Goal: Task Accomplishment & Management: Use online tool/utility

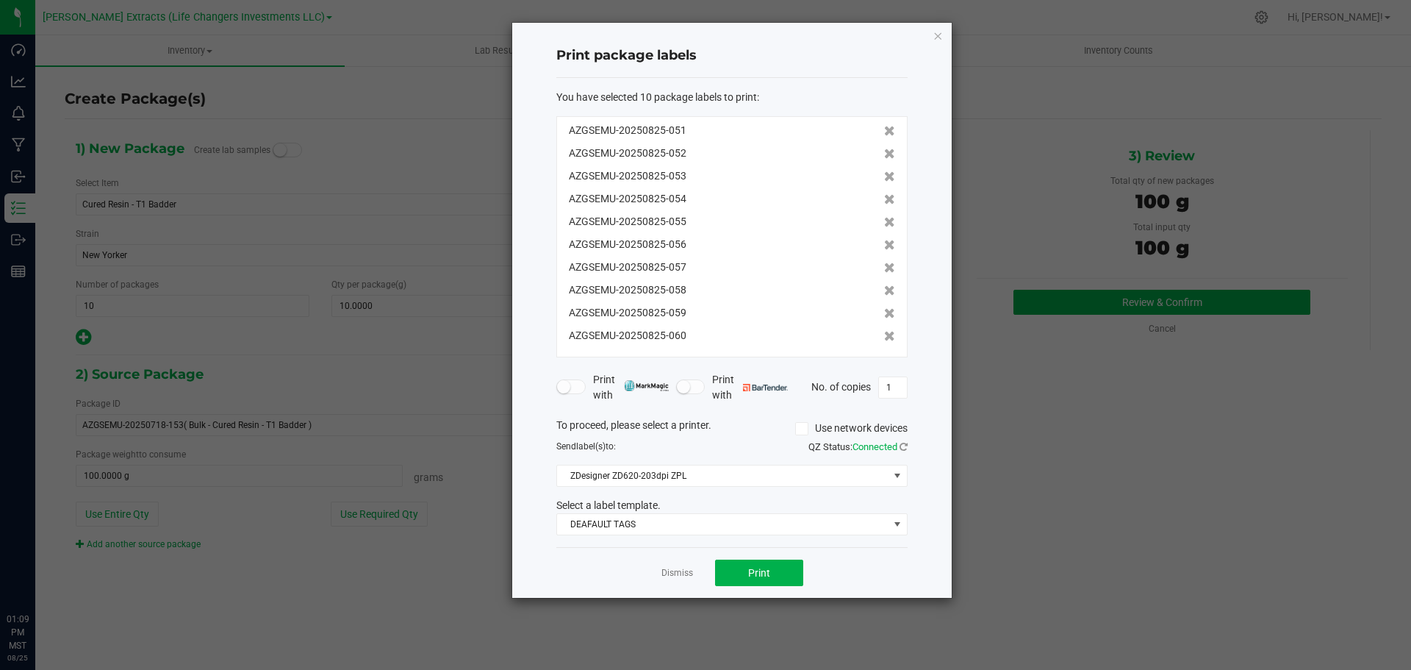
click at [939, 37] on icon "button" at bounding box center [938, 35] width 10 height 18
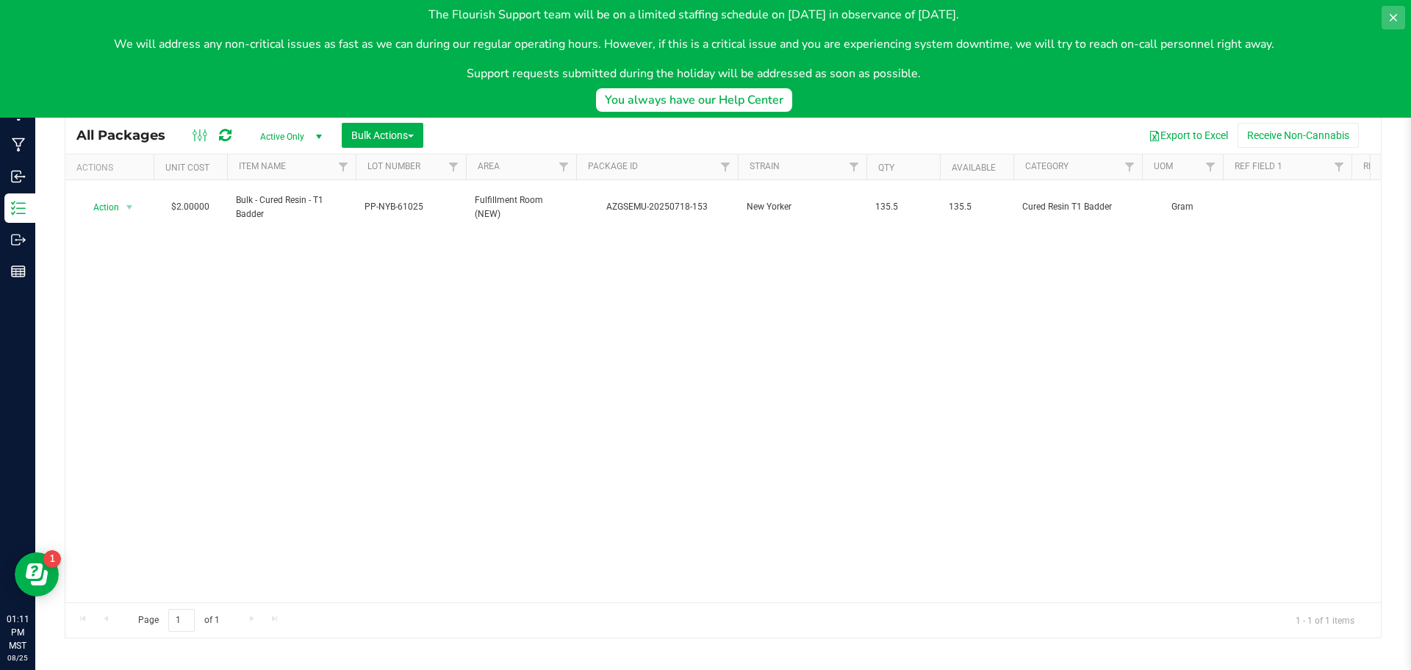
click at [1396, 14] on icon at bounding box center [1394, 18] width 12 height 12
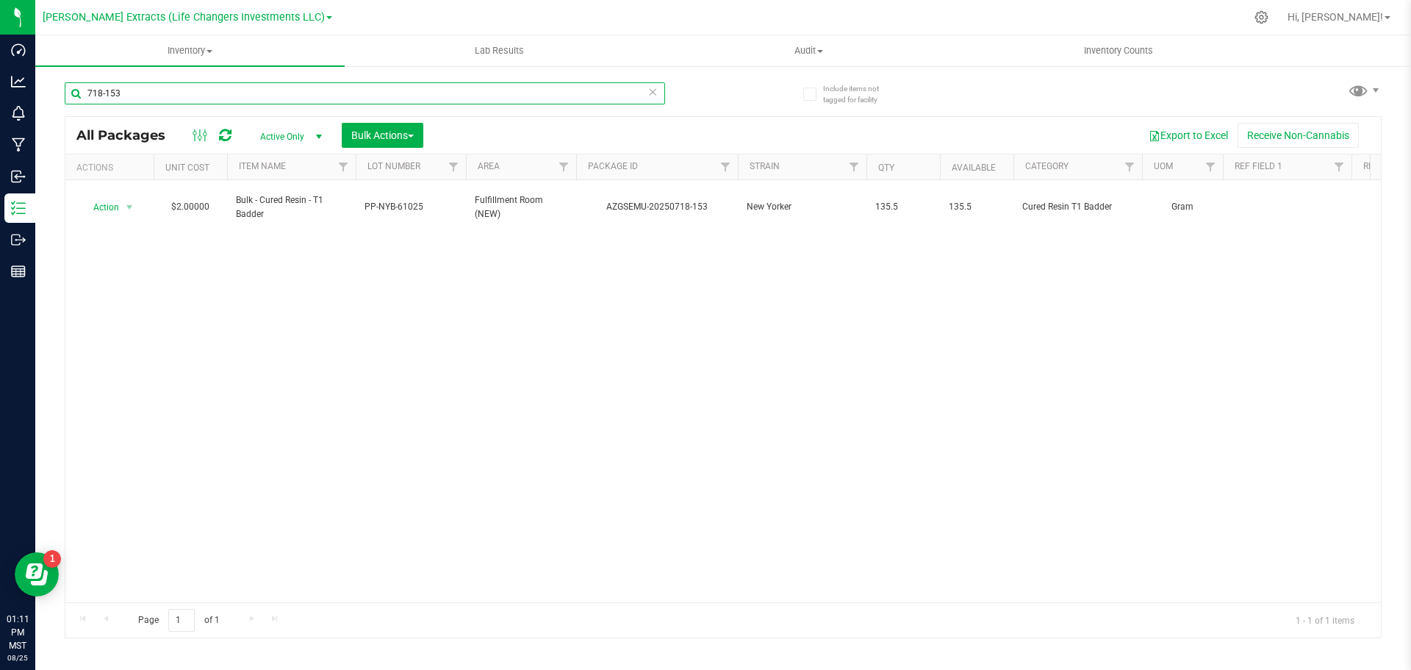
drag, startPoint x: 130, startPoint y: 91, endPoint x: 40, endPoint y: 84, distance: 90.0
click at [40, 84] on div "Include items not tagged for facility 718-153 All Packages Active Only Active O…" at bounding box center [723, 289] width 1376 height 448
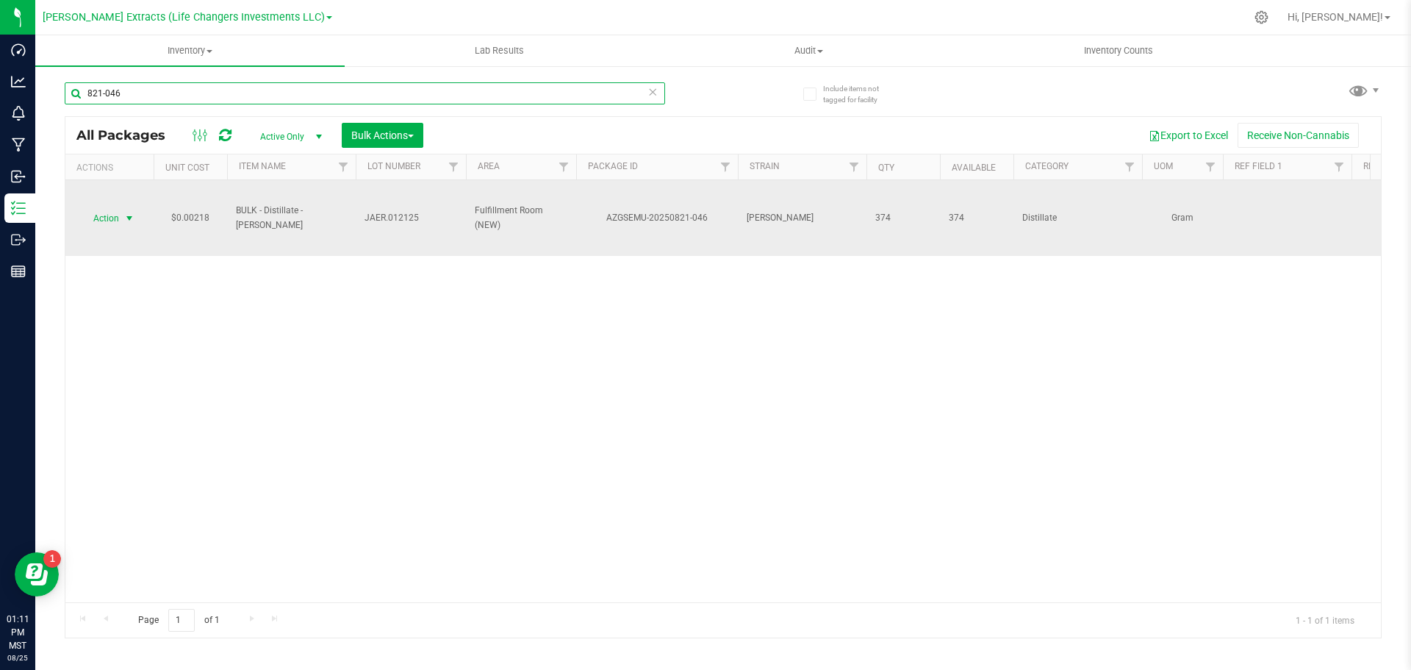
type input "821-046"
click at [104, 215] on span "Action" at bounding box center [100, 218] width 40 height 21
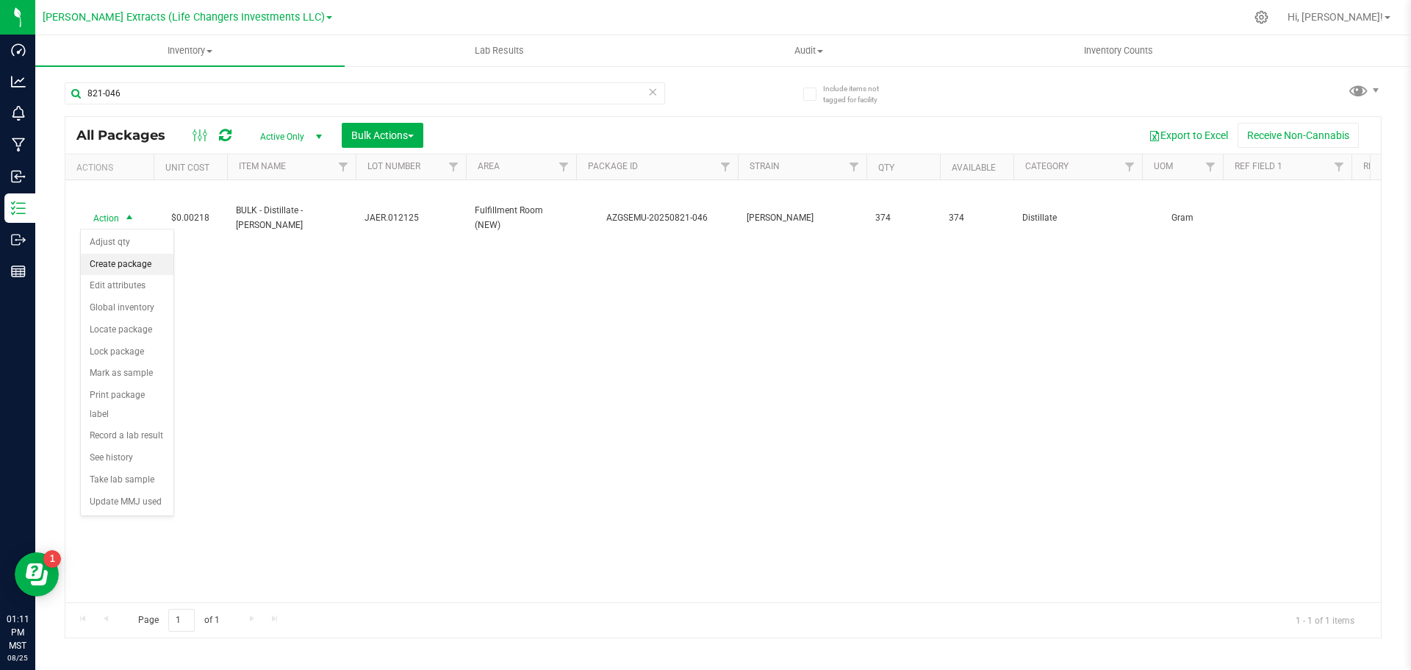
click at [133, 268] on li "Create package" at bounding box center [127, 265] width 93 height 22
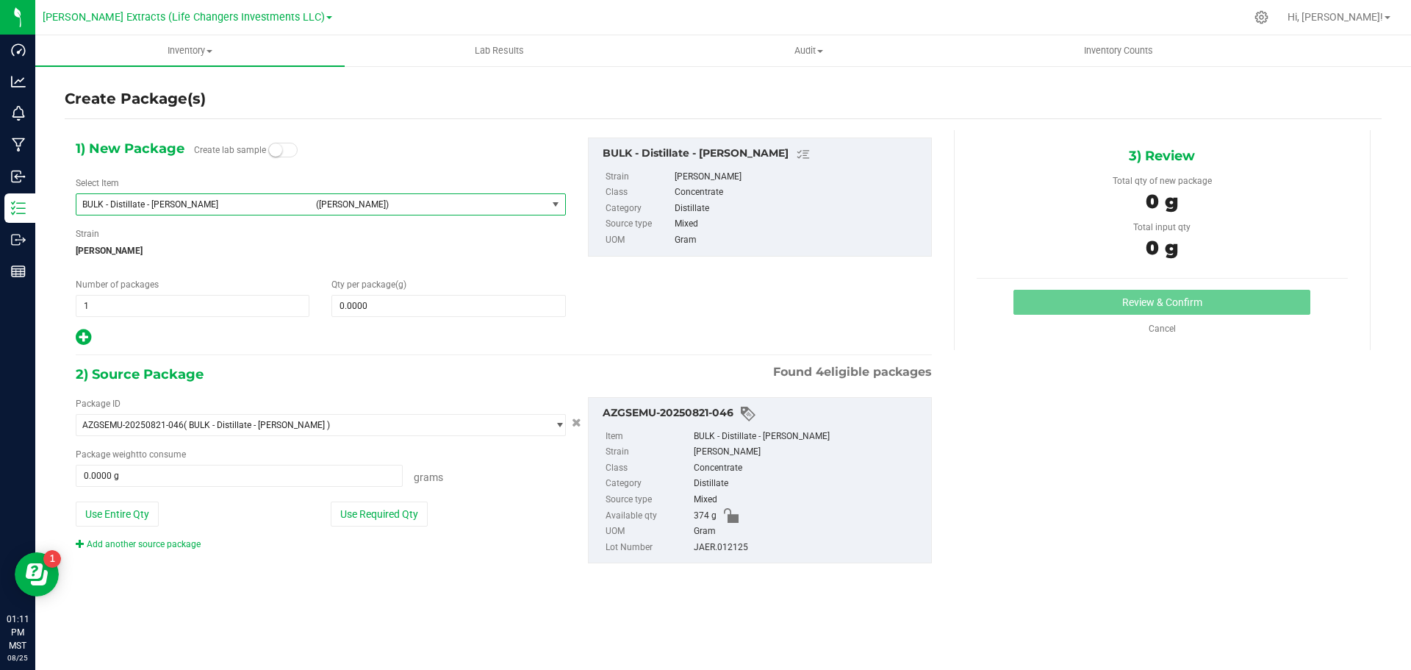
click at [150, 203] on span "BULK - Distillate - [PERSON_NAME]" at bounding box center [194, 204] width 225 height 10
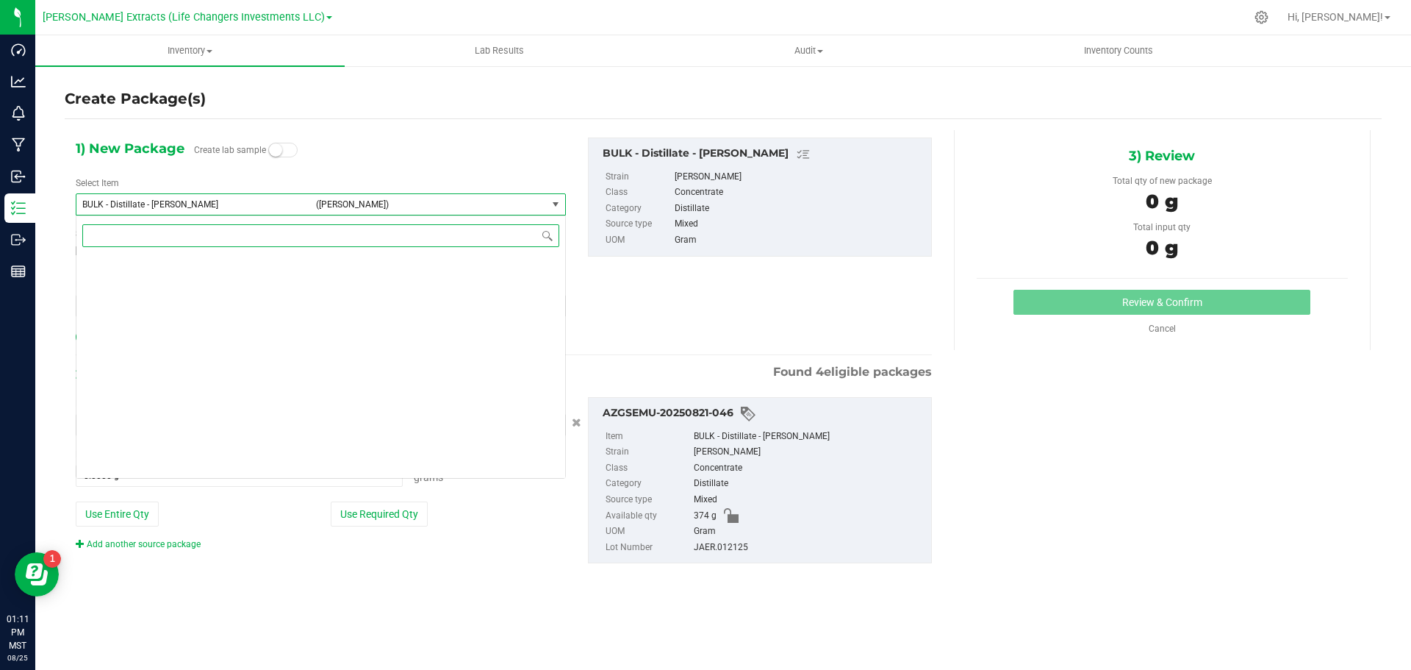
scroll to position [1359, 0]
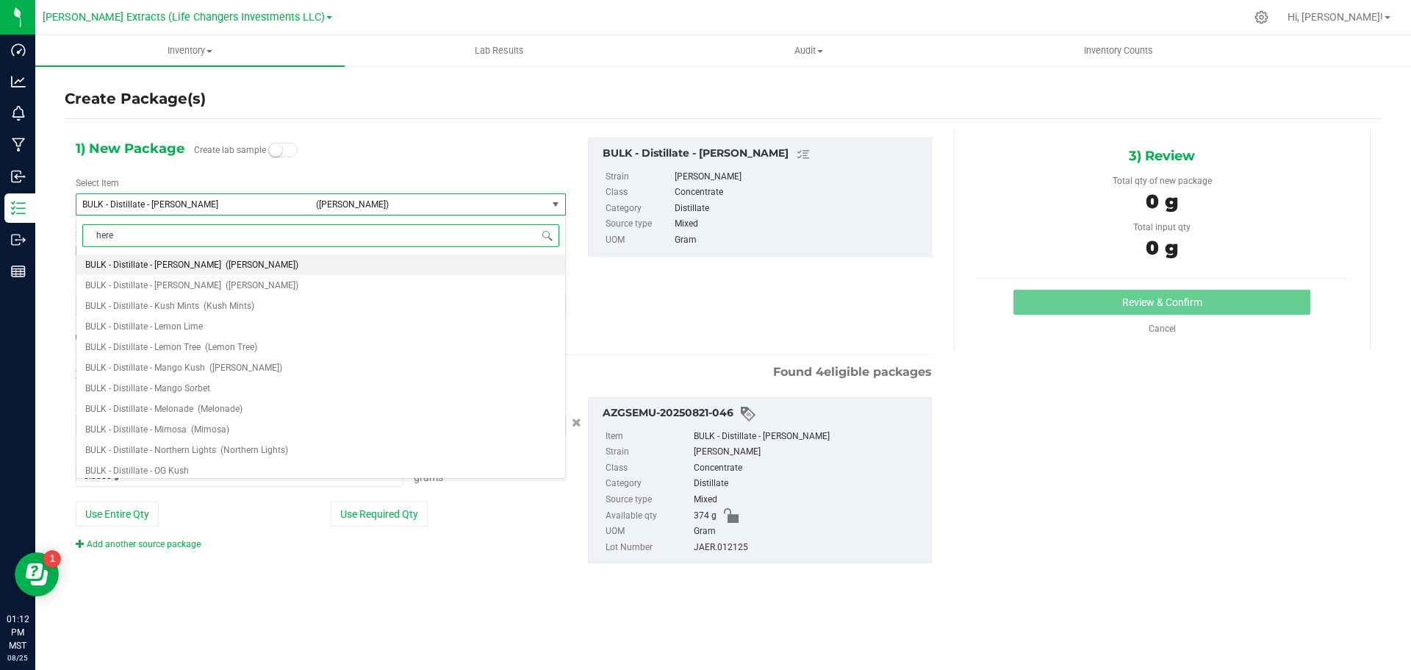
type input "herer"
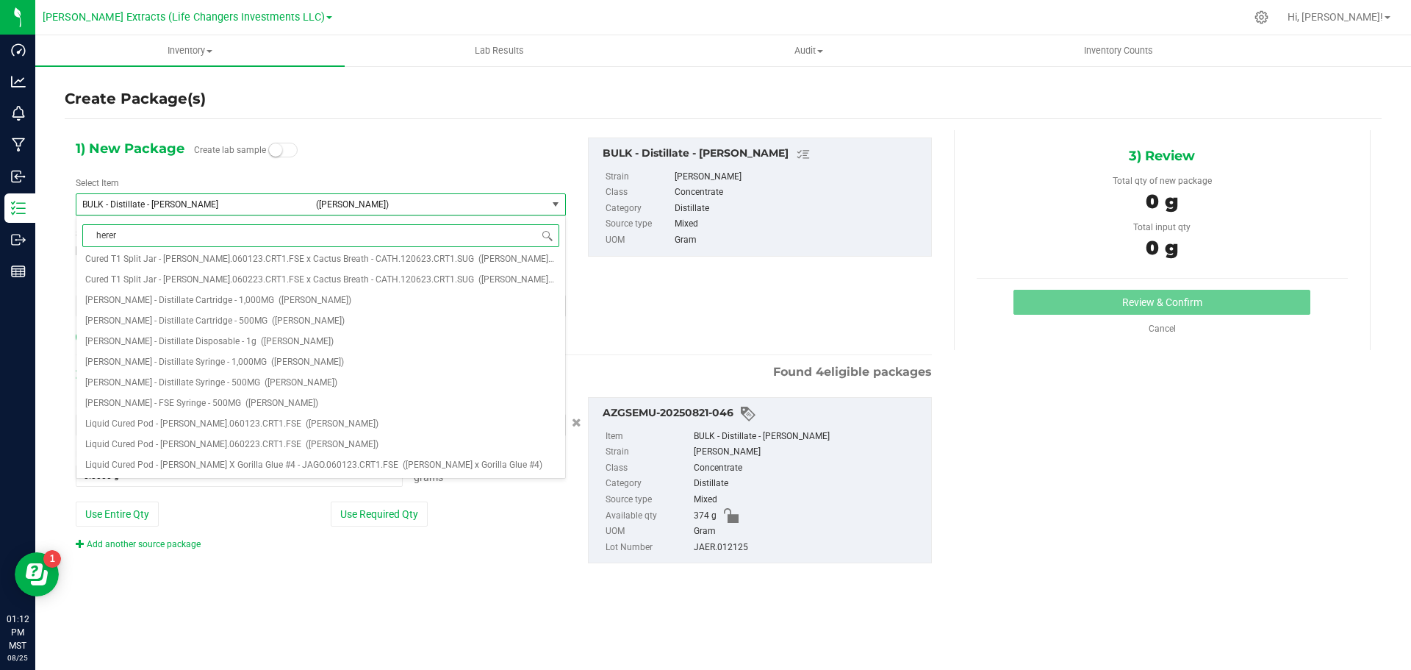
scroll to position [0, 0]
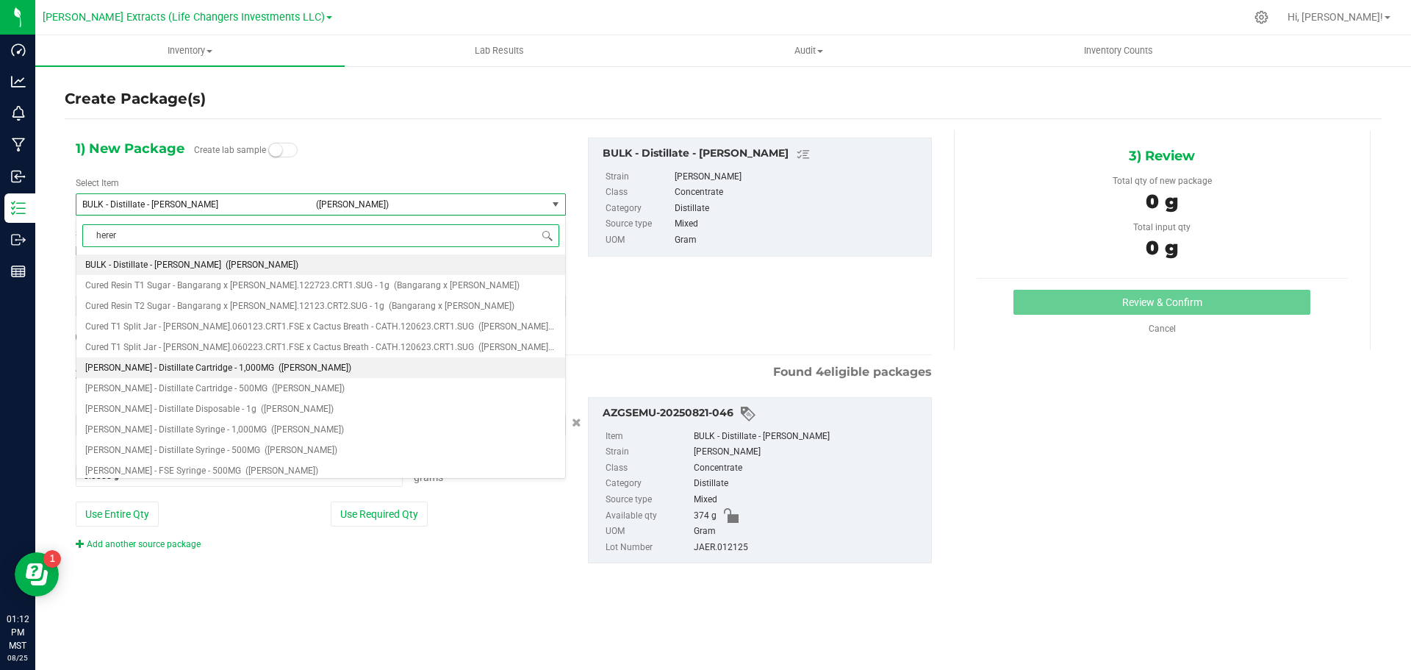
click at [242, 372] on span "[PERSON_NAME] - Distillate Cartridge - 1,000MG" at bounding box center [179, 367] width 189 height 10
type input "0"
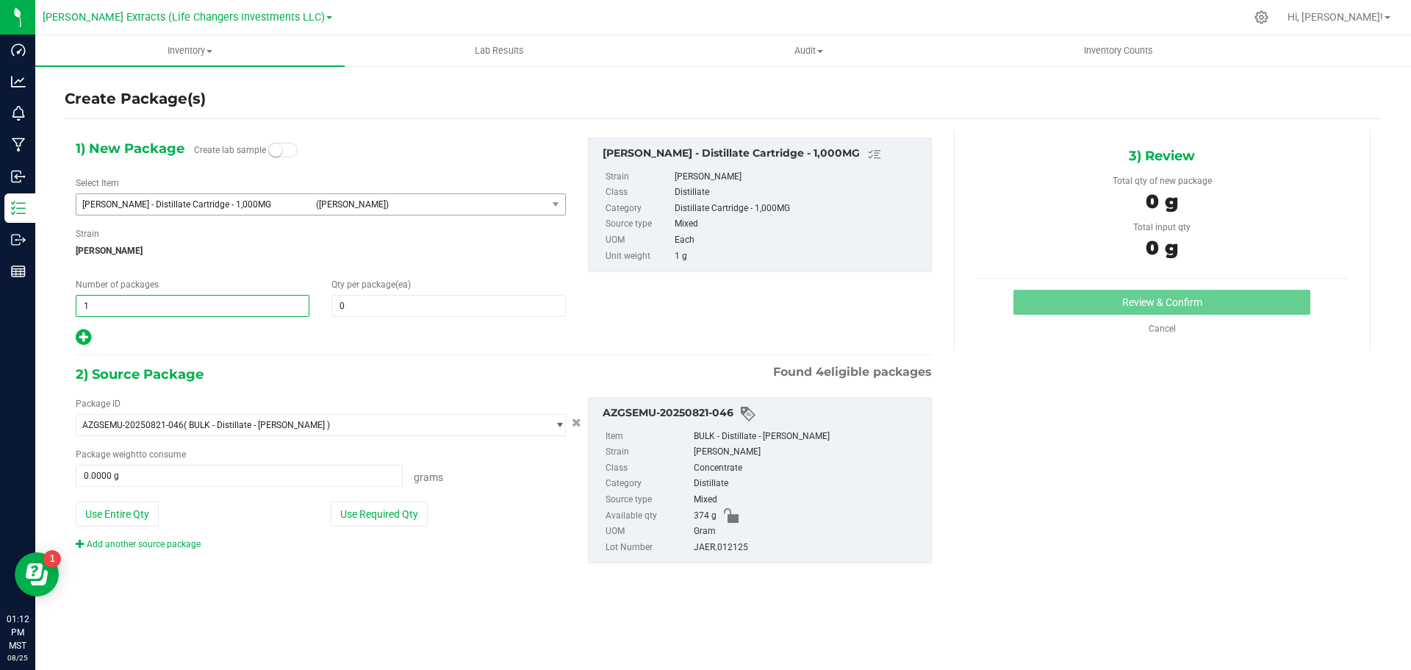
drag, startPoint x: 102, startPoint y: 309, endPoint x: 39, endPoint y: 316, distance: 63.6
click at [39, 316] on div "Create Package(s) 1) New Package Create lab sample Select Item [PERSON_NAME] - …" at bounding box center [723, 294] width 1376 height 459
type input "4"
click at [453, 301] on span at bounding box center [449, 306] width 234 height 22
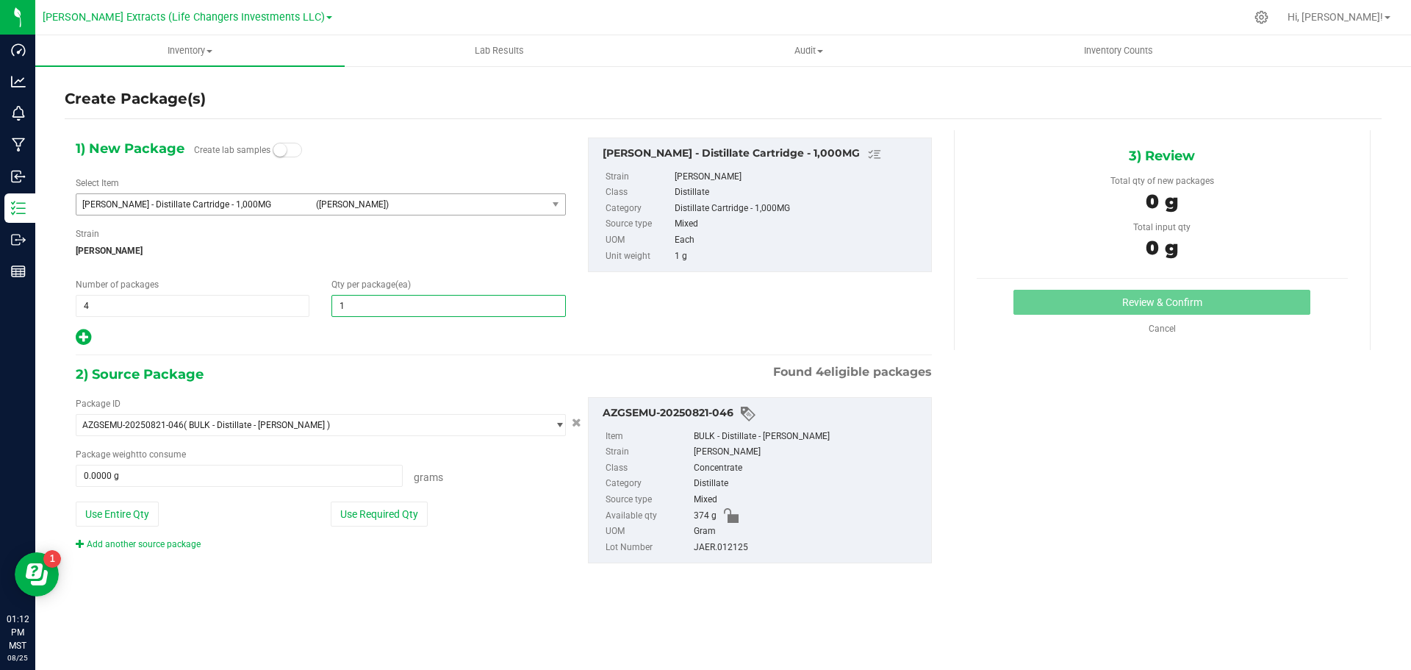
type input "15"
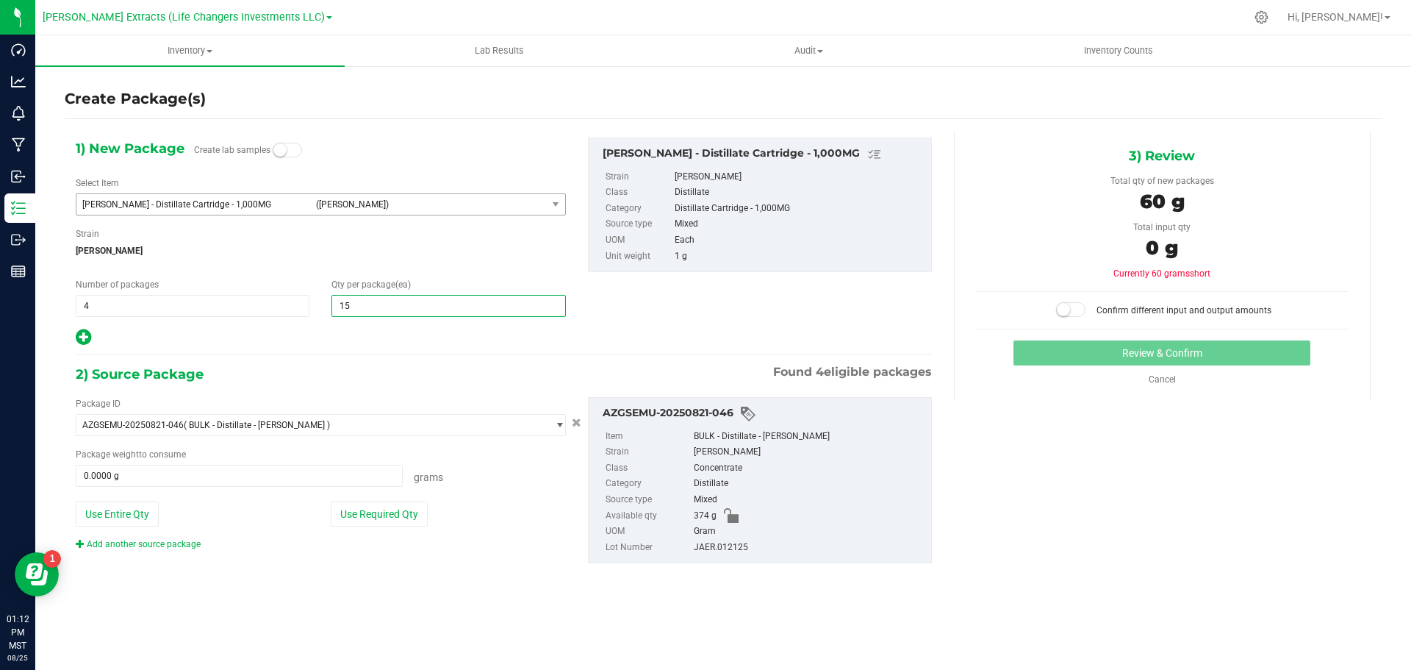
click at [80, 331] on icon at bounding box center [83, 337] width 15 height 18
type input "15"
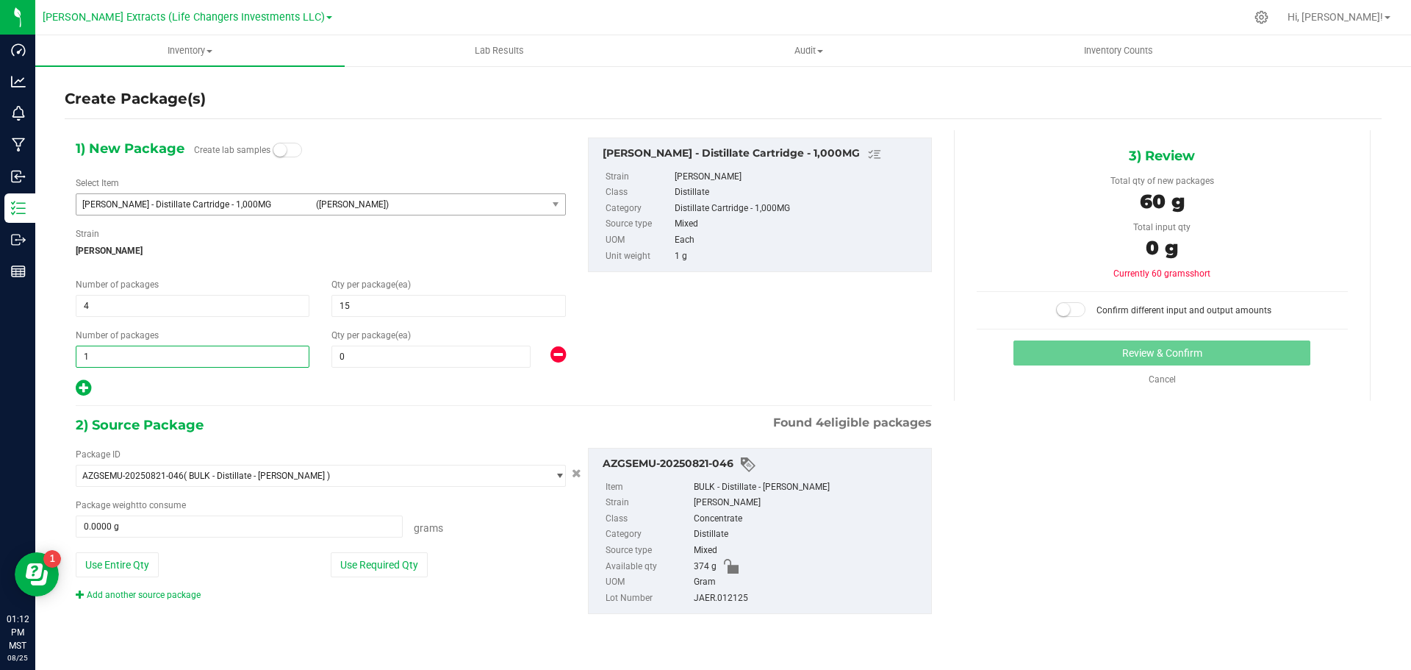
drag, startPoint x: 92, startPoint y: 358, endPoint x: 56, endPoint y: 357, distance: 36.0
click at [57, 357] on div "Create Package(s) 1) New Package Create lab samples Select Item [PERSON_NAME] -…" at bounding box center [723, 294] width 1376 height 459
type input "4"
click at [351, 359] on span at bounding box center [431, 357] width 199 height 22
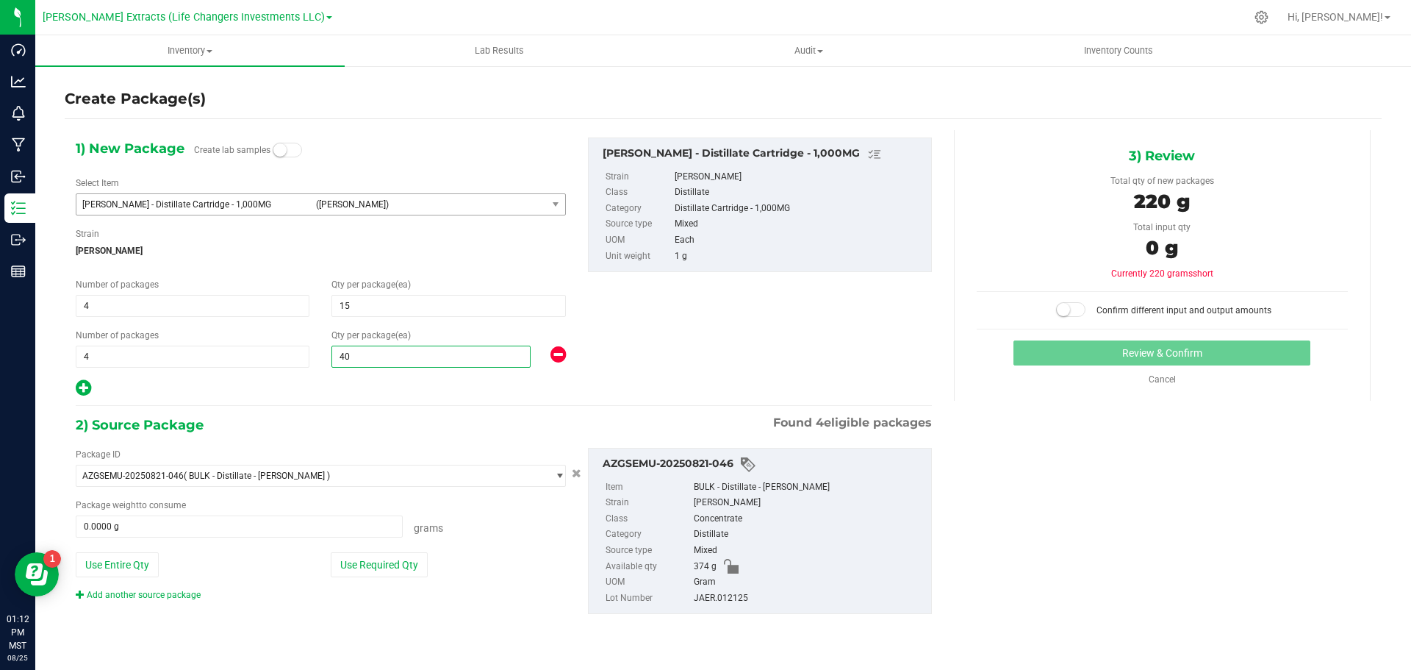
type input "4"
type input "20"
click at [395, 562] on button "Use Required Qty" at bounding box center [379, 564] width 97 height 25
type input "140.0000 g"
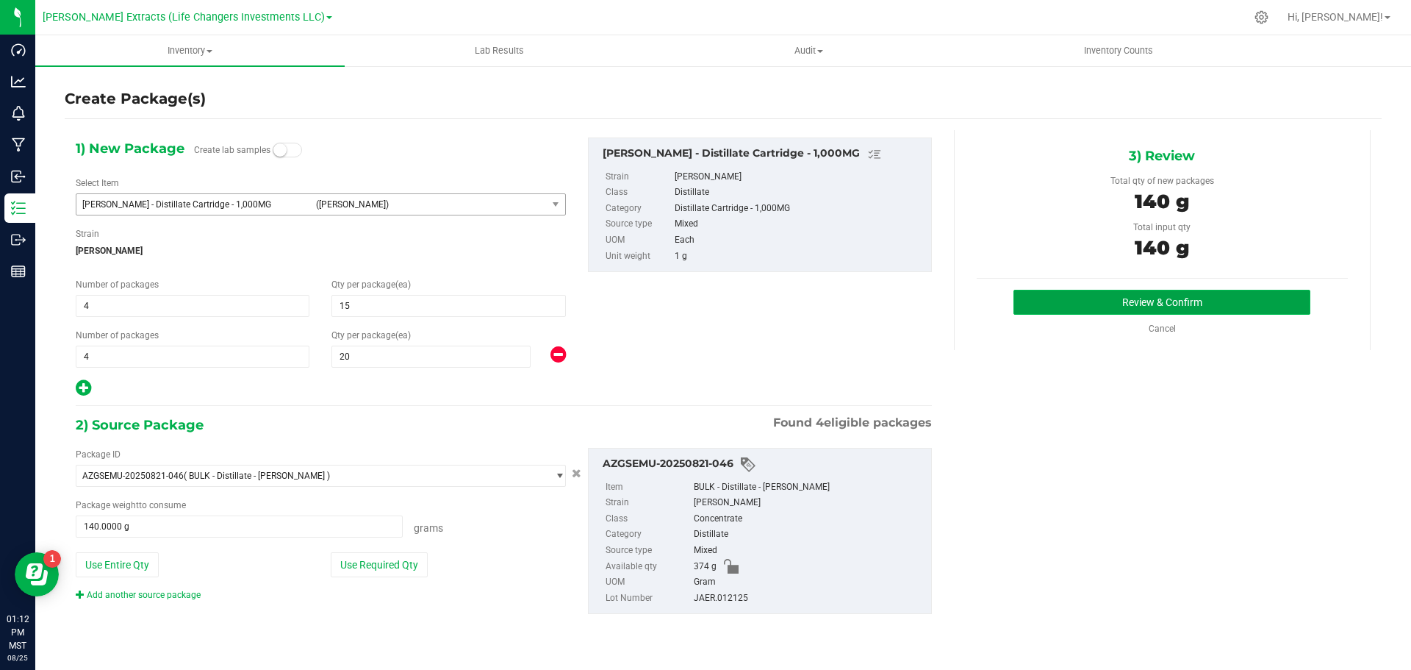
click at [1025, 300] on button "Review & Confirm" at bounding box center [1162, 302] width 297 height 25
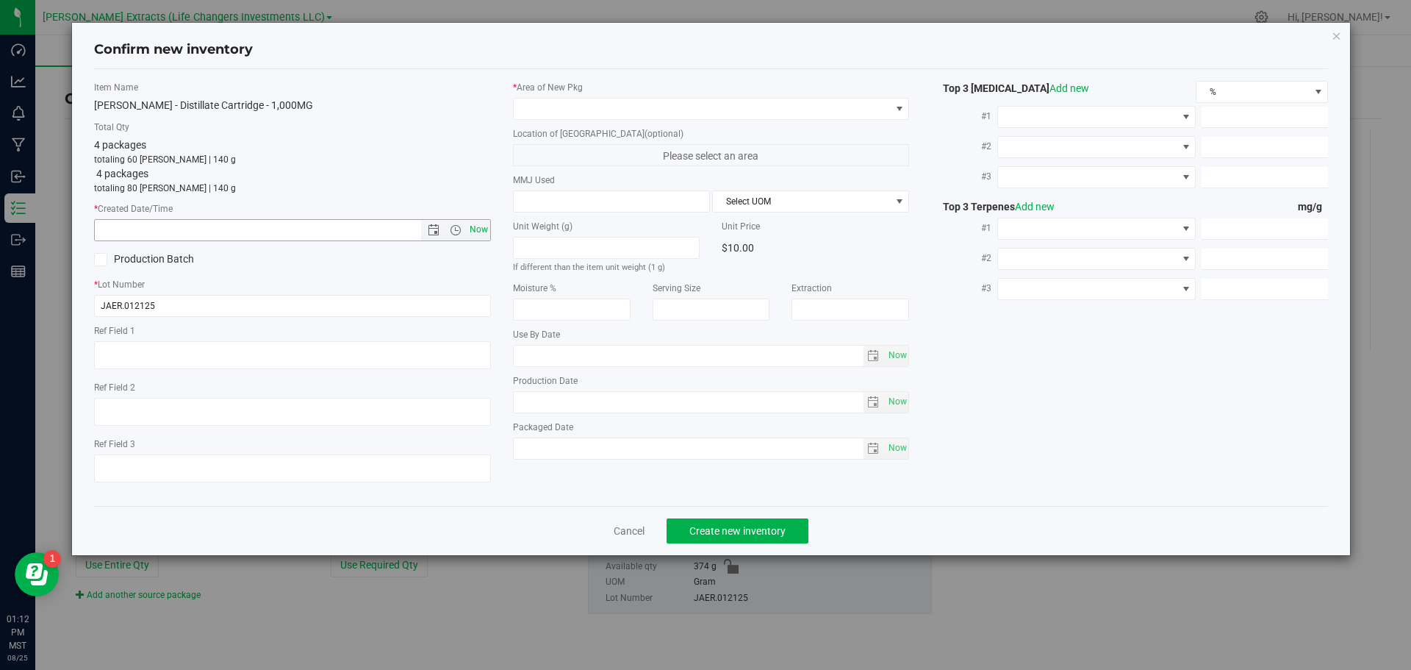
click at [476, 225] on span "Now" at bounding box center [478, 229] width 25 height 21
type input "[DATE] 1:12 PM"
click at [622, 102] on span at bounding box center [702, 109] width 377 height 21
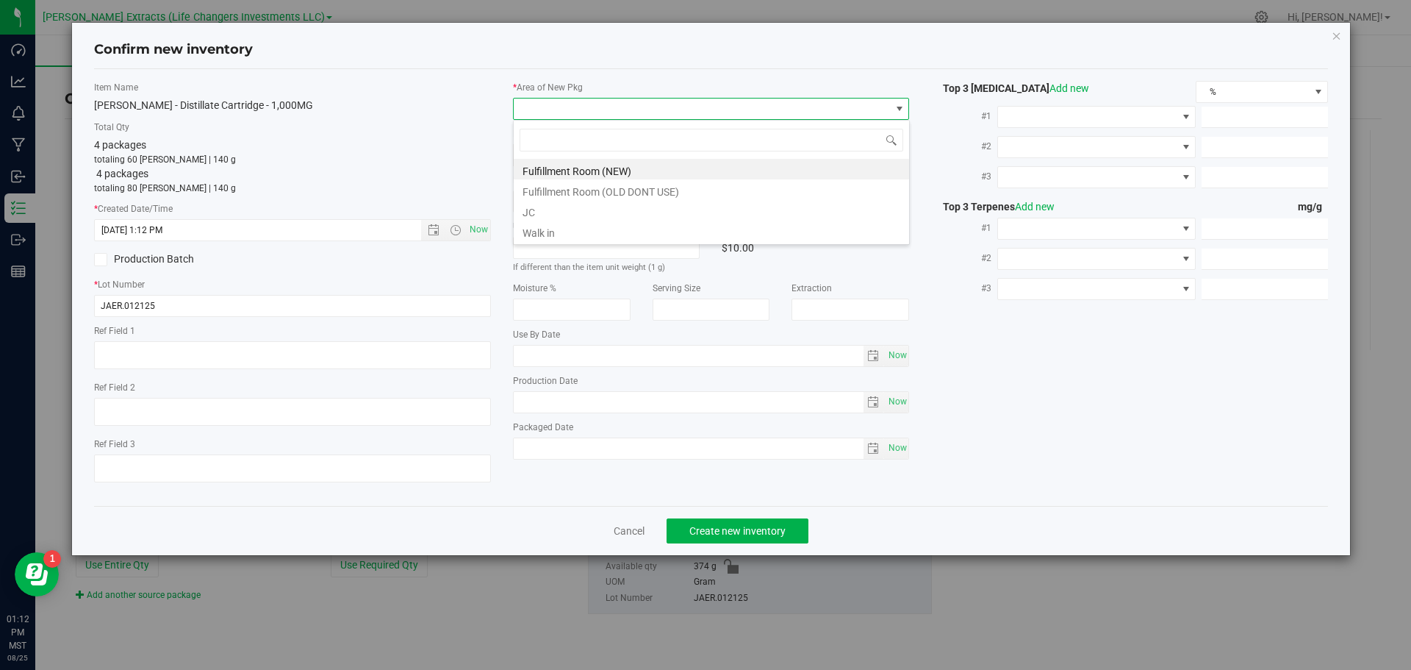
scroll to position [22, 397]
click at [575, 172] on li "Fulfillment Room (NEW)" at bounding box center [711, 169] width 395 height 21
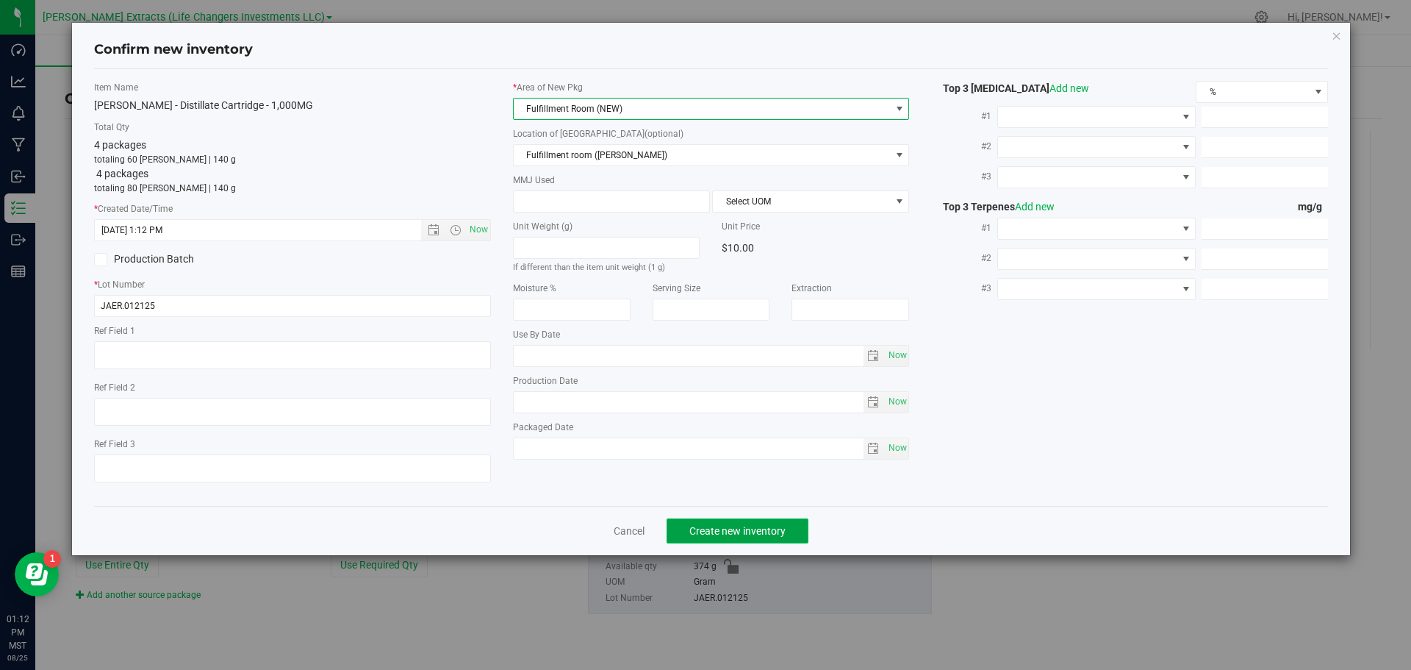
click at [726, 526] on span "Create new inventory" at bounding box center [738, 531] width 96 height 12
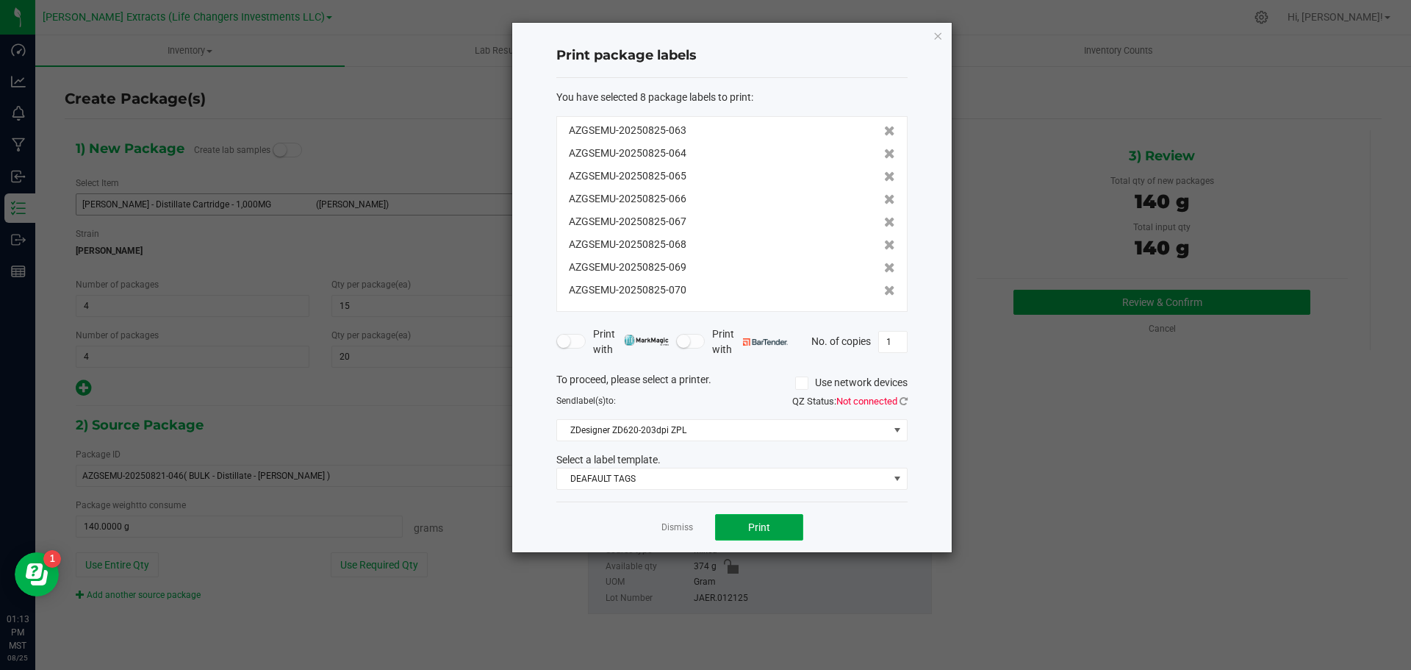
click at [753, 526] on span "Print" at bounding box center [759, 527] width 22 height 12
click at [937, 35] on icon "button" at bounding box center [938, 35] width 10 height 18
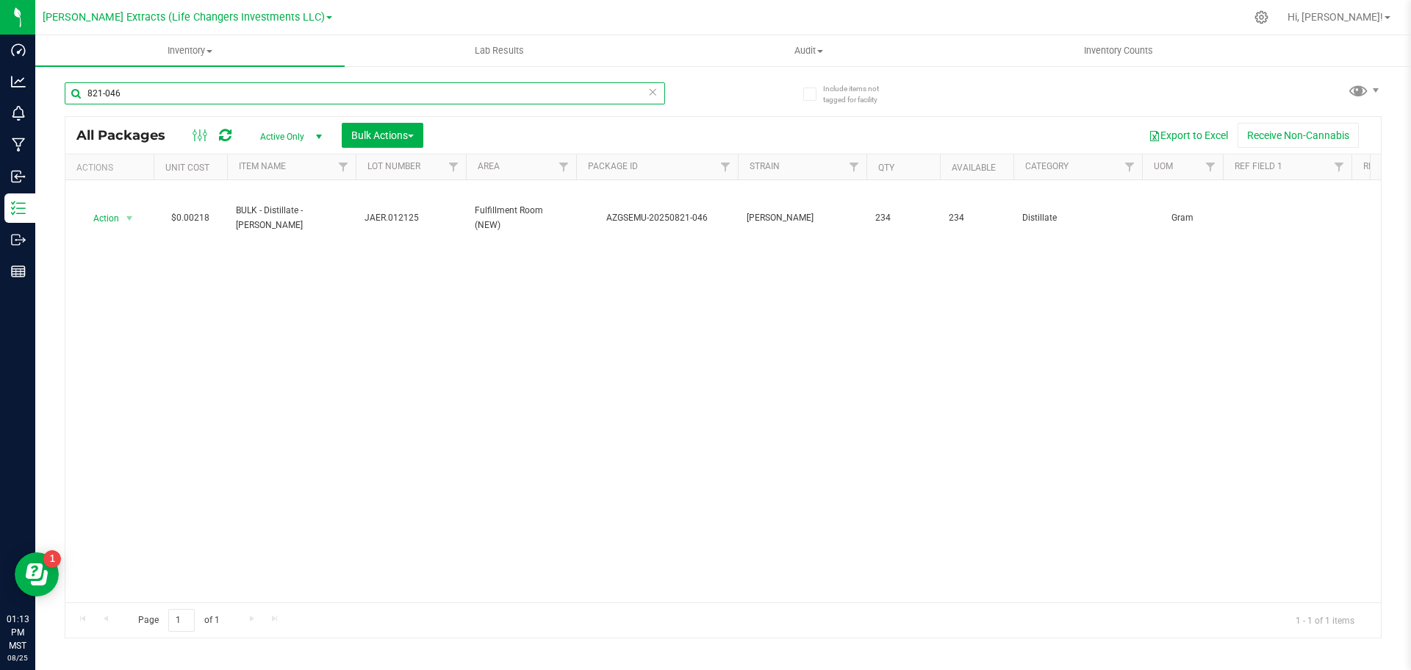
click at [125, 92] on input "821-046" at bounding box center [365, 93] width 601 height 22
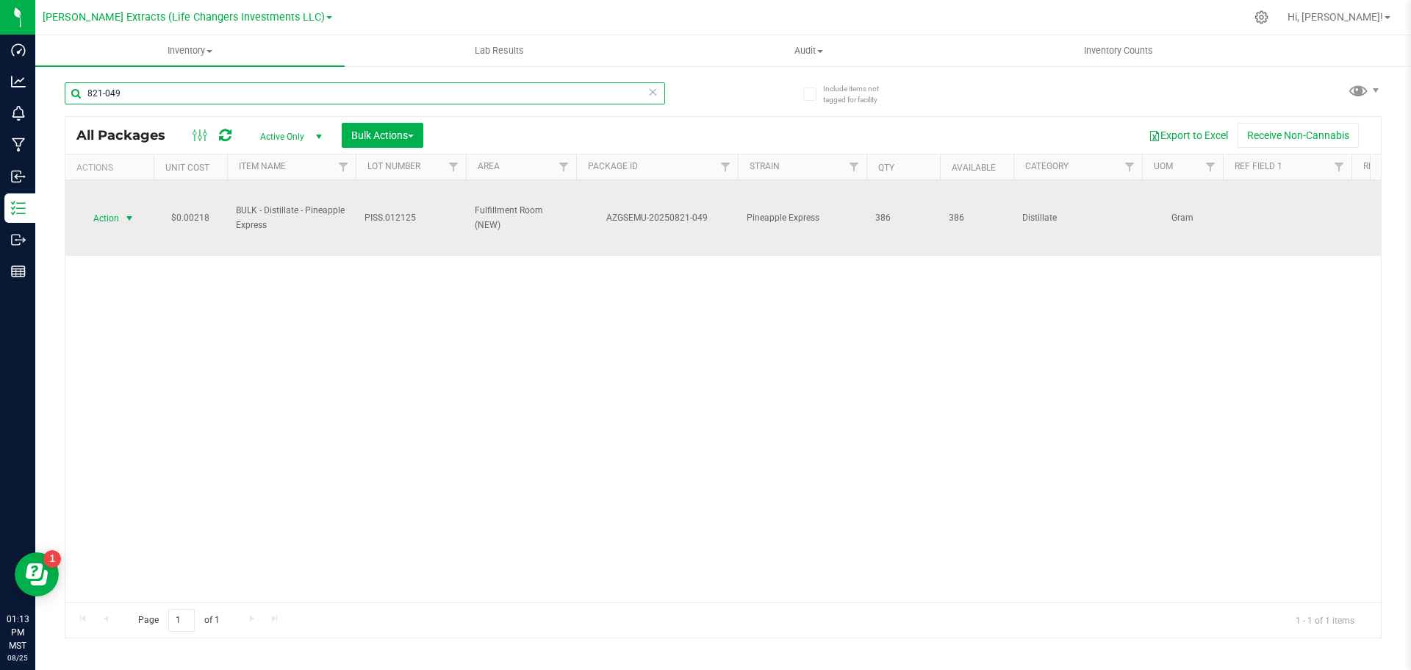
type input "821-049"
click at [109, 218] on span "Action" at bounding box center [100, 218] width 40 height 21
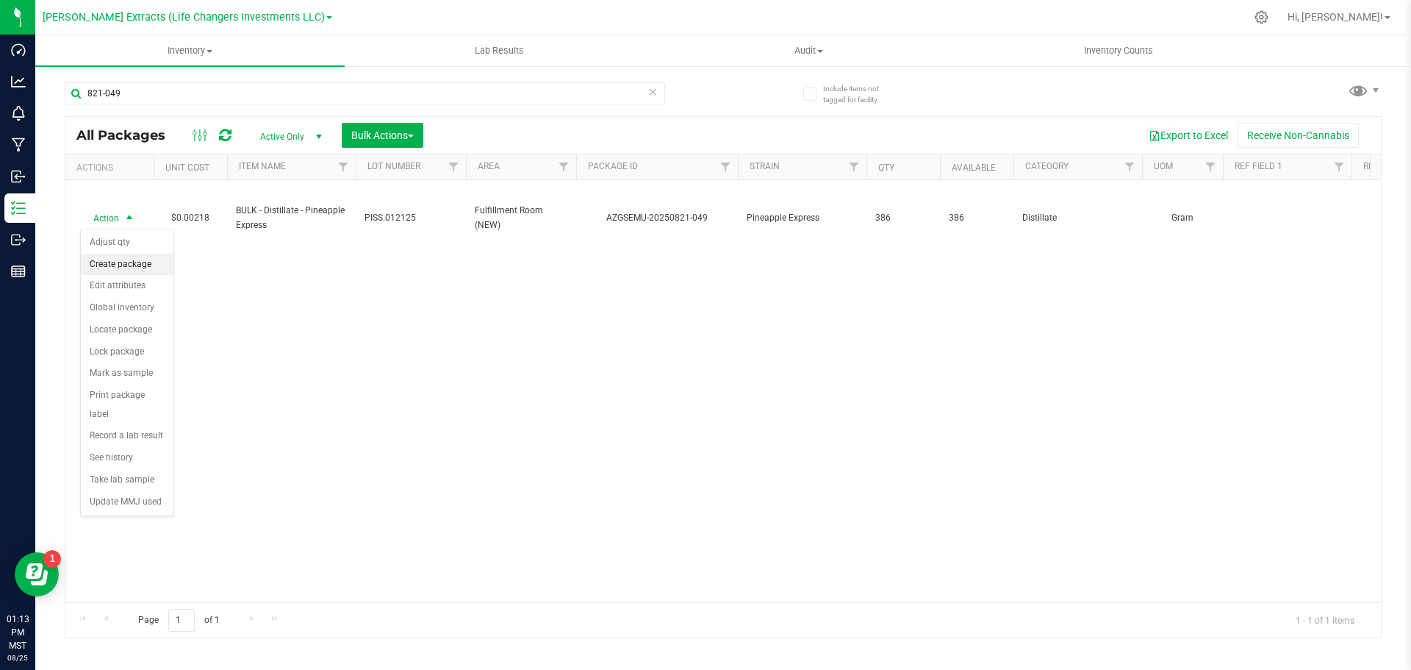
click at [119, 254] on li "Create package" at bounding box center [127, 265] width 93 height 22
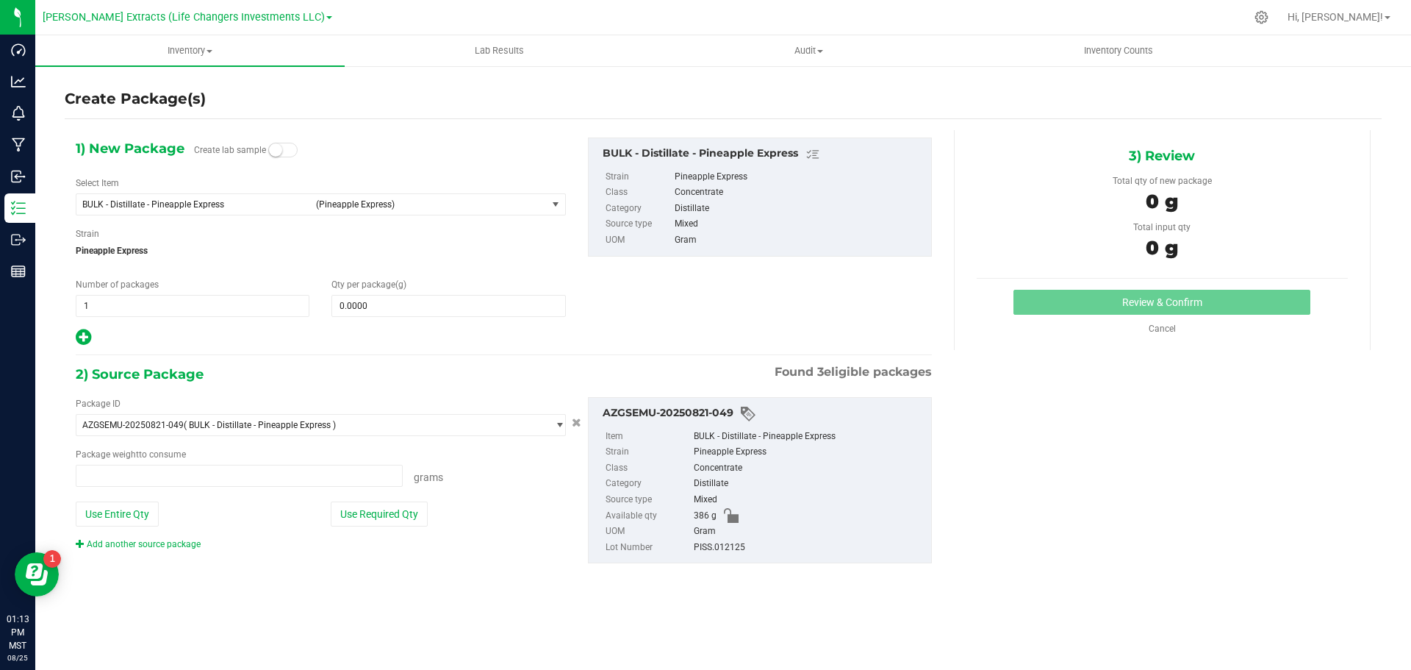
type input "0.0000 g"
click at [137, 199] on span "BULK - Distillate - Pineapple Express" at bounding box center [194, 204] width 225 height 10
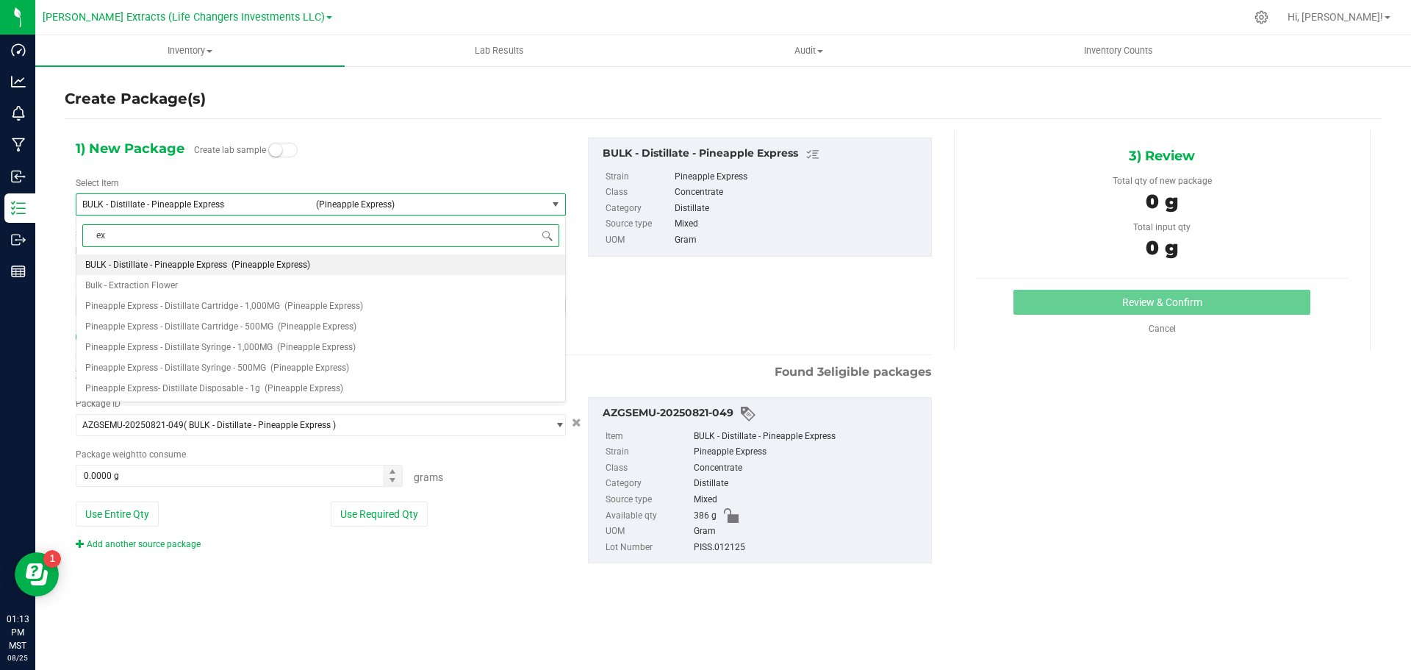
type input "exp"
click at [202, 282] on span "Pineapple Express - Distillate Cartridge - 1,000MG" at bounding box center [182, 285] width 195 height 10
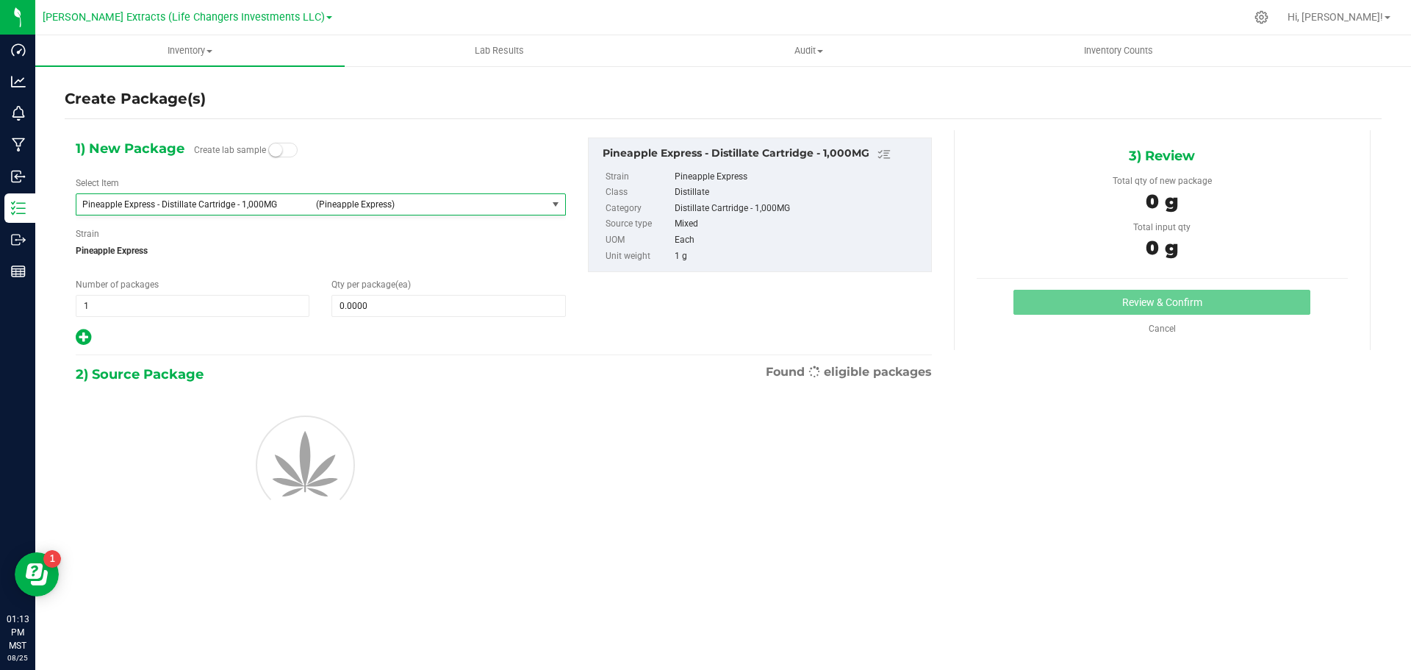
type input "0"
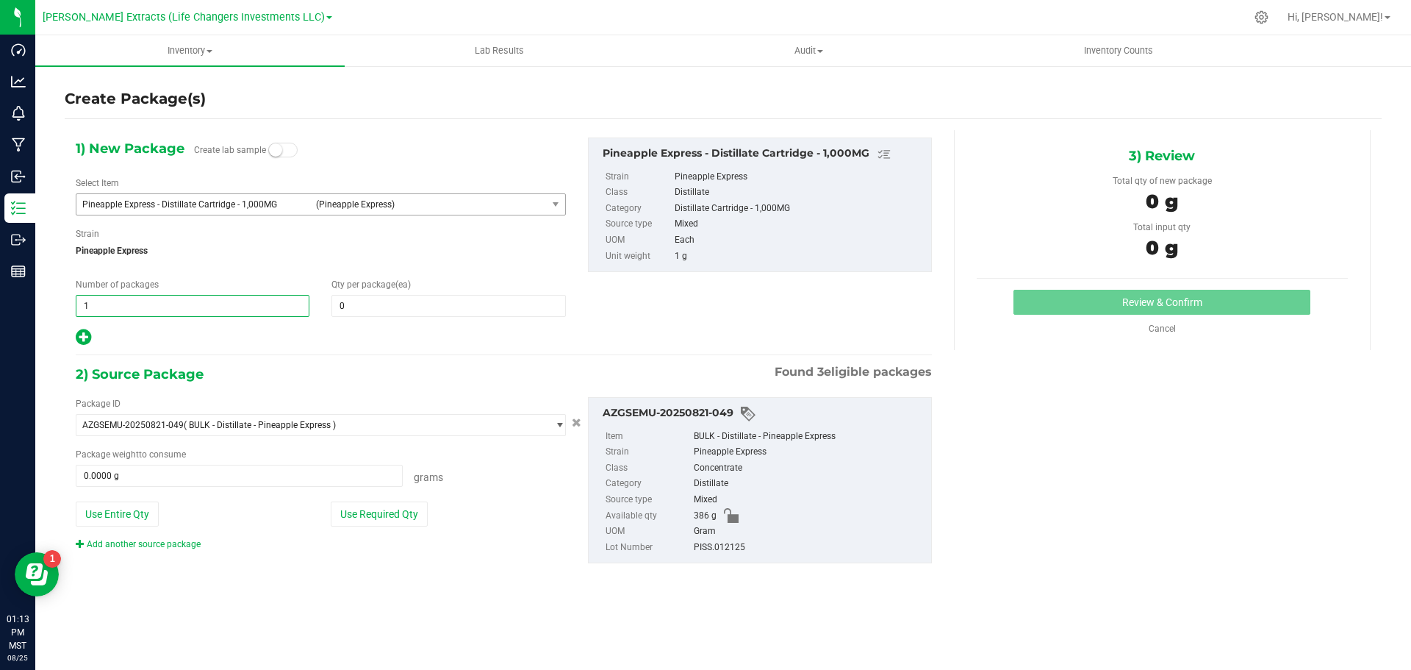
drag, startPoint x: 104, startPoint y: 302, endPoint x: 44, endPoint y: 302, distance: 60.3
click at [44, 302] on div "Create Package(s) 1) New Package Create lab sample Select Item Pineapple Expres…" at bounding box center [723, 294] width 1376 height 459
type input "3"
click at [381, 312] on span at bounding box center [449, 306] width 234 height 22
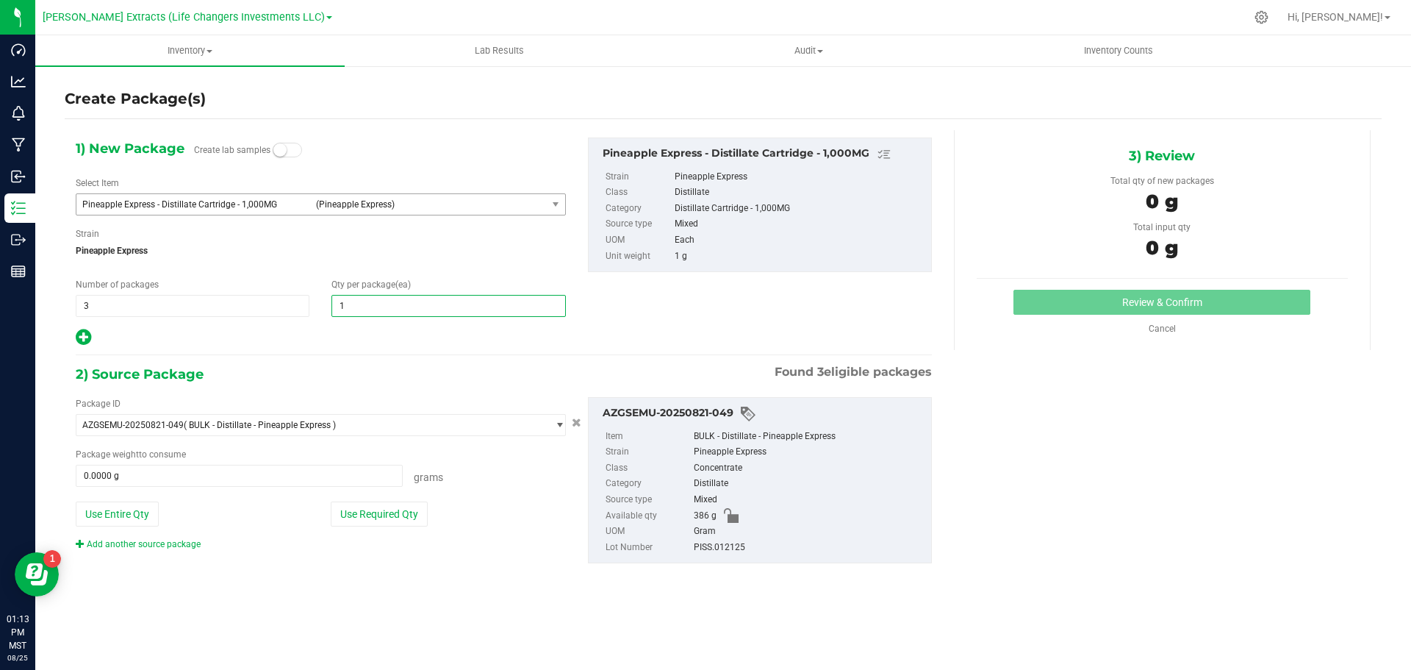
type input "15"
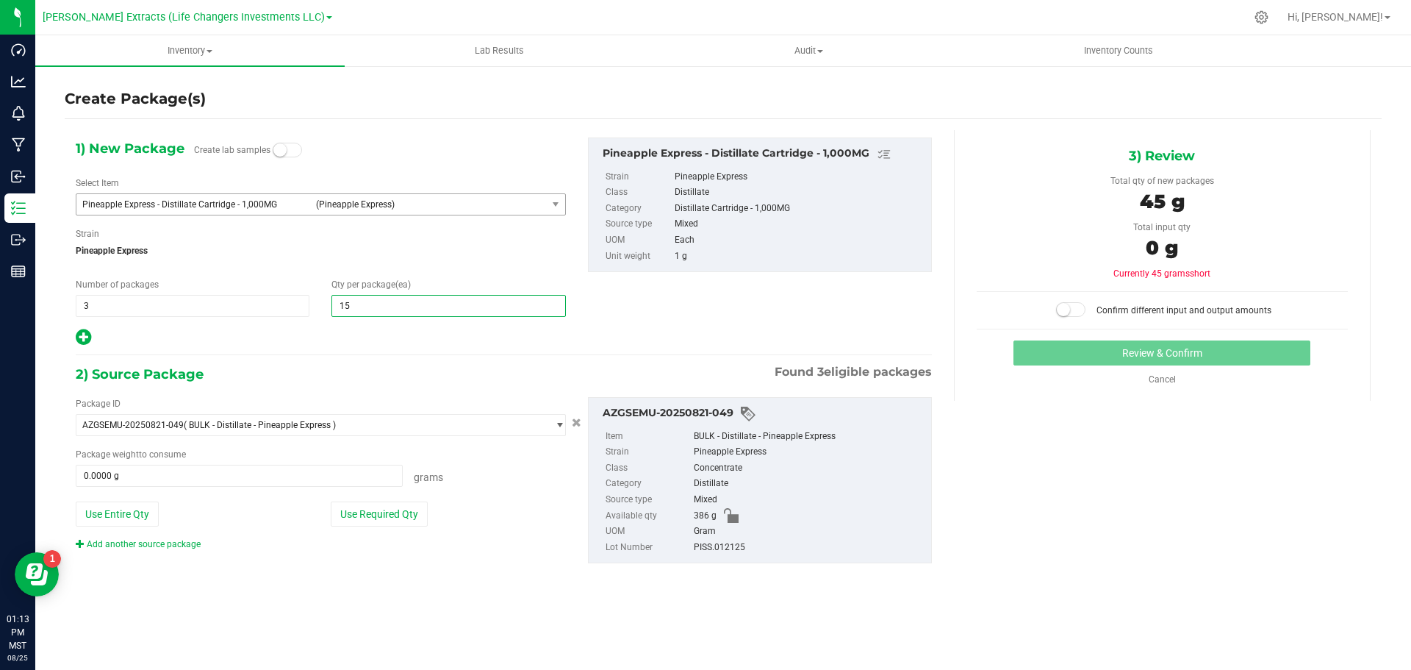
click at [83, 337] on icon at bounding box center [83, 337] width 15 height 18
type input "15"
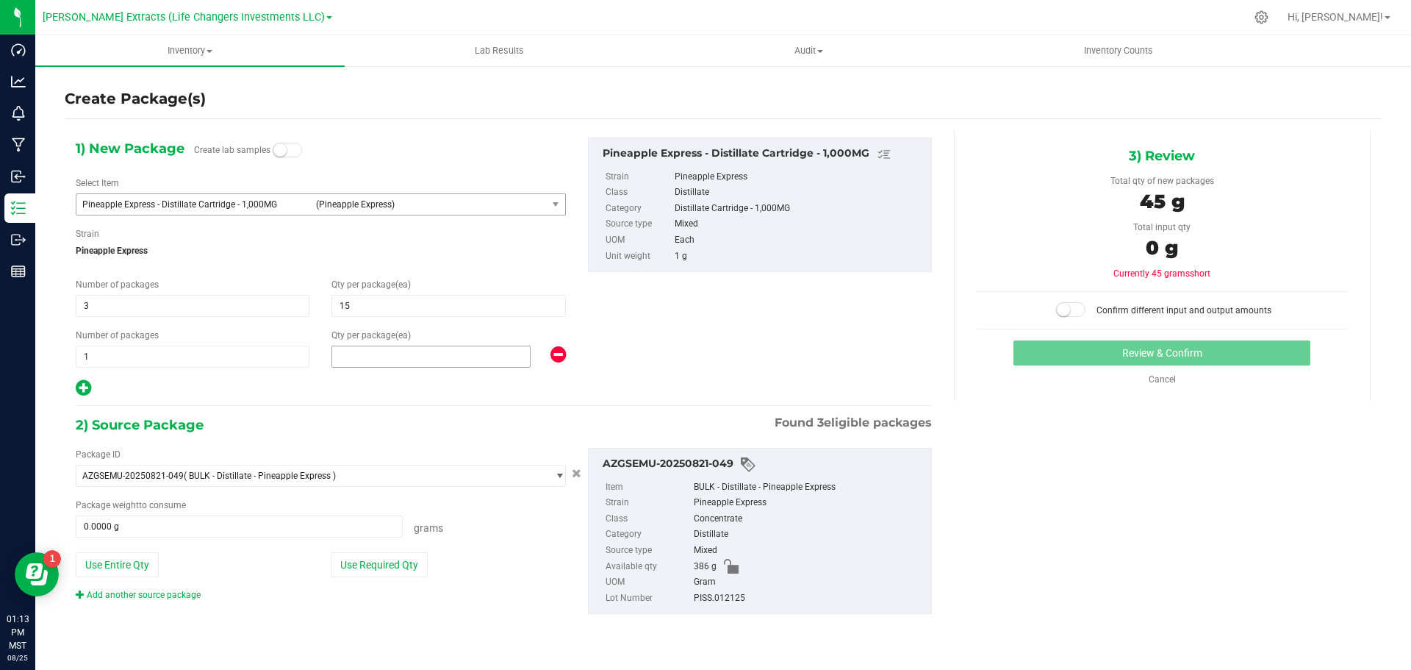
click at [355, 359] on span at bounding box center [431, 357] width 199 height 22
type input "10"
click at [85, 386] on icon at bounding box center [83, 388] width 15 height 18
type input "15"
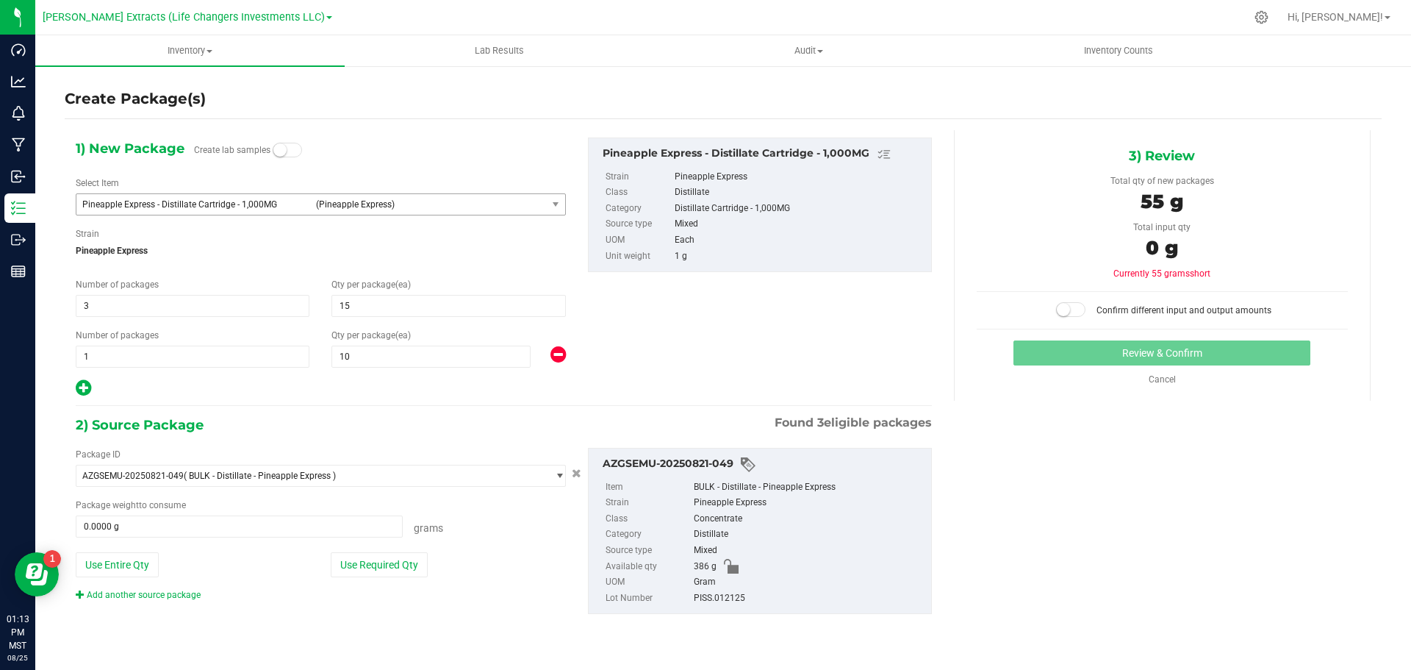
type input "10"
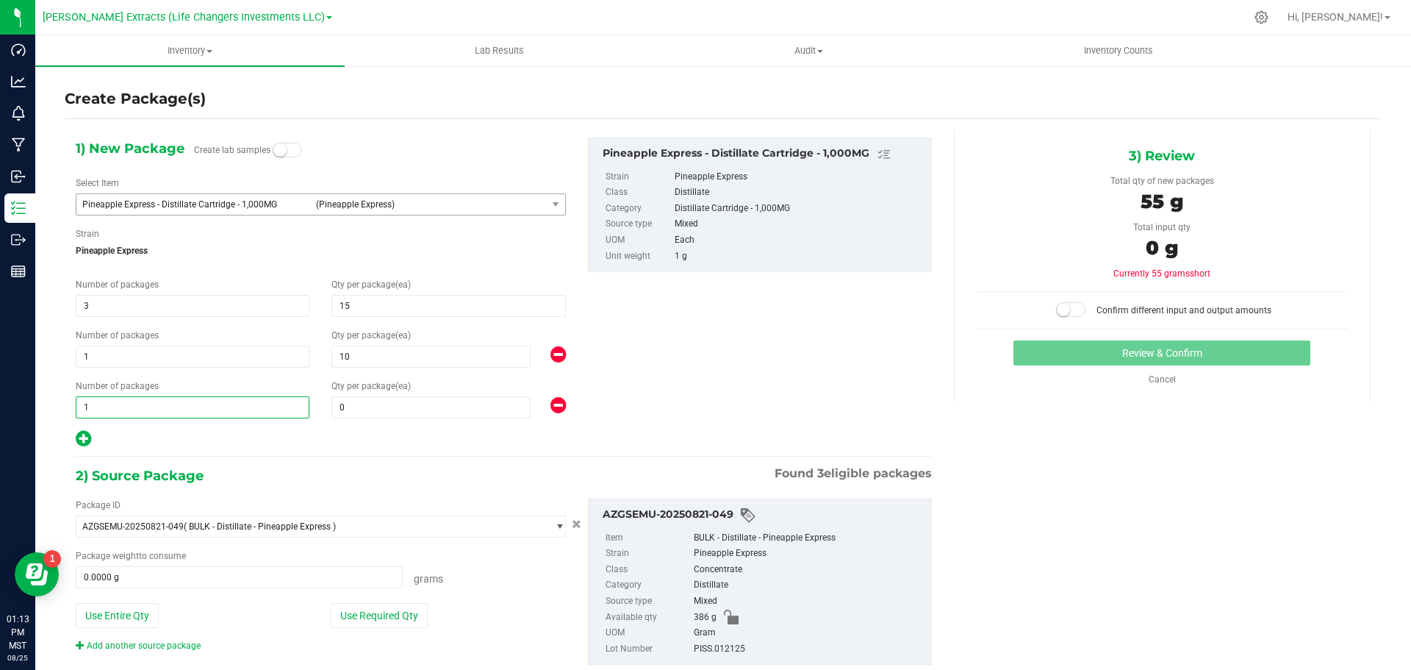
drag, startPoint x: 99, startPoint y: 406, endPoint x: 74, endPoint y: 400, distance: 25.0
click at [74, 400] on div "Number of packages 1 1" at bounding box center [193, 398] width 256 height 39
type input "4"
click at [374, 401] on span "0 0" at bounding box center [431, 407] width 199 height 22
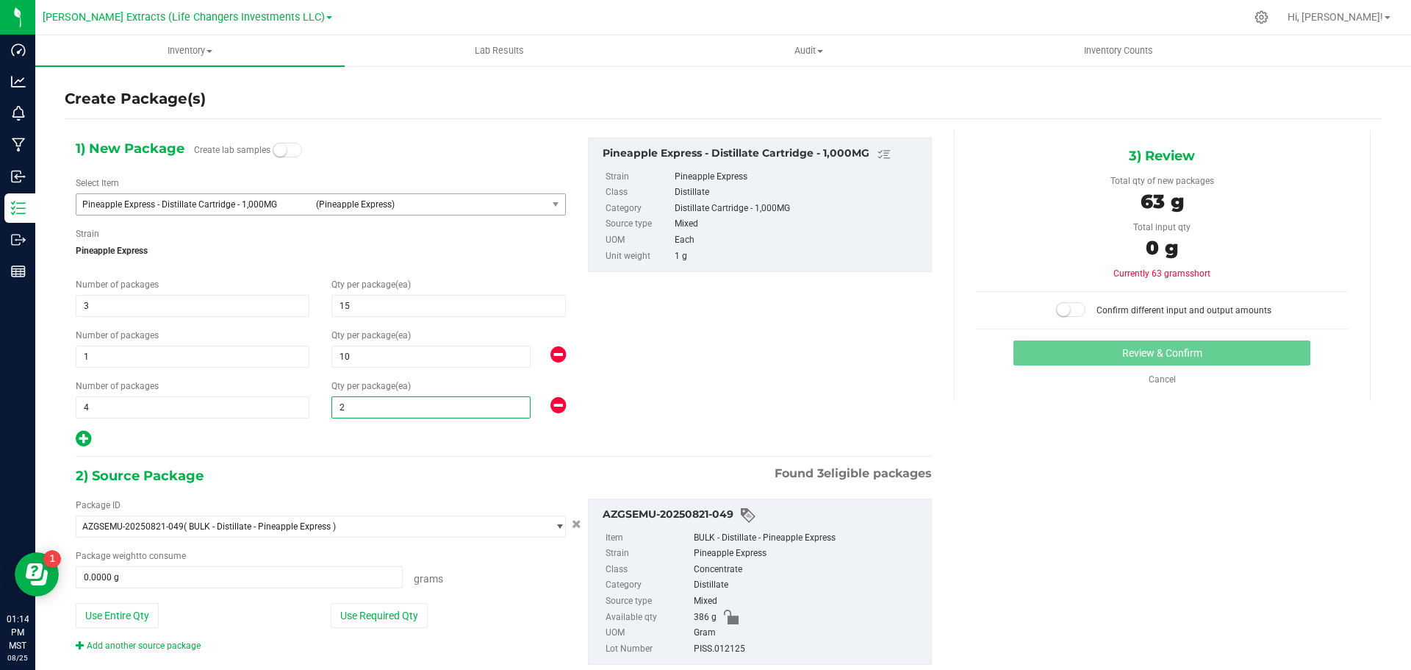
type input "20"
click at [490, 617] on div "Use Required Qty" at bounding box center [448, 615] width 235 height 25
click at [404, 613] on button "Use Required Qty" at bounding box center [379, 615] width 97 height 25
type input "135.0000 g"
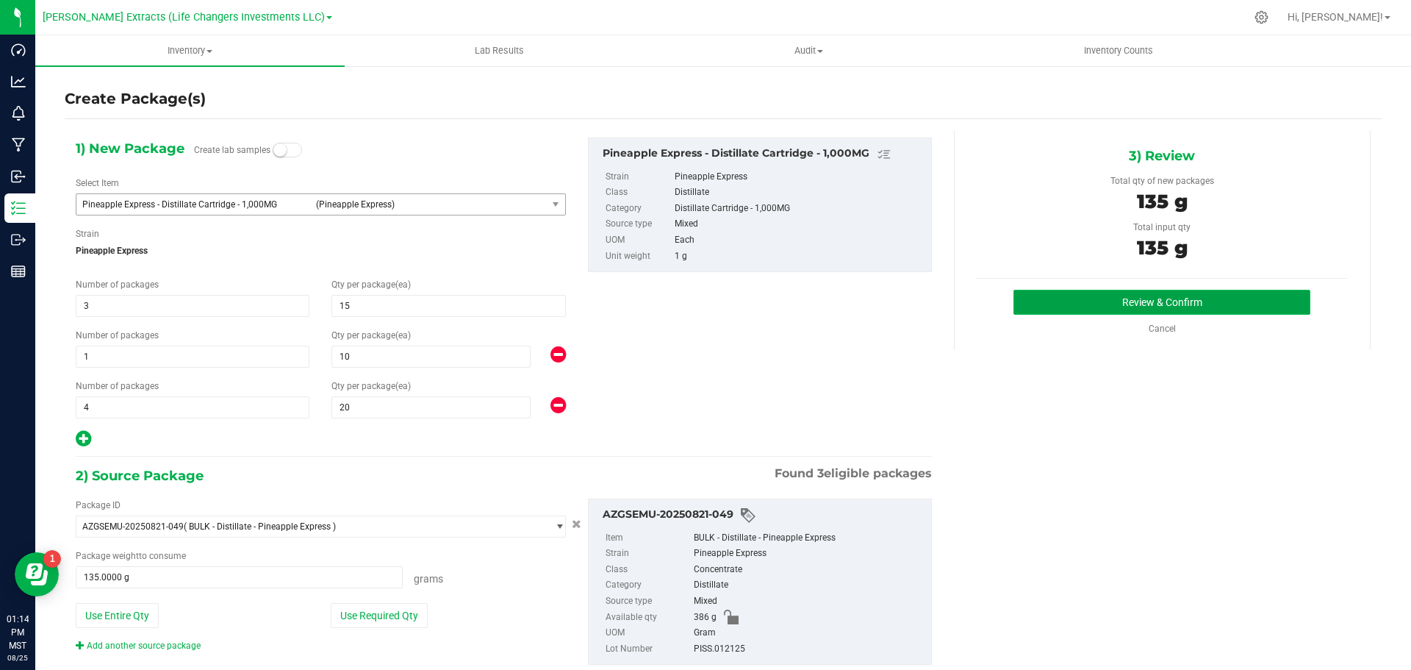
click at [1209, 298] on button "Review & Confirm" at bounding box center [1162, 302] width 297 height 25
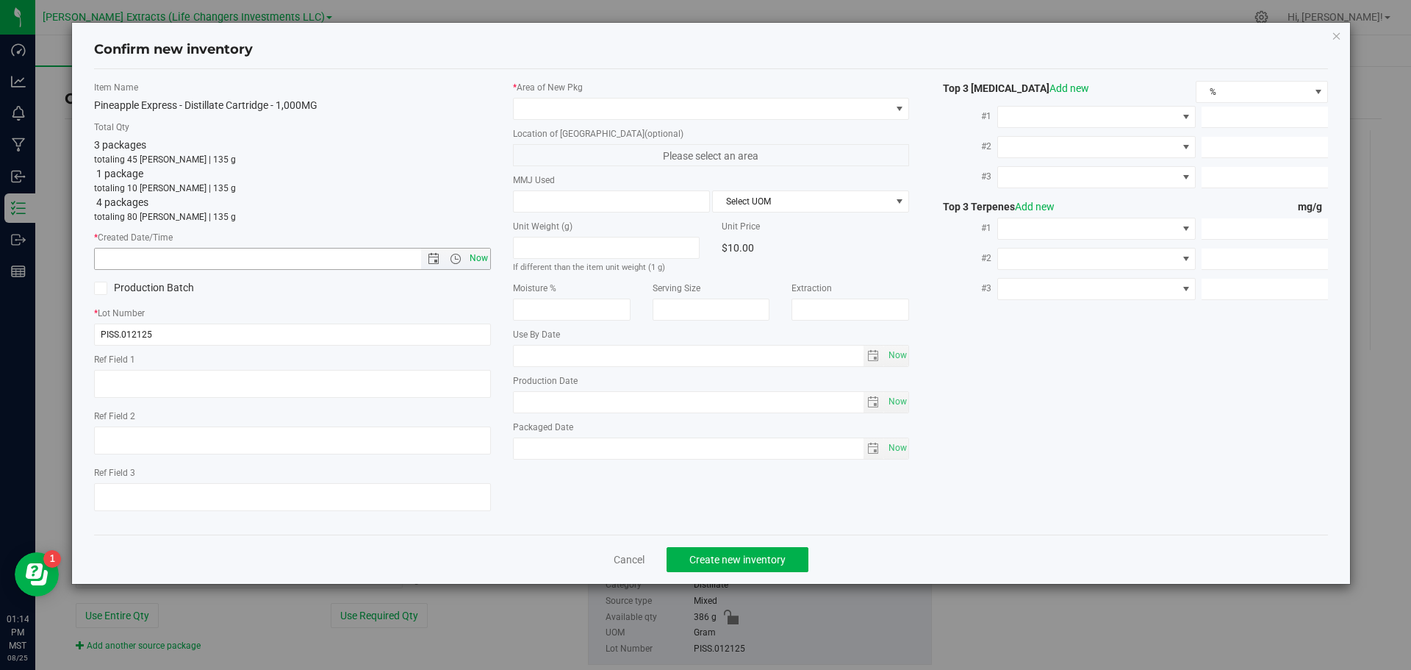
click at [476, 259] on span "Now" at bounding box center [478, 258] width 25 height 21
type input "[DATE] 1:14 PM"
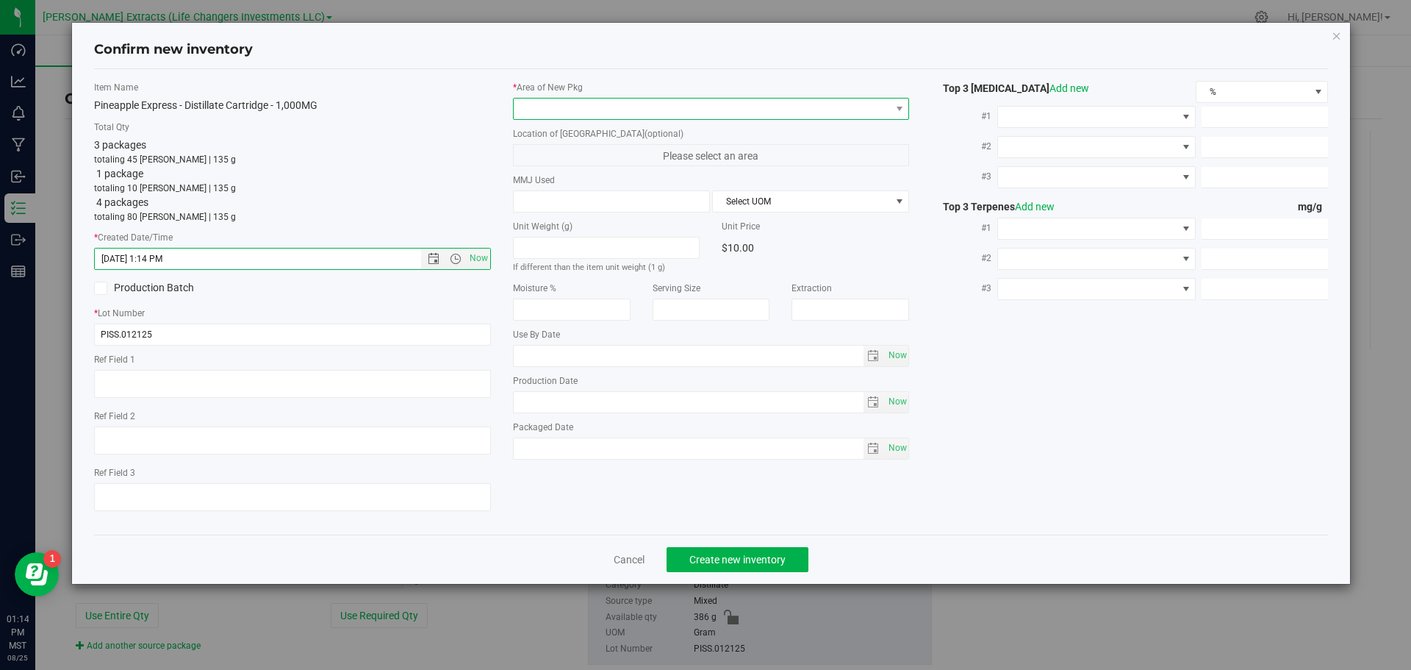
click at [559, 107] on span at bounding box center [702, 109] width 377 height 21
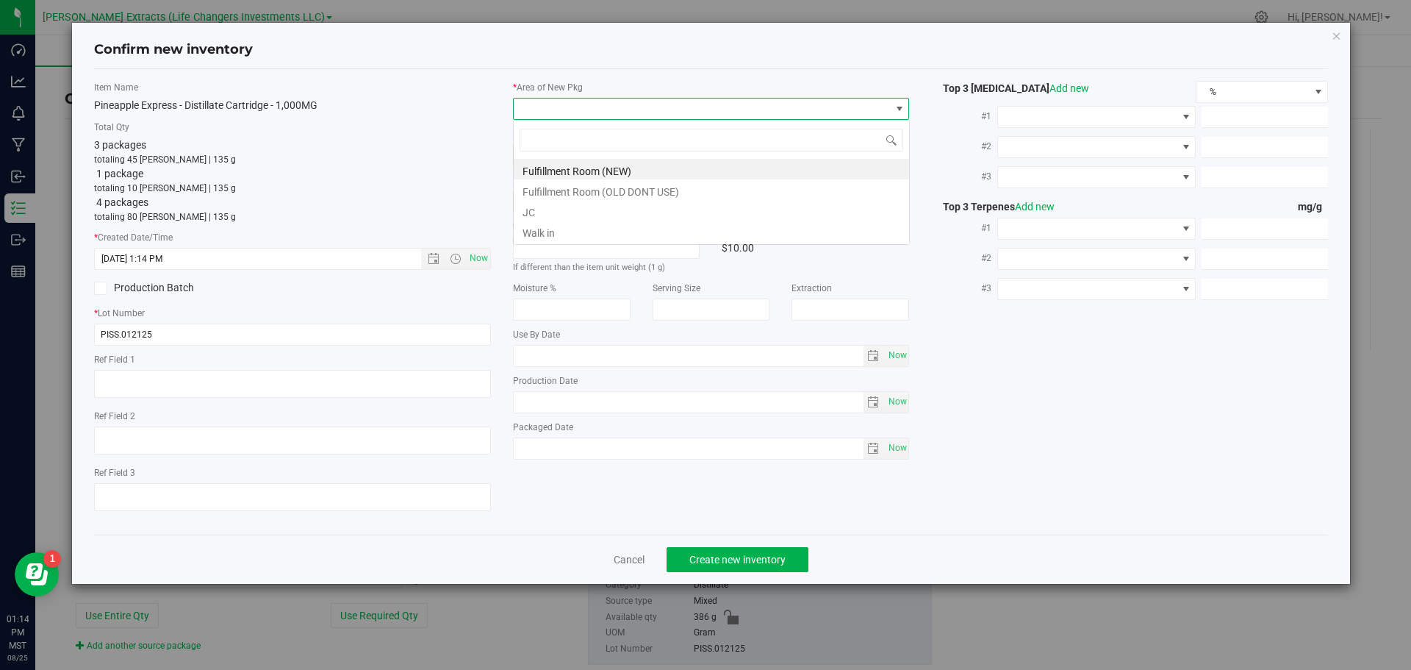
scroll to position [22, 397]
click at [591, 167] on li "Fulfillment Room (NEW)" at bounding box center [711, 169] width 395 height 21
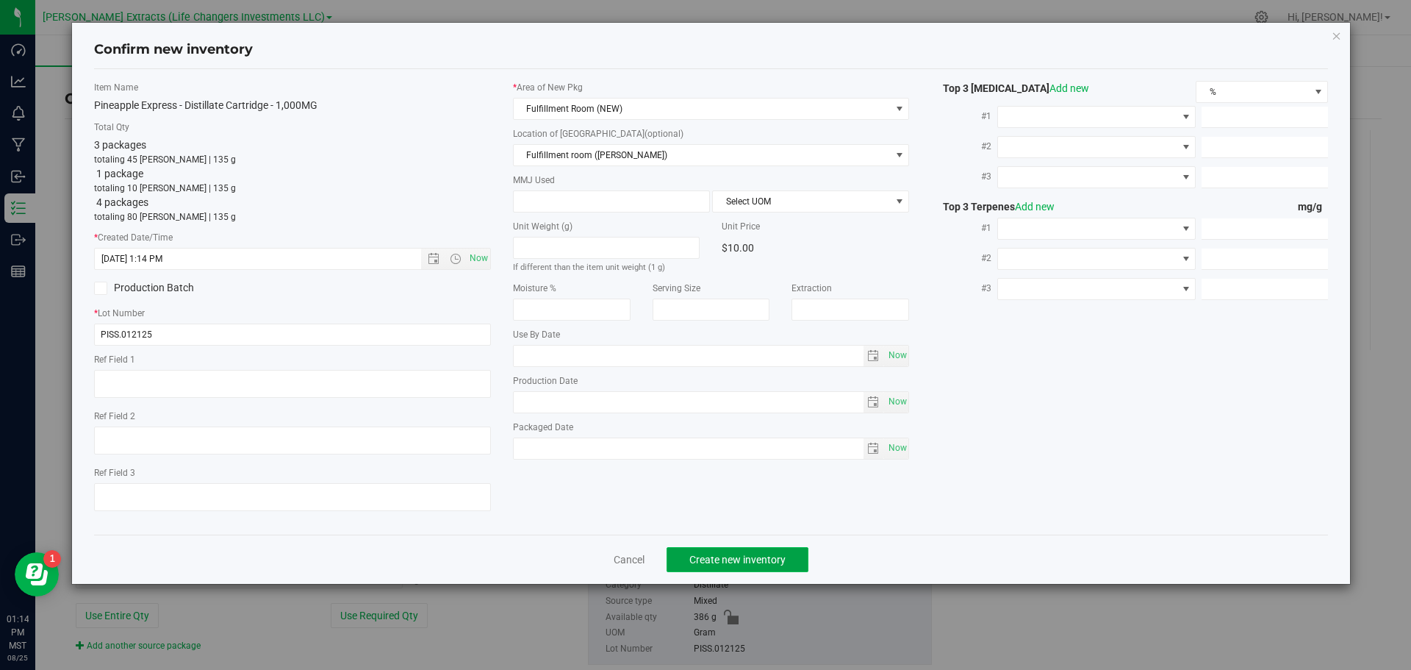
click at [746, 562] on span "Create new inventory" at bounding box center [738, 560] width 96 height 12
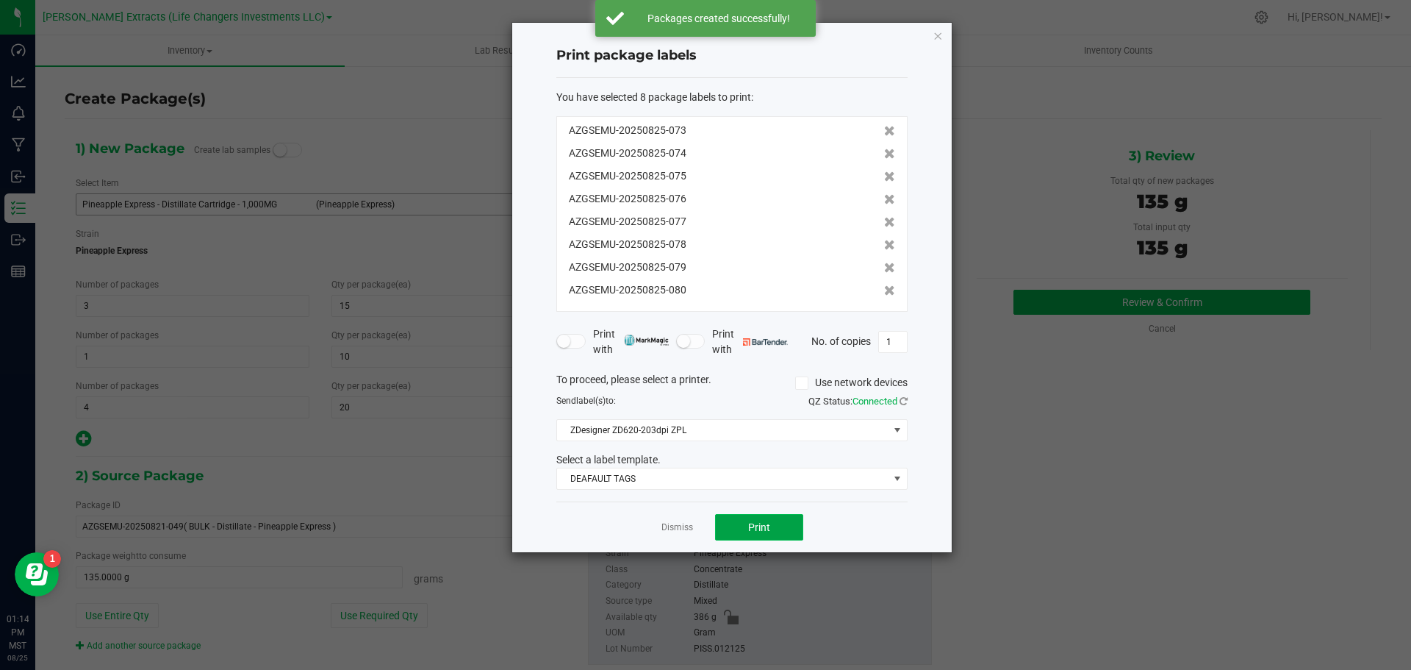
click at [773, 526] on button "Print" at bounding box center [759, 527] width 88 height 26
click at [938, 37] on icon "button" at bounding box center [938, 35] width 10 height 18
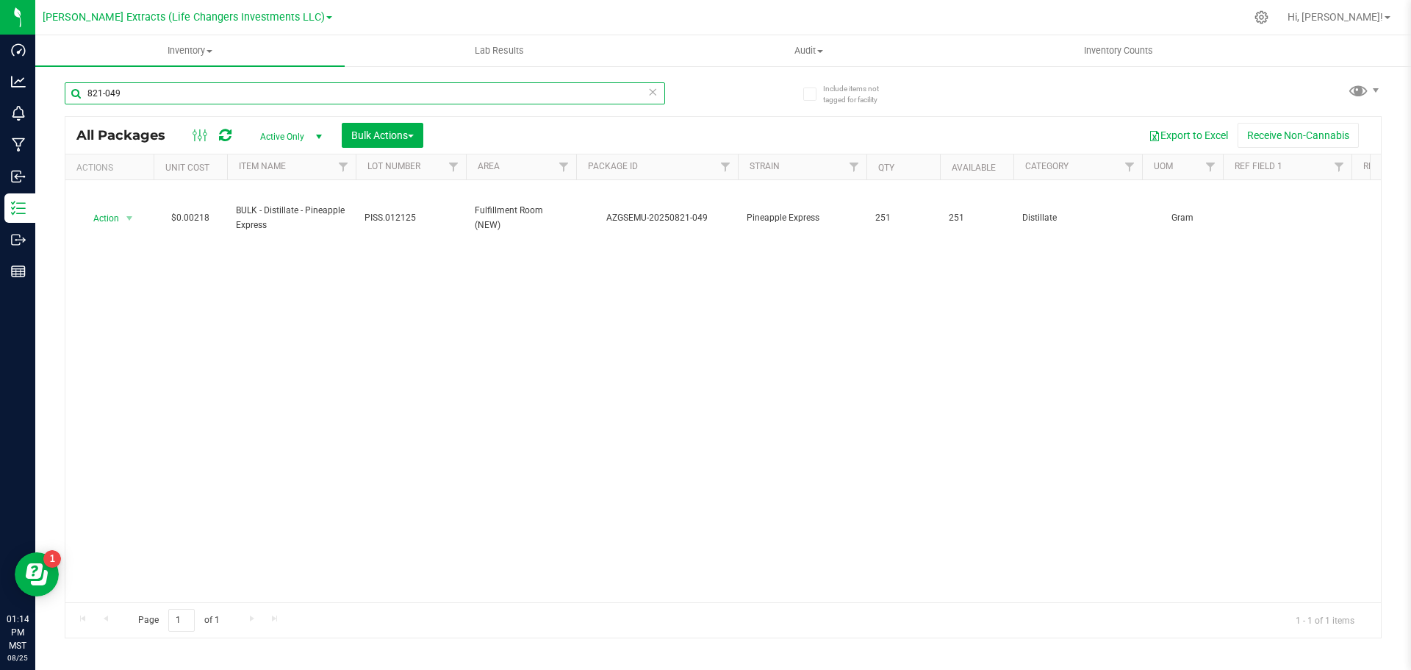
drag, startPoint x: 144, startPoint y: 100, endPoint x: 63, endPoint y: 74, distance: 84.9
click at [63, 74] on div "Include items not tagged for facility 821-049 All Packages Active Only Active O…" at bounding box center [723, 289] width 1376 height 448
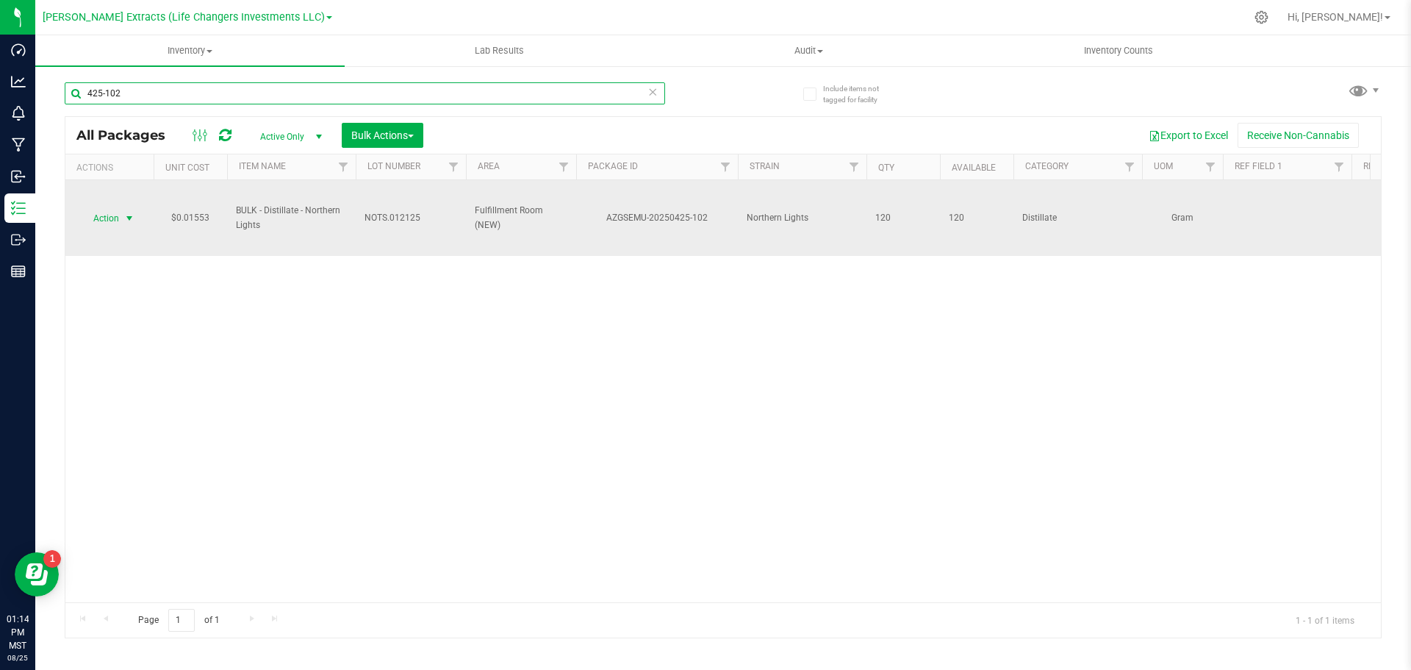
type input "425-102"
click at [104, 215] on span "Action" at bounding box center [100, 218] width 40 height 21
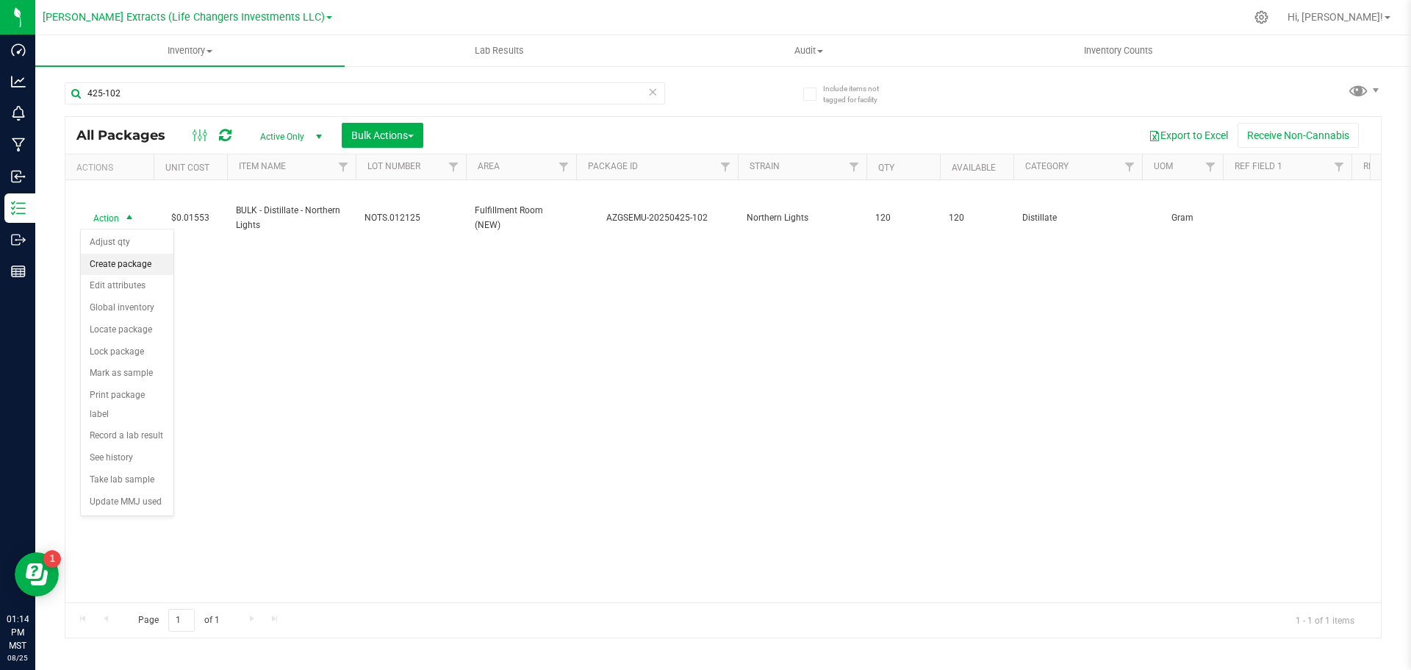
click at [93, 264] on li "Create package" at bounding box center [127, 265] width 93 height 22
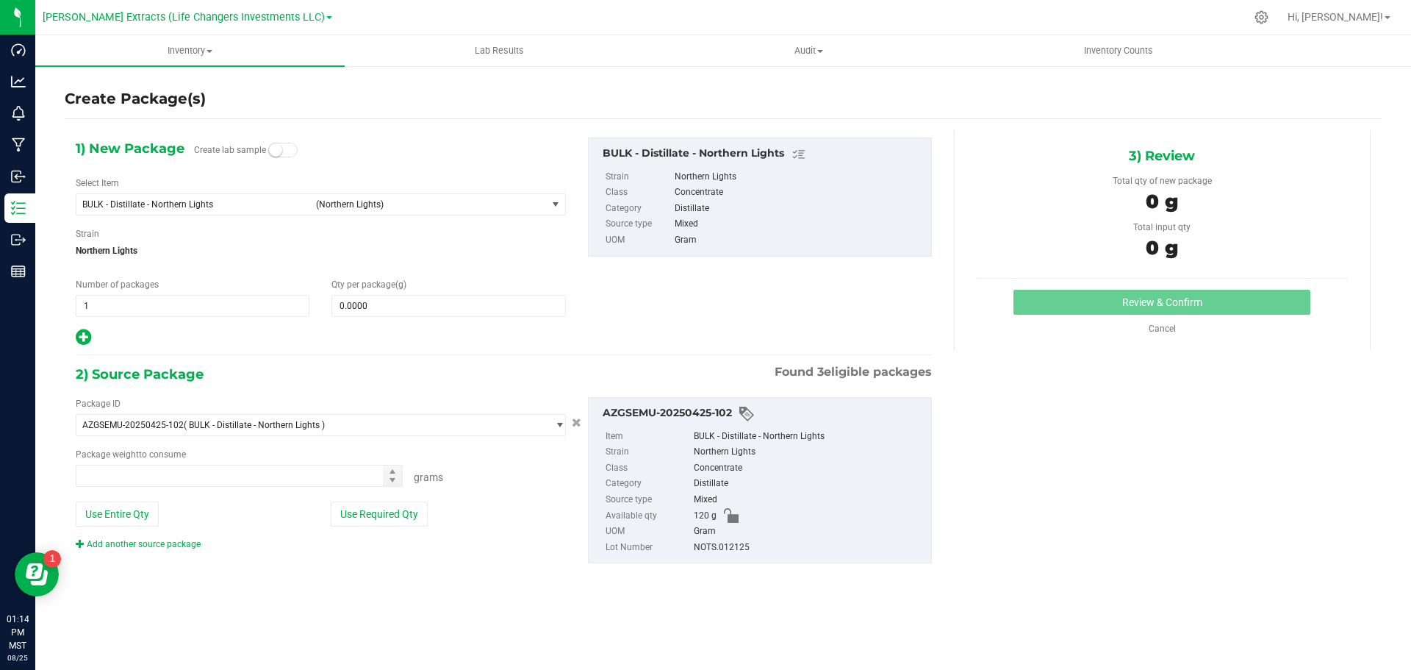
type input "0.0000 g"
click at [184, 203] on span "BULK - Distillate - Northern Lights" at bounding box center [194, 204] width 225 height 10
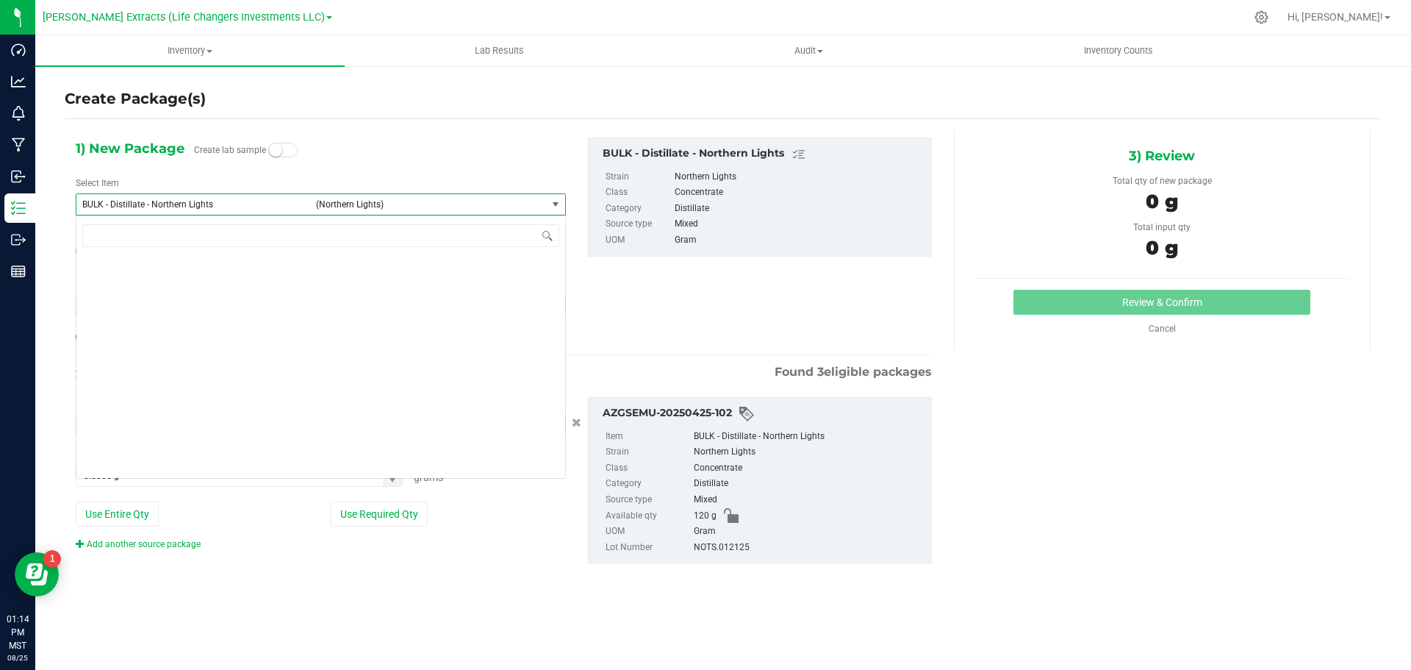
scroll to position [1544, 0]
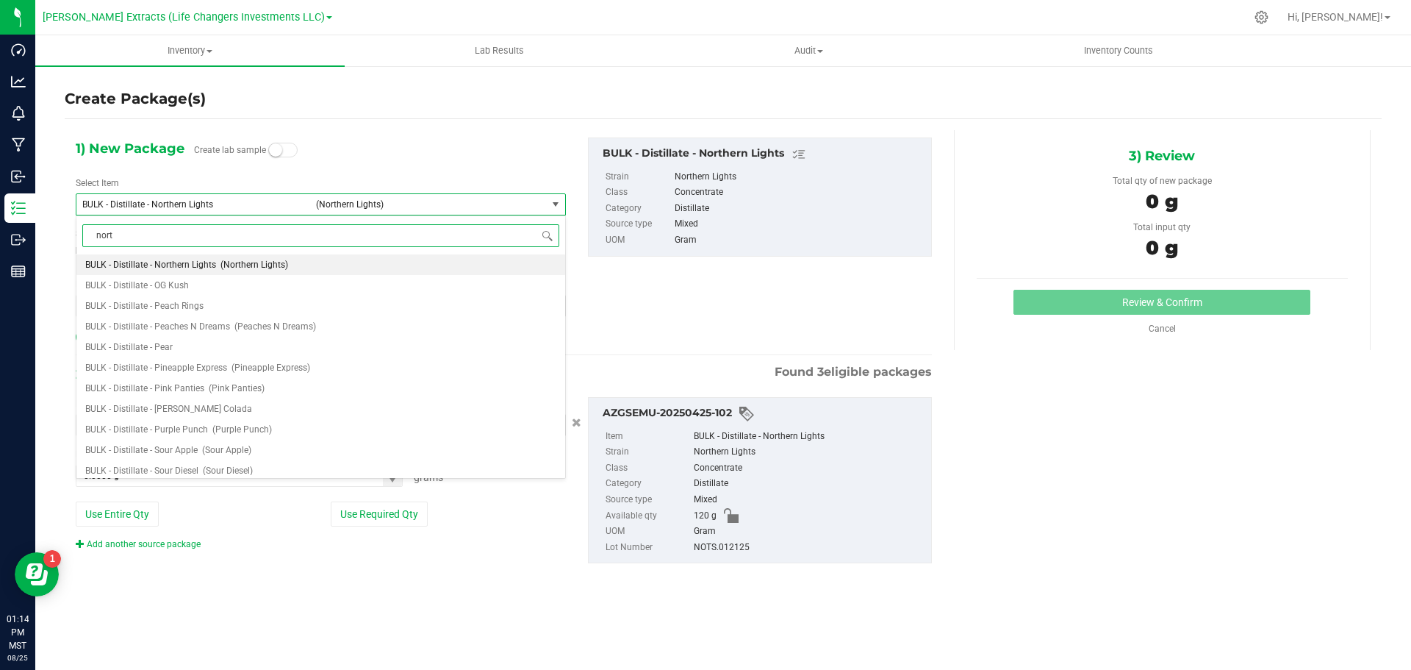
type input "north"
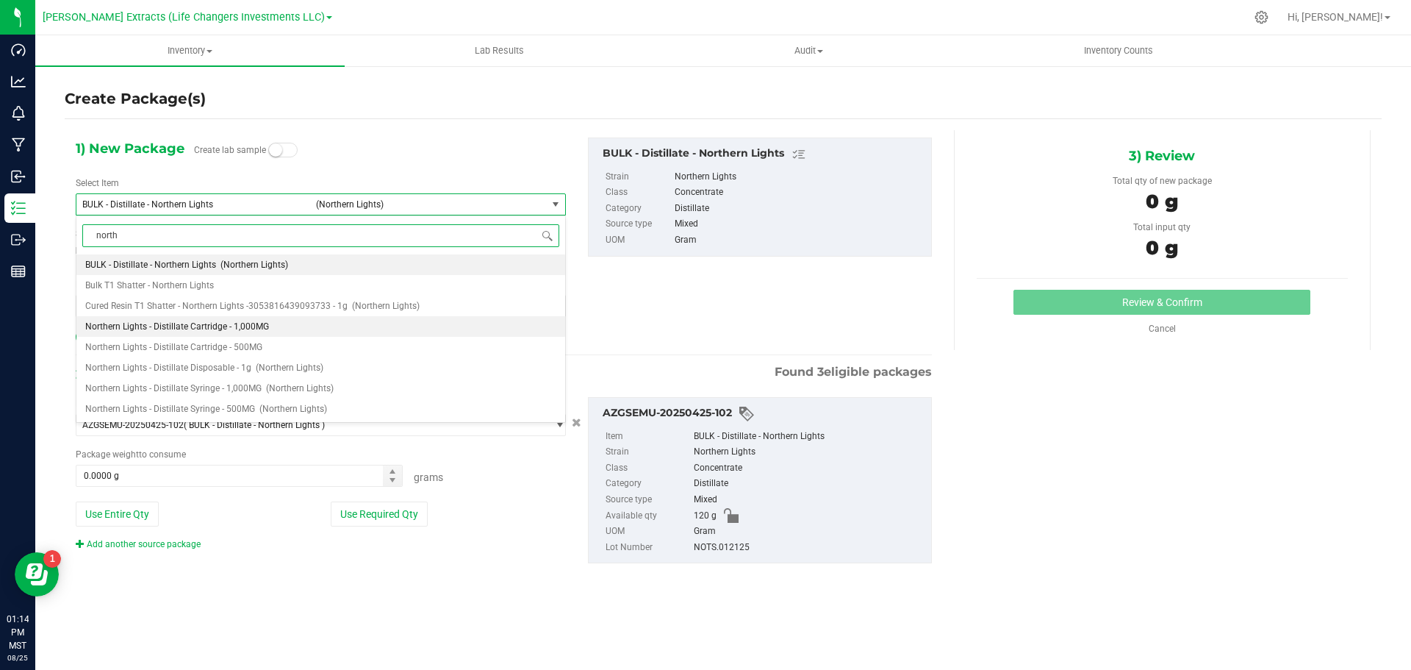
click at [251, 326] on span "Northern Lights - Distillate Cartridge - 1,000MG" at bounding box center [177, 326] width 184 height 10
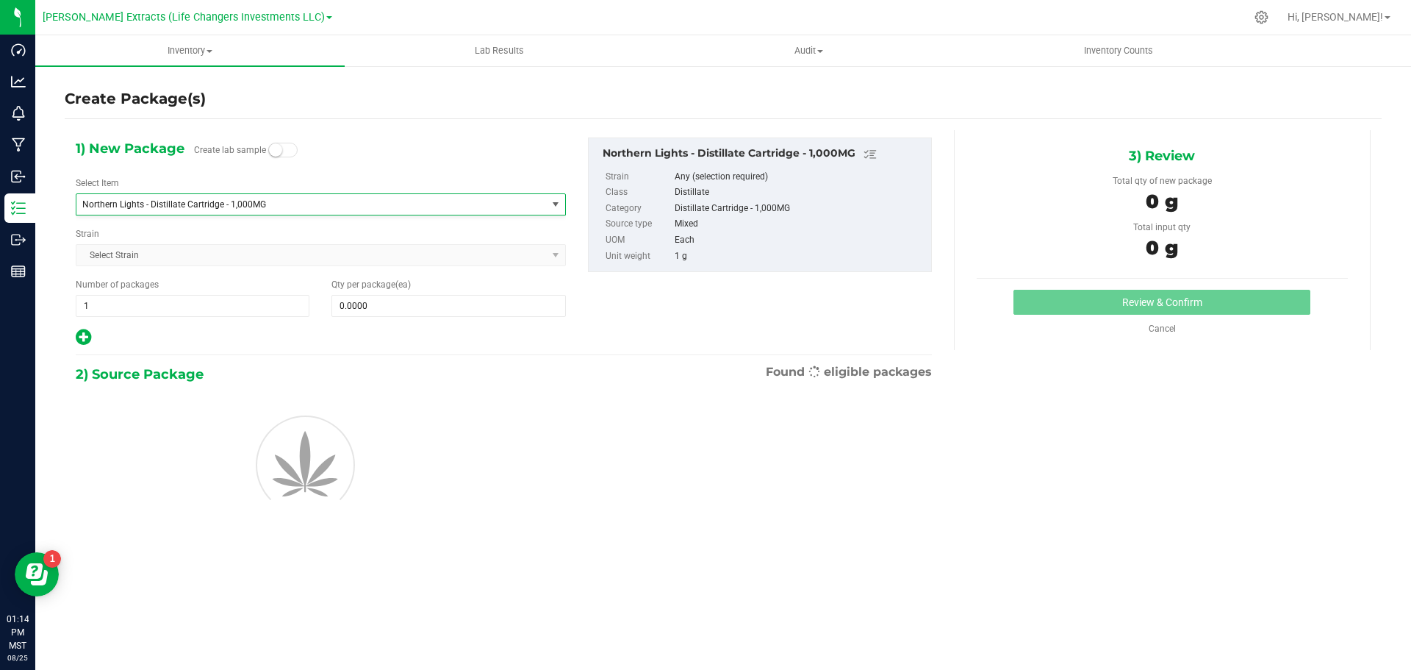
type input "0"
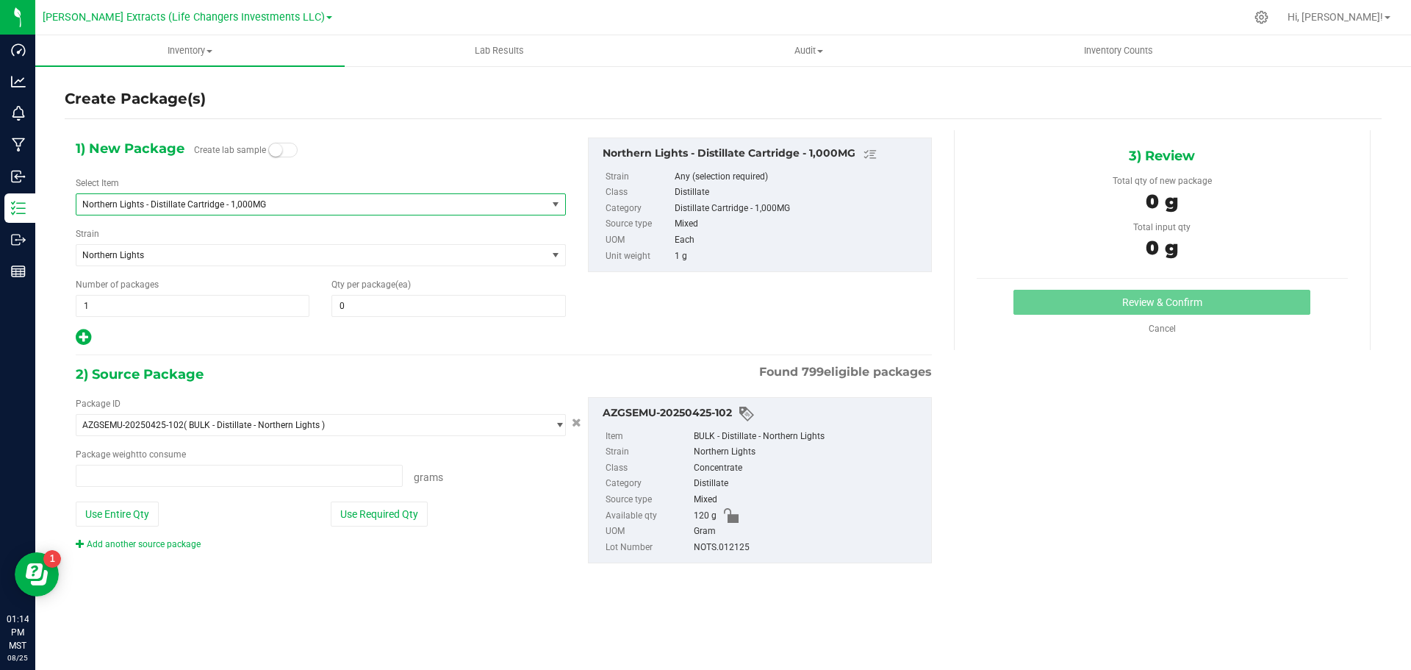
type input "0.0000 g"
drag, startPoint x: 111, startPoint y: 305, endPoint x: 64, endPoint y: 300, distance: 47.3
click at [67, 301] on div "Number of packages 1 1" at bounding box center [193, 297] width 256 height 39
type input "5"
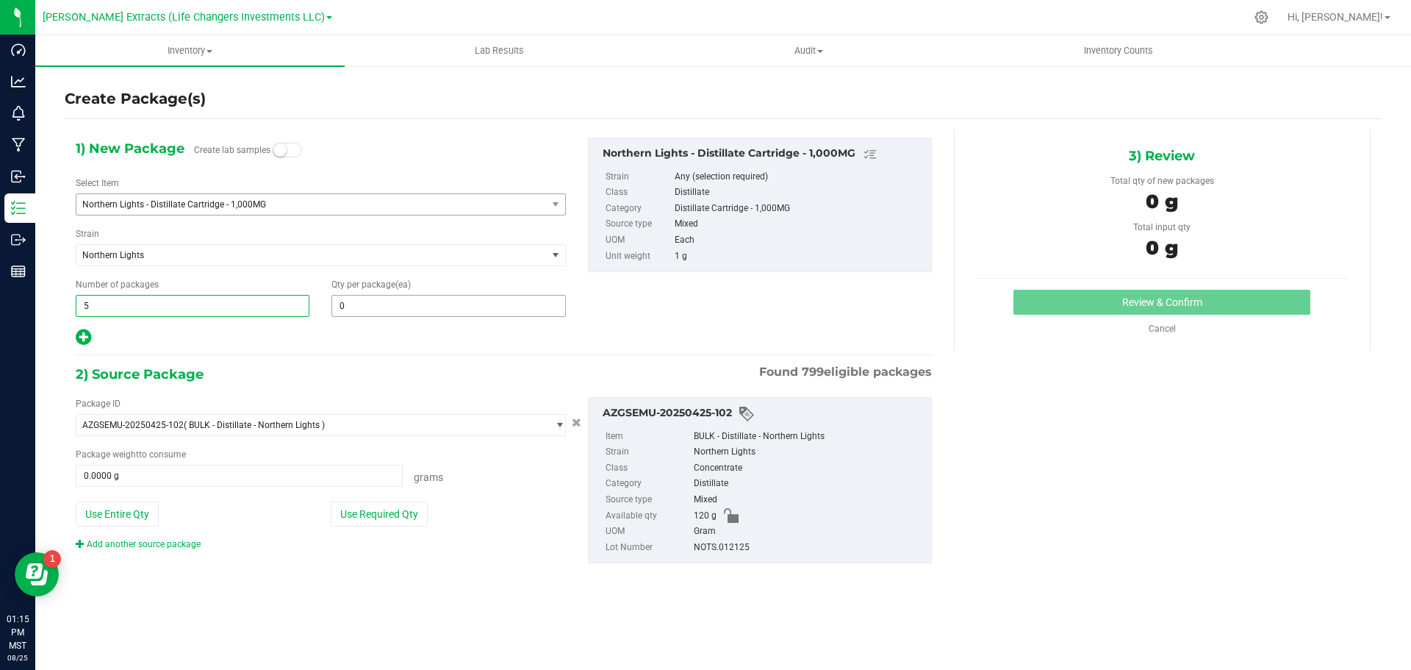
click at [415, 302] on span "0 0" at bounding box center [449, 306] width 234 height 22
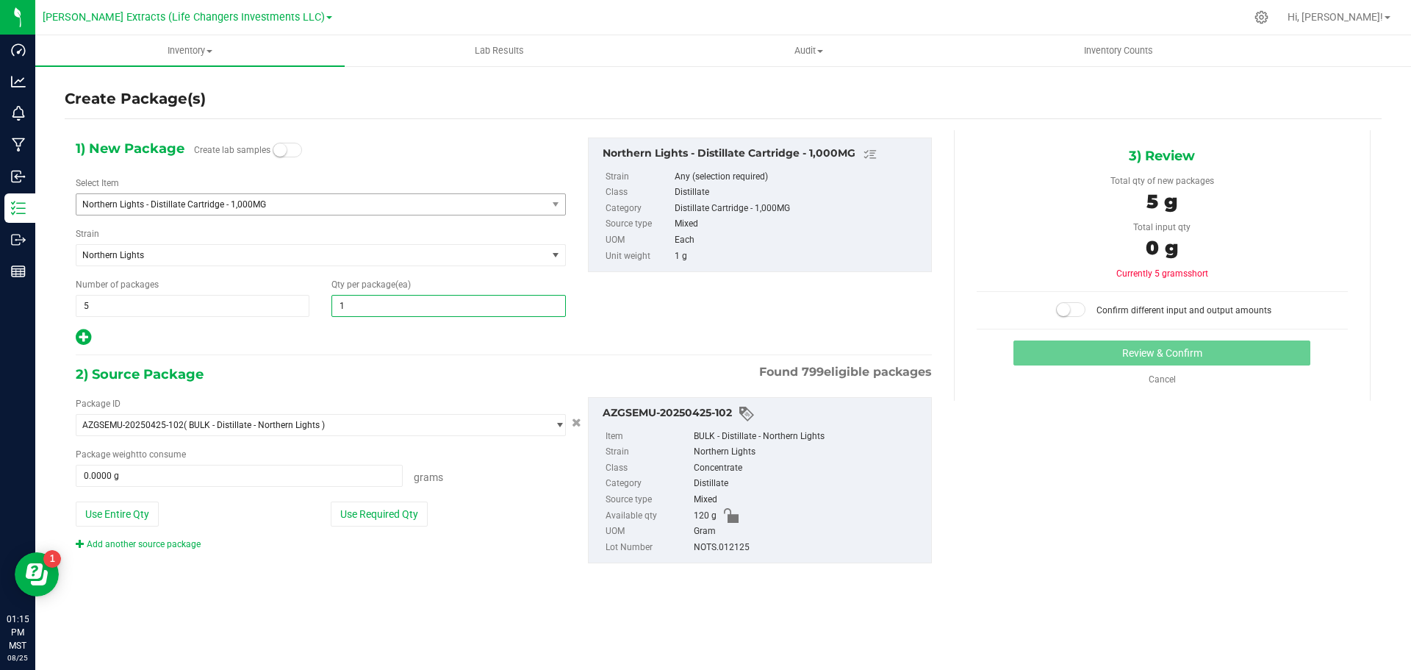
type input "15"
click at [79, 329] on icon at bounding box center [83, 337] width 15 height 18
type input "15"
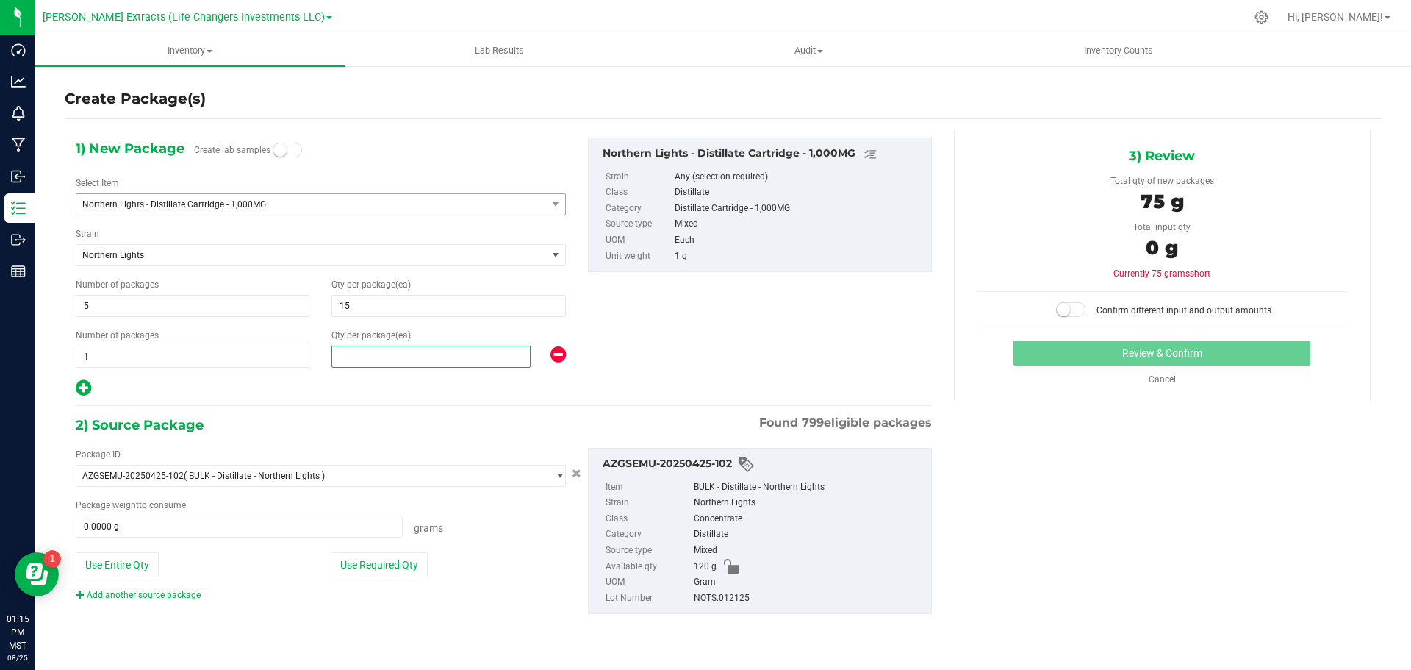
click at [356, 361] on span at bounding box center [431, 357] width 199 height 22
type input "10"
click at [348, 557] on button "Use Required Qty" at bounding box center [379, 564] width 97 height 25
type input "85.0000 g"
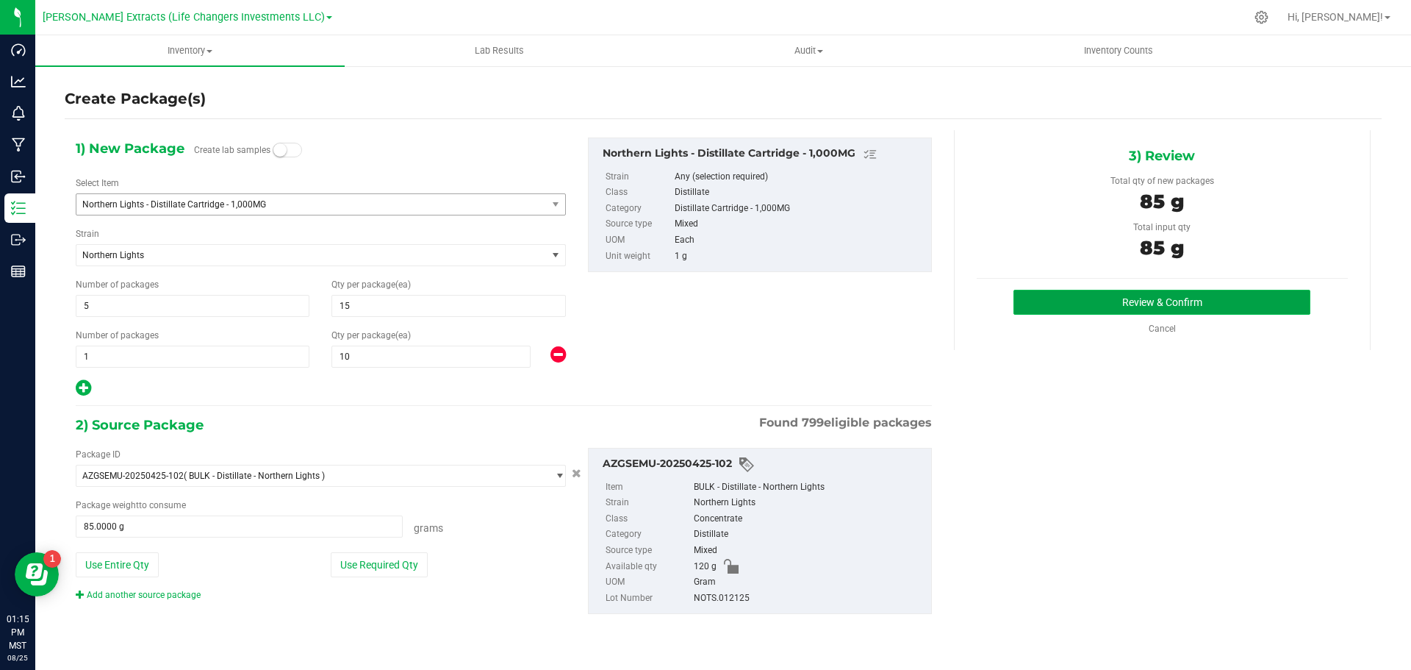
click at [1098, 296] on button "Review & Confirm" at bounding box center [1162, 302] width 297 height 25
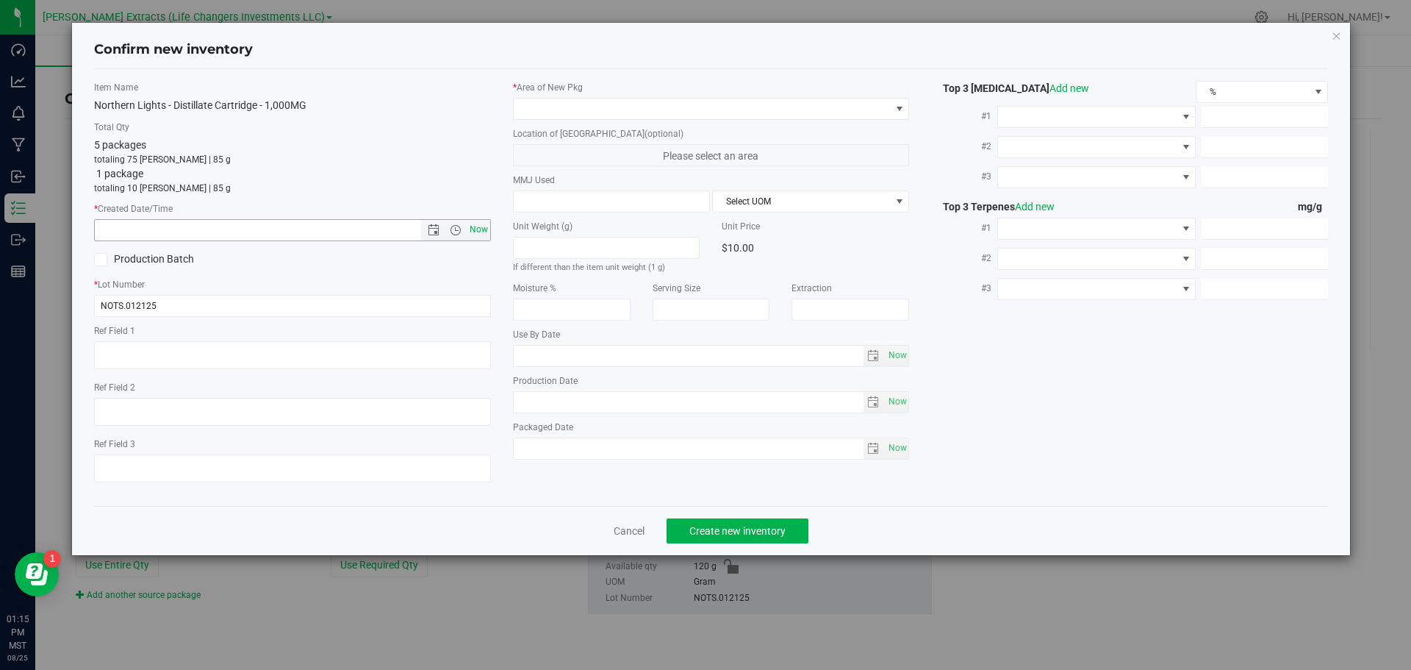
click at [472, 230] on span "Now" at bounding box center [478, 229] width 25 height 21
type input "[DATE] 1:15 PM"
click at [555, 110] on span at bounding box center [702, 109] width 377 height 21
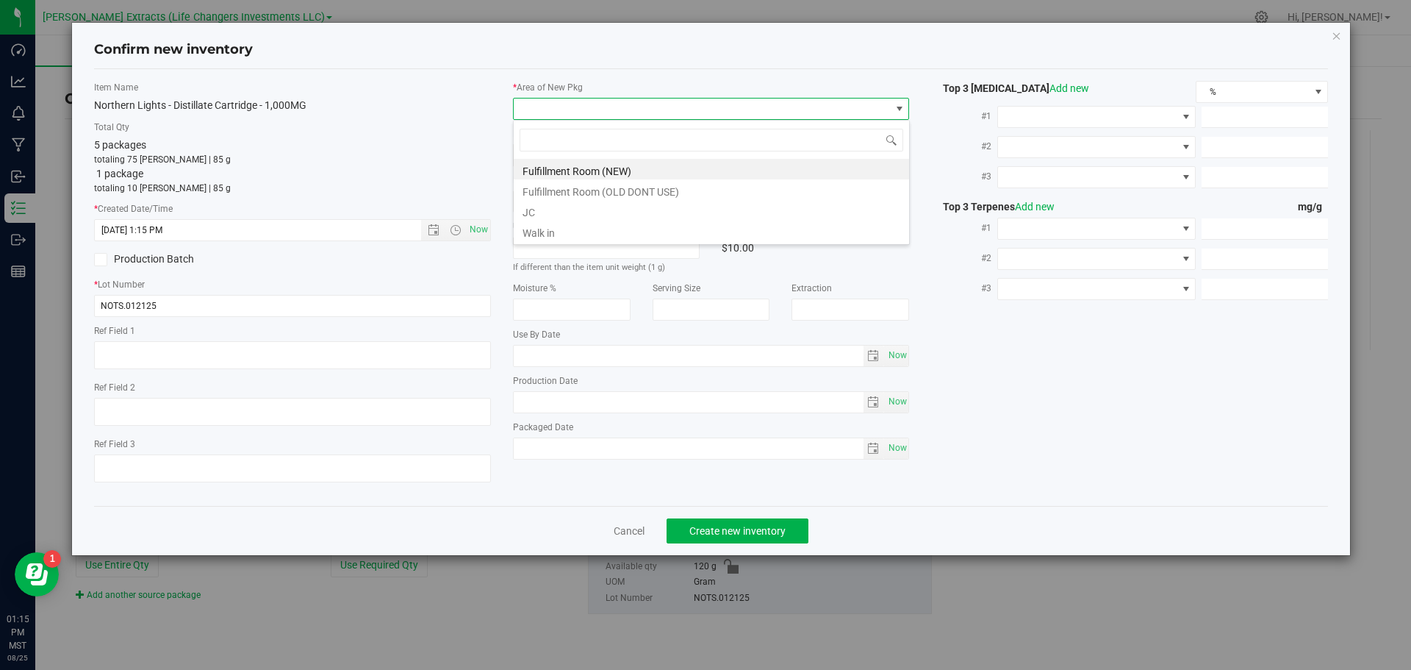
scroll to position [22, 397]
click at [588, 168] on li "Fulfillment Room (NEW)" at bounding box center [711, 169] width 395 height 21
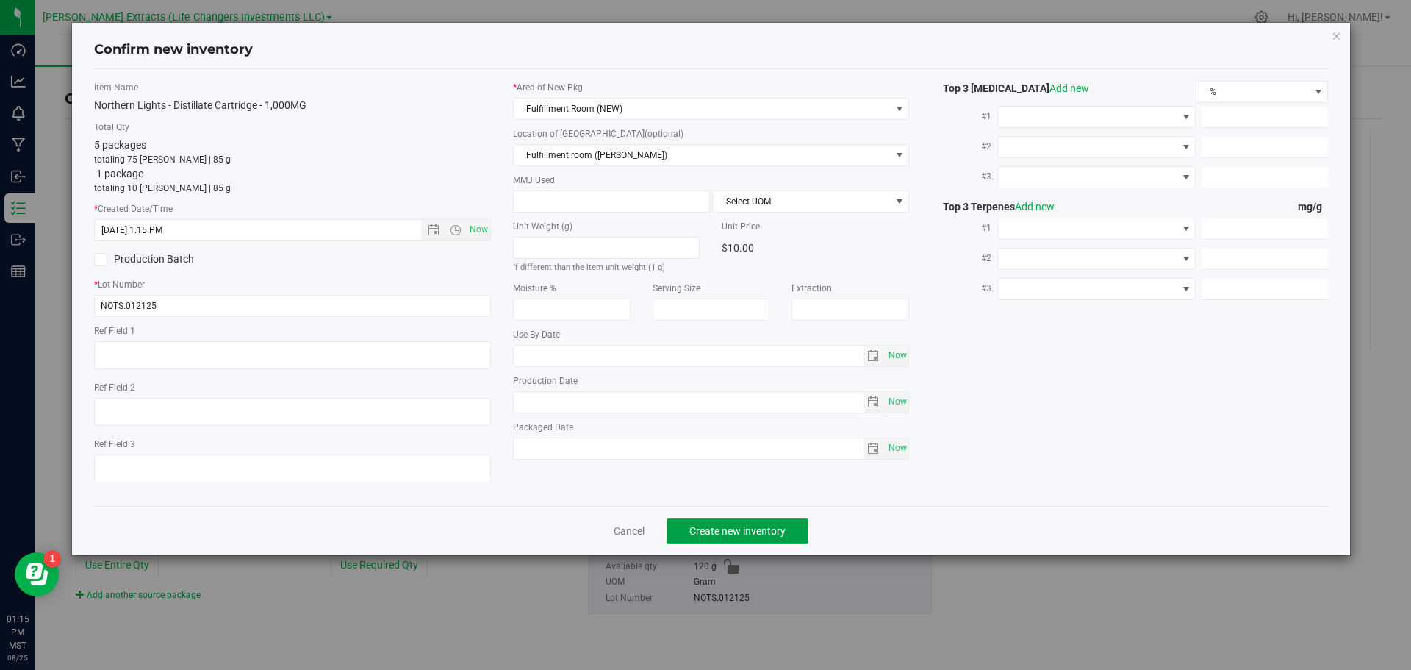
click at [712, 532] on span "Create new inventory" at bounding box center [738, 531] width 96 height 12
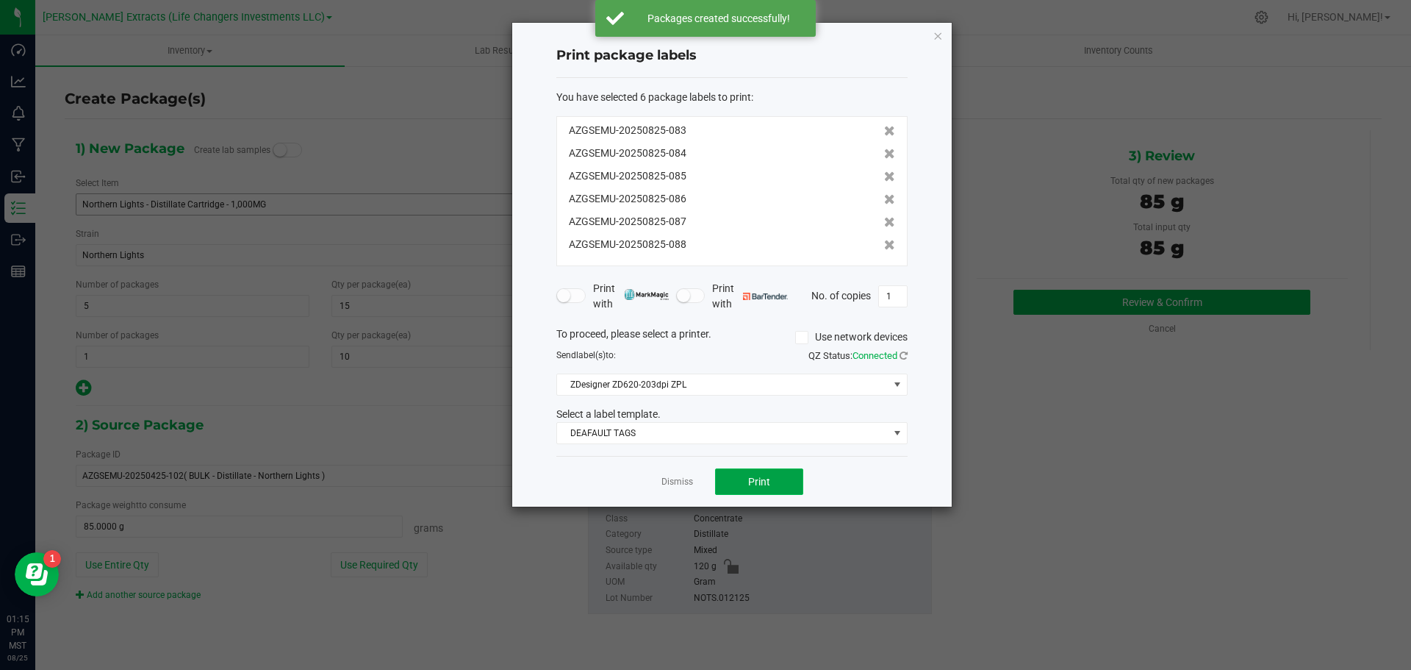
click at [729, 475] on button "Print" at bounding box center [759, 481] width 88 height 26
click at [937, 35] on icon "button" at bounding box center [938, 35] width 10 height 18
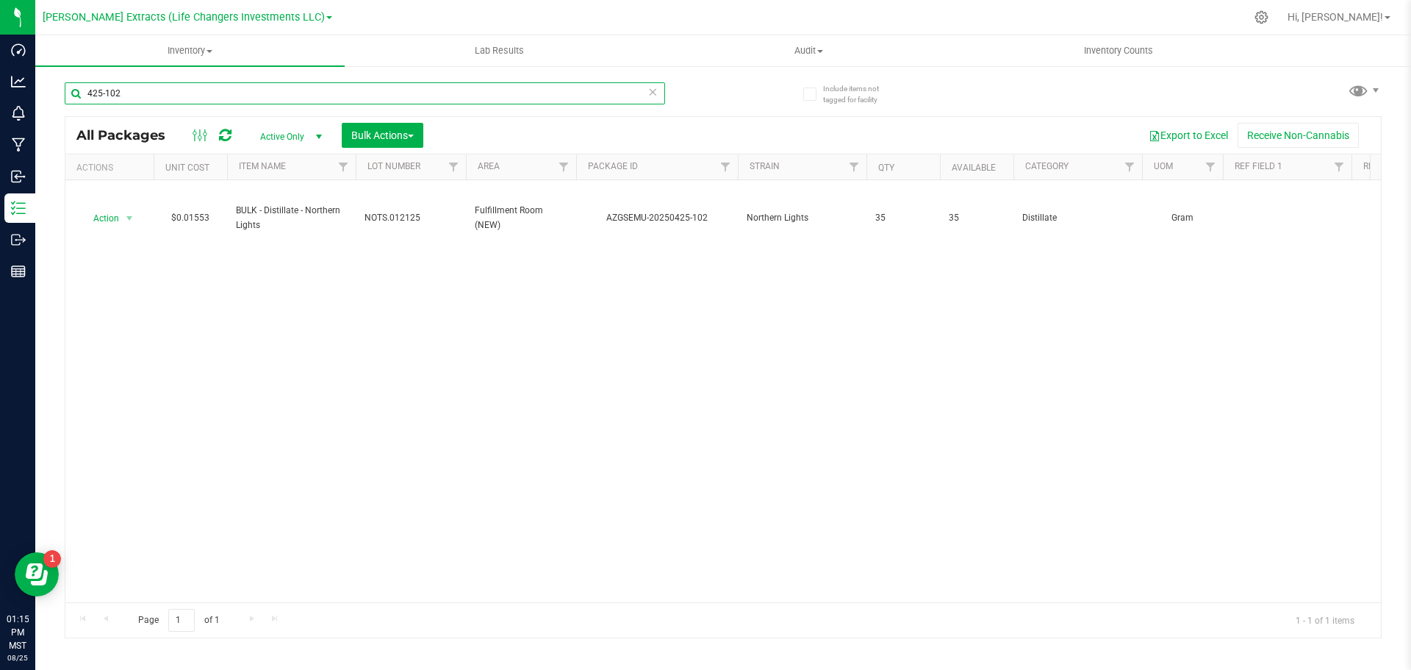
drag, startPoint x: 92, startPoint y: 92, endPoint x: 425, endPoint y: 106, distance: 333.3
click at [422, 105] on div "425-102" at bounding box center [365, 99] width 601 height 34
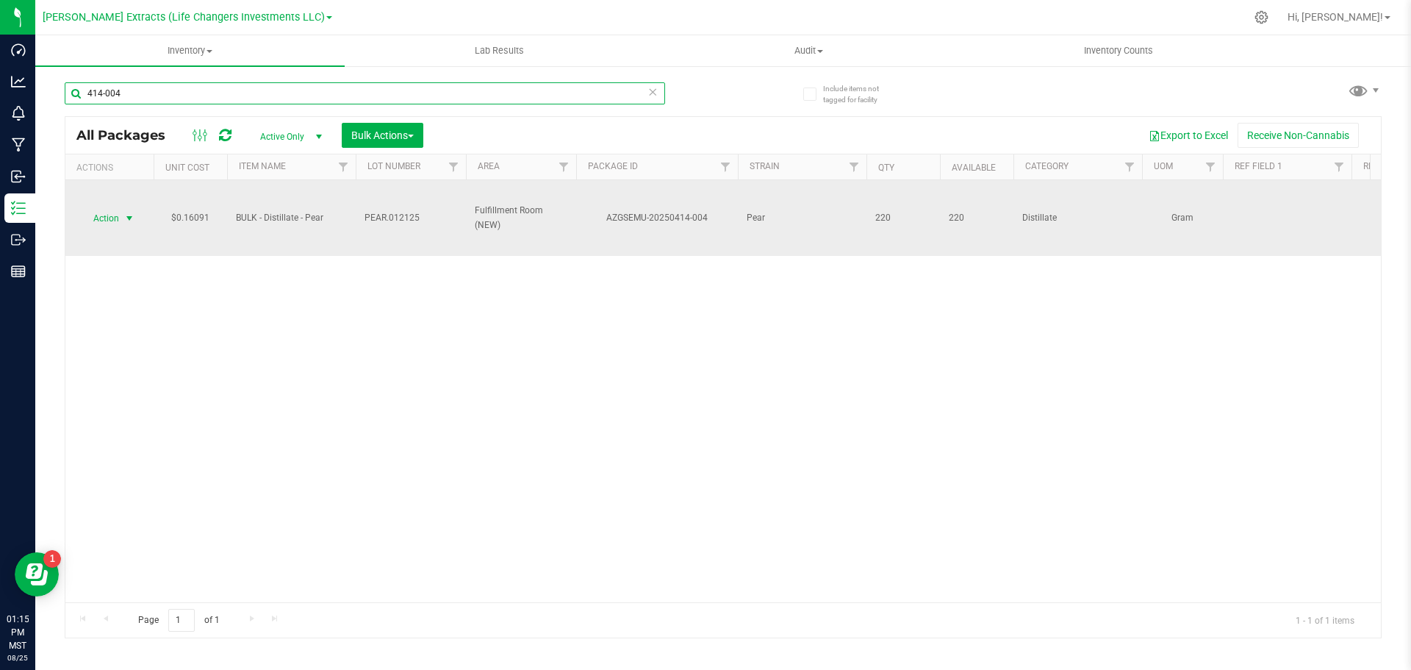
type input "414-004"
click at [110, 218] on span "Action" at bounding box center [100, 218] width 40 height 21
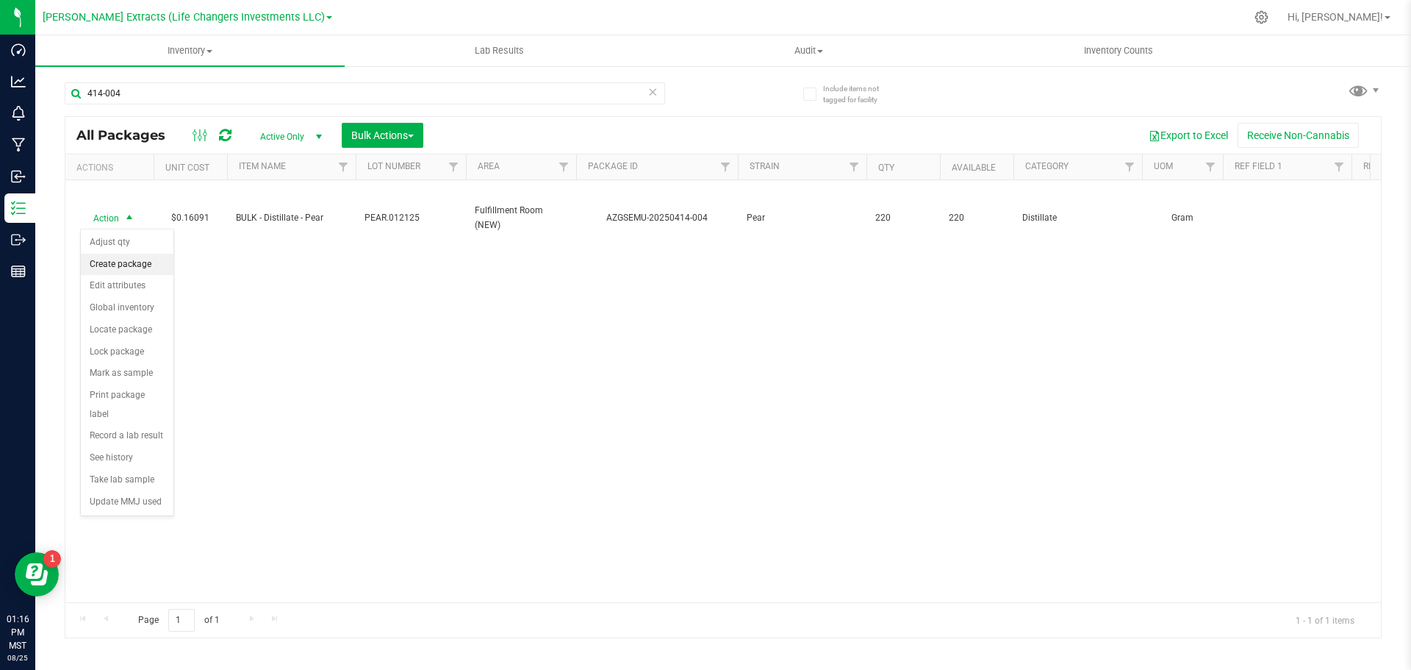
click at [133, 262] on li "Create package" at bounding box center [127, 265] width 93 height 22
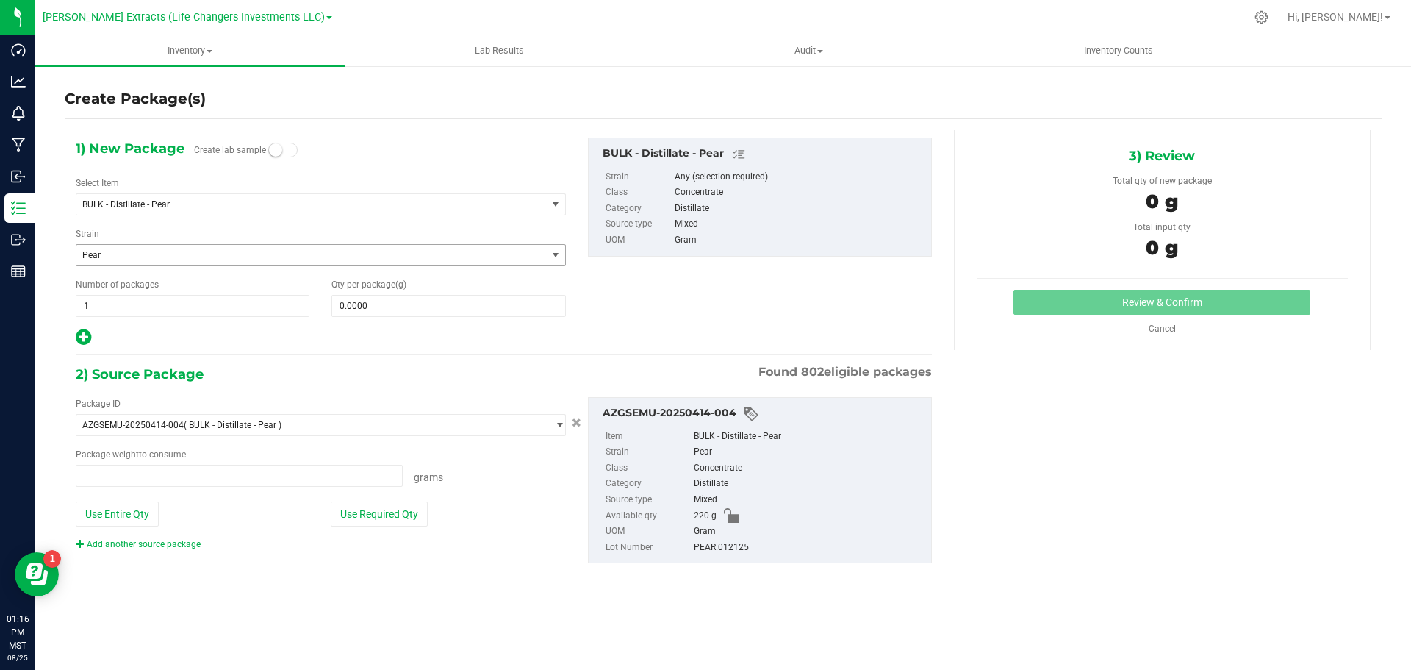
type input "0.0000 g"
click at [294, 197] on span "BULK - Distillate - Pear" at bounding box center [311, 204] width 470 height 21
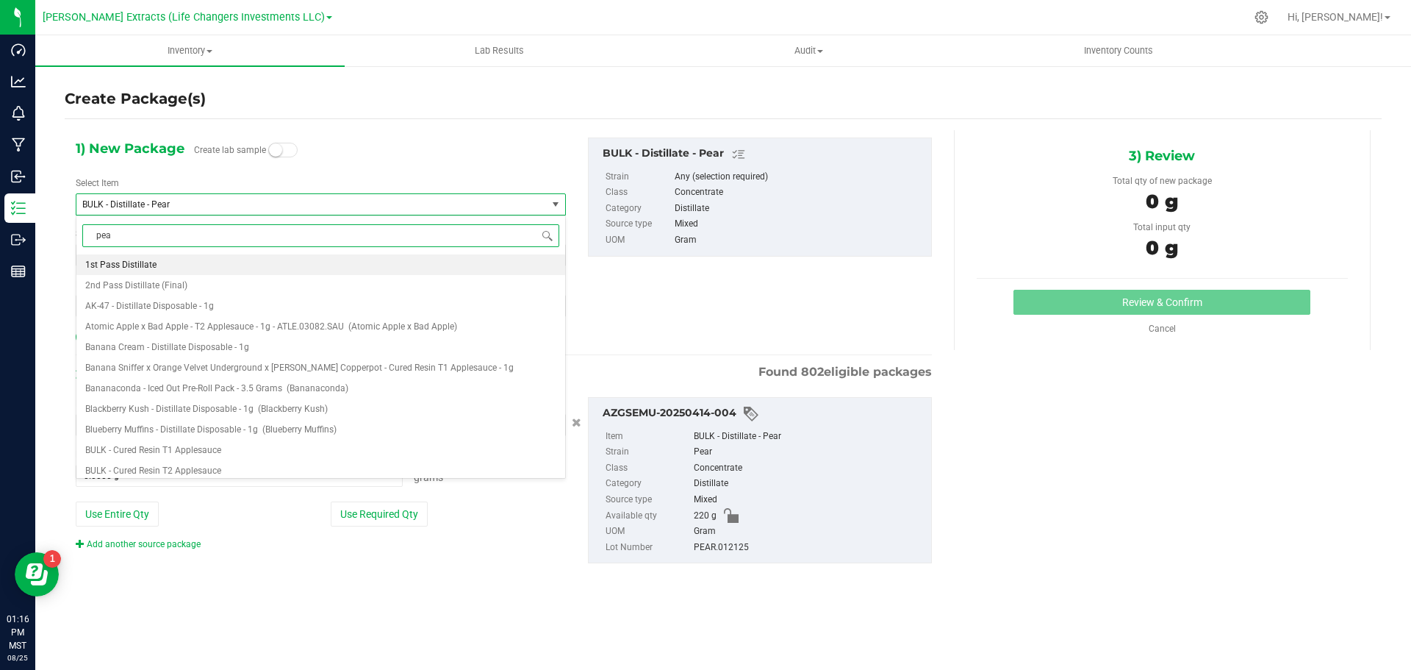
type input "pear"
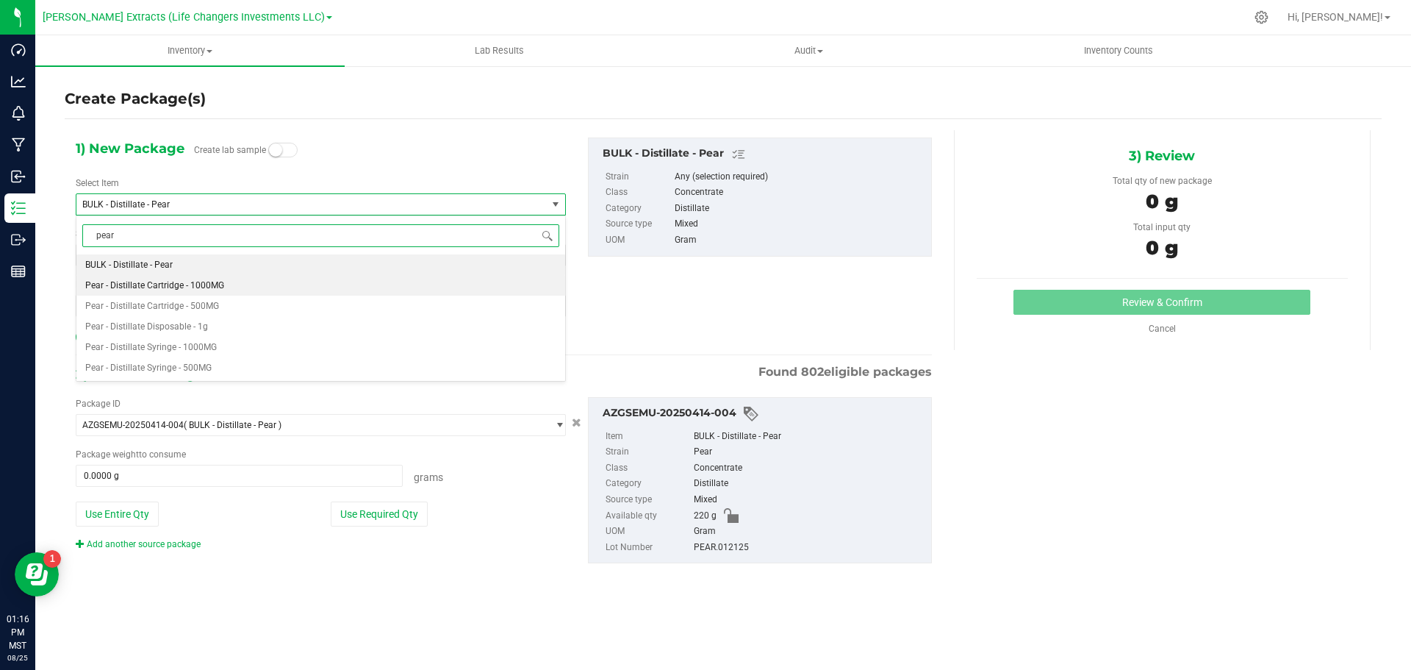
click at [206, 284] on span "Pear - Distillate Cartridge - 1000MG" at bounding box center [154, 285] width 139 height 10
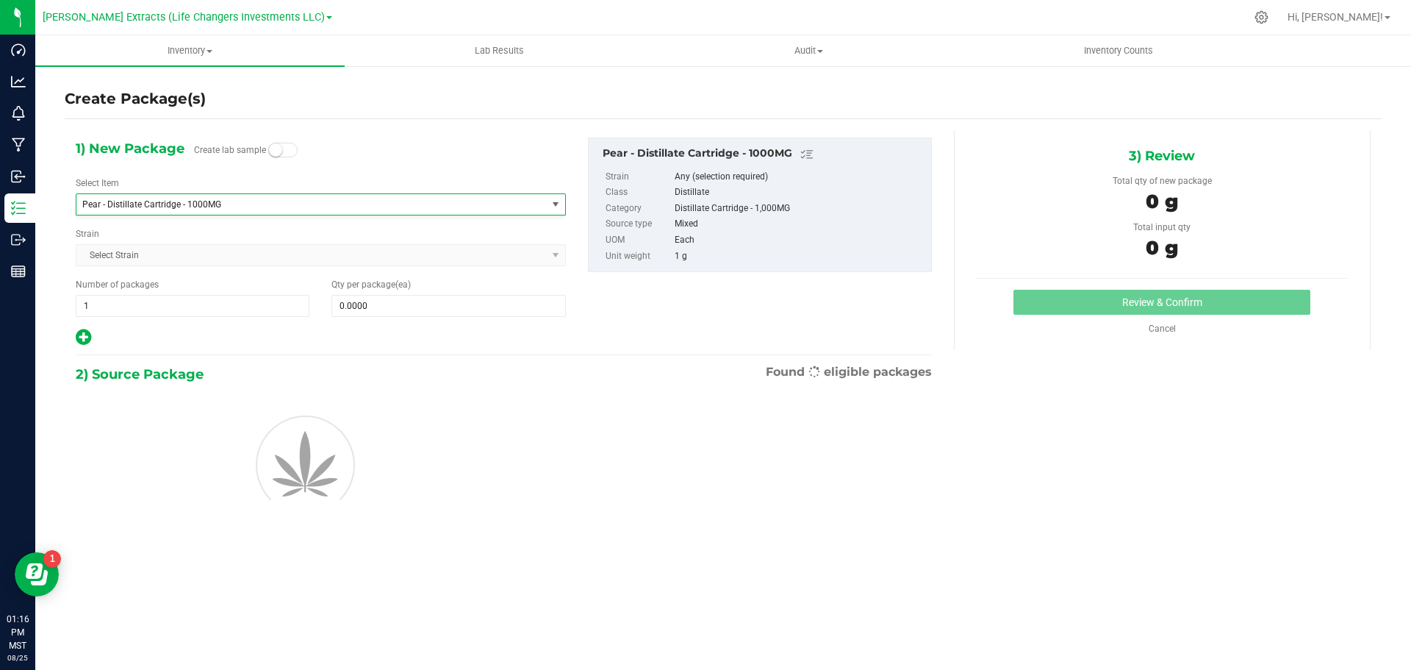
type input "0"
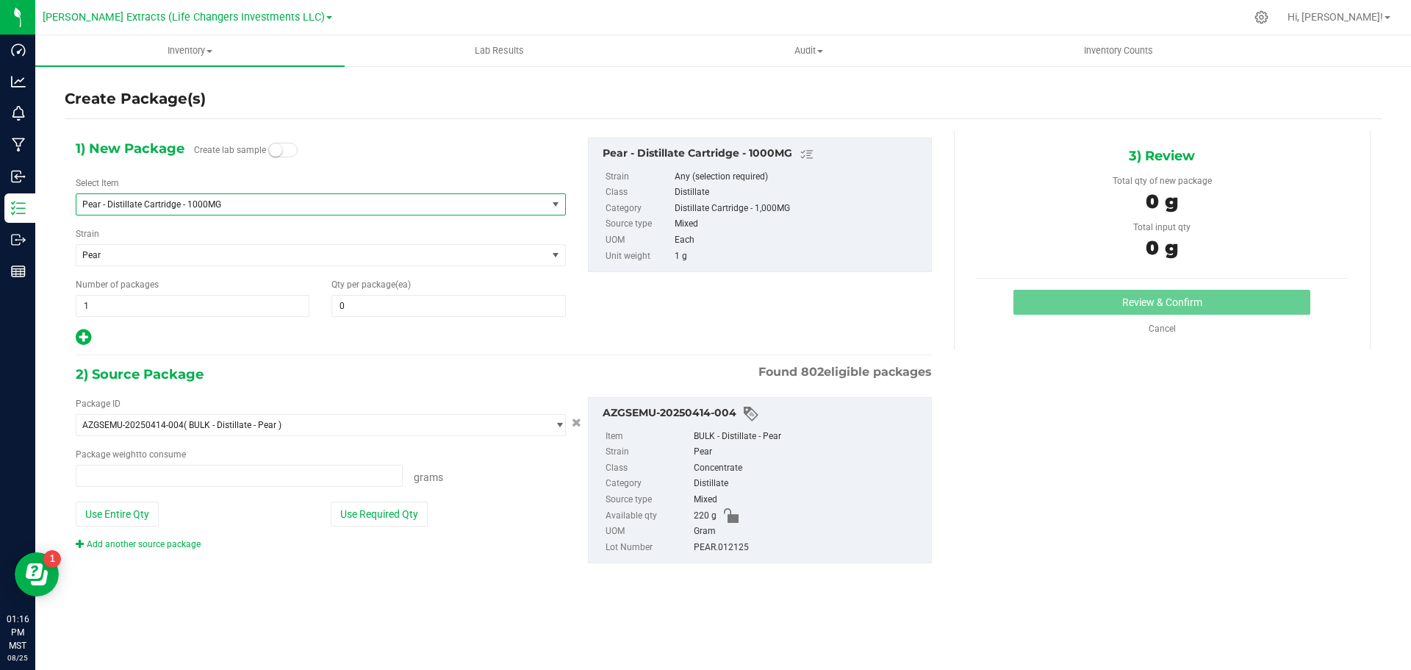
type input "0.0000 g"
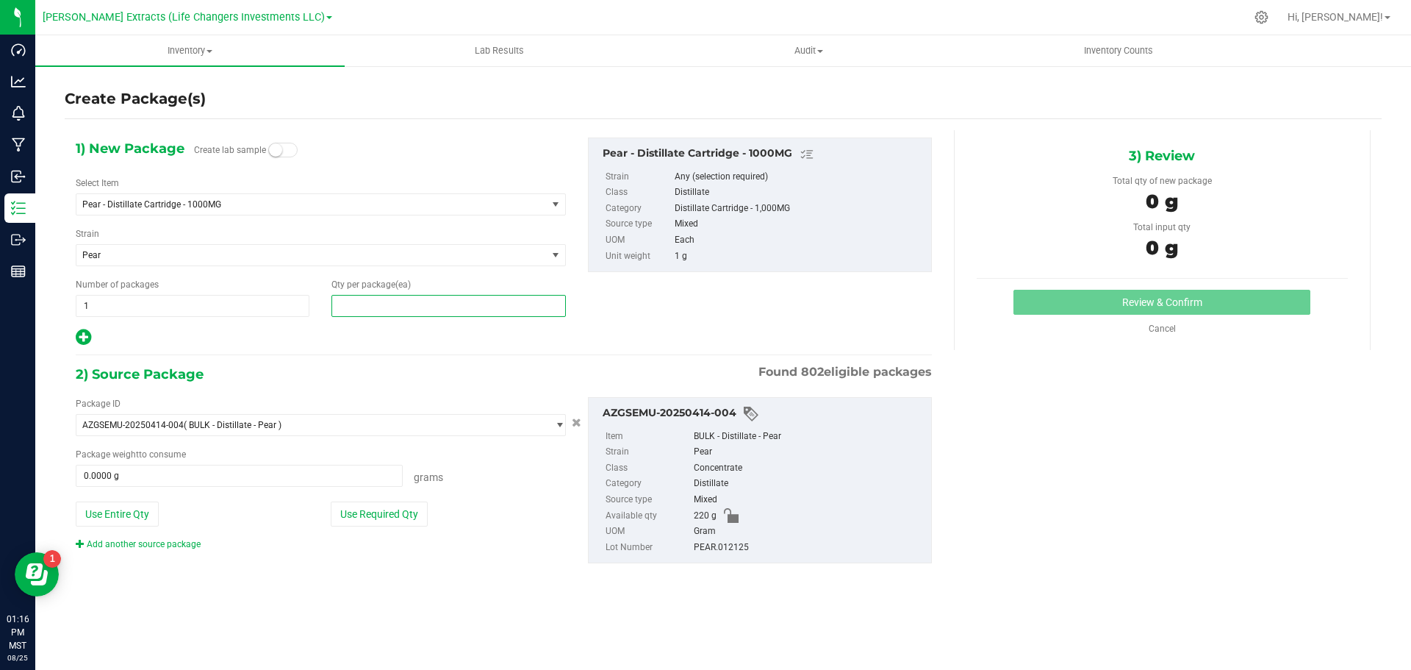
click at [365, 308] on span at bounding box center [449, 306] width 234 height 22
type input "15"
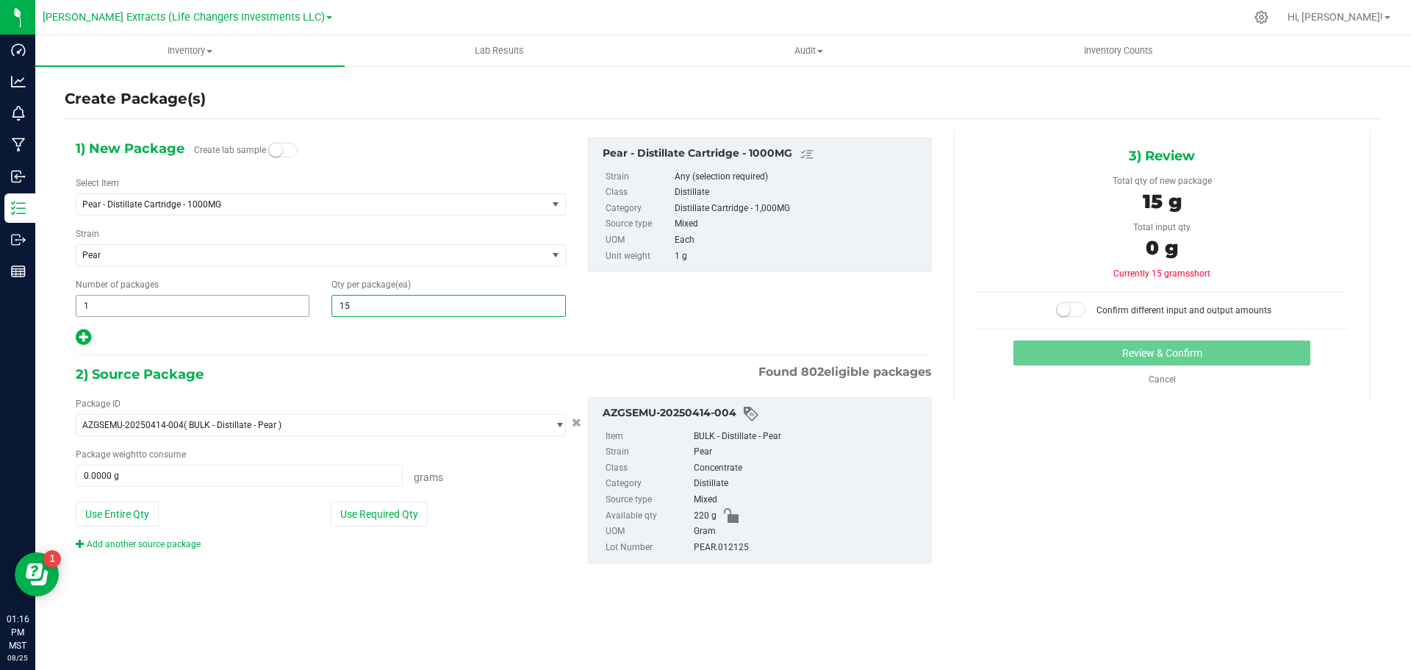
type input "15"
drag, startPoint x: 78, startPoint y: 298, endPoint x: 56, endPoint y: 294, distance: 22.5
click at [56, 294] on div "Create Package(s) 1) New Package Create lab sample Select Item Pear - Distillat…" at bounding box center [723, 294] width 1376 height 459
type input "5"
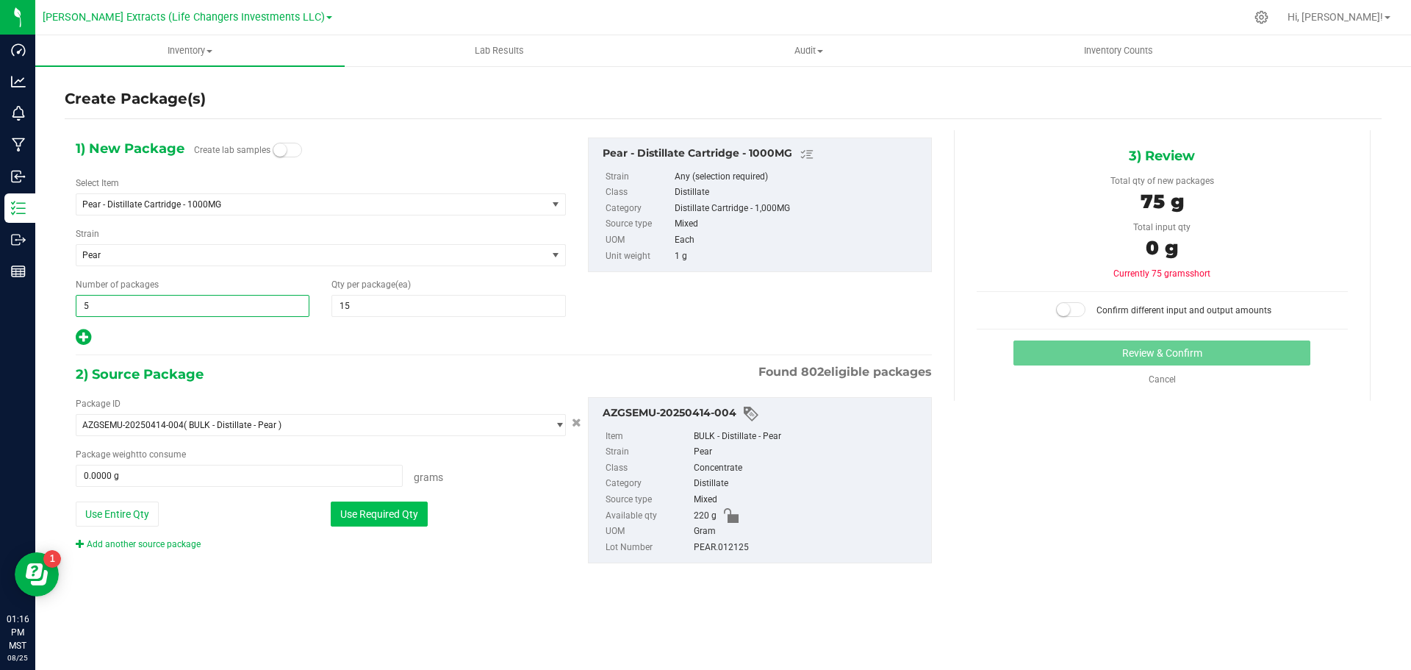
click at [400, 507] on button "Use Required Qty" at bounding box center [379, 513] width 97 height 25
type input "75.0000 g"
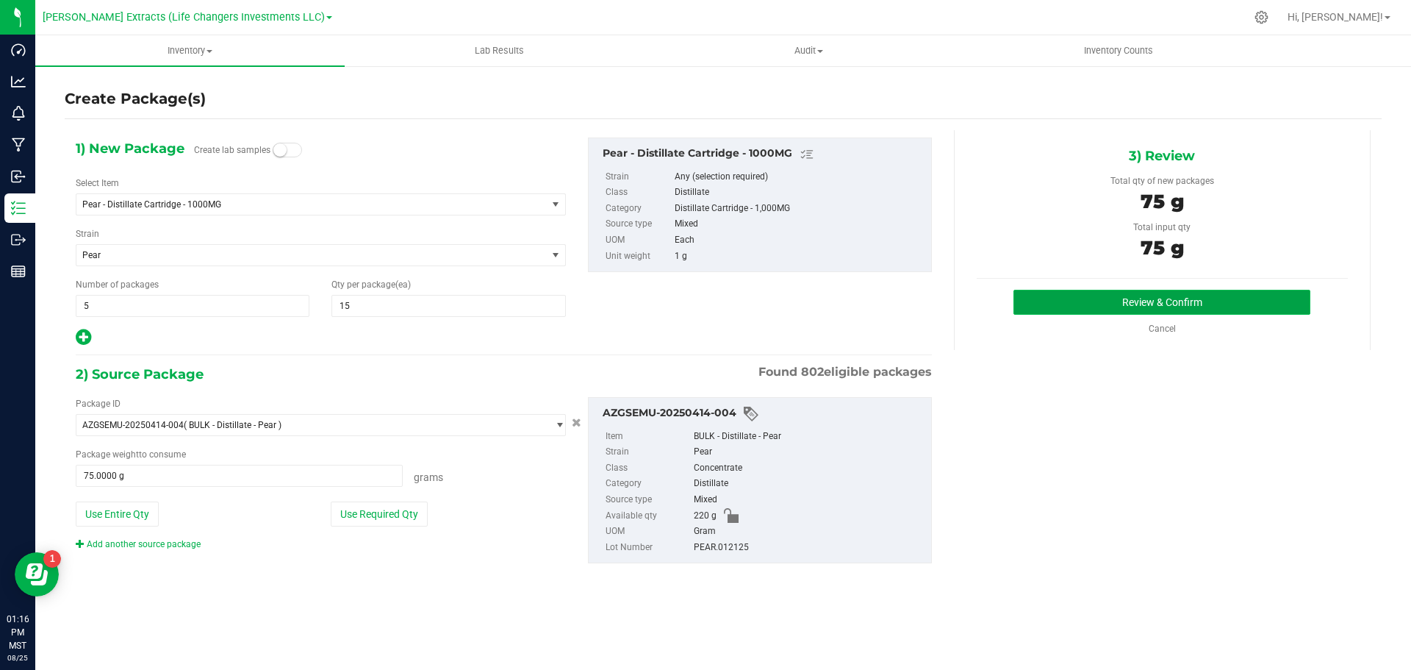
click at [1180, 290] on button "Review & Confirm" at bounding box center [1162, 302] width 297 height 25
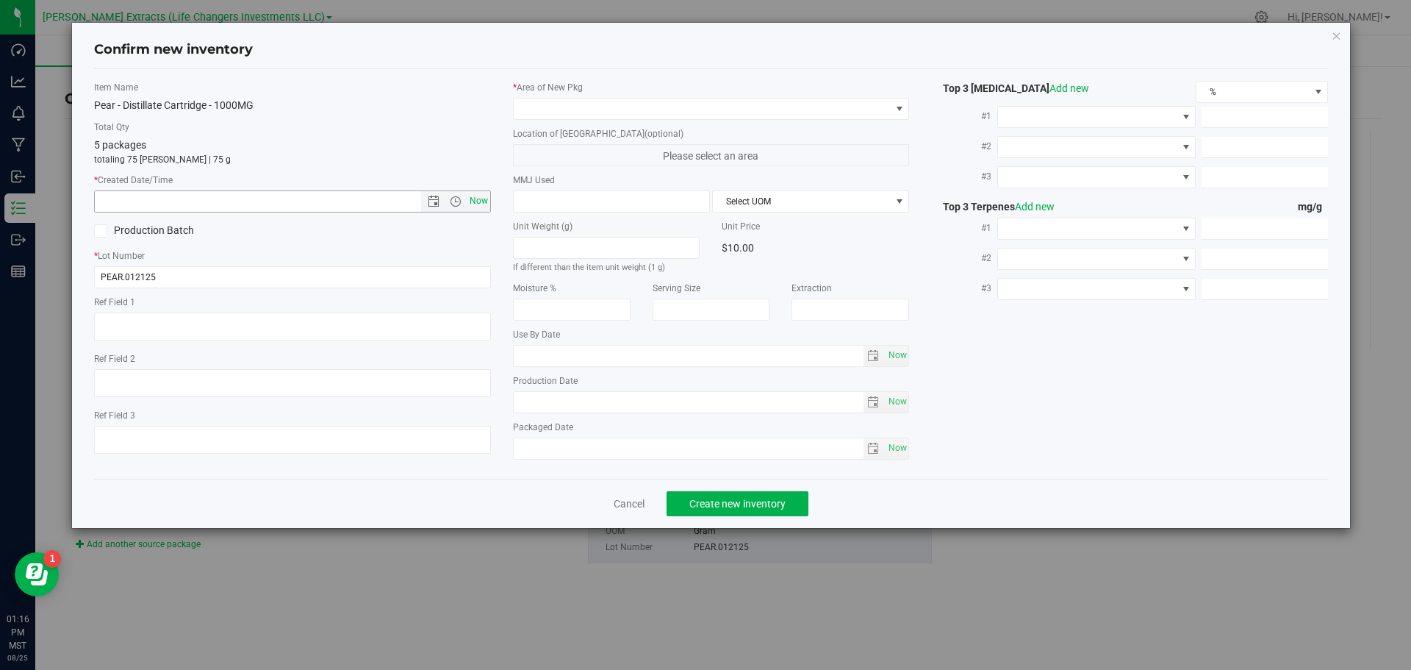
click at [479, 200] on span "Now" at bounding box center [478, 200] width 25 height 21
type input "[DATE] 1:16 PM"
click at [587, 112] on span at bounding box center [702, 109] width 377 height 21
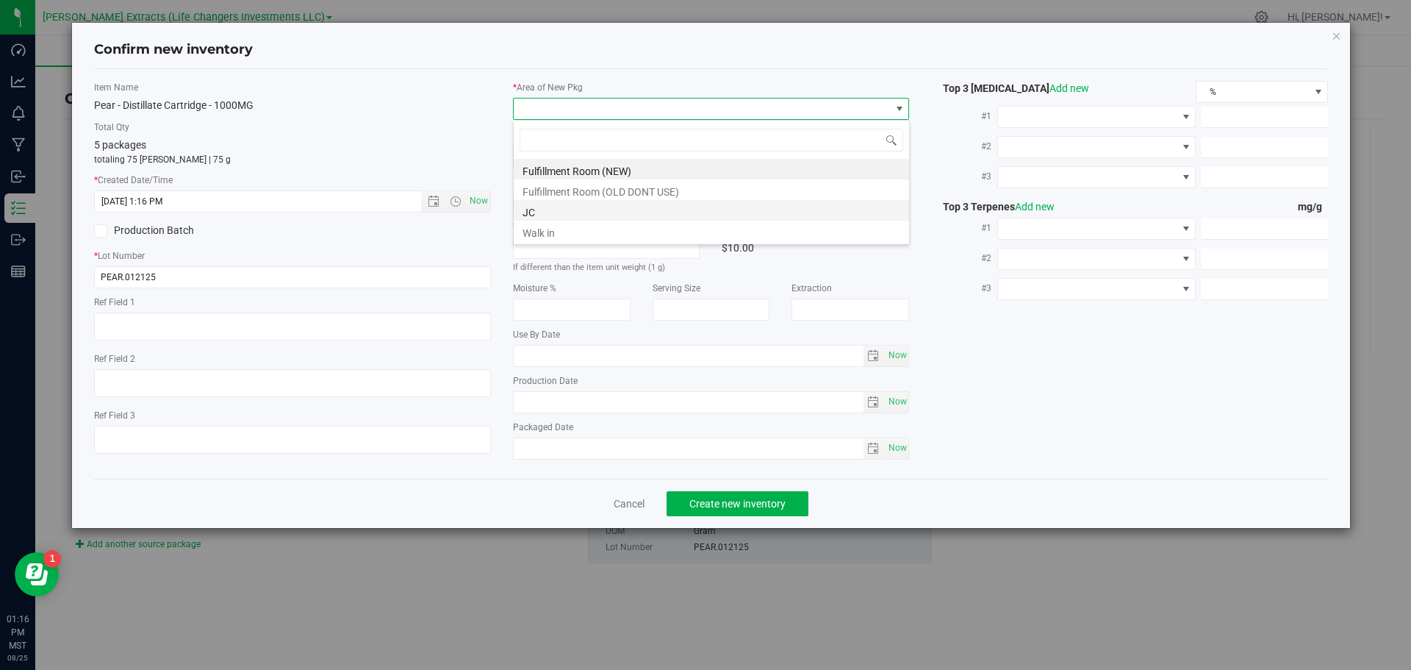
scroll to position [22, 397]
click at [605, 173] on li "Fulfillment Room (NEW)" at bounding box center [711, 169] width 395 height 21
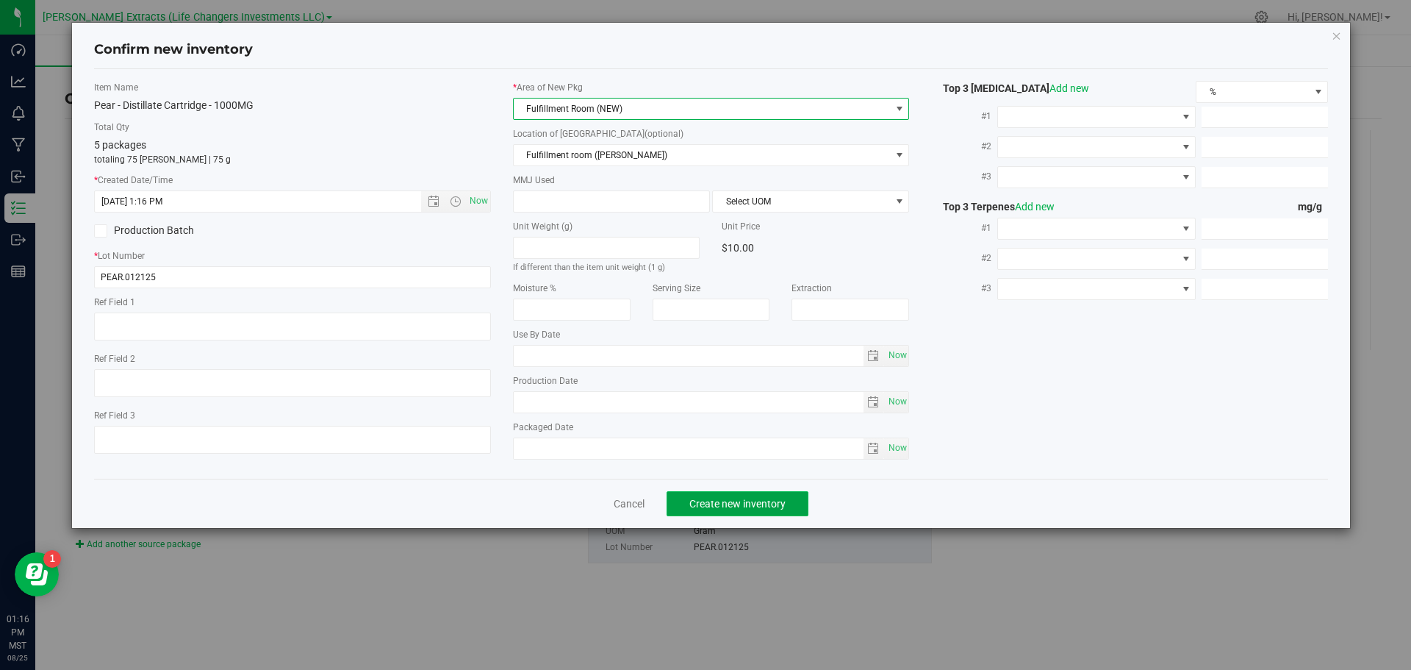
click at [802, 498] on button "Create new inventory" at bounding box center [738, 503] width 142 height 25
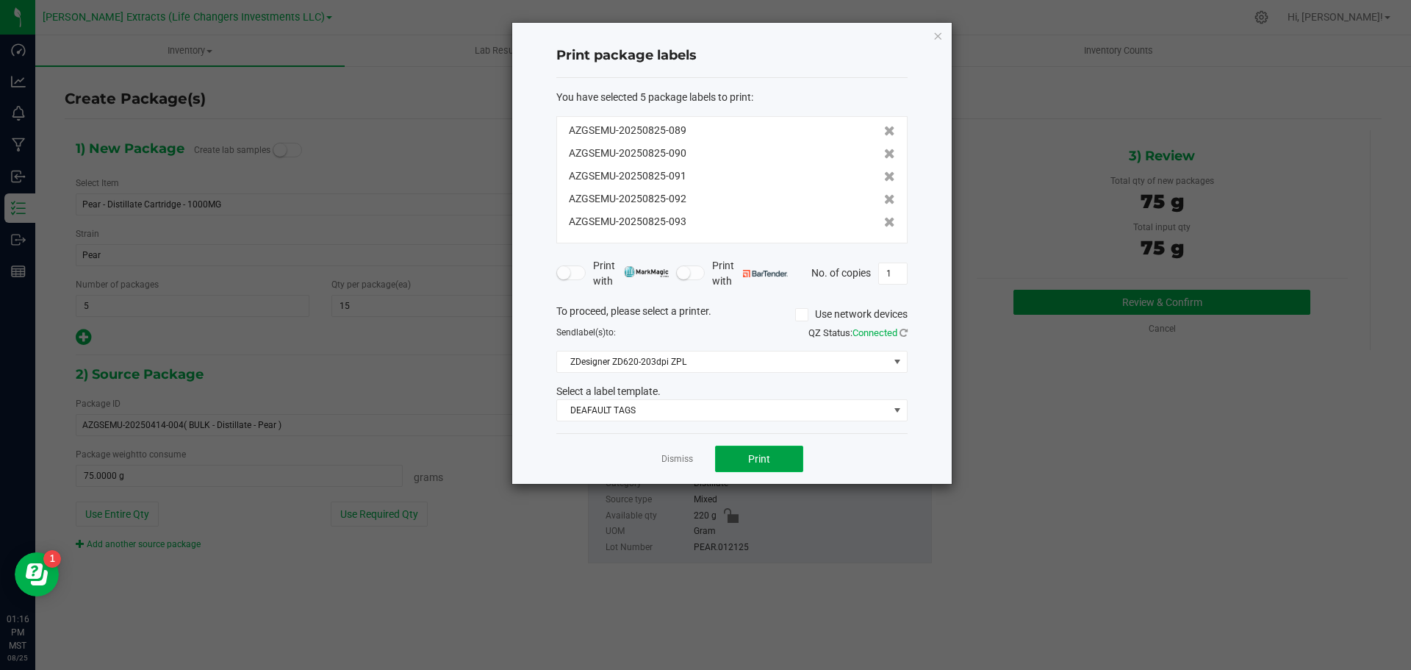
click at [761, 455] on span "Print" at bounding box center [759, 459] width 22 height 12
click at [937, 35] on icon "button" at bounding box center [938, 35] width 10 height 18
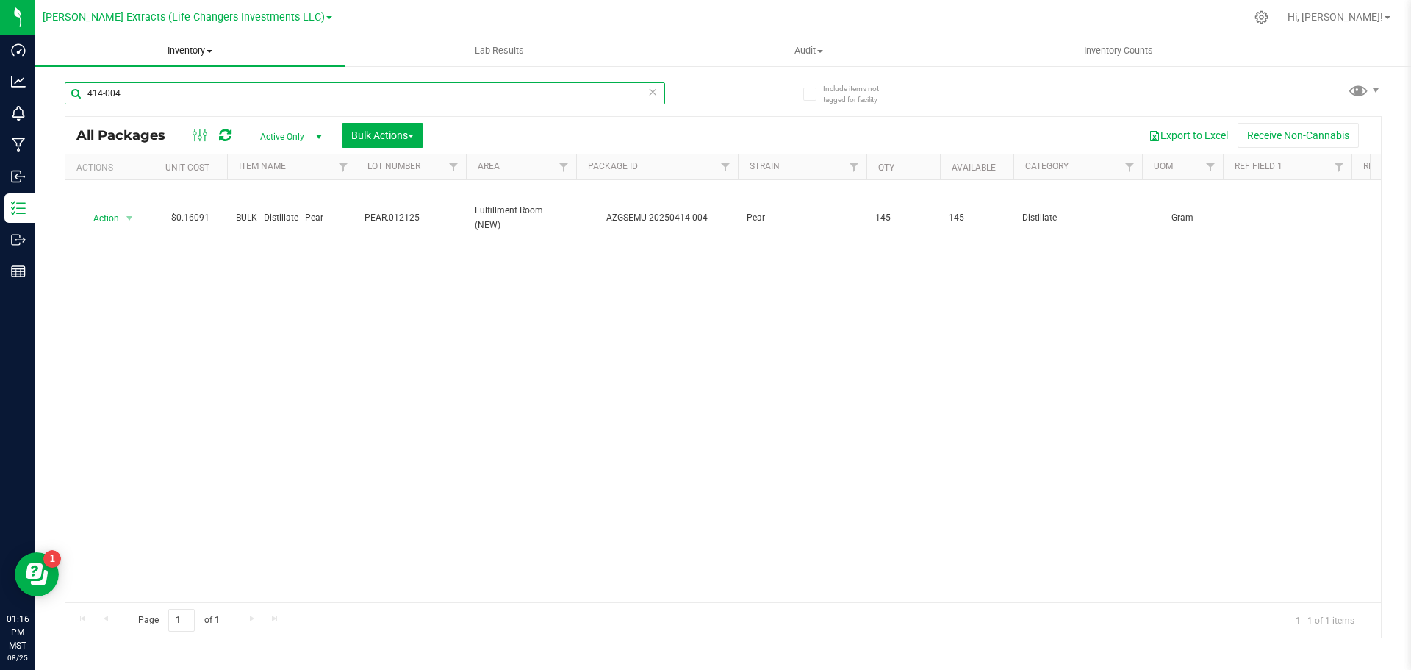
drag, startPoint x: 126, startPoint y: 87, endPoint x: 53, endPoint y: 65, distance: 76.0
click at [36, 85] on div "Include items not tagged for facility 414-004 All Packages Active Only Active O…" at bounding box center [723, 289] width 1376 height 448
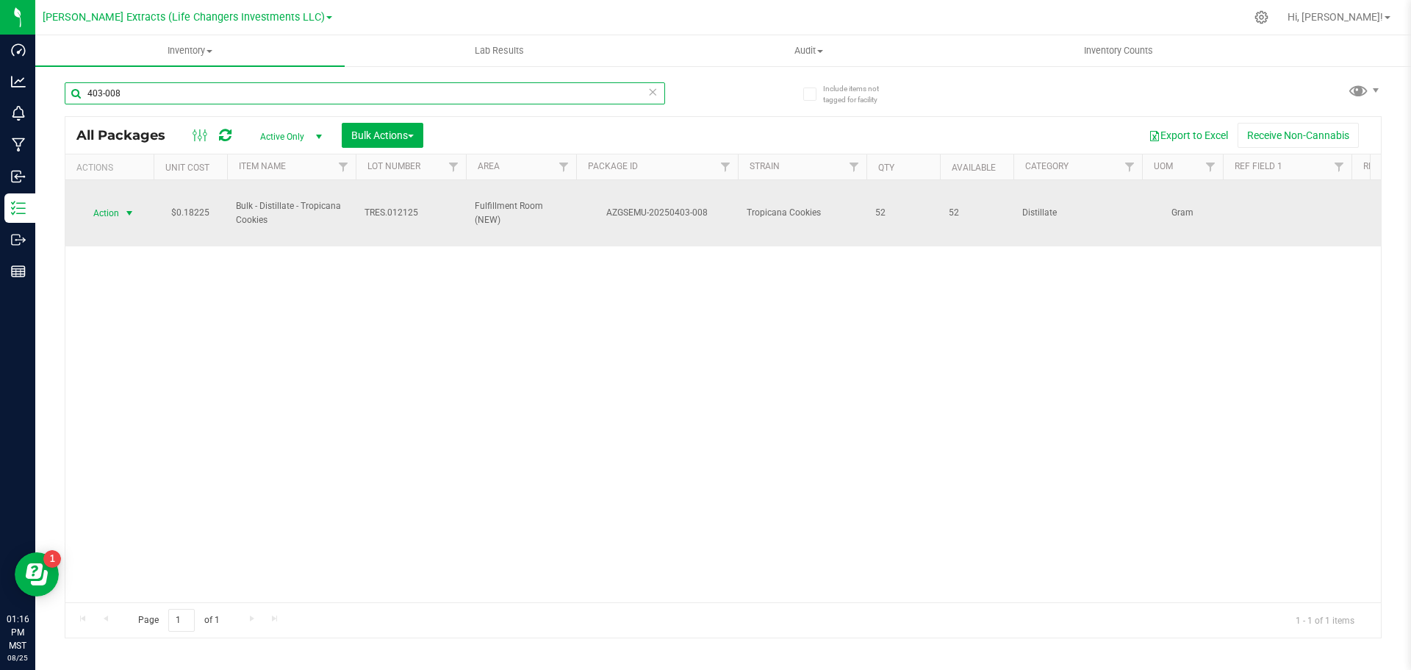
type input "403-008"
click at [105, 207] on span "Action" at bounding box center [100, 213] width 40 height 21
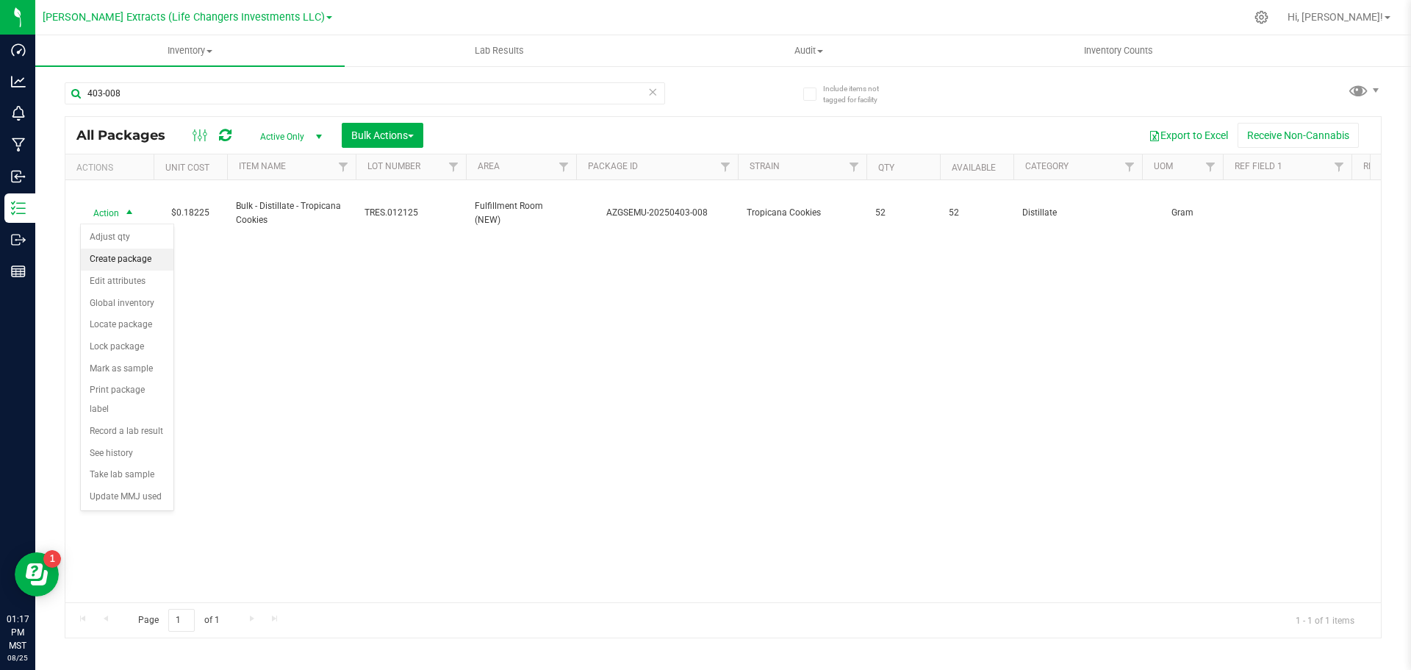
click at [142, 260] on li "Create package" at bounding box center [127, 259] width 93 height 22
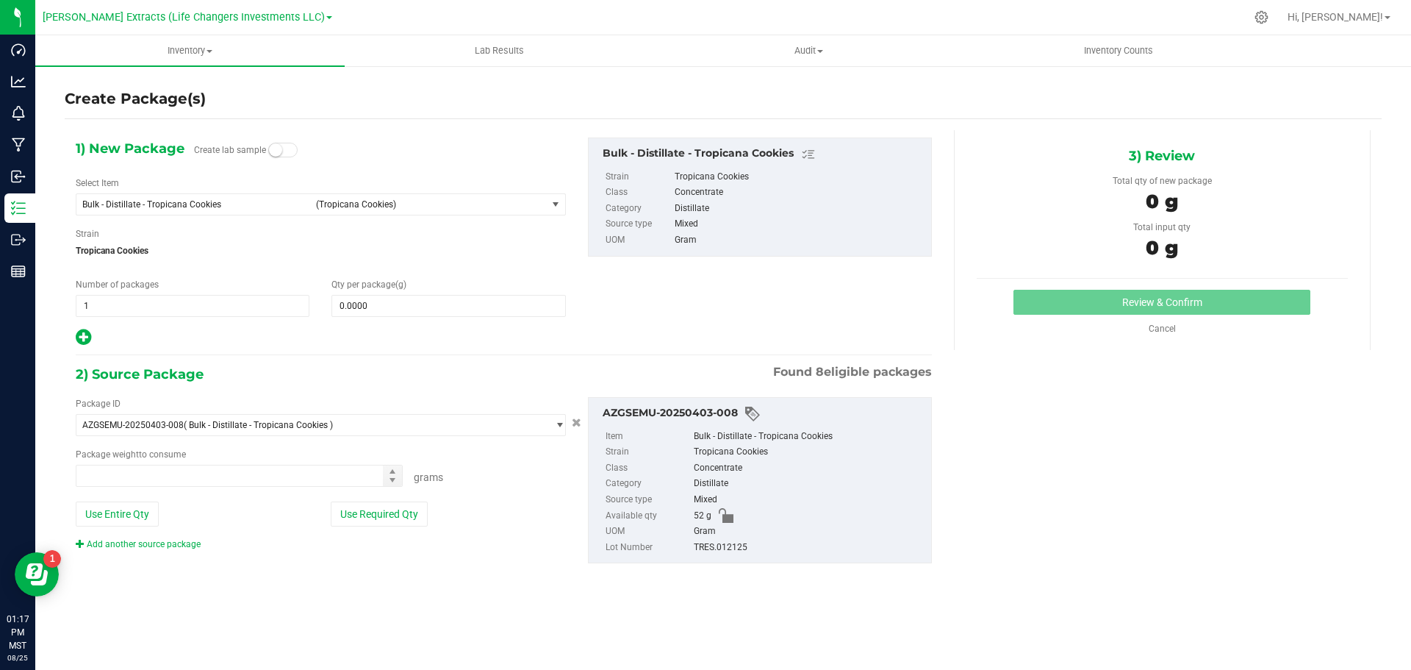
type input "0.0000 g"
click at [285, 206] on span "Bulk - Distillate - Tropicana Cookies" at bounding box center [194, 204] width 225 height 10
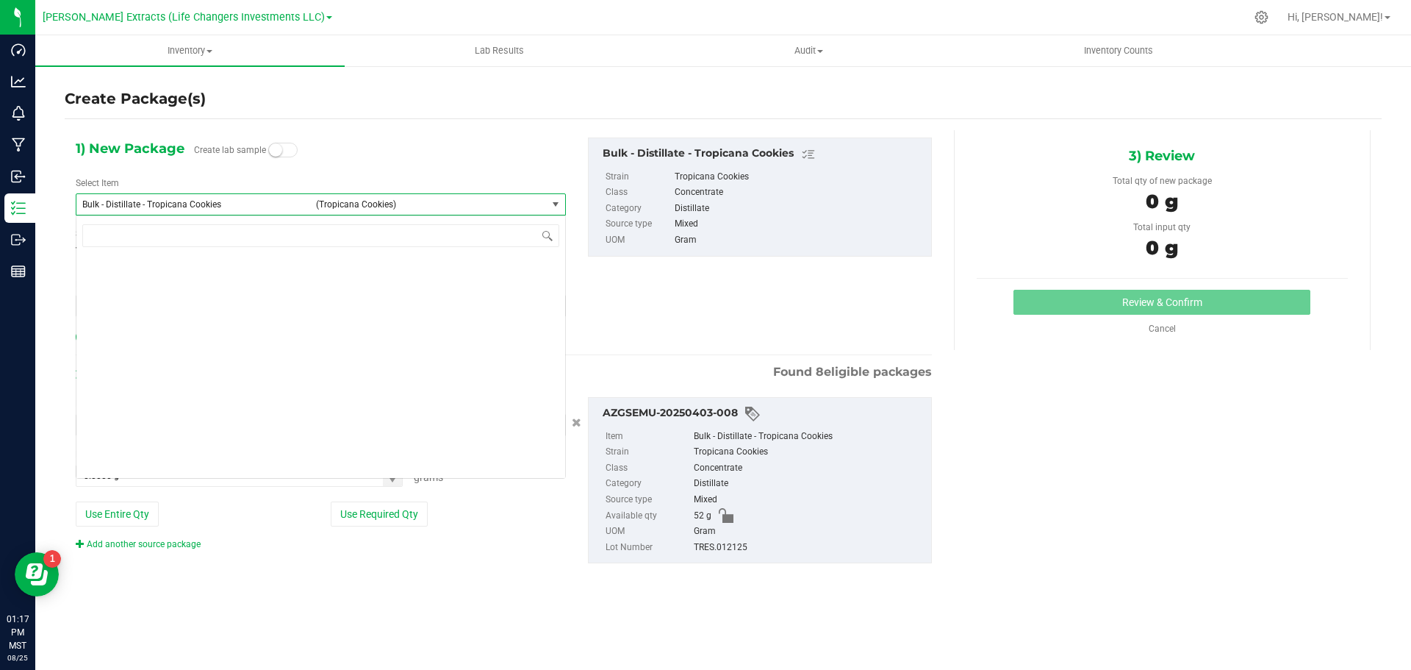
scroll to position [1832, 0]
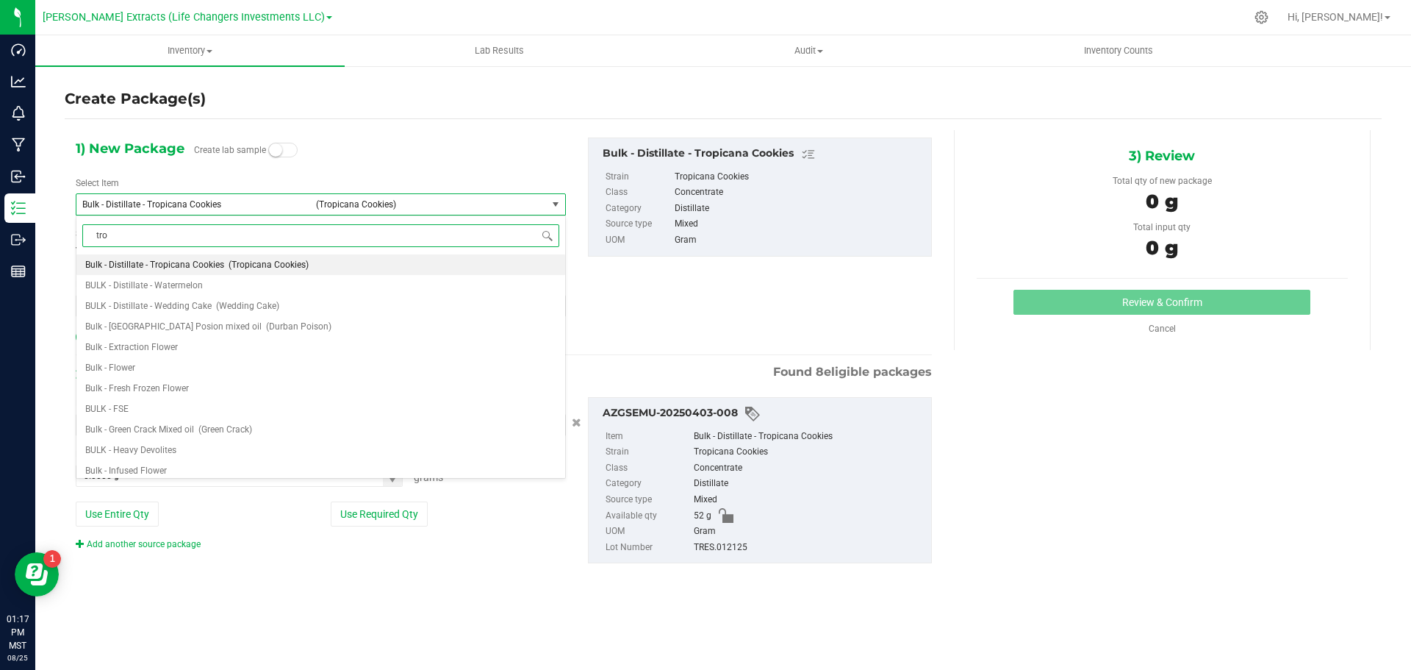
type input "trop"
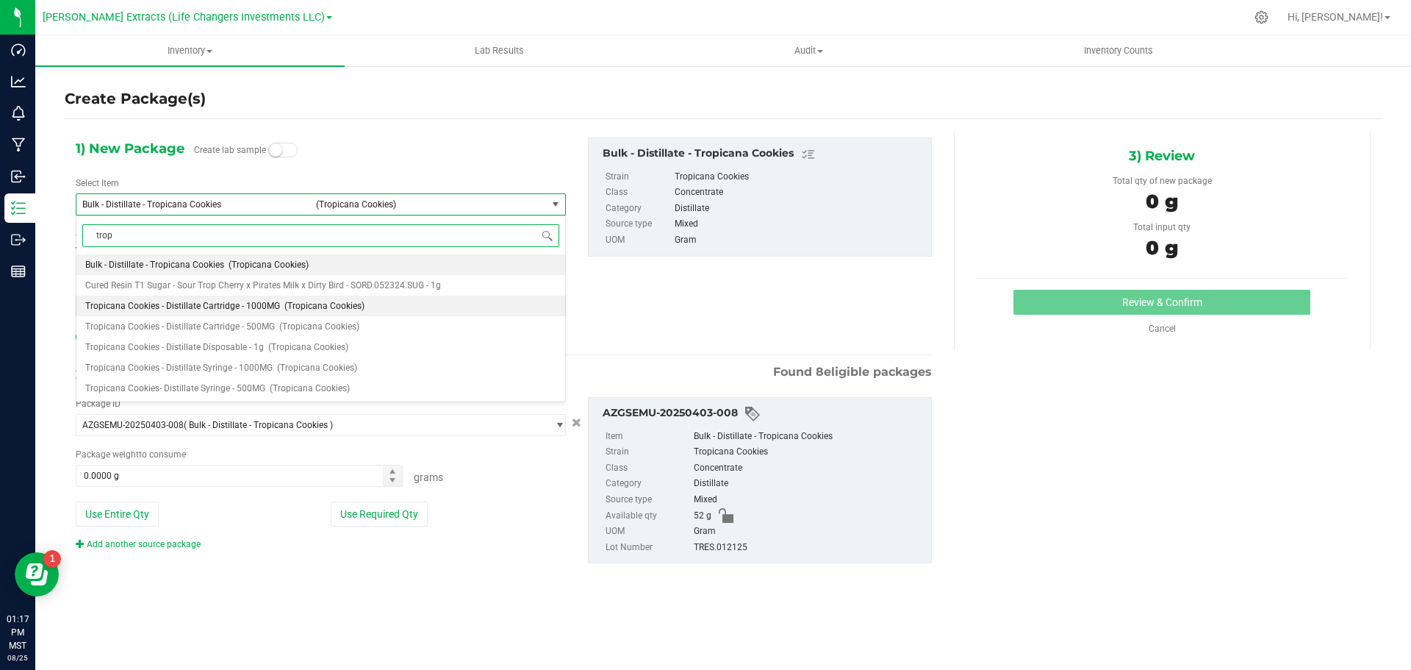
click at [273, 304] on span "Tropicana Cookies - Distillate Cartridge - 1000MG" at bounding box center [182, 306] width 195 height 10
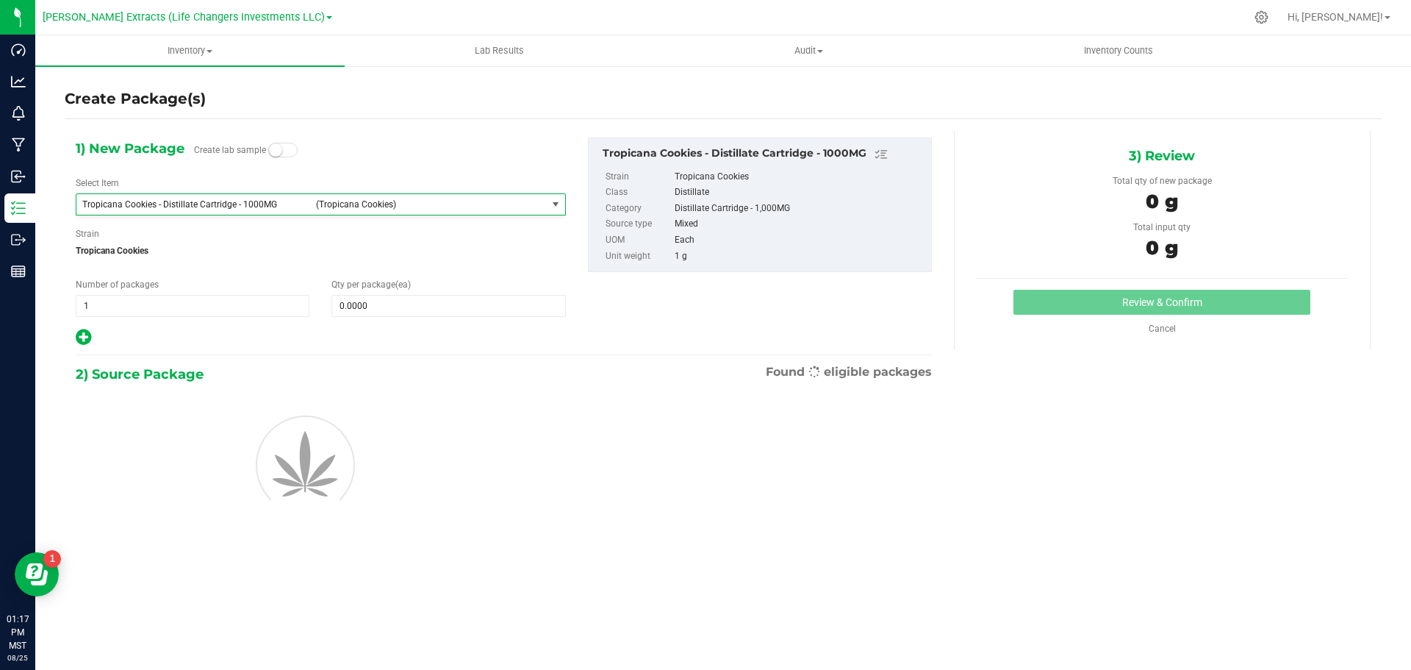
type input "0"
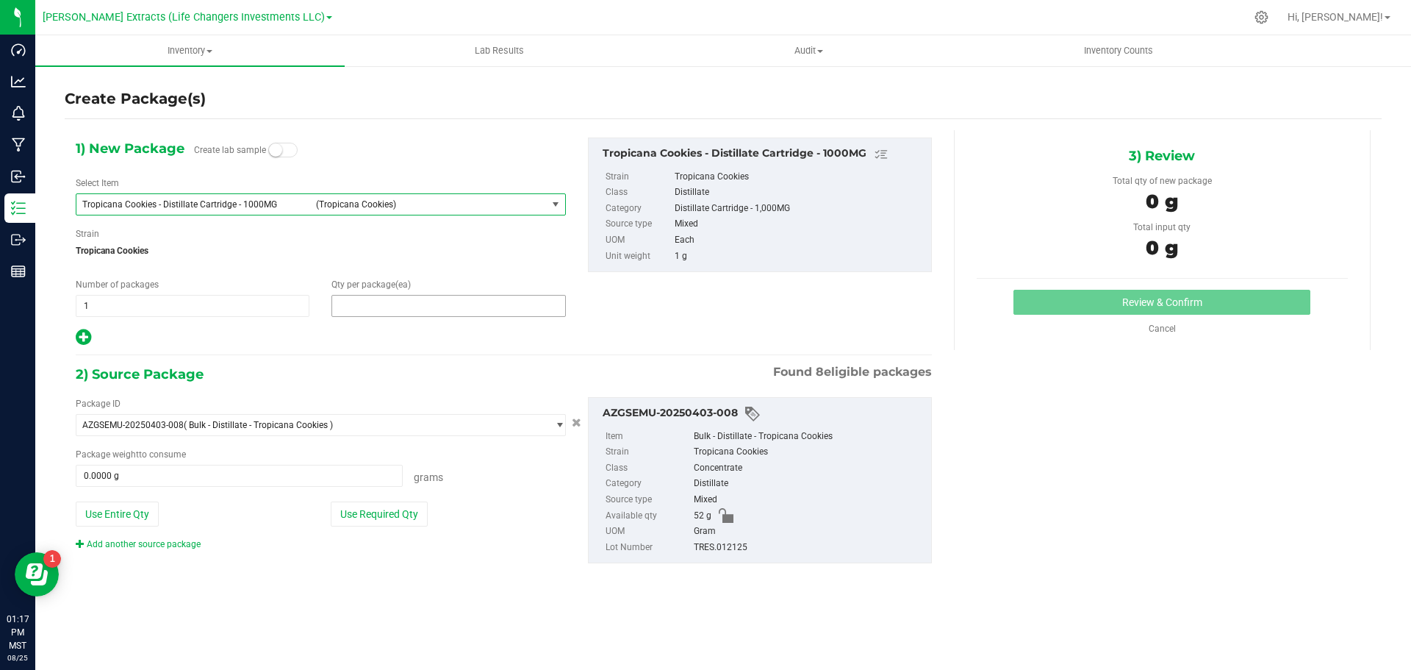
click at [479, 307] on span at bounding box center [449, 306] width 234 height 22
type input "15"
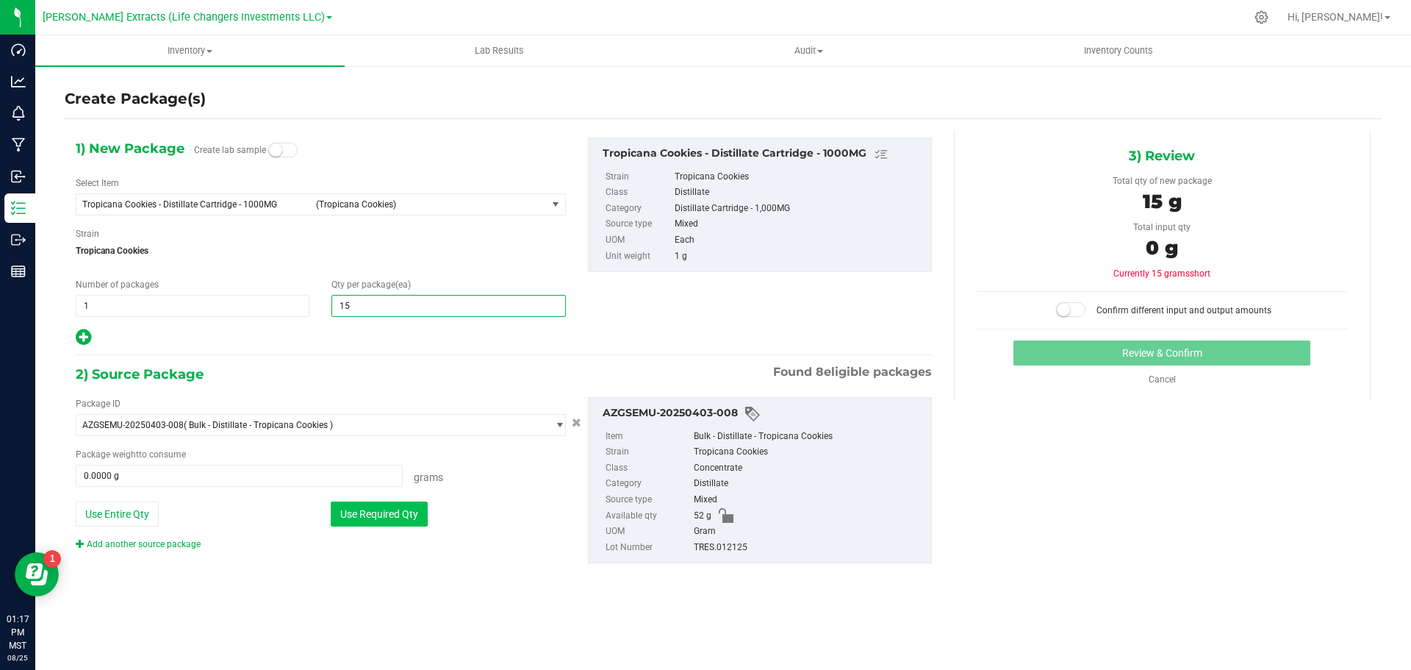
type input "15"
click at [407, 512] on button "Use Required Qty" at bounding box center [379, 513] width 97 height 25
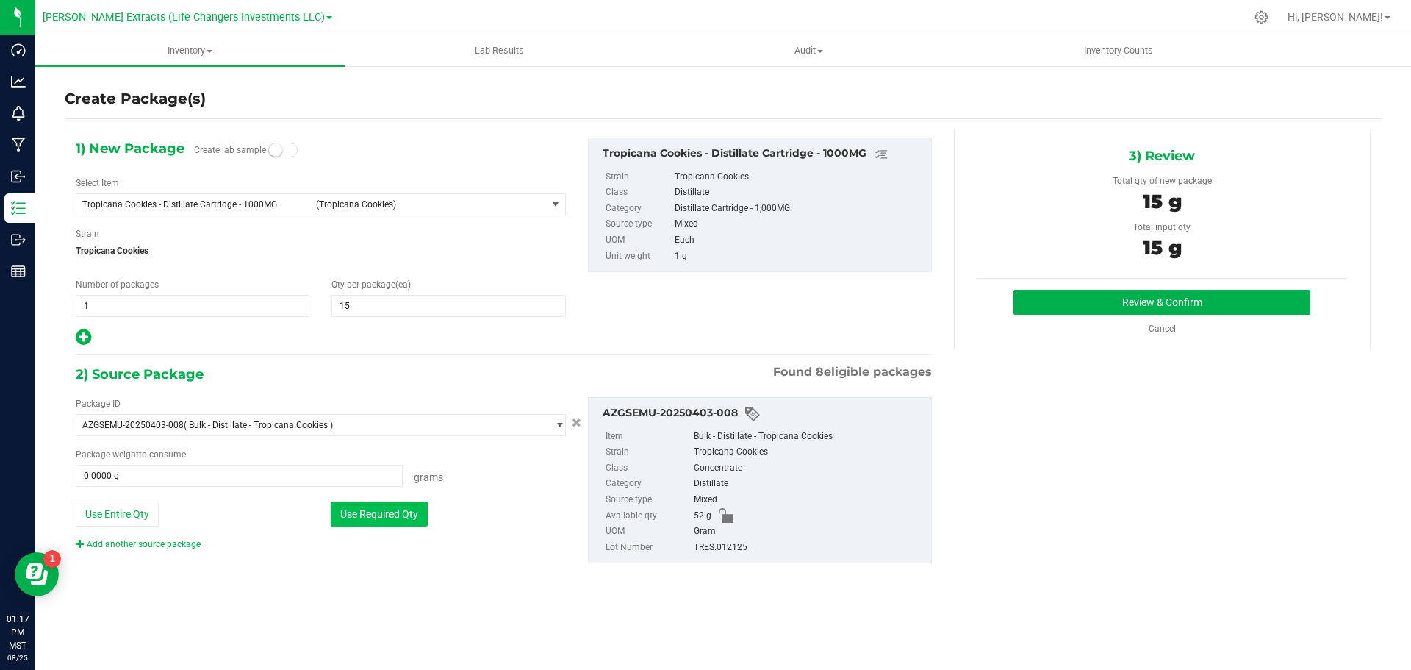
type input "15.0000 g"
click at [1114, 303] on button "Review & Confirm" at bounding box center [1162, 302] width 297 height 25
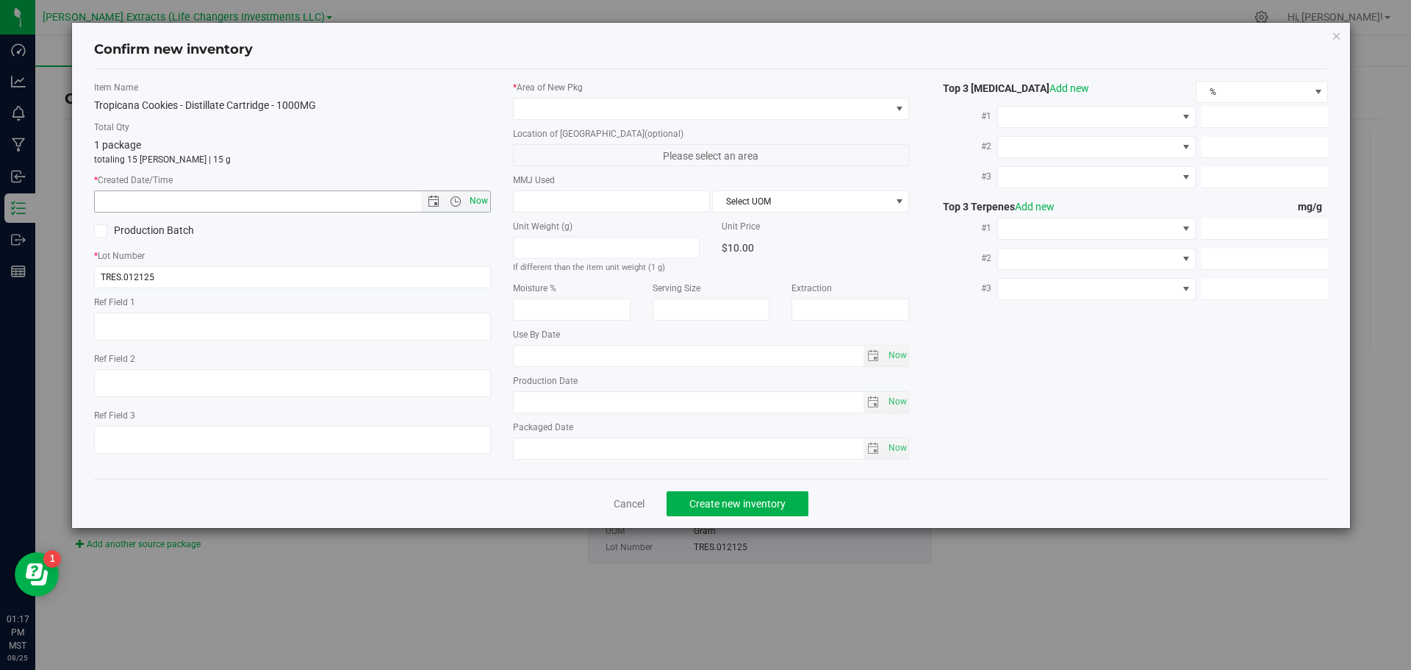
click at [486, 197] on span "Now" at bounding box center [478, 200] width 25 height 21
type input "[DATE] 1:17 PM"
click at [541, 107] on span at bounding box center [702, 109] width 377 height 21
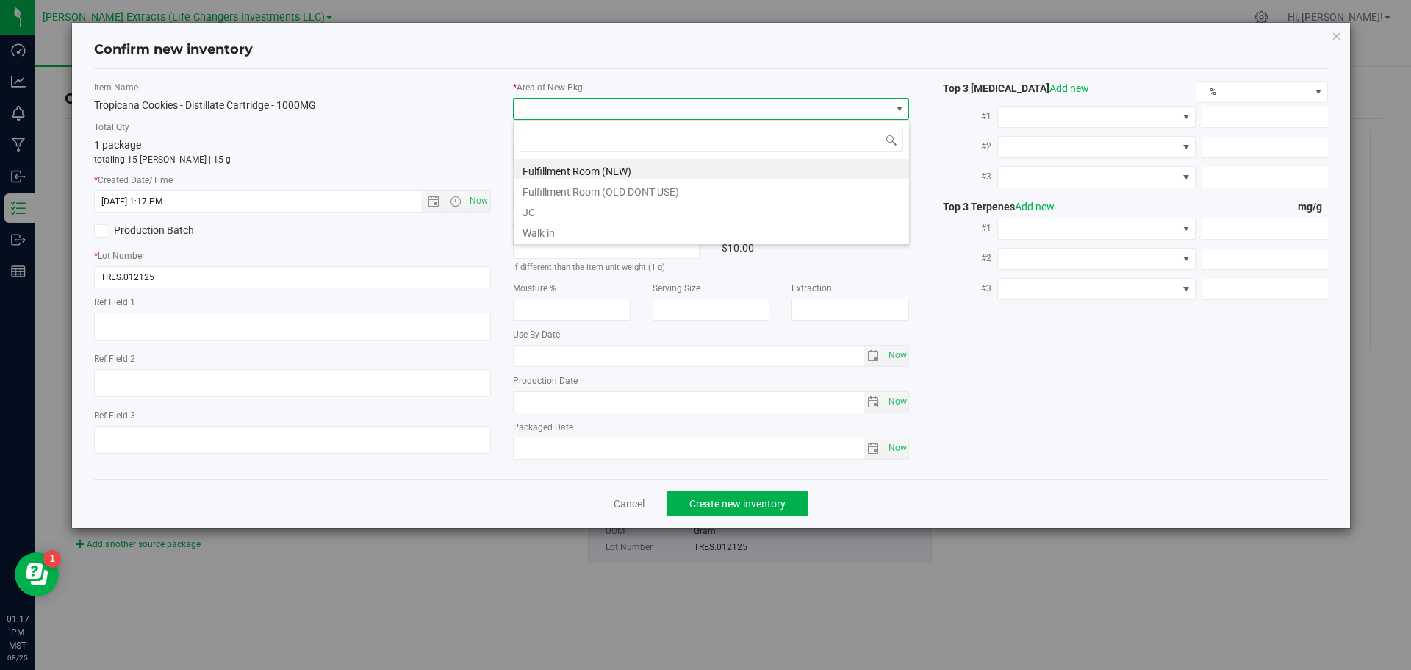
scroll to position [22, 397]
click at [563, 169] on li "Fulfillment Room (NEW)" at bounding box center [711, 169] width 395 height 21
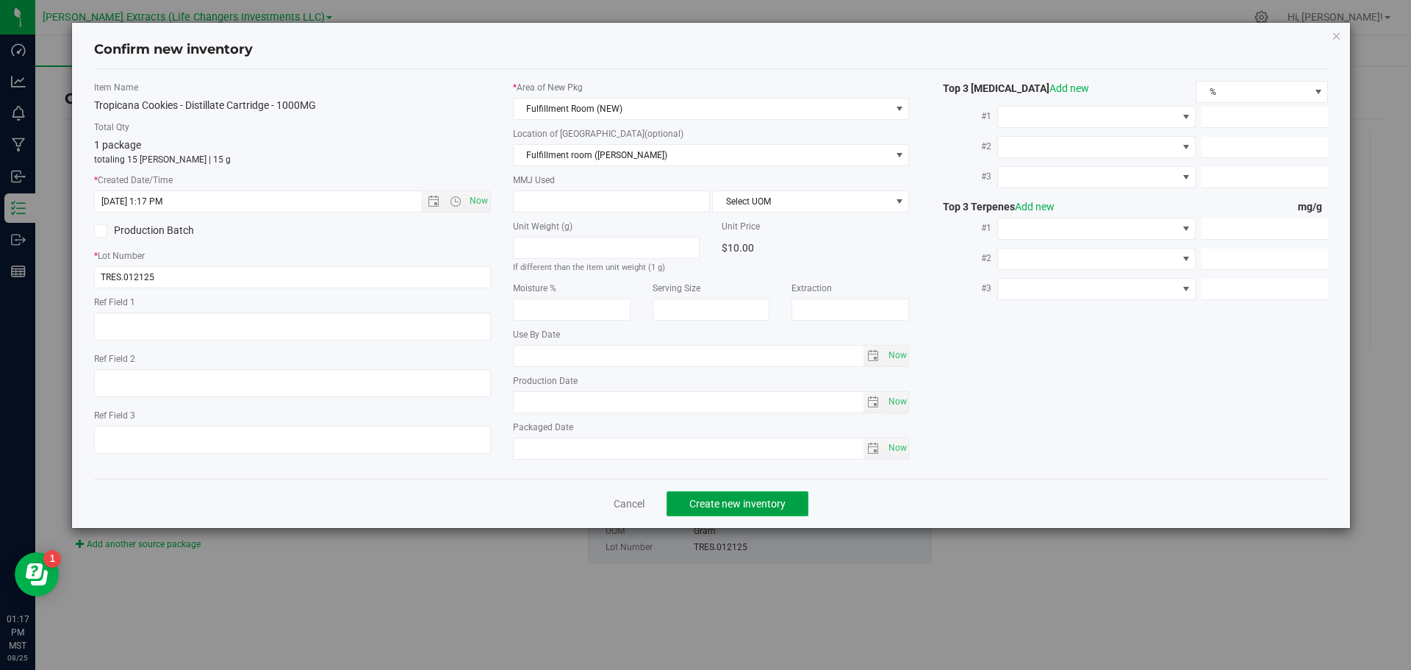
click at [761, 508] on span "Create new inventory" at bounding box center [738, 504] width 96 height 12
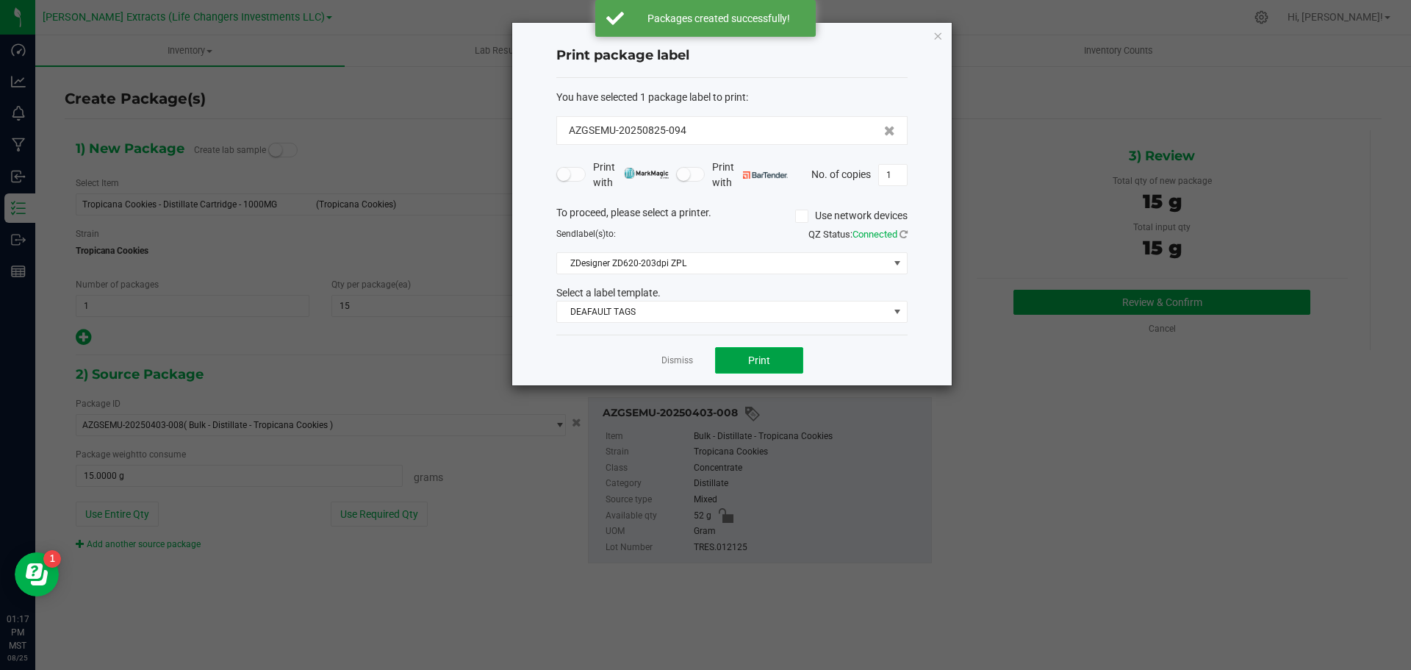
click at [759, 354] on span "Print" at bounding box center [759, 360] width 22 height 12
click at [937, 36] on icon "button" at bounding box center [938, 35] width 10 height 18
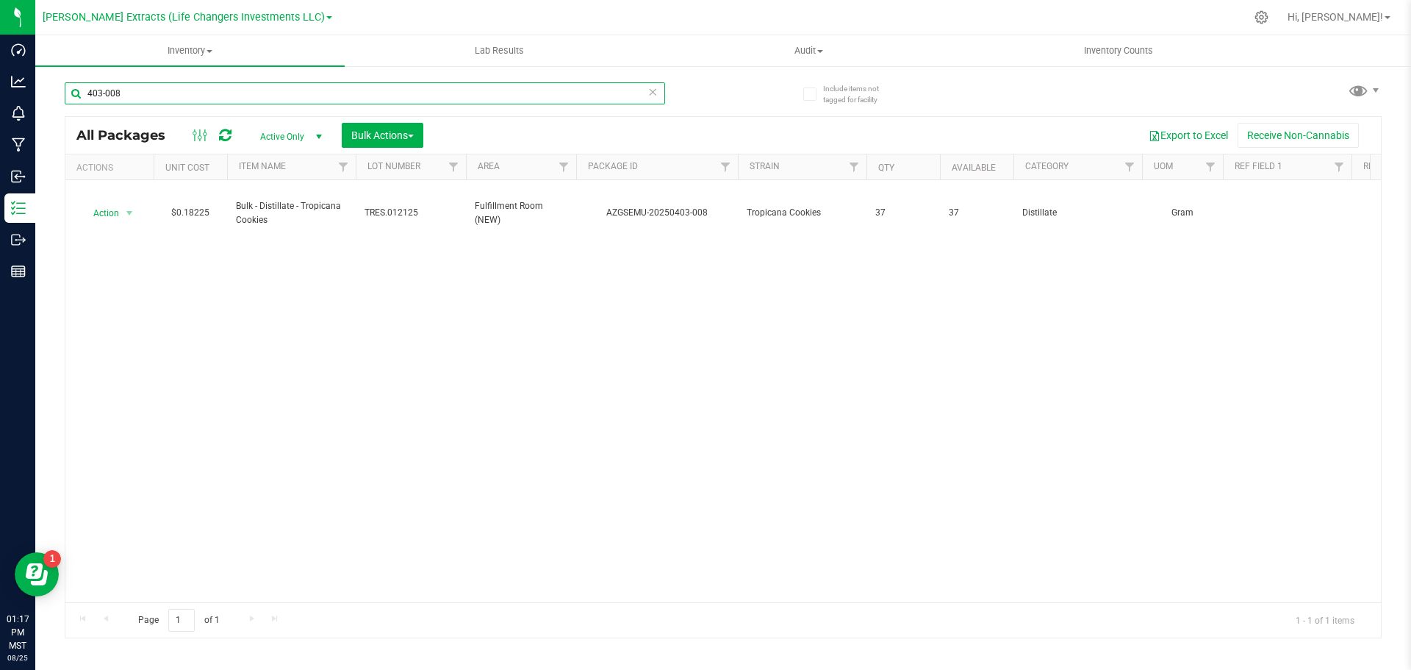
drag, startPoint x: 136, startPoint y: 92, endPoint x: 51, endPoint y: 92, distance: 84.5
click at [51, 92] on div "Include items not tagged for facility 403-008 All Packages Active Only Active O…" at bounding box center [723, 289] width 1376 height 448
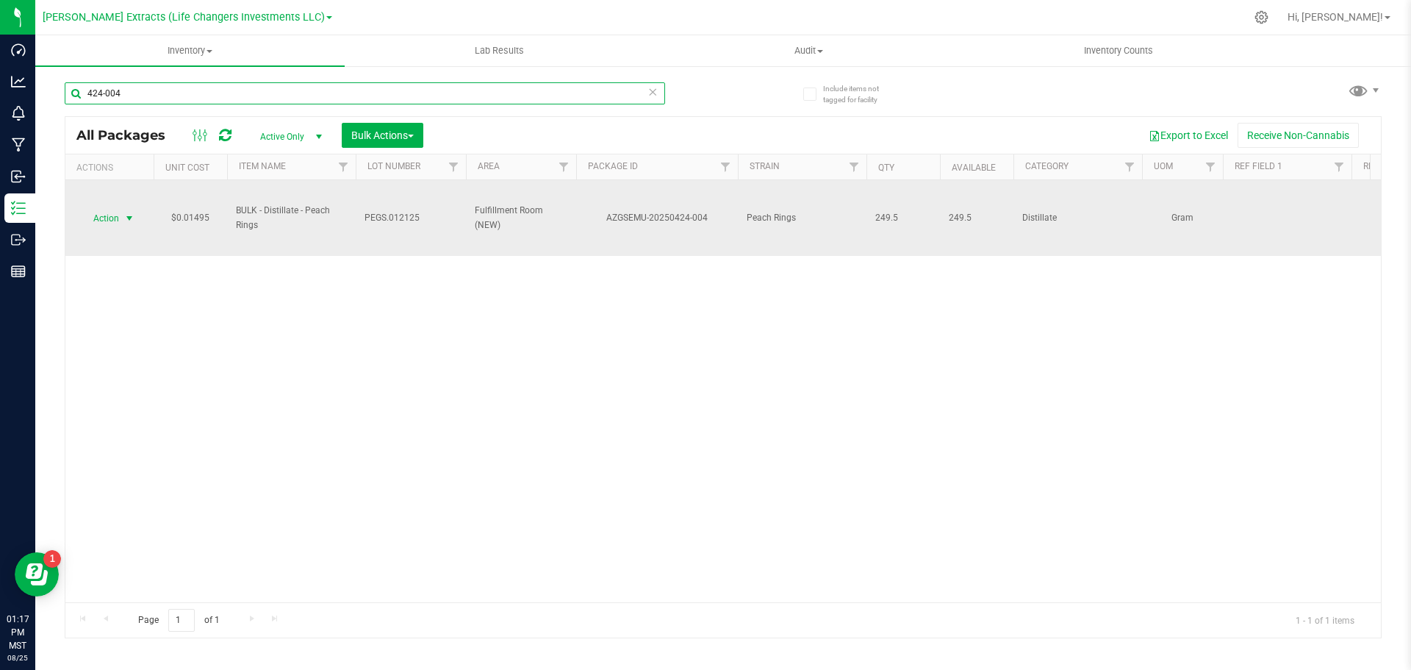
type input "424-004"
click at [117, 215] on span "Action" at bounding box center [100, 218] width 40 height 21
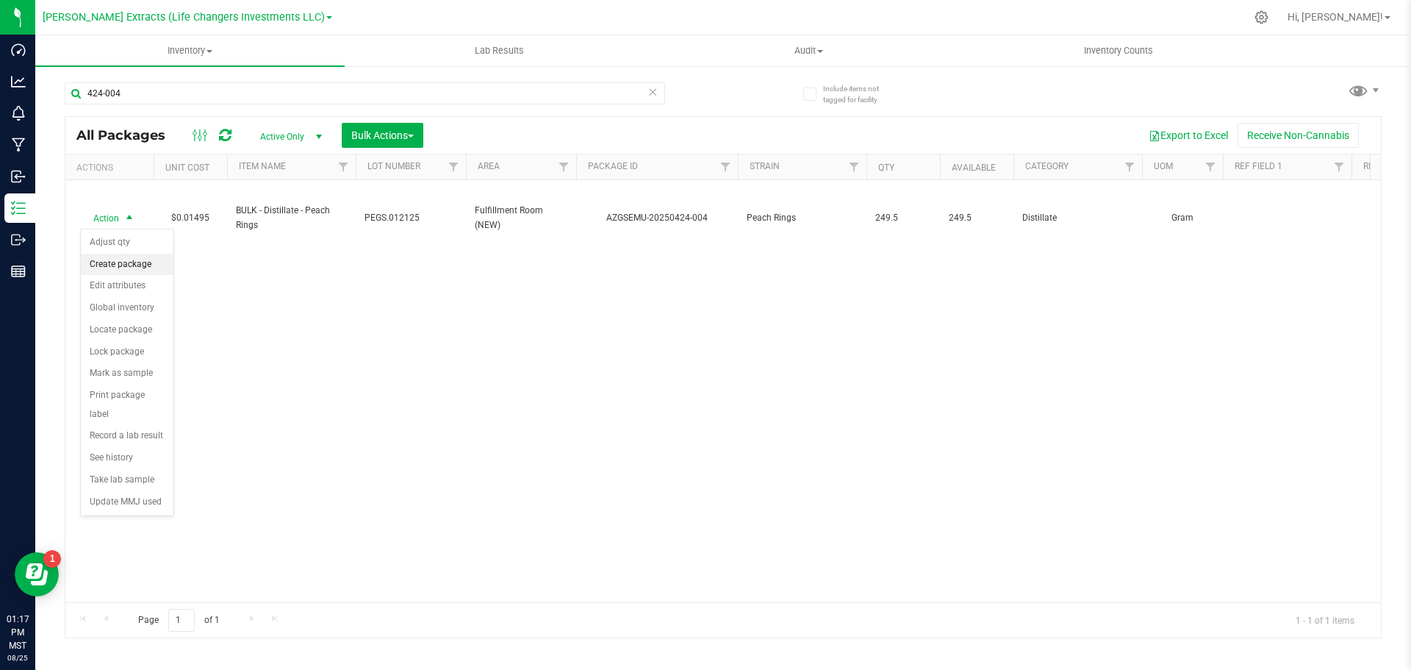
click at [128, 264] on li "Create package" at bounding box center [127, 265] width 93 height 22
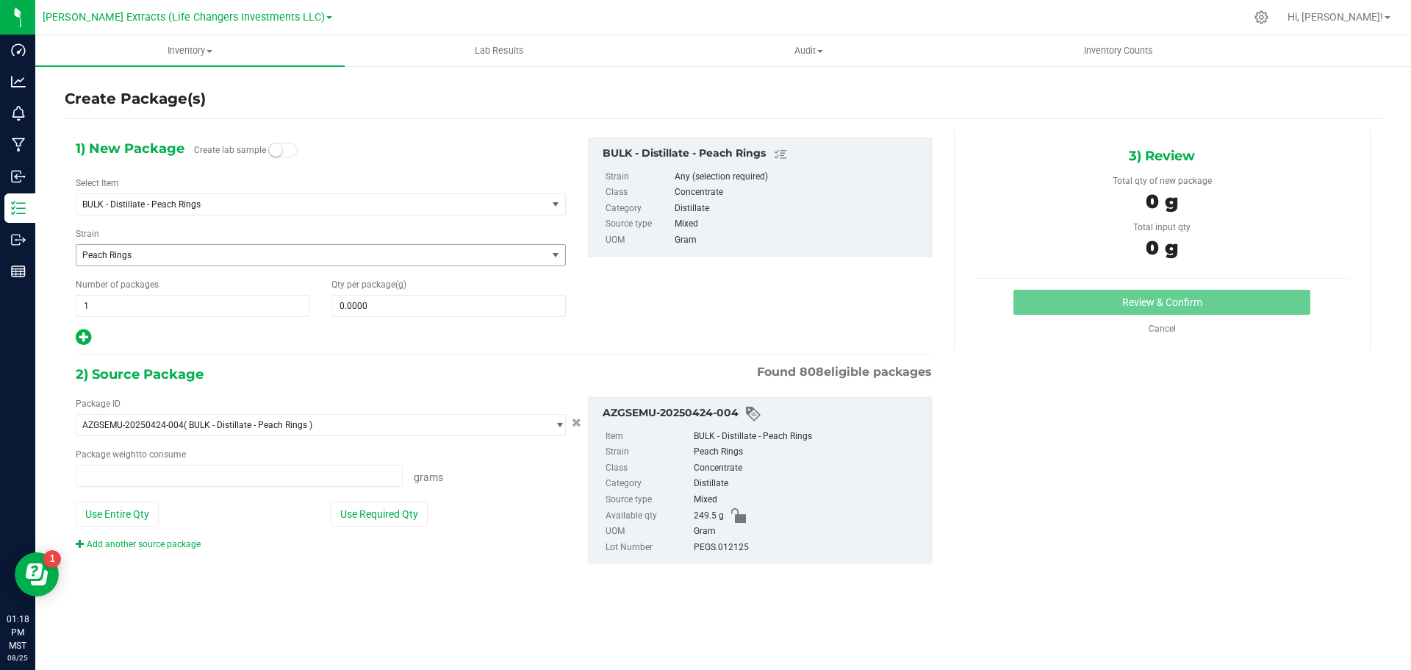
type input "0.0000 g"
click at [145, 204] on span "BULK - Distillate - Peach Rings" at bounding box center [302, 204] width 440 height 10
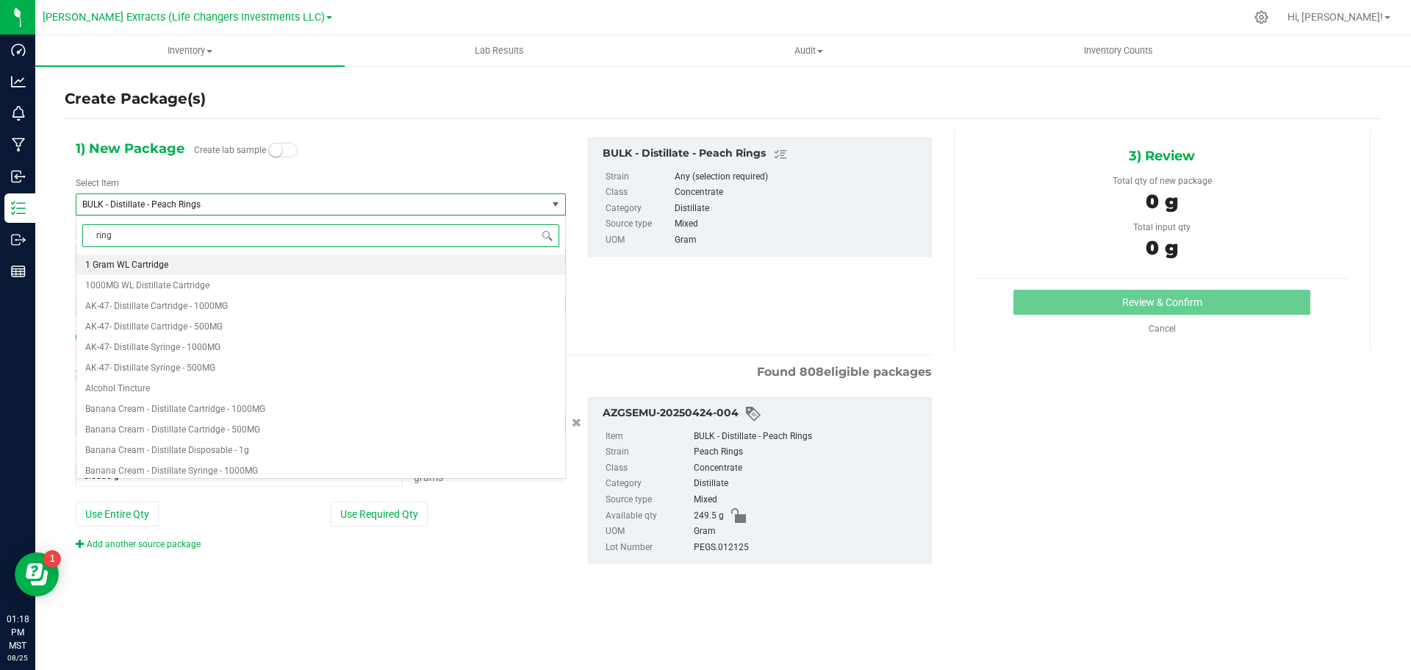
type input "rings"
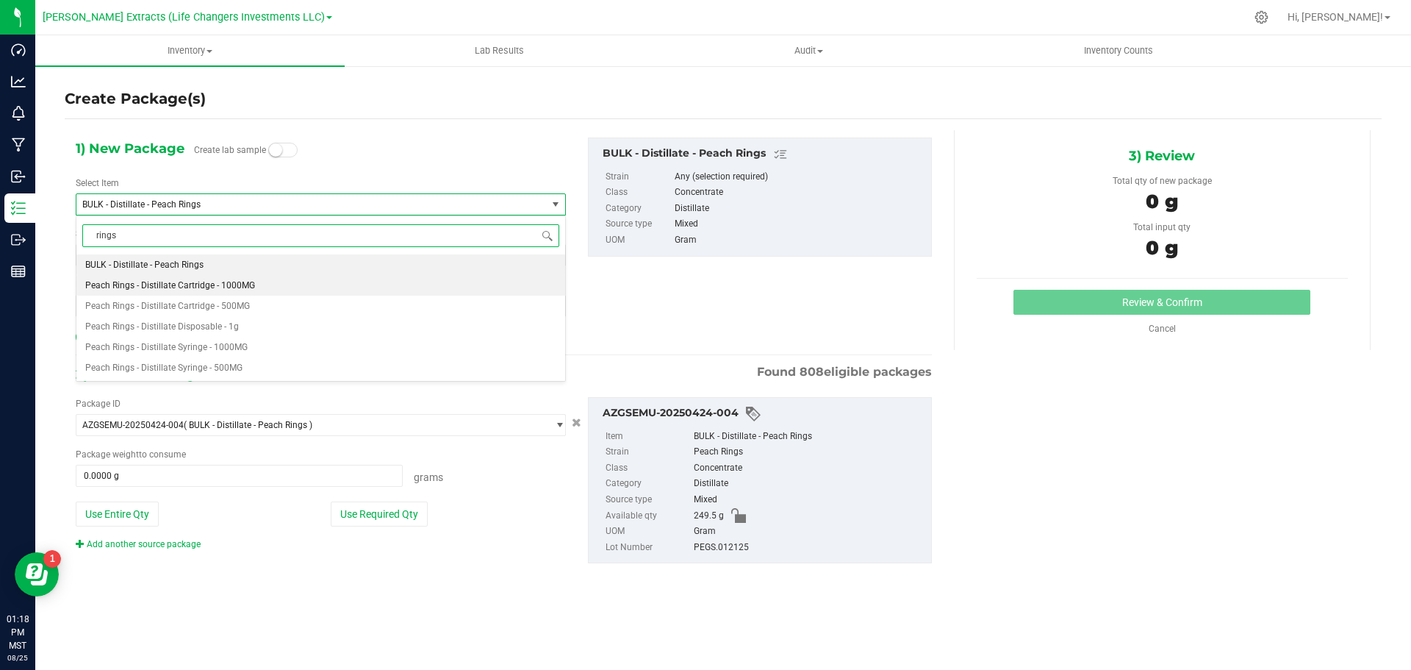
click at [231, 288] on span "Peach Rings - Distillate Cartridge - 1000MG" at bounding box center [170, 285] width 170 height 10
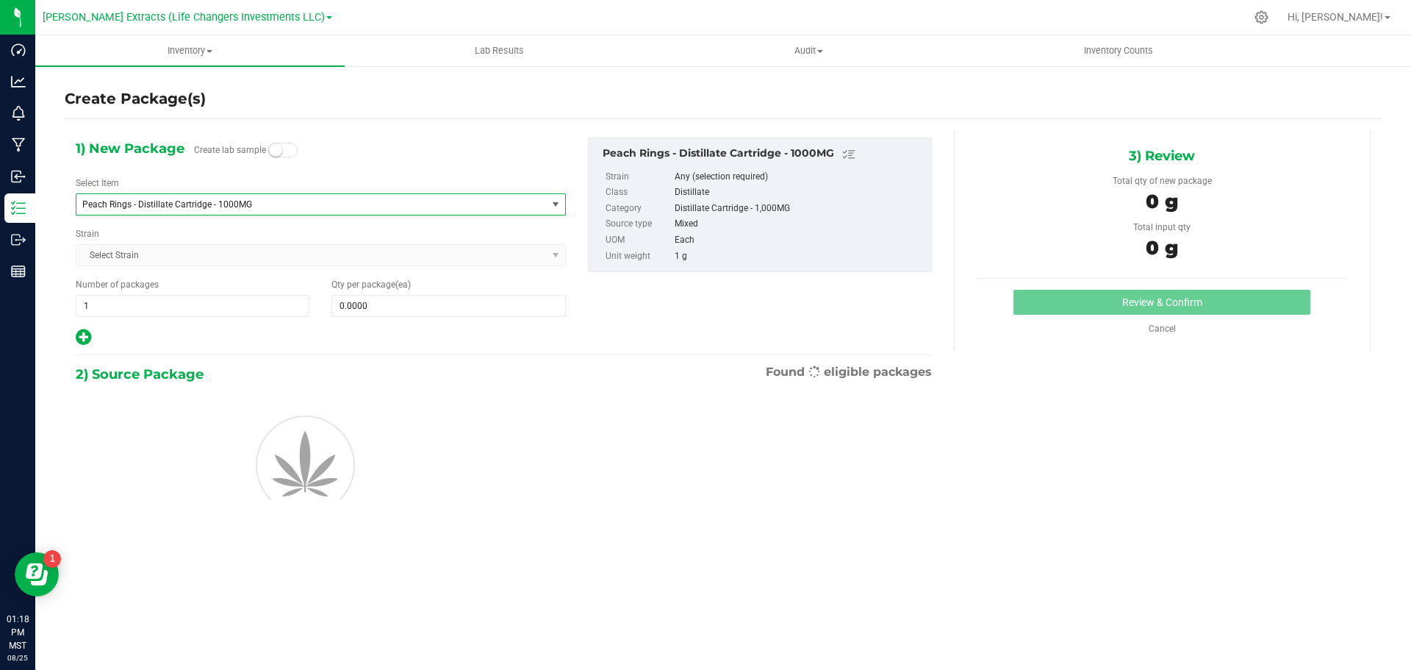
type input "0"
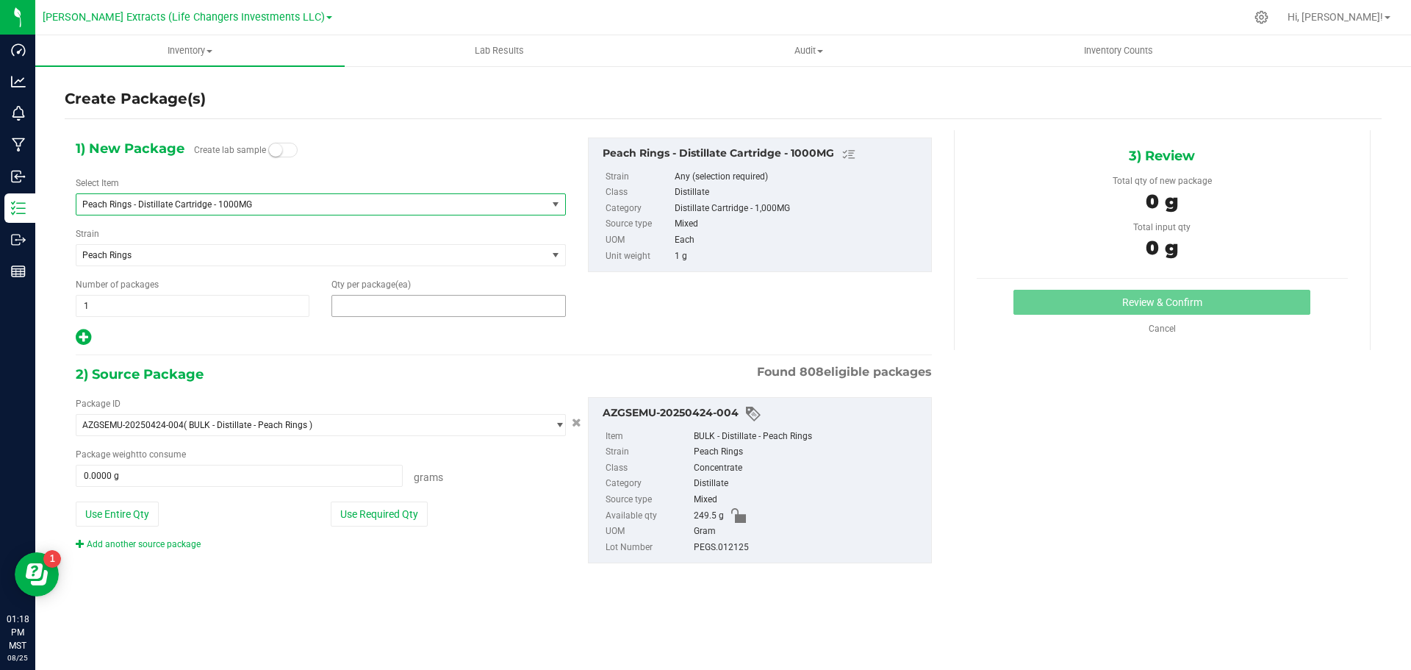
click at [440, 307] on span at bounding box center [449, 306] width 234 height 22
type input "15"
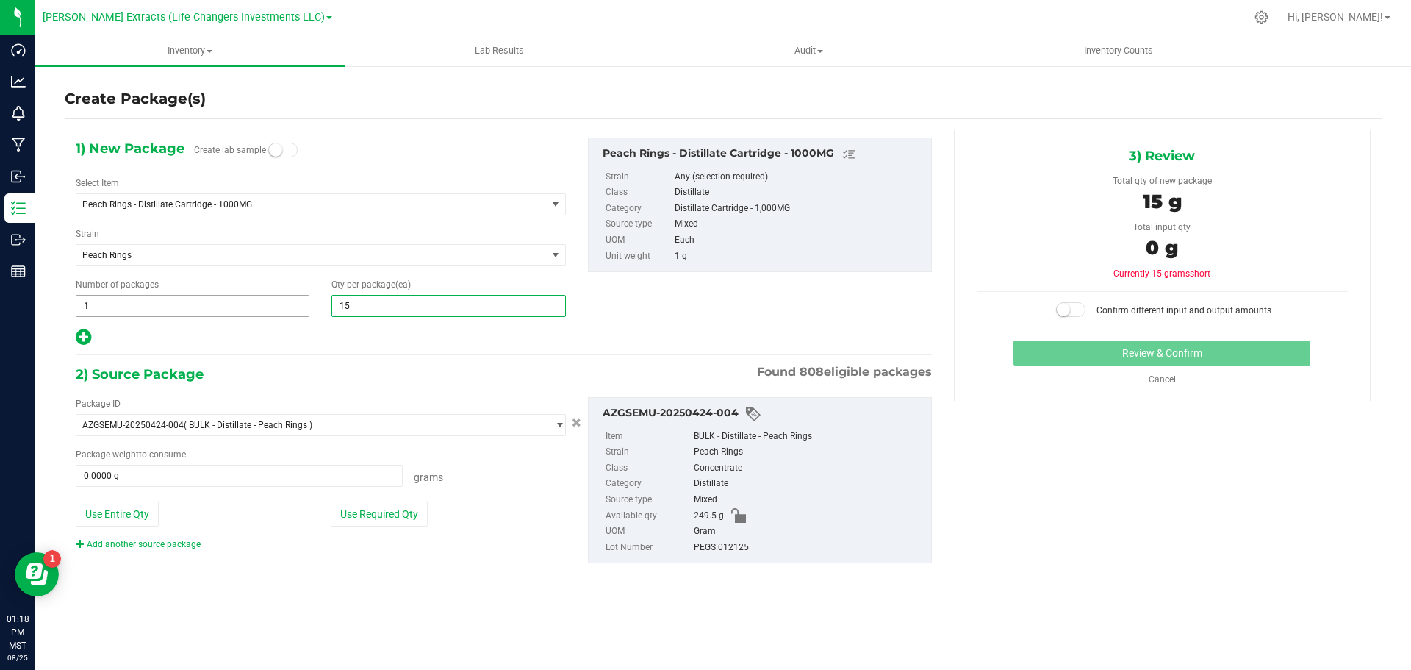
type input "15"
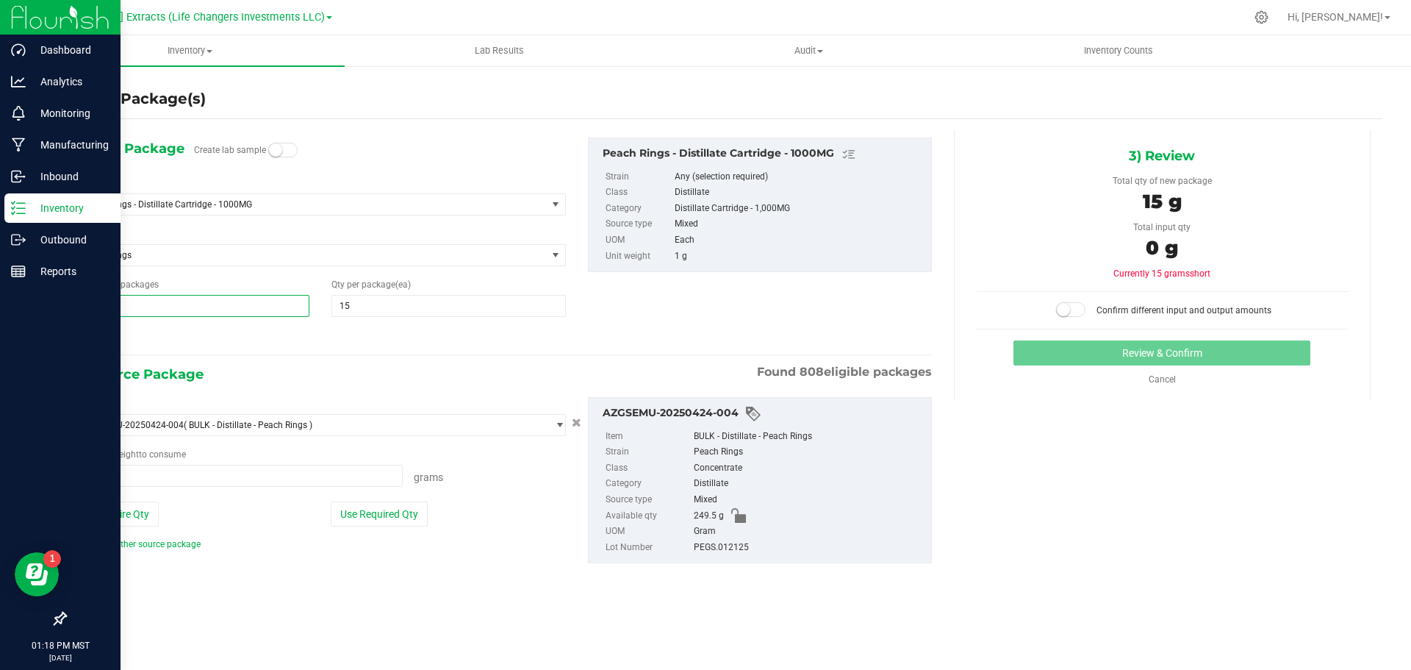
drag, startPoint x: 40, startPoint y: 304, endPoint x: 29, endPoint y: 294, distance: 15.2
click at [37, 304] on div "Create Package(s) 1) New Package Create lab sample Select Item Peach Rings - Di…" at bounding box center [723, 294] width 1376 height 459
type input "6"
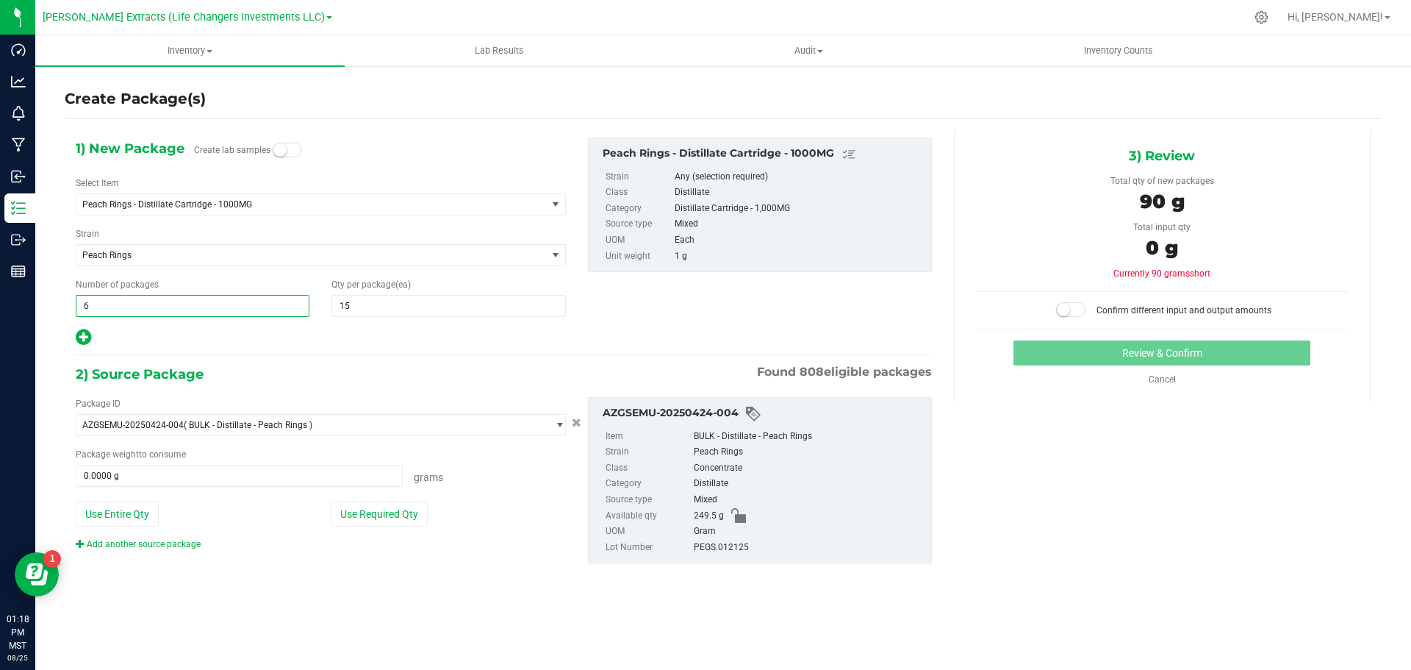
type input "6"
click at [85, 325] on div "1) New Package Create lab samples Select Item Peach Rings - Distillate Cartridg…" at bounding box center [321, 242] width 512 height 210
click at [85, 335] on icon at bounding box center [83, 337] width 15 height 18
type input "15"
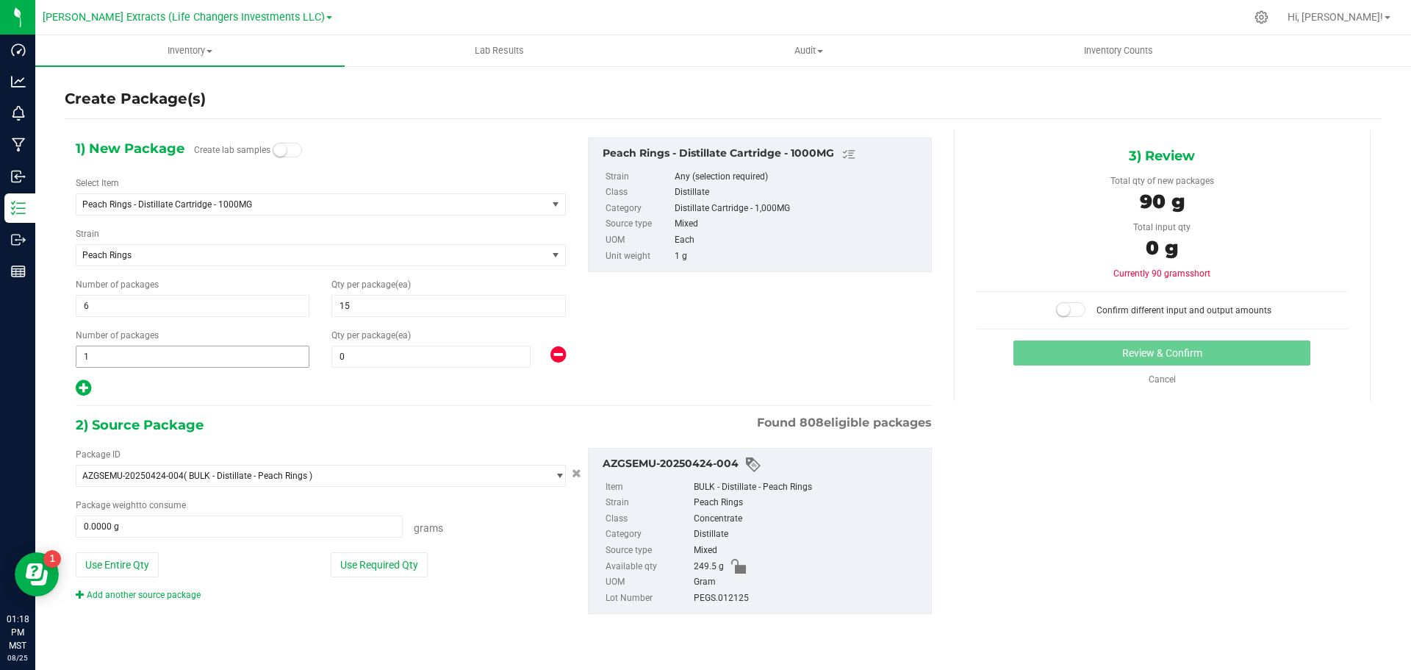
drag, startPoint x: 106, startPoint y: 344, endPoint x: 81, endPoint y: 348, distance: 25.4
click at [81, 348] on div "Number of packages 1 1" at bounding box center [193, 348] width 256 height 39
drag, startPoint x: 92, startPoint y: 356, endPoint x: 76, endPoint y: 354, distance: 16.2
click at [76, 354] on span "1 1" at bounding box center [193, 357] width 234 height 22
type input "2"
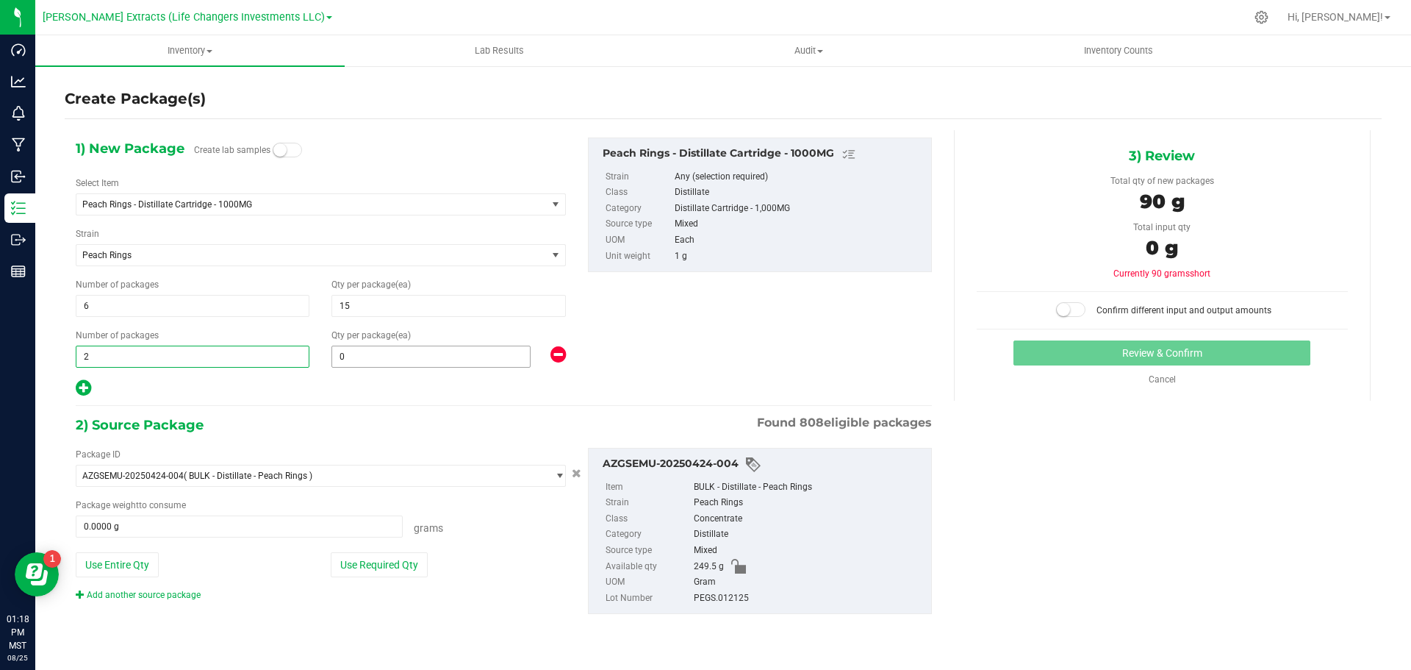
type input "2"
click at [491, 359] on span "0 0" at bounding box center [431, 357] width 199 height 22
type input "20"
click at [409, 552] on button "Use Required Qty" at bounding box center [379, 564] width 97 height 25
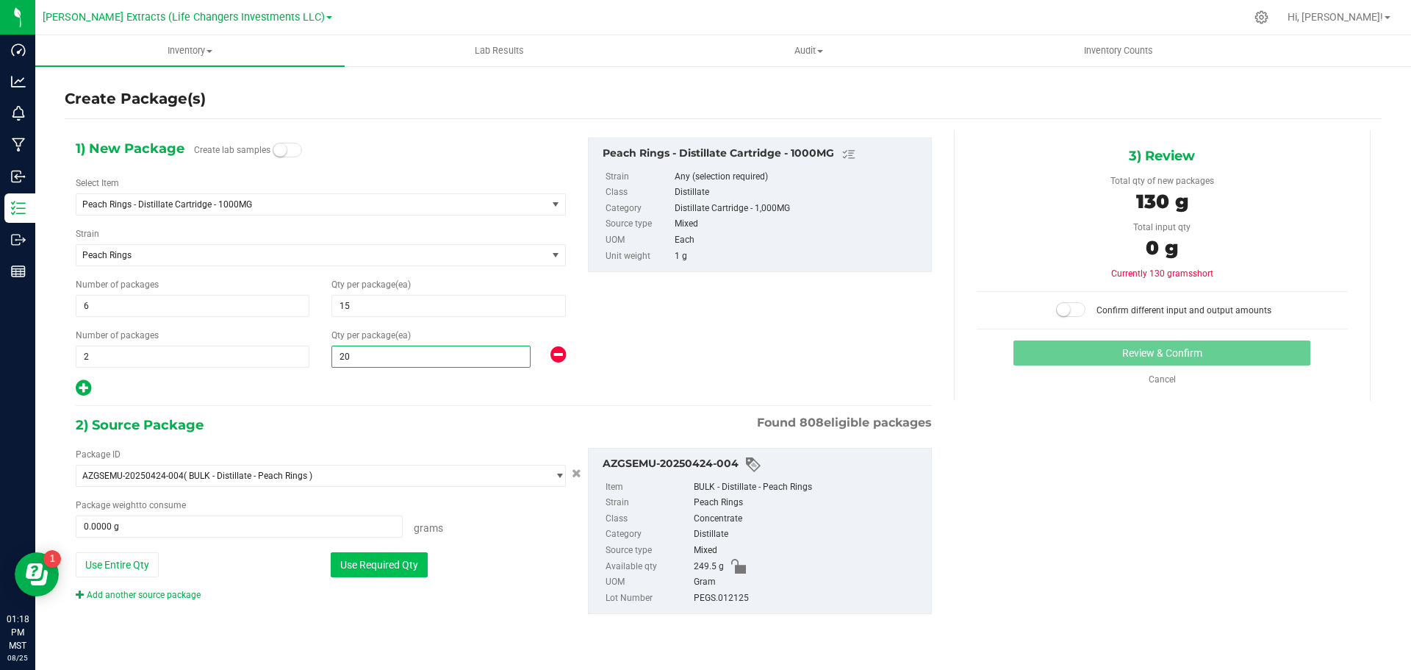
type input "130.0000 g"
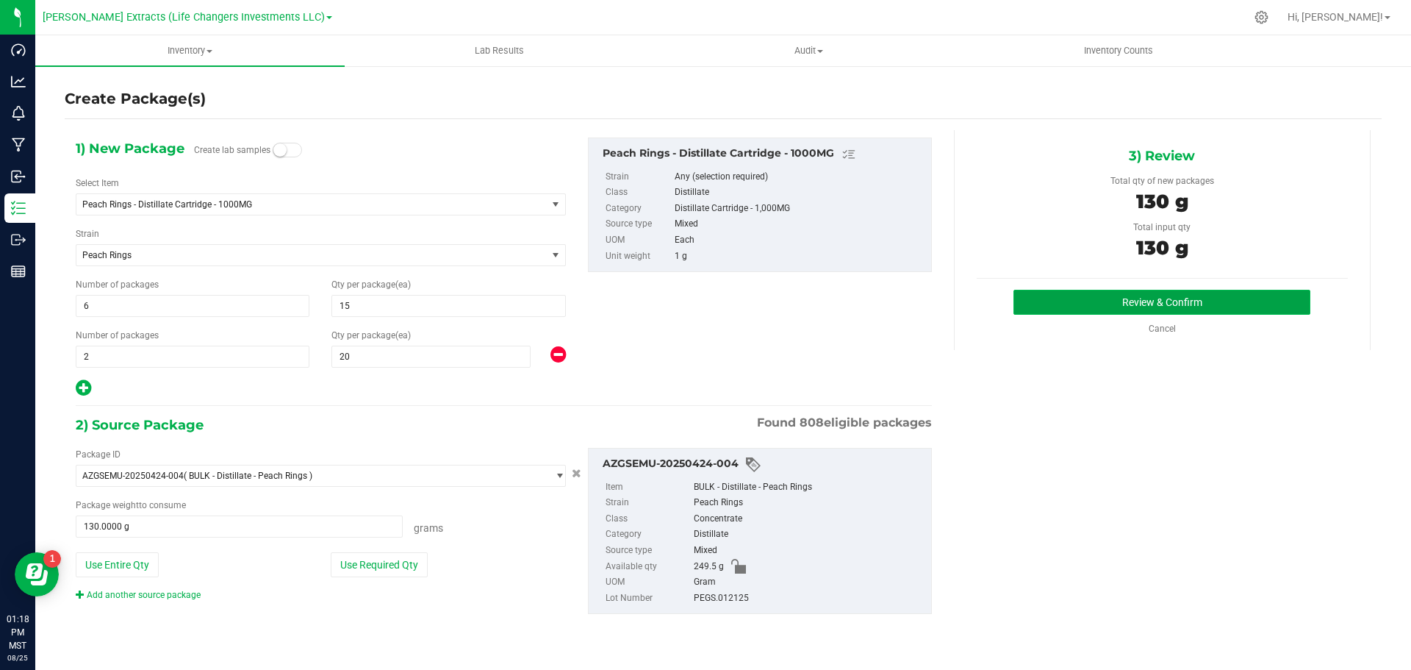
click at [1100, 300] on button "Review & Confirm" at bounding box center [1162, 302] width 297 height 25
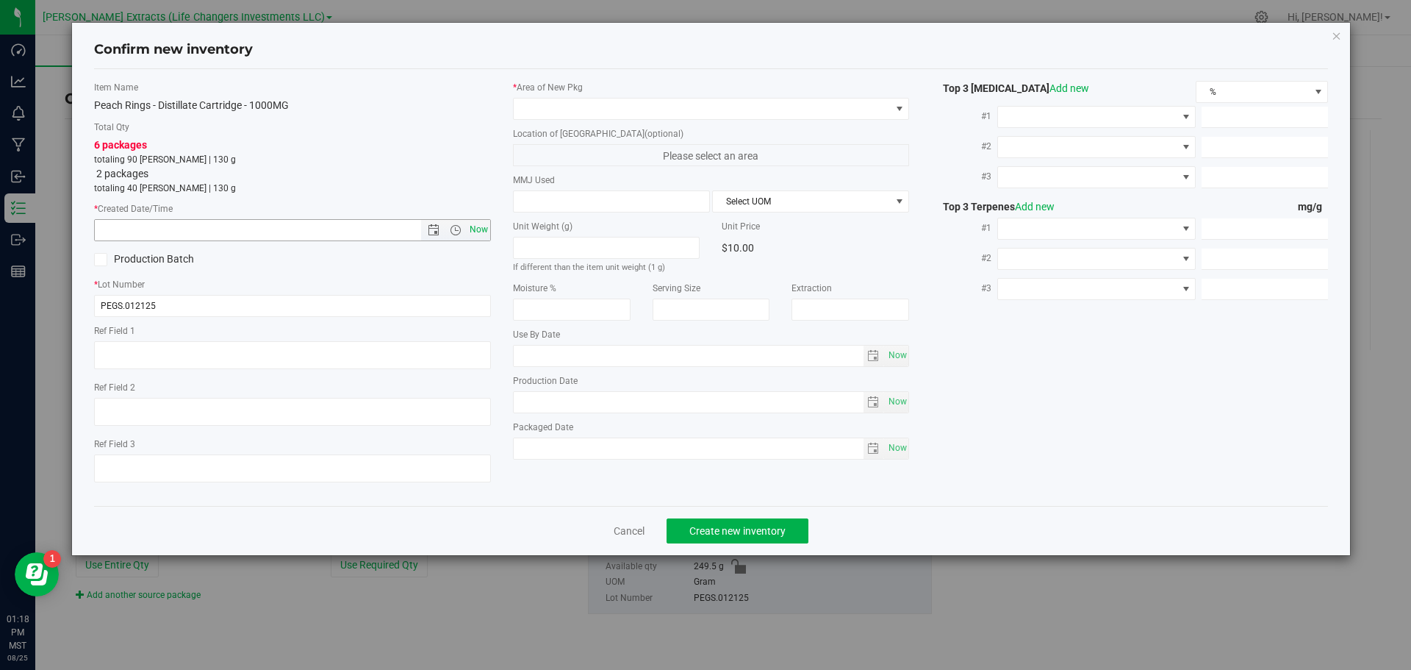
click at [468, 226] on span "Now" at bounding box center [478, 229] width 25 height 21
type input "[DATE] 1:18 PM"
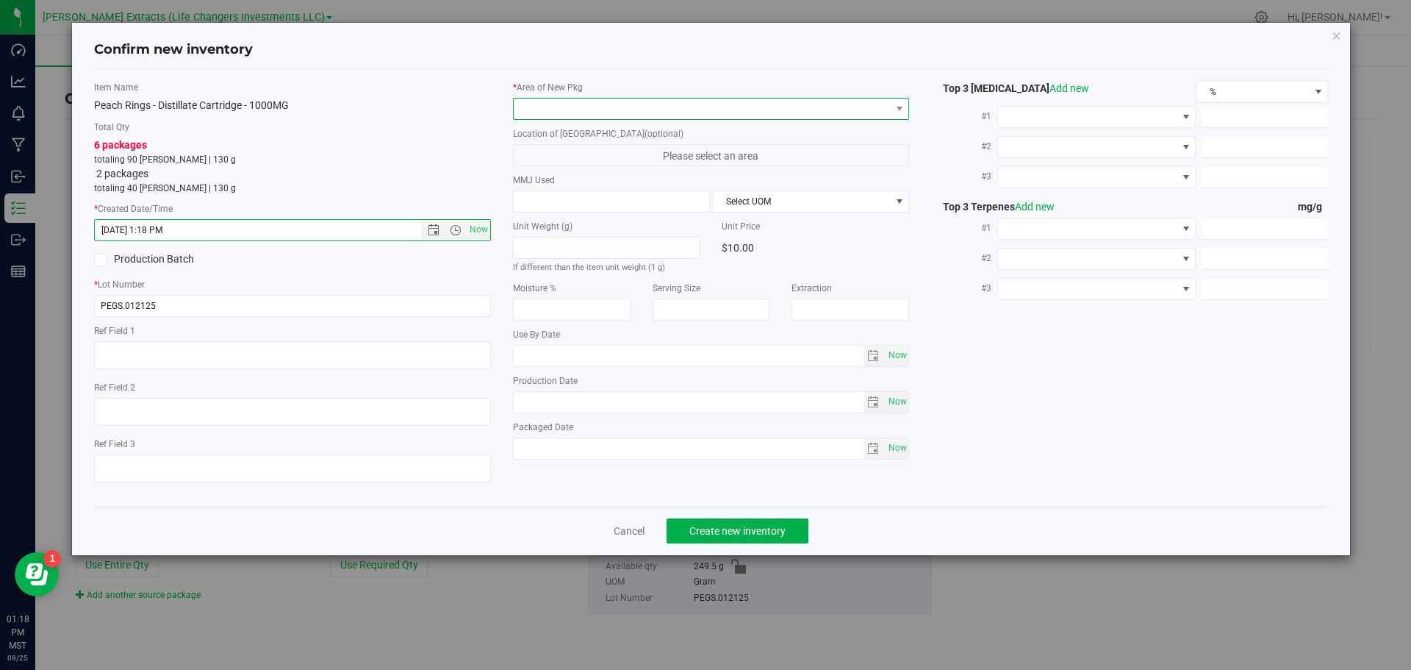
click at [537, 104] on span at bounding box center [702, 109] width 377 height 21
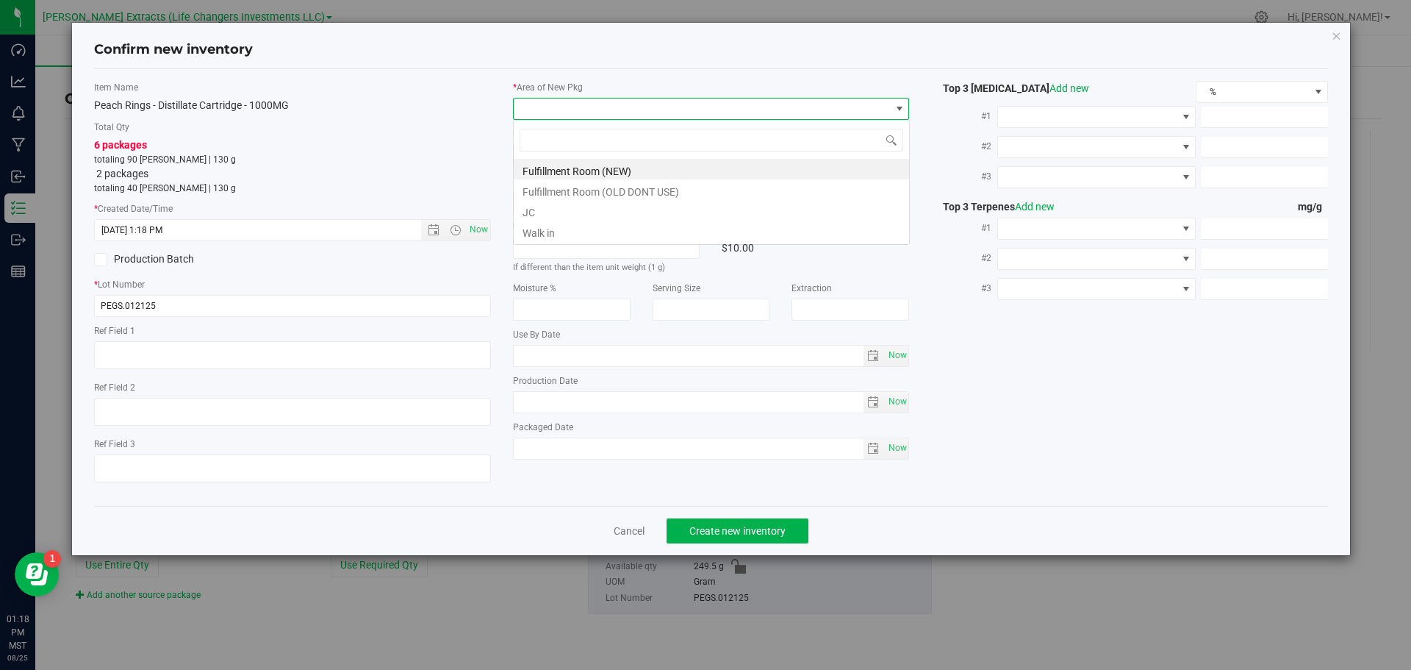
scroll to position [22, 397]
click at [566, 165] on li "Fulfillment Room (NEW)" at bounding box center [711, 169] width 395 height 21
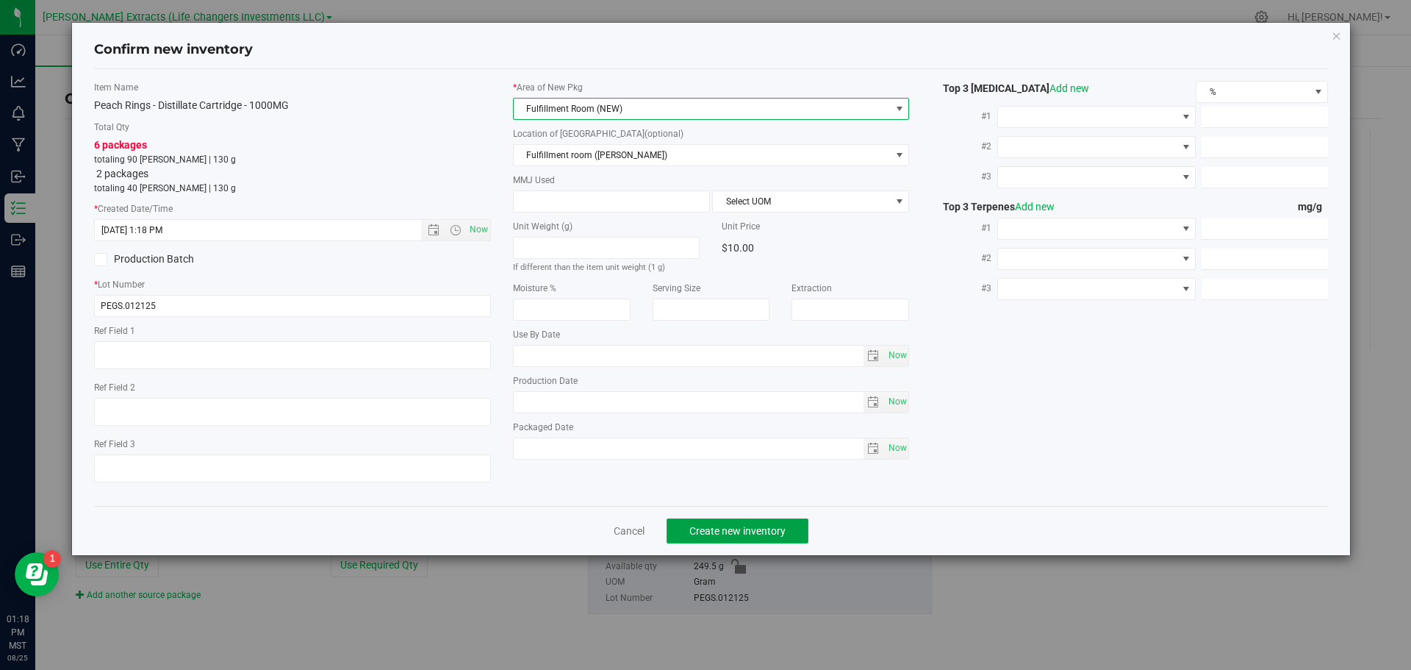
click at [718, 522] on button "Create new inventory" at bounding box center [738, 530] width 142 height 25
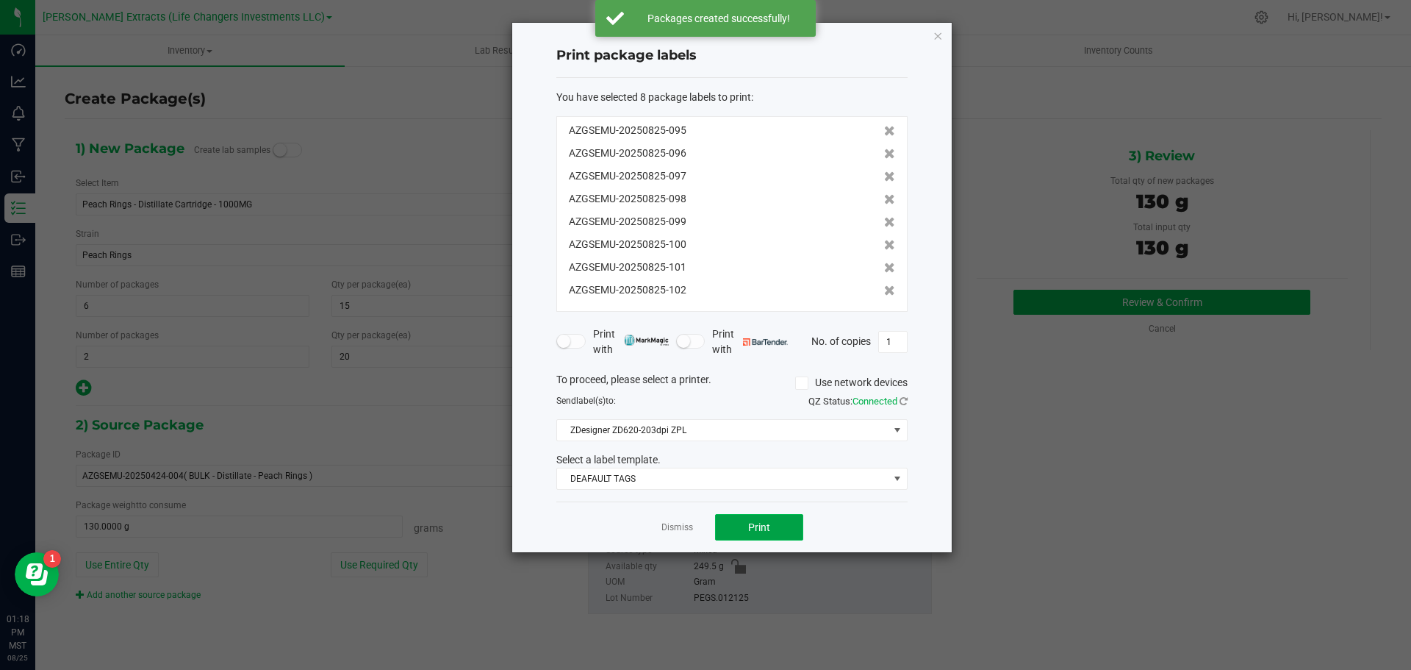
click at [784, 523] on button "Print" at bounding box center [759, 527] width 88 height 26
click at [941, 32] on icon "button" at bounding box center [938, 35] width 10 height 18
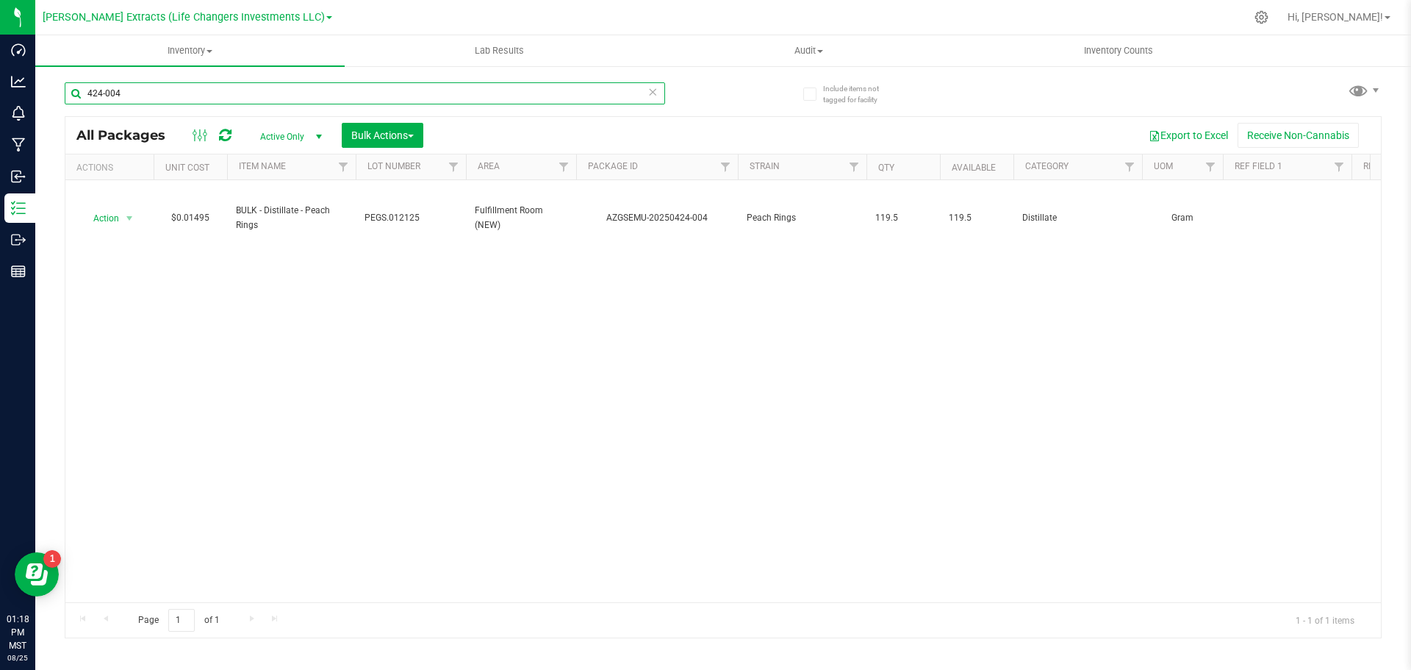
drag, startPoint x: 122, startPoint y: 96, endPoint x: 67, endPoint y: 89, distance: 55.6
click at [68, 93] on input "424-004" at bounding box center [365, 93] width 601 height 22
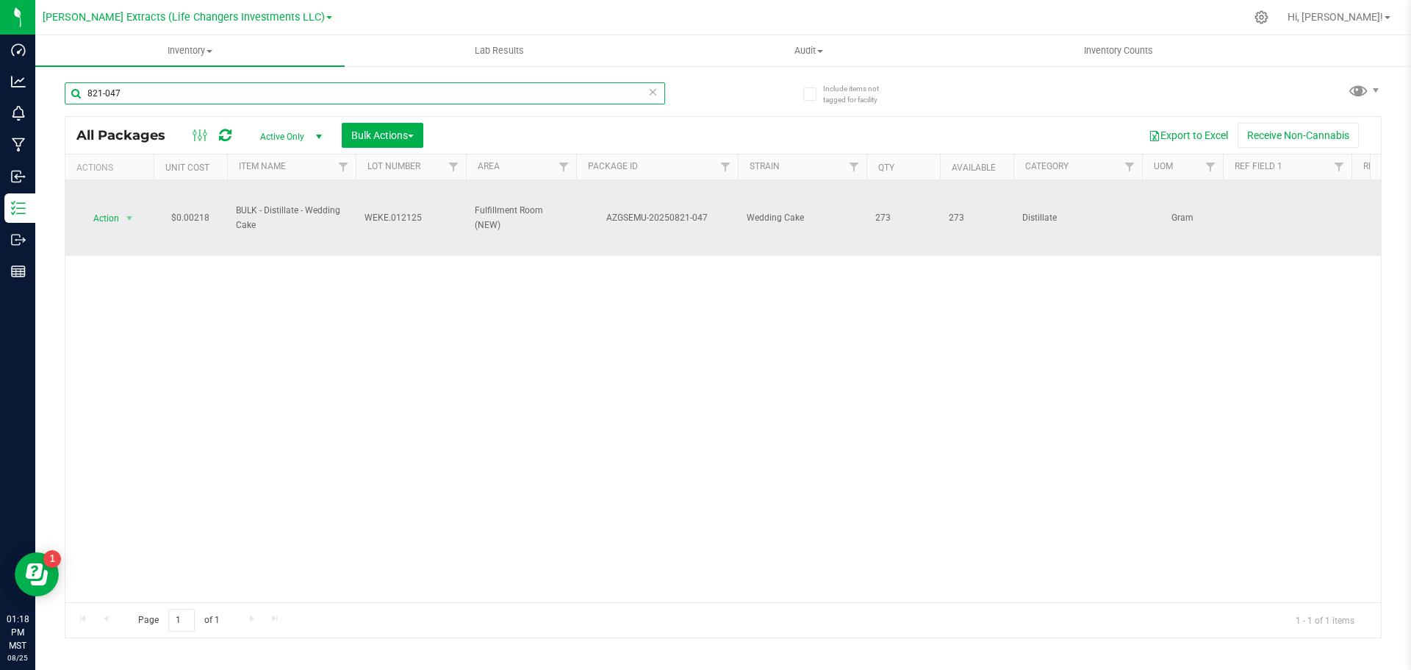
type input "821-047"
click at [108, 207] on td "Action Action Adjust qty Create package Edit attributes Global inventory Locate…" at bounding box center [109, 218] width 88 height 76
click at [110, 215] on span "Action" at bounding box center [100, 218] width 40 height 21
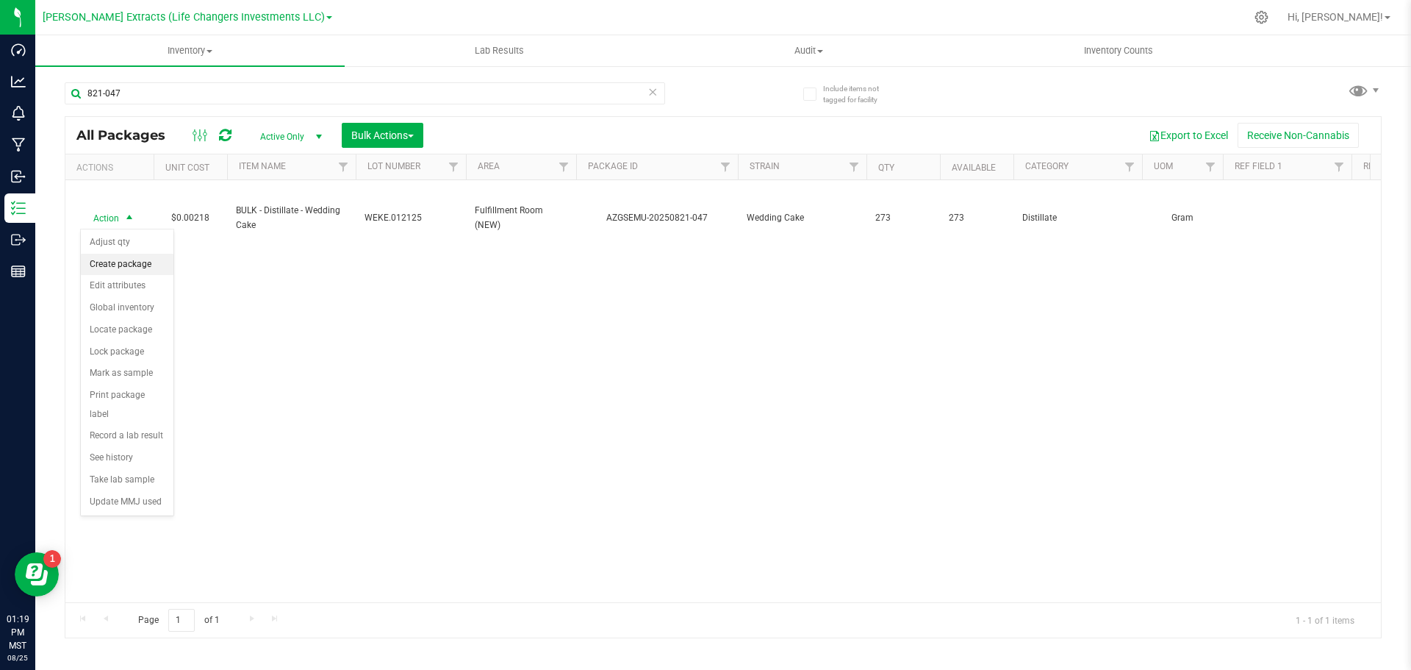
click at [125, 261] on li "Create package" at bounding box center [127, 265] width 93 height 22
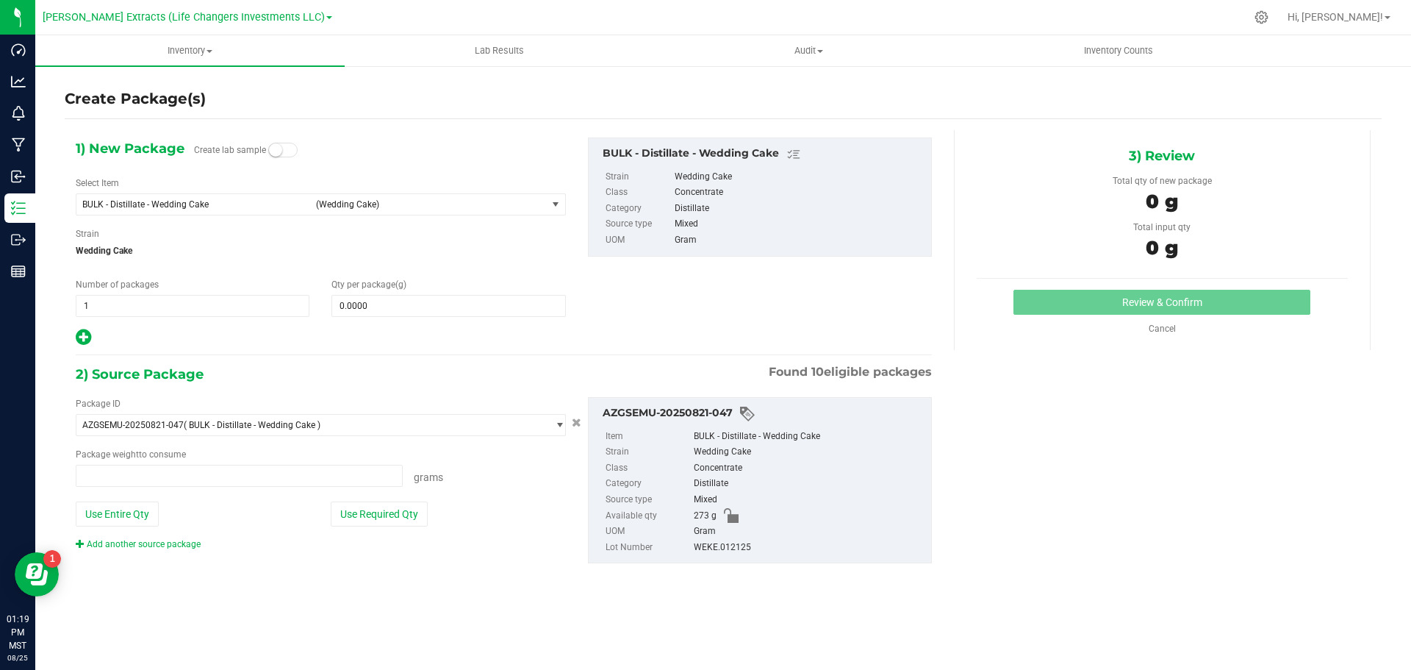
type input "0.0000 g"
click at [151, 200] on span "BULK - Distillate - Wedding Cake" at bounding box center [194, 204] width 225 height 10
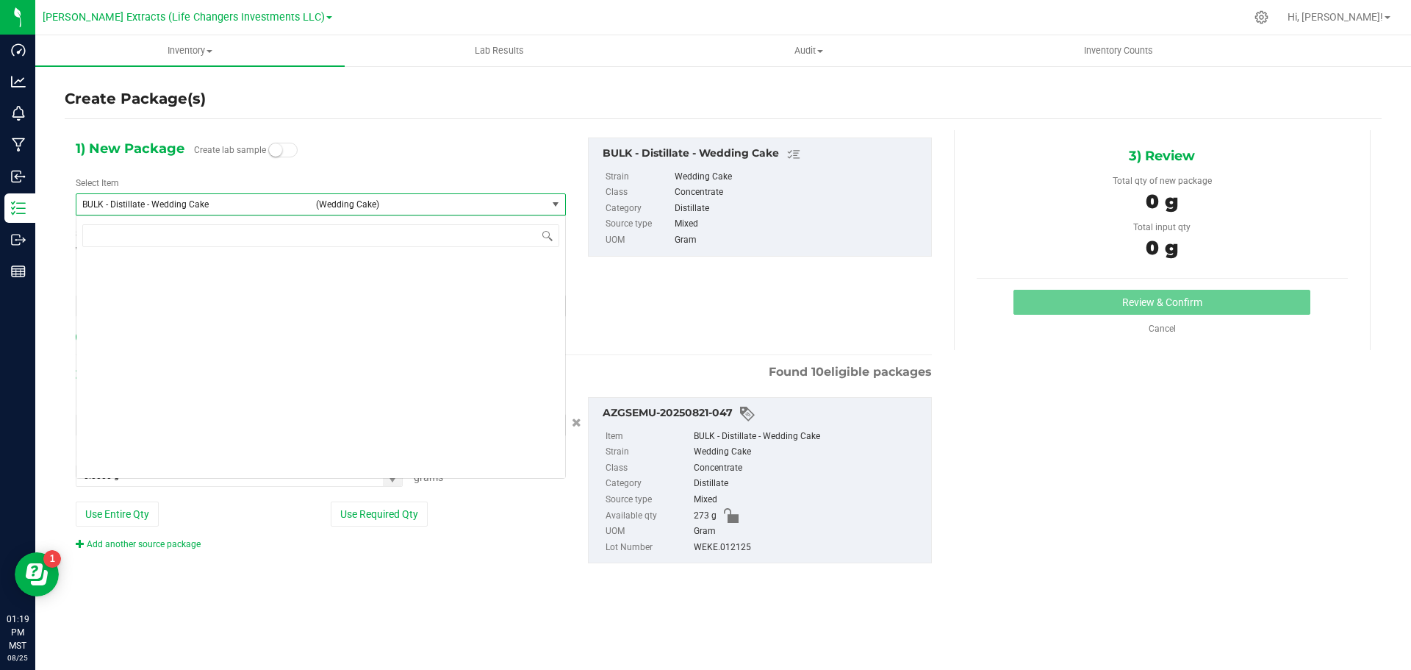
scroll to position [1873, 0]
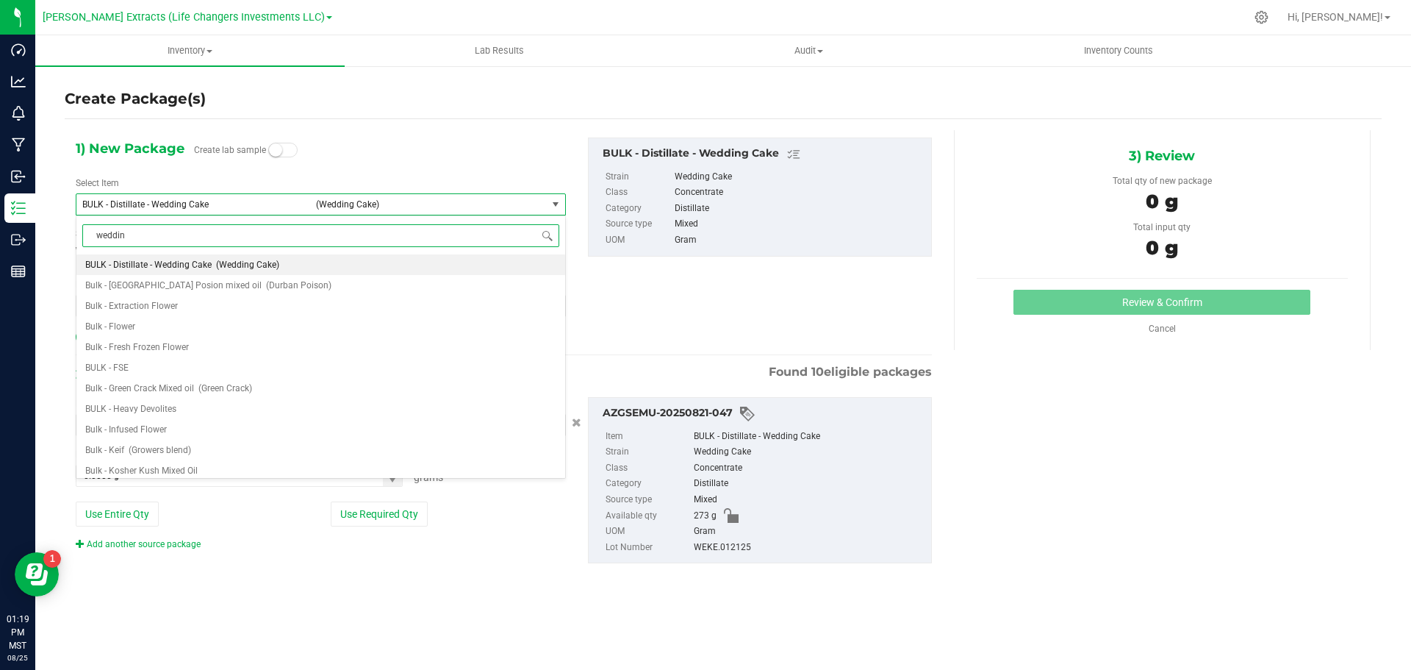
type input "wedding"
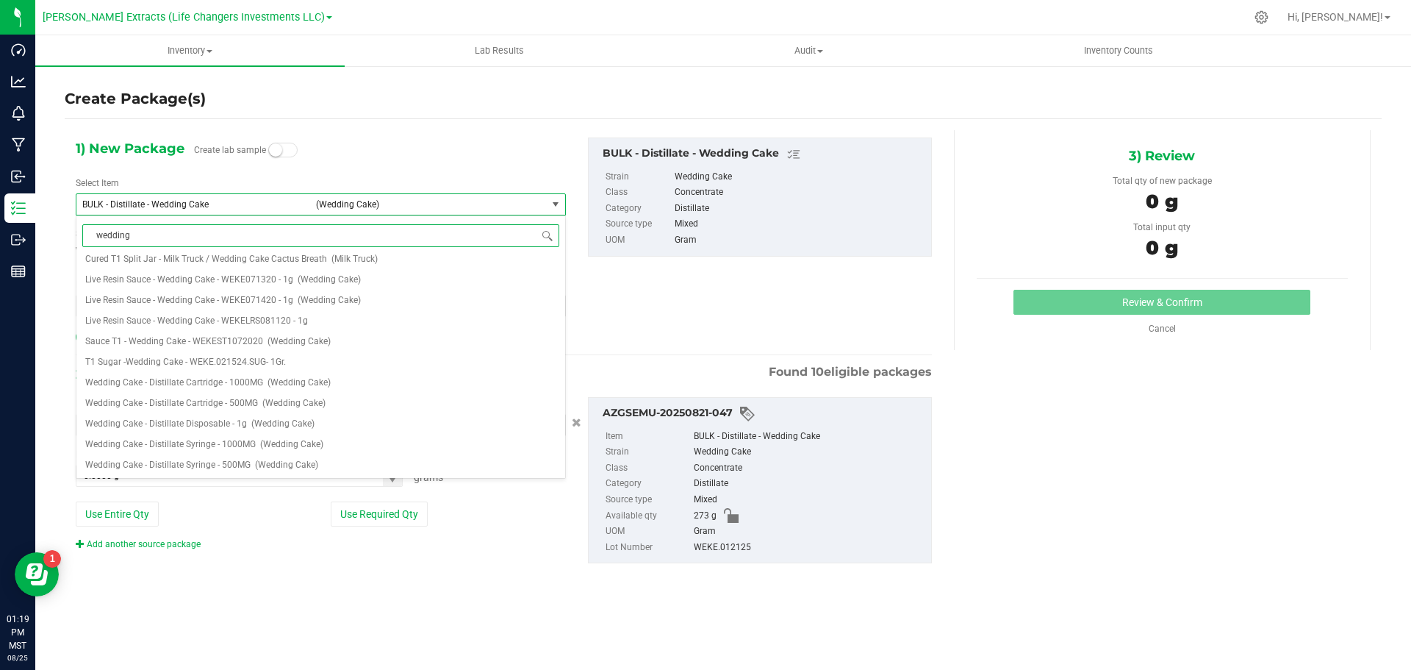
scroll to position [0, 0]
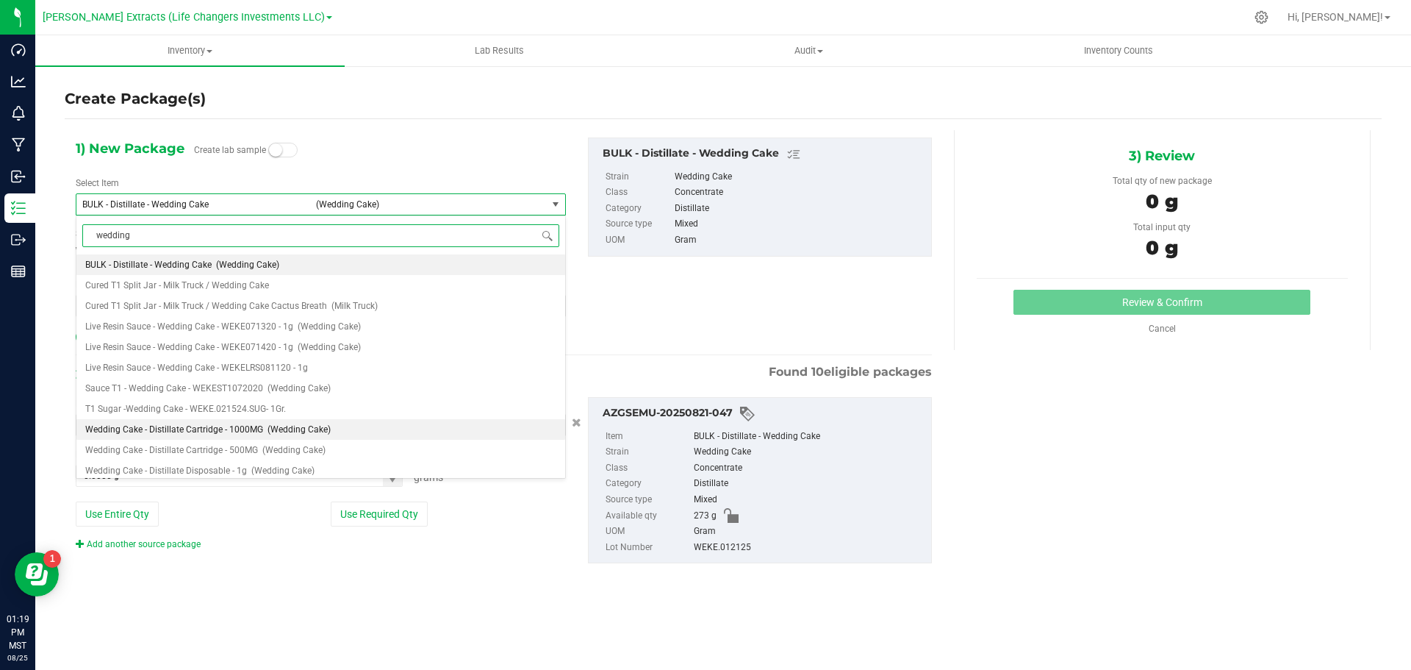
click at [207, 431] on span "Wedding Cake - Distillate Cartridge - 1000MG" at bounding box center [174, 429] width 178 height 10
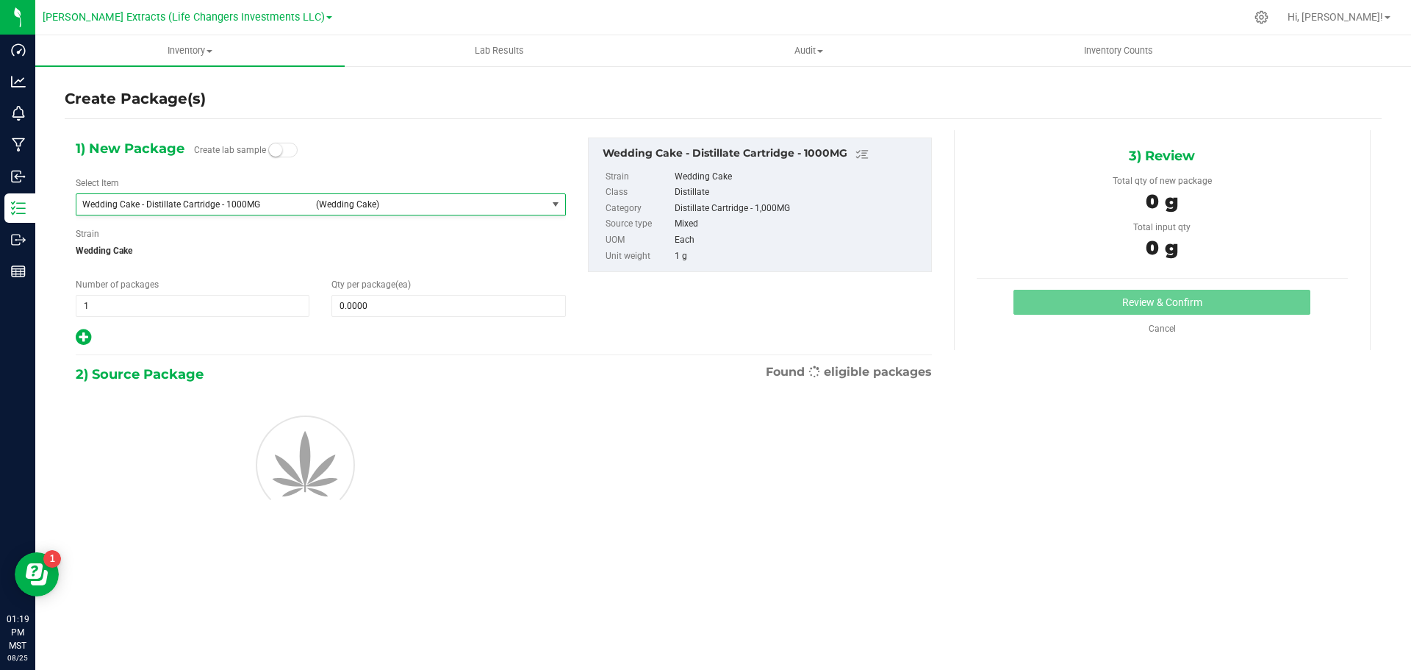
type input "0"
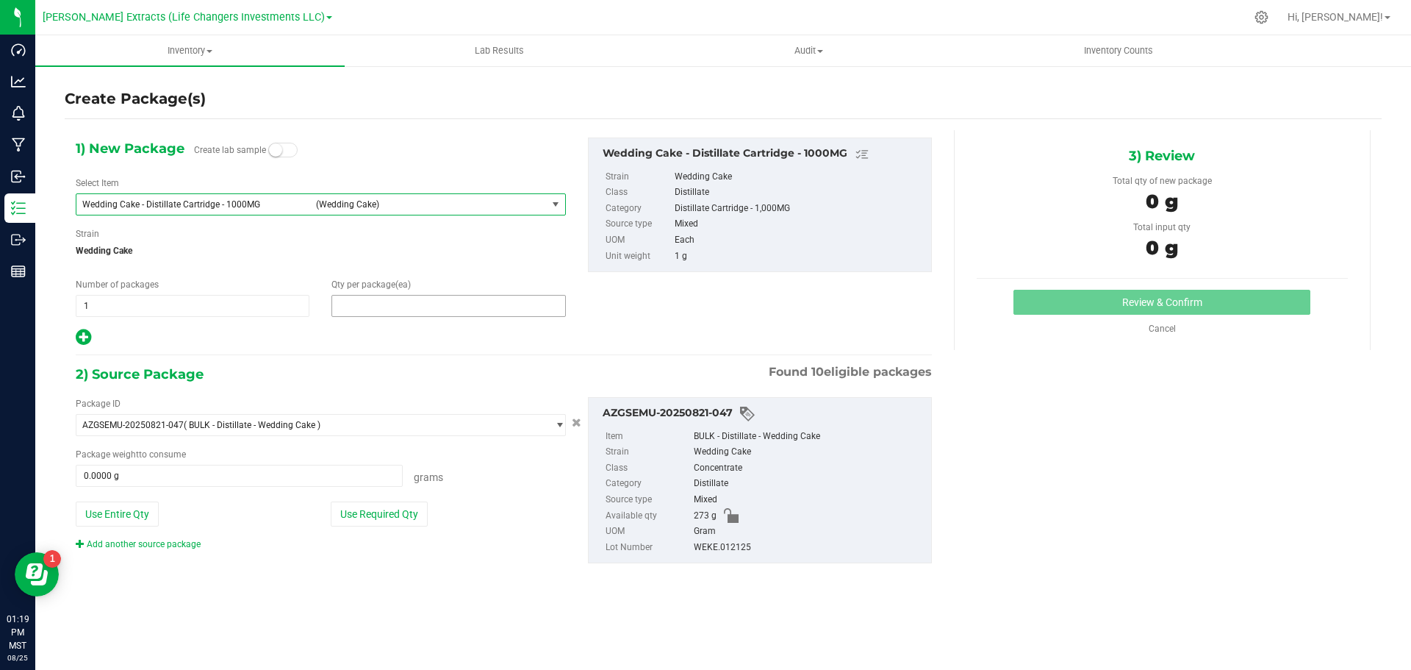
click at [412, 311] on span at bounding box center [449, 306] width 234 height 22
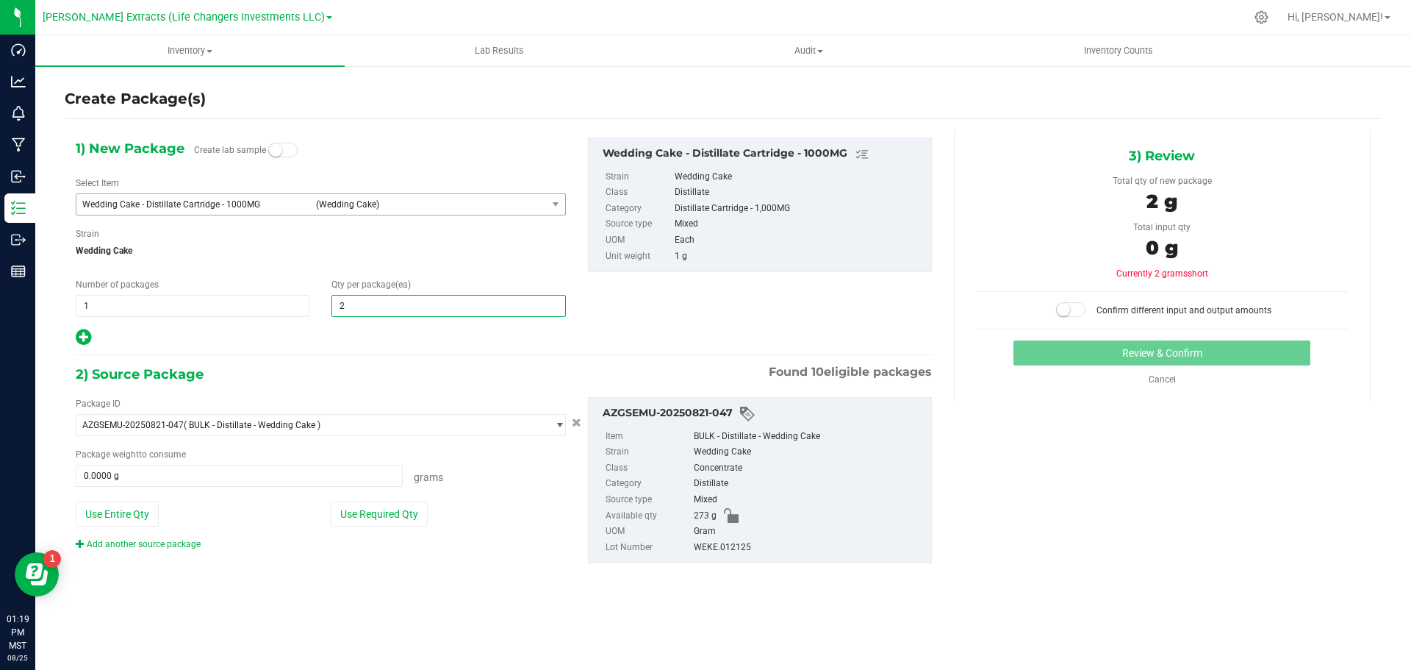
type input "20"
click at [363, 501] on button "Use Required Qty" at bounding box center [379, 513] width 97 height 25
type input "20.0000 g"
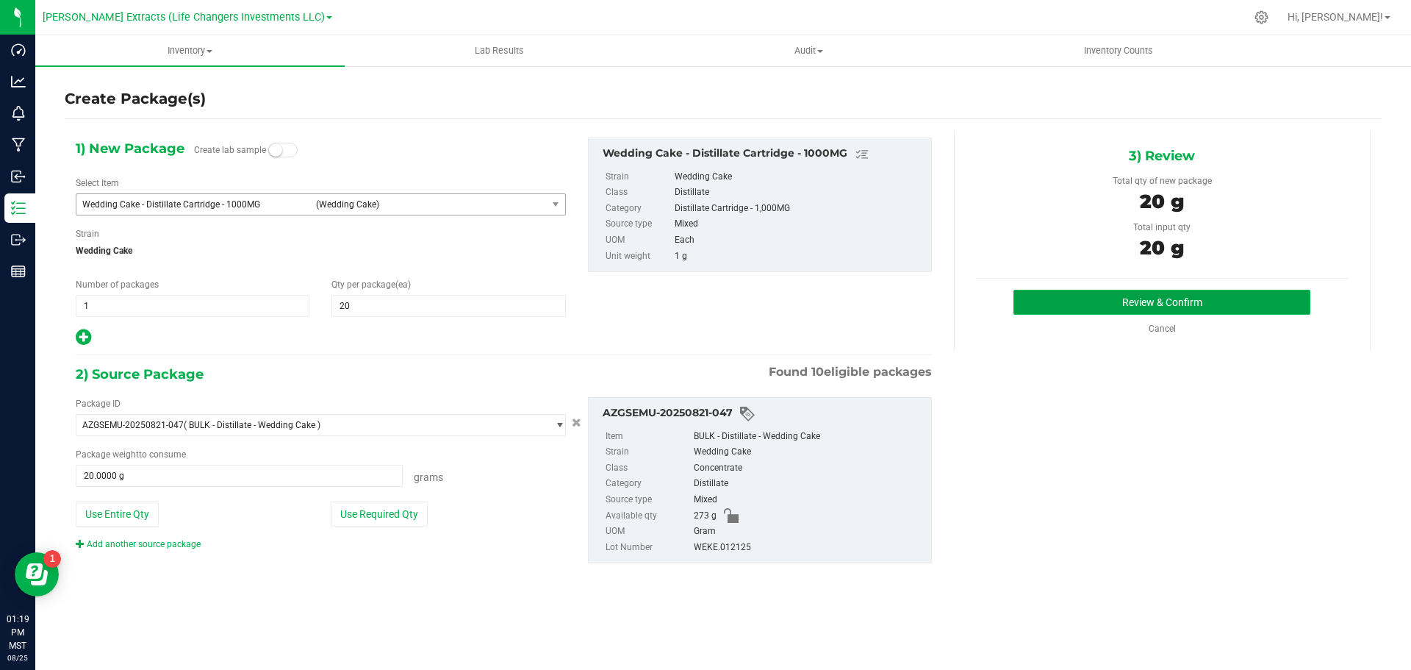
click at [1084, 300] on button "Review & Confirm" at bounding box center [1162, 302] width 297 height 25
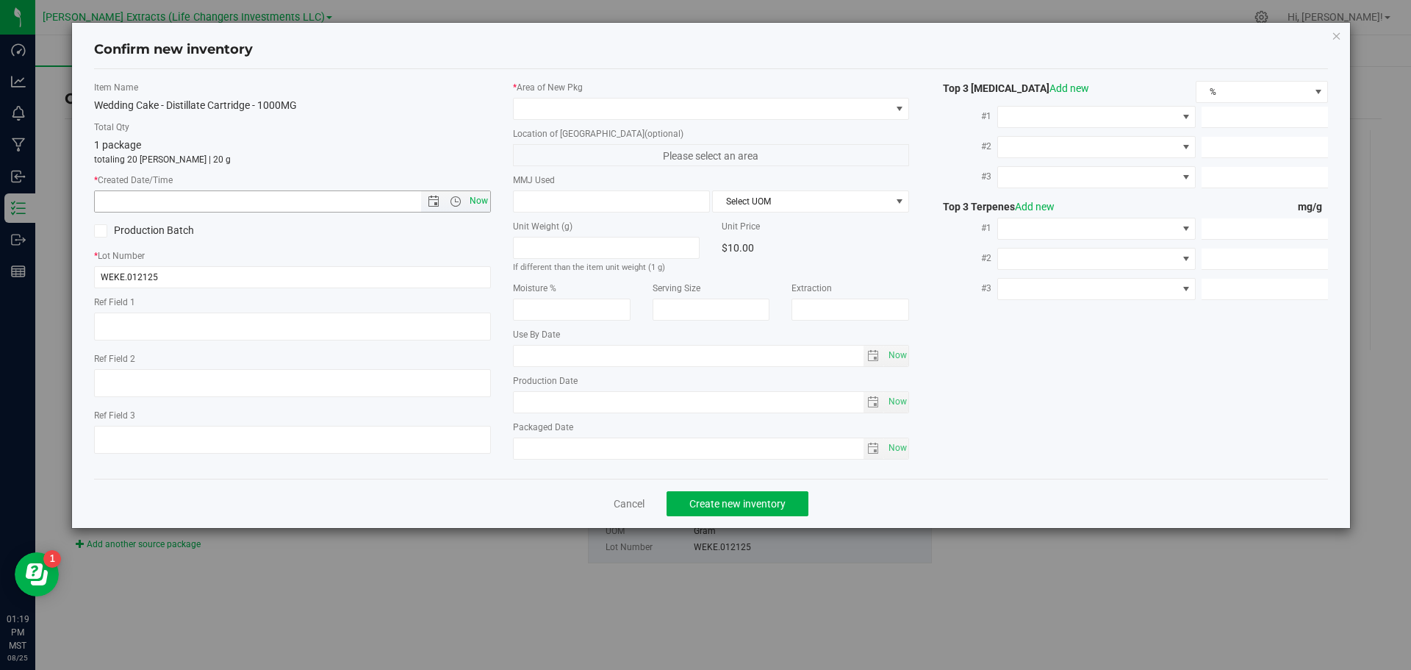
click at [482, 197] on span "Now" at bounding box center [478, 200] width 25 height 21
type input "[DATE] 1:19 PM"
click at [546, 120] on div "* Area of [GEOGRAPHIC_DATA] Location of [GEOGRAPHIC_DATA] (optional) Please sel…" at bounding box center [711, 274] width 419 height 386
click at [543, 102] on span at bounding box center [702, 109] width 377 height 21
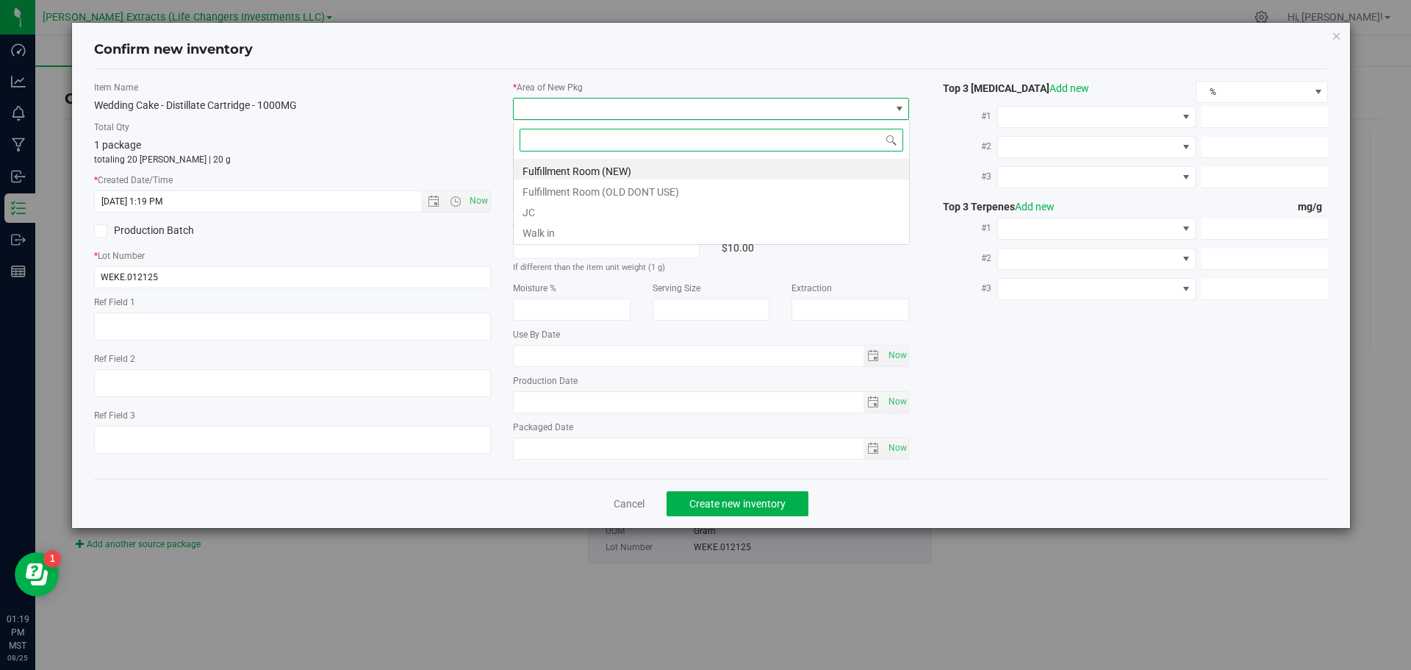
scroll to position [22, 397]
click at [568, 168] on li "Fulfillment Room (NEW)" at bounding box center [711, 169] width 395 height 21
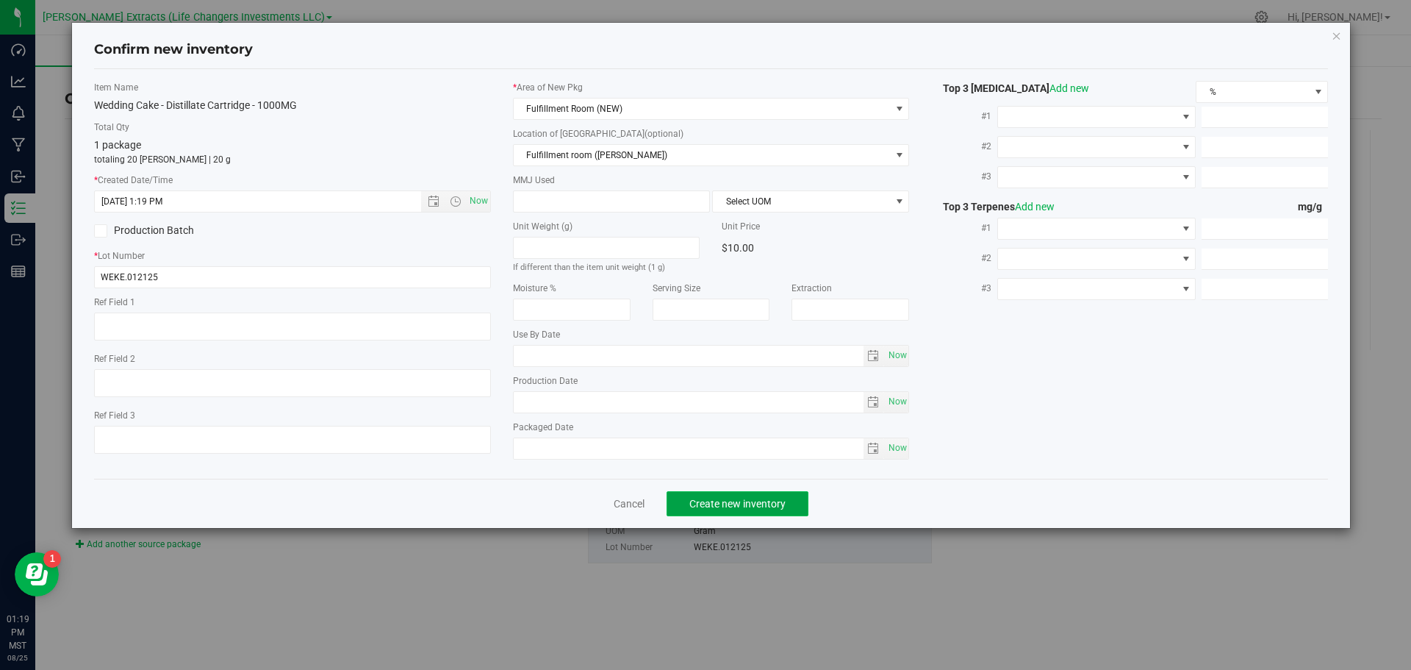
click at [696, 502] on span "Create new inventory" at bounding box center [738, 504] width 96 height 12
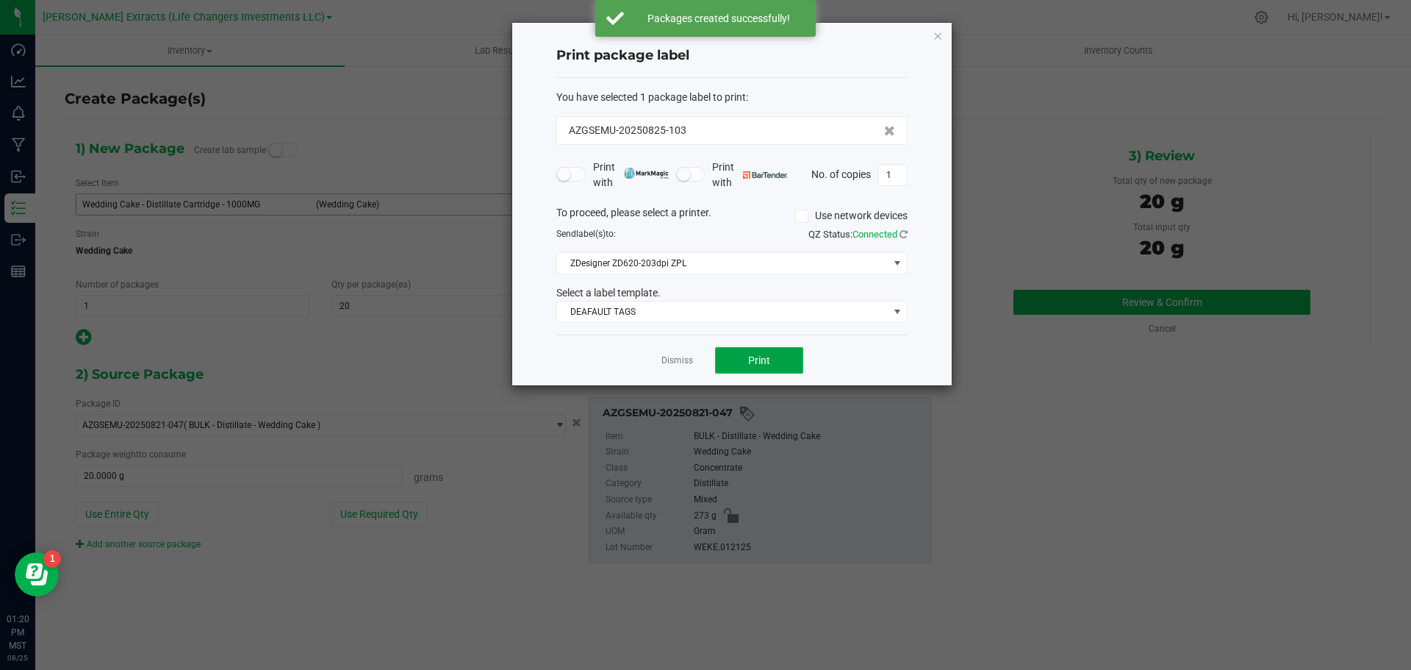
click at [787, 369] on button "Print" at bounding box center [759, 360] width 88 height 26
click at [936, 36] on icon "button" at bounding box center [938, 35] width 10 height 18
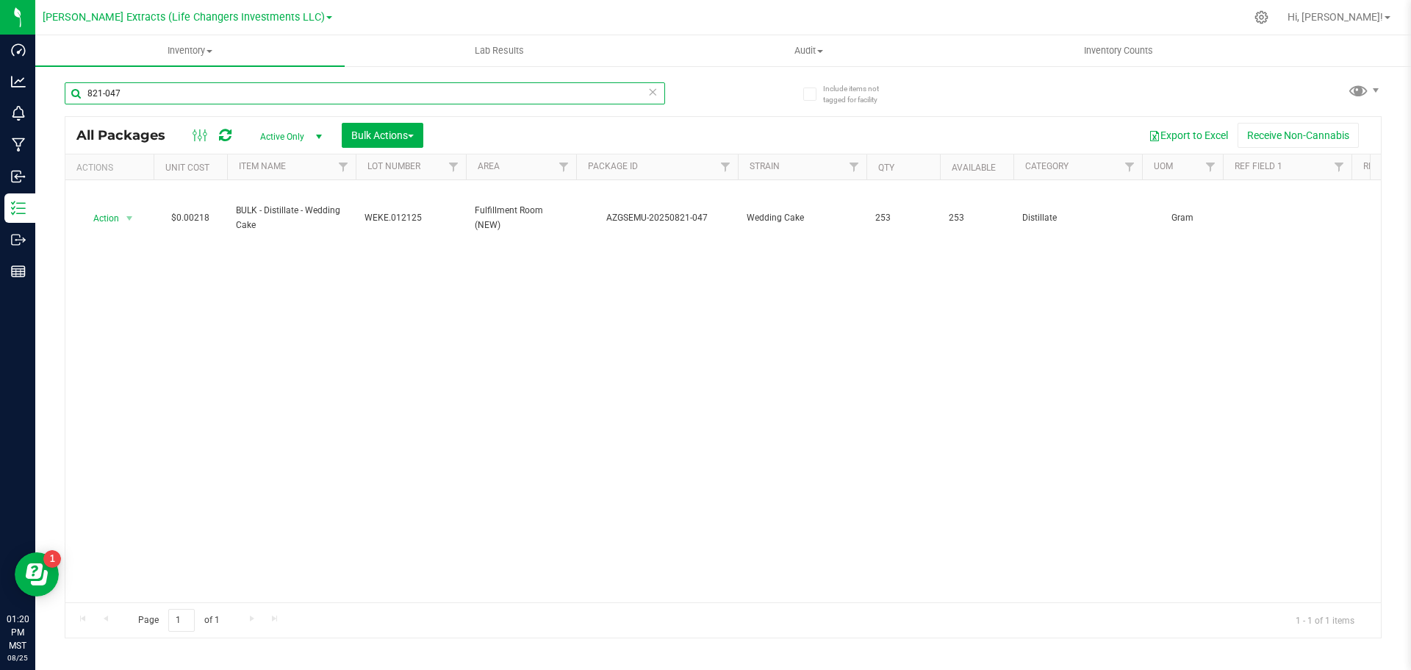
click at [156, 98] on input "821-047" at bounding box center [365, 93] width 601 height 22
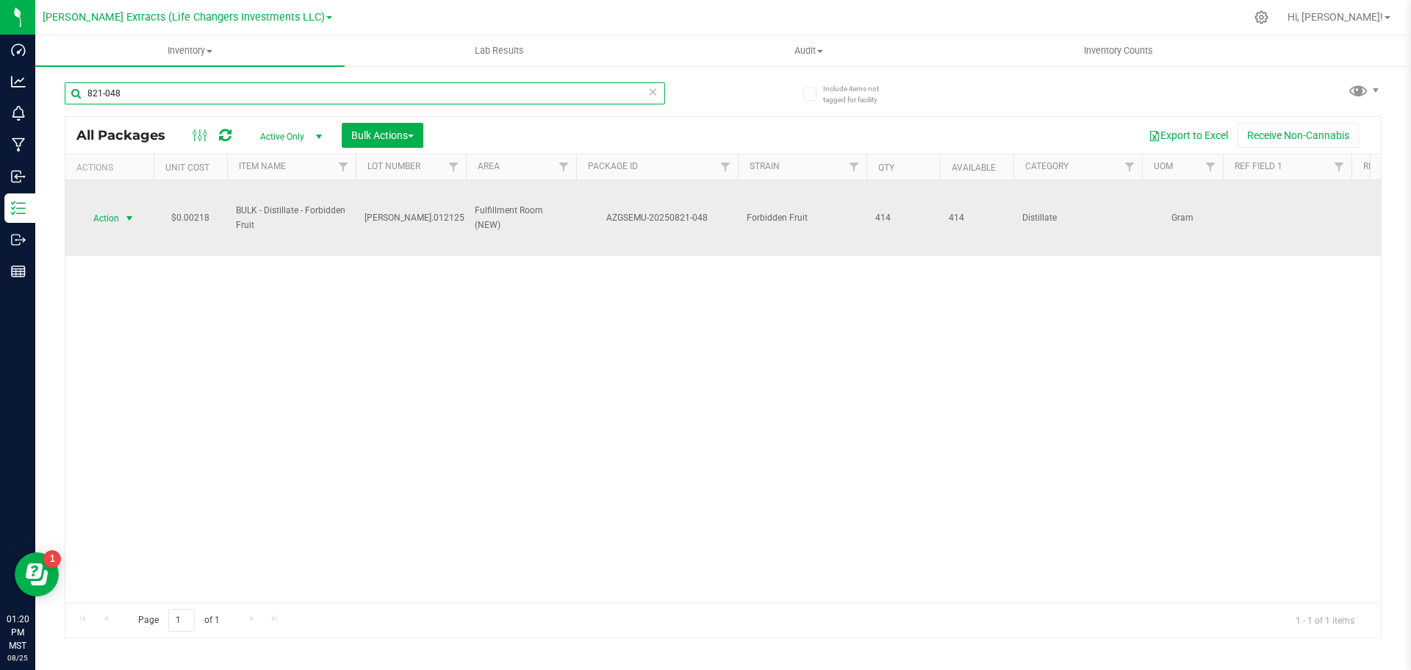
type input "821-048"
click at [108, 216] on span "Action" at bounding box center [100, 218] width 40 height 21
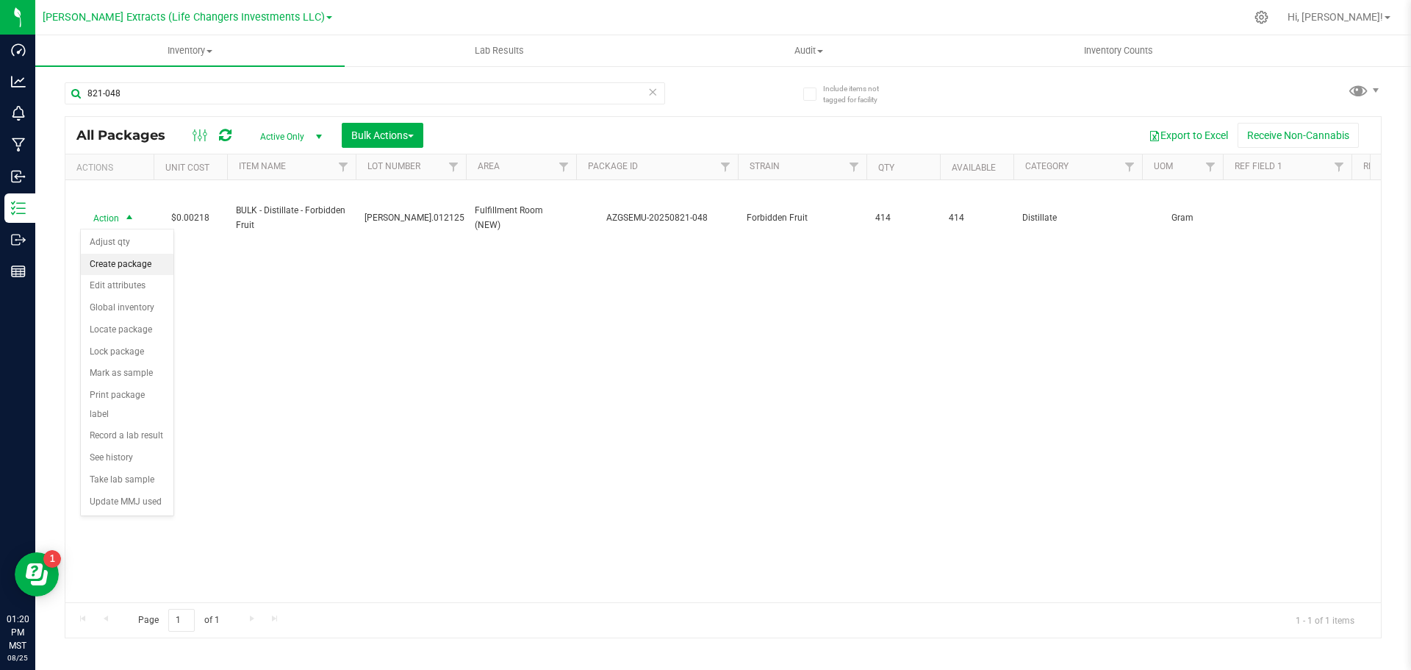
click at [118, 257] on li "Create package" at bounding box center [127, 265] width 93 height 22
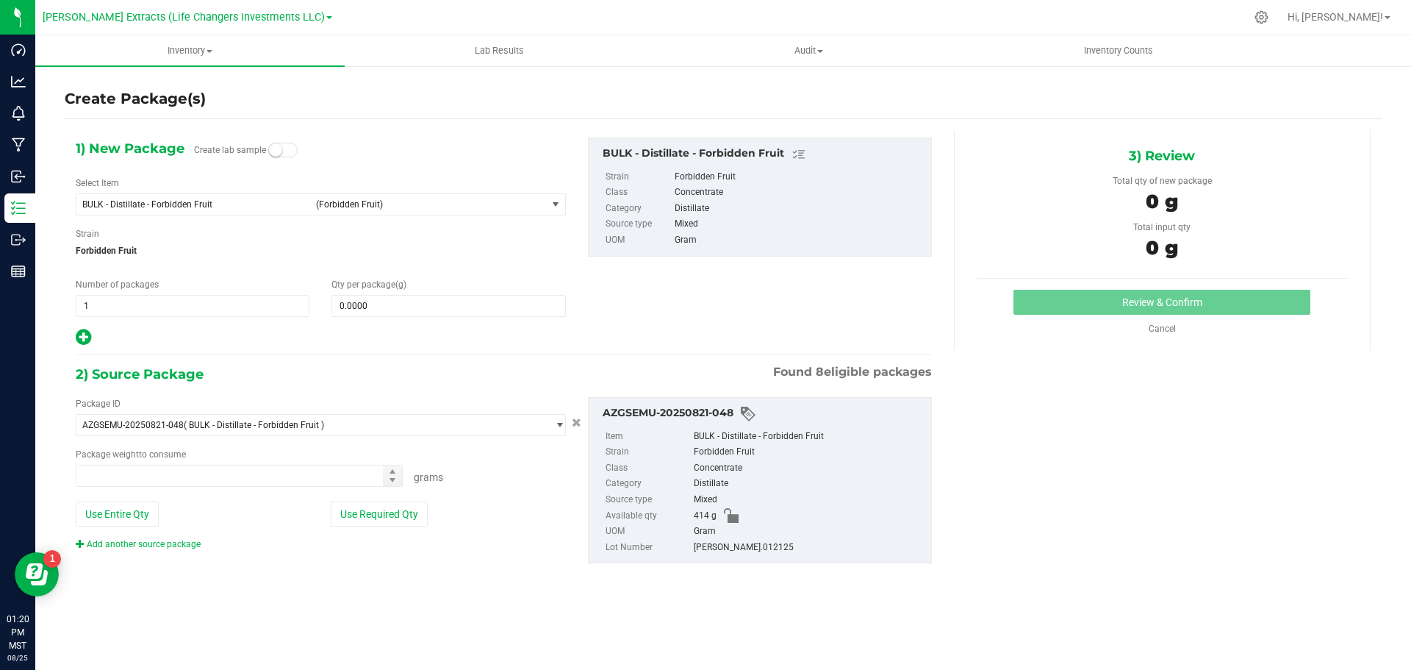
type input "0.0000 g"
click at [128, 201] on span "BULK - Distillate - Forbidden Fruit" at bounding box center [194, 204] width 225 height 10
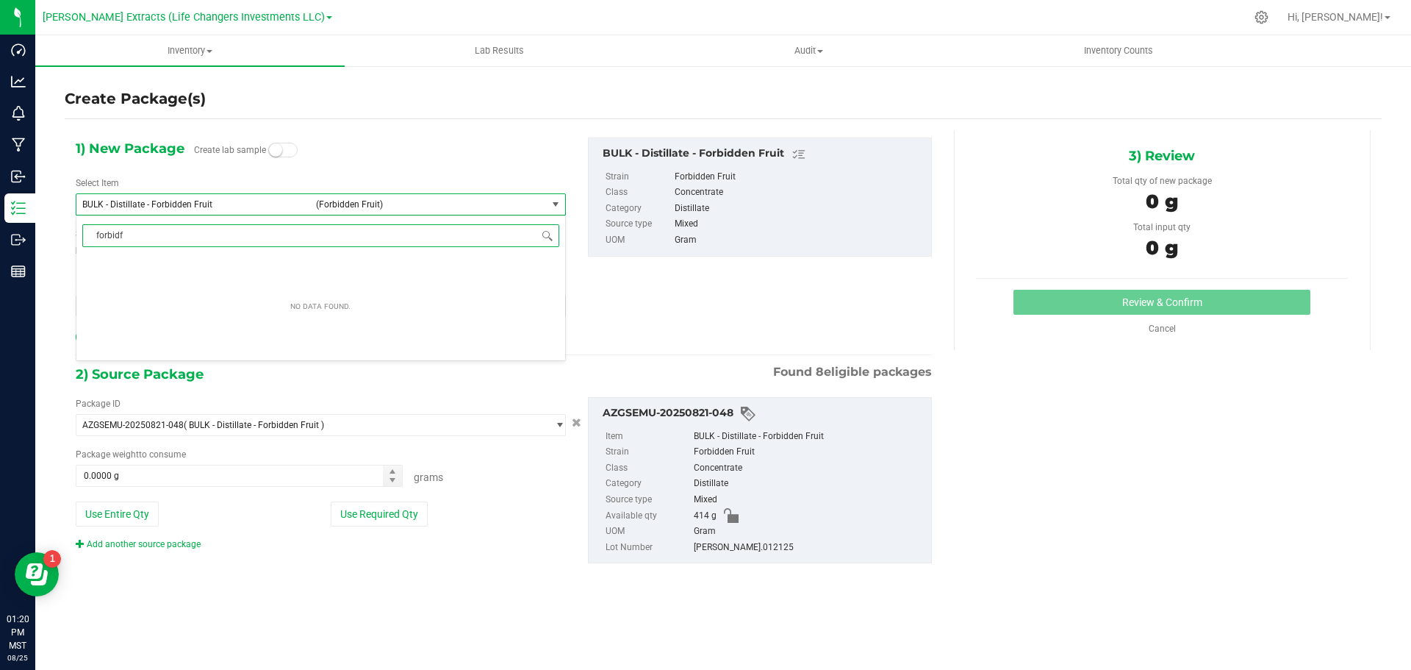
type input "forbid"
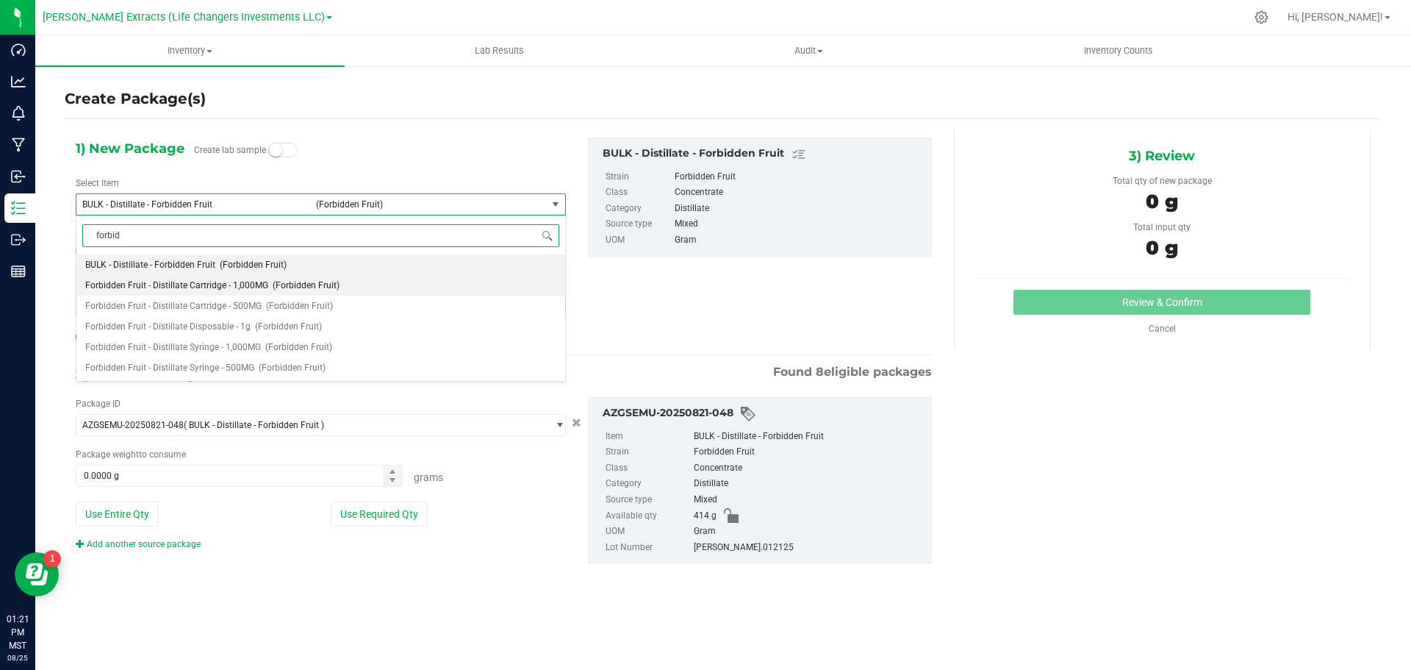
click at [209, 284] on span "Forbidden Fruit - Distillate Cartridge - 1,000MG" at bounding box center [176, 285] width 183 height 10
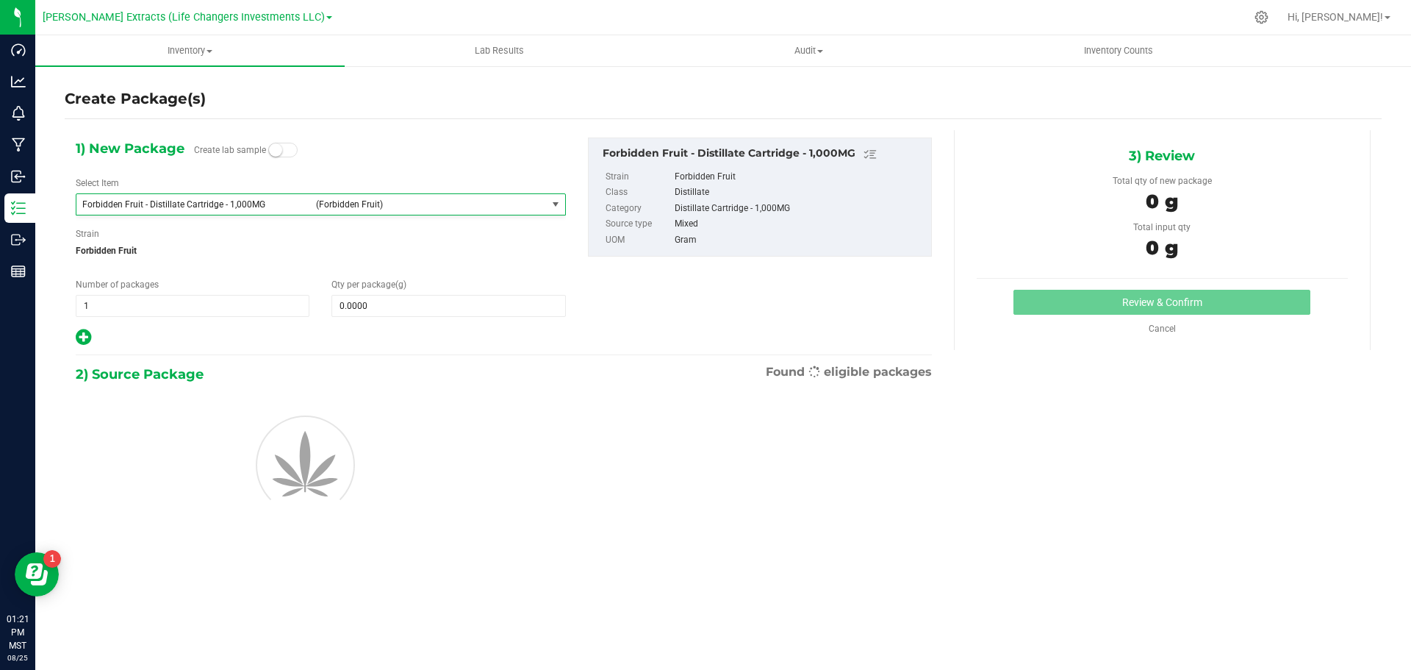
type input "0.0000"
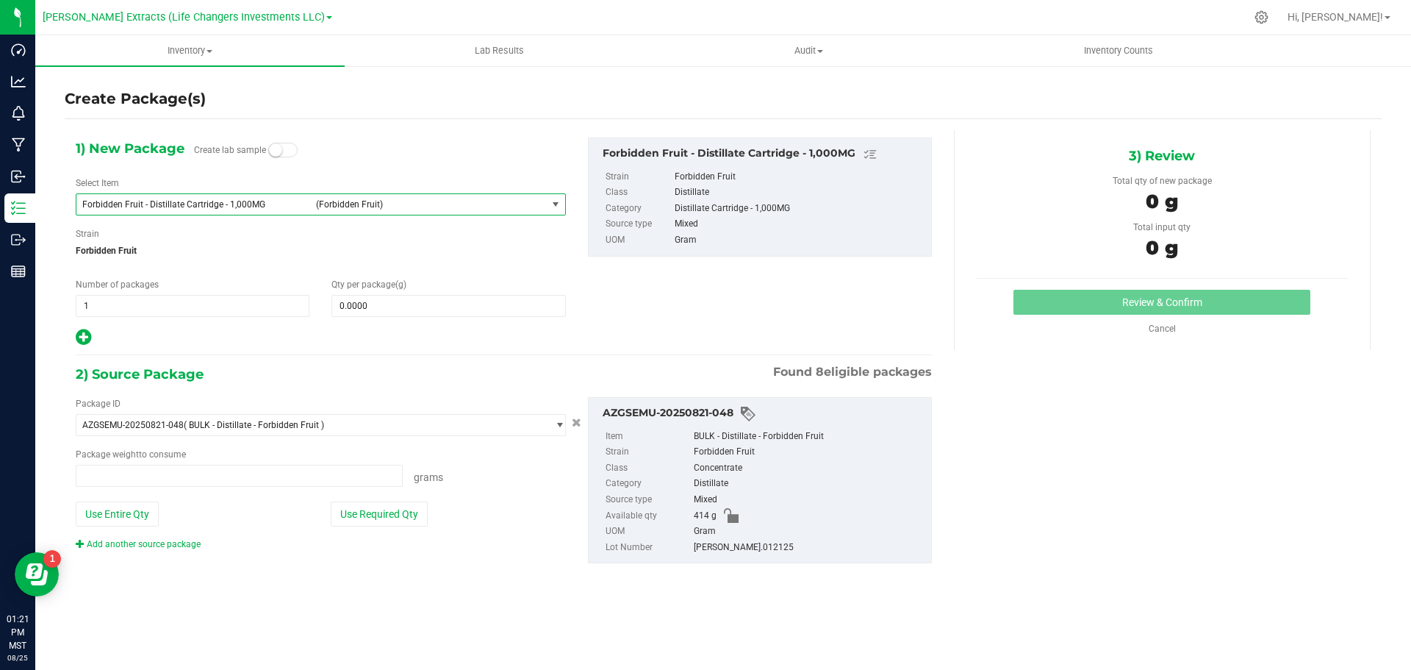
type input "0.0000 g"
drag, startPoint x: 184, startPoint y: 300, endPoint x: 73, endPoint y: 303, distance: 111.0
click at [73, 303] on div "Number of packages 1 1" at bounding box center [193, 297] width 256 height 39
type input "4"
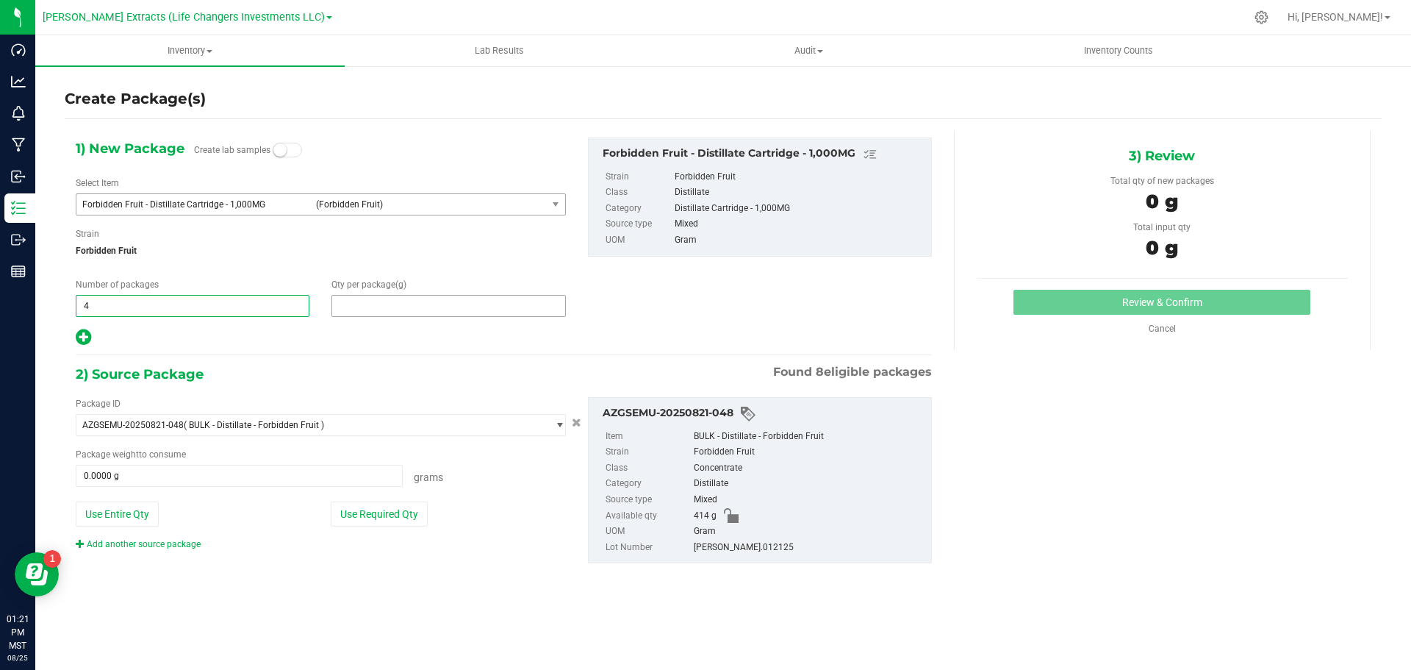
click at [488, 307] on span at bounding box center [449, 306] width 234 height 22
type input "15"
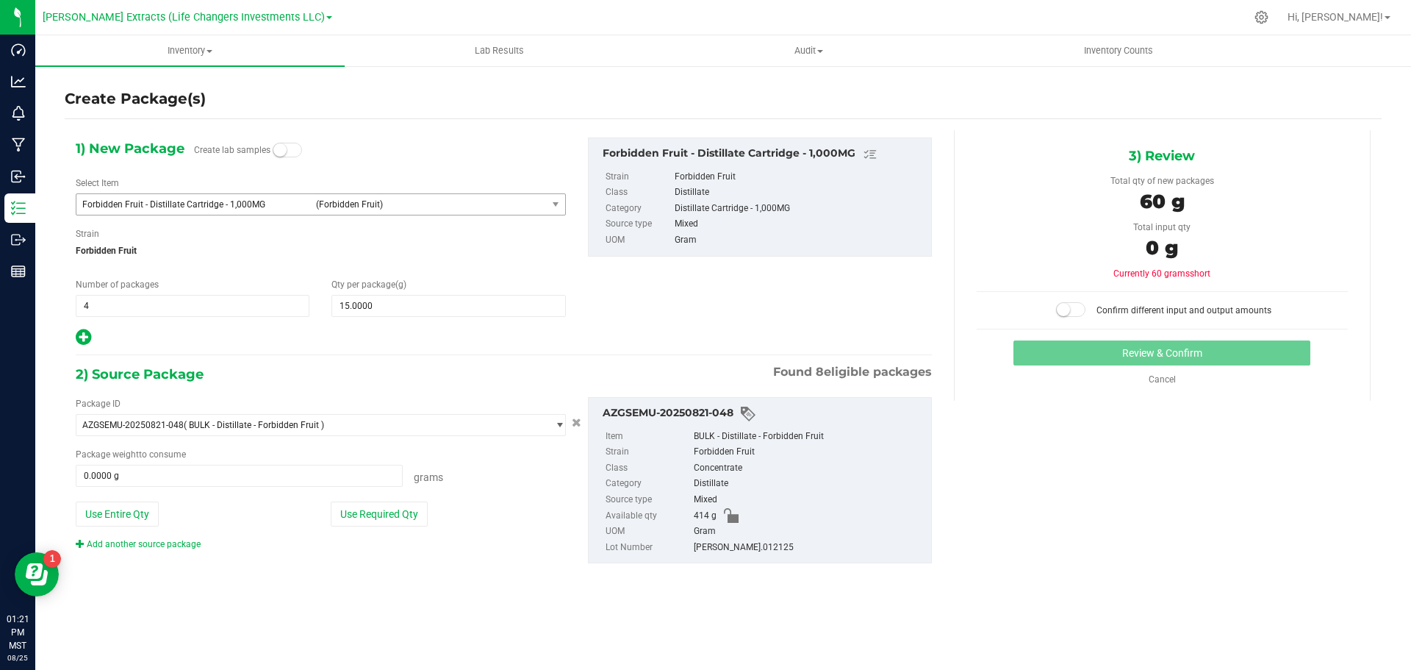
click at [84, 340] on icon at bounding box center [83, 337] width 15 height 18
type input "15.0000"
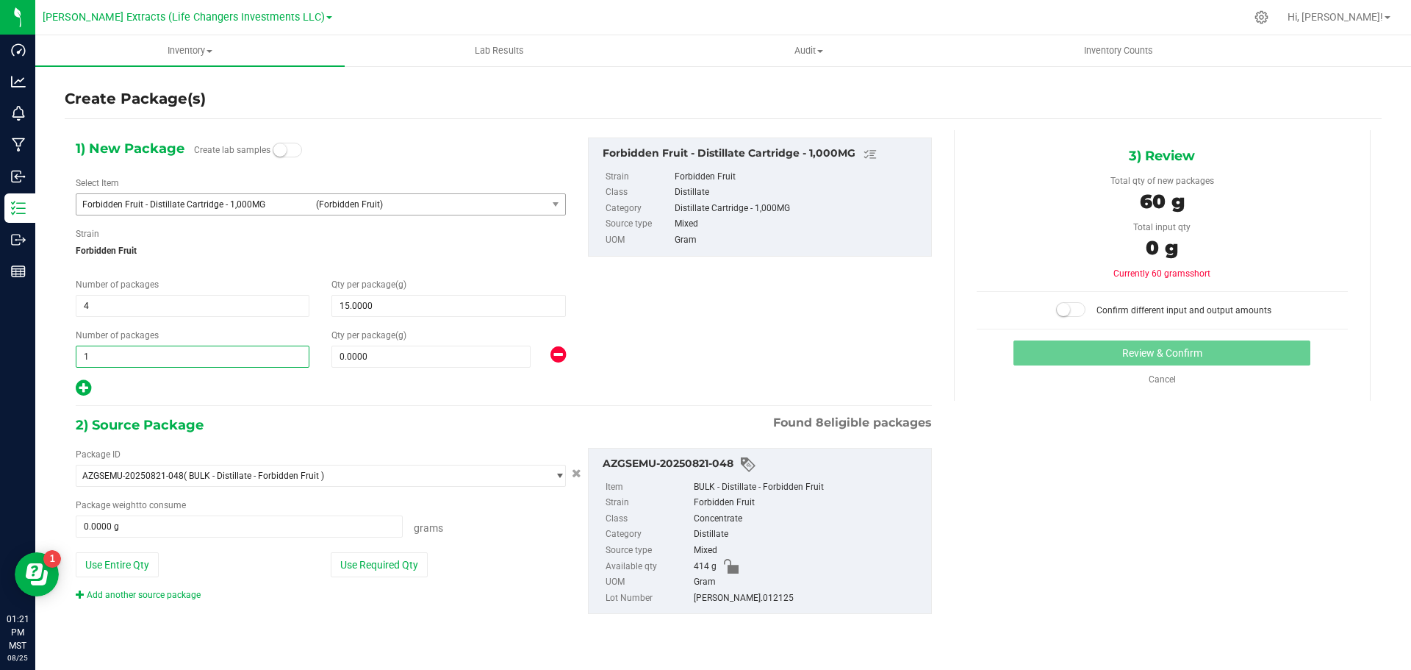
click at [93, 353] on span "1 1" at bounding box center [193, 357] width 234 height 22
drag, startPoint x: 93, startPoint y: 353, endPoint x: 71, endPoint y: 339, distance: 26.1
click at [78, 354] on input "1" at bounding box center [192, 356] width 232 height 21
type input "2"
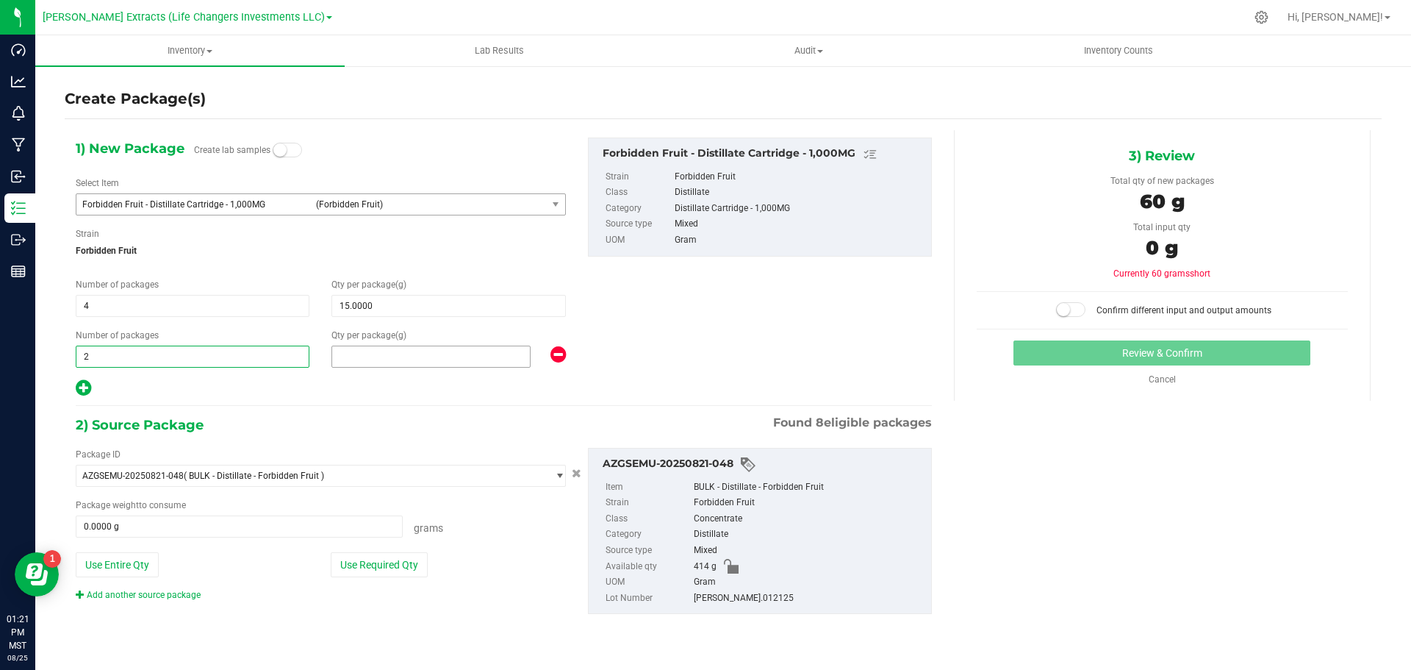
click at [418, 358] on span at bounding box center [431, 357] width 199 height 22
type input "20"
type input "20.0000"
click at [388, 566] on button "Use Required Qty" at bounding box center [379, 564] width 97 height 25
type input "100.0000 g"
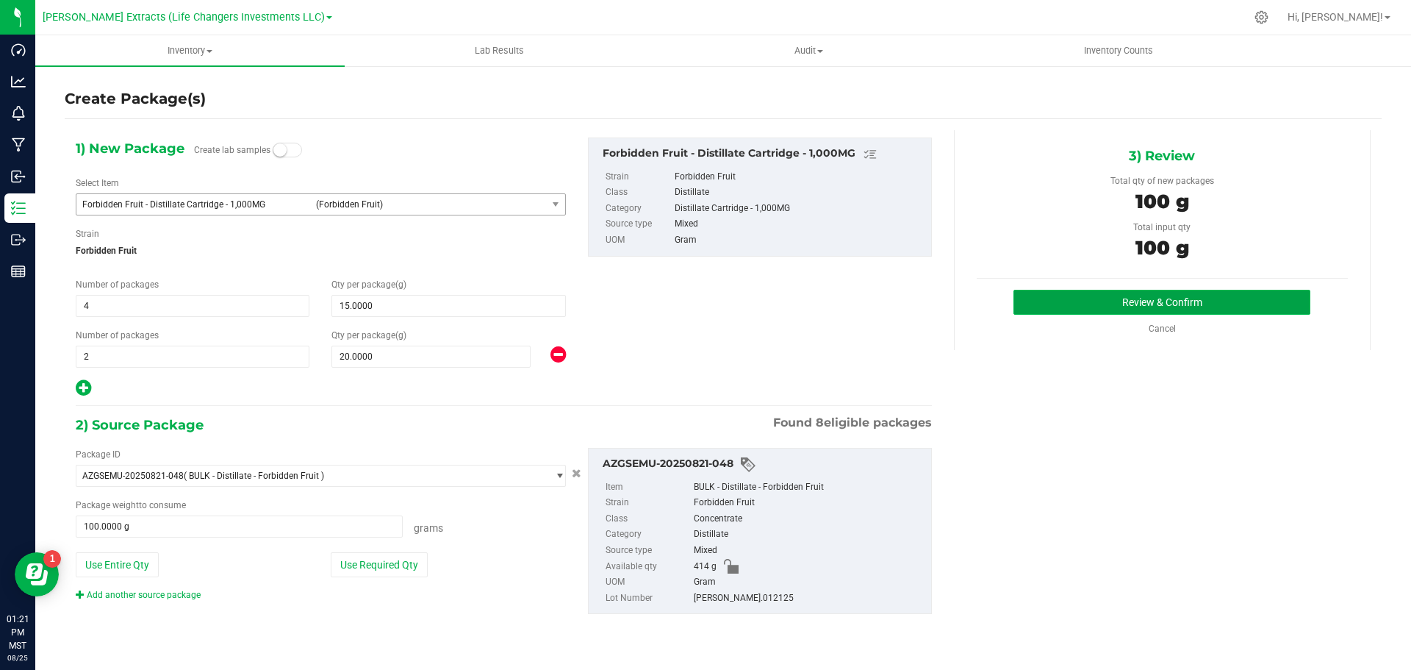
click at [1107, 298] on button "Review & Confirm" at bounding box center [1162, 302] width 297 height 25
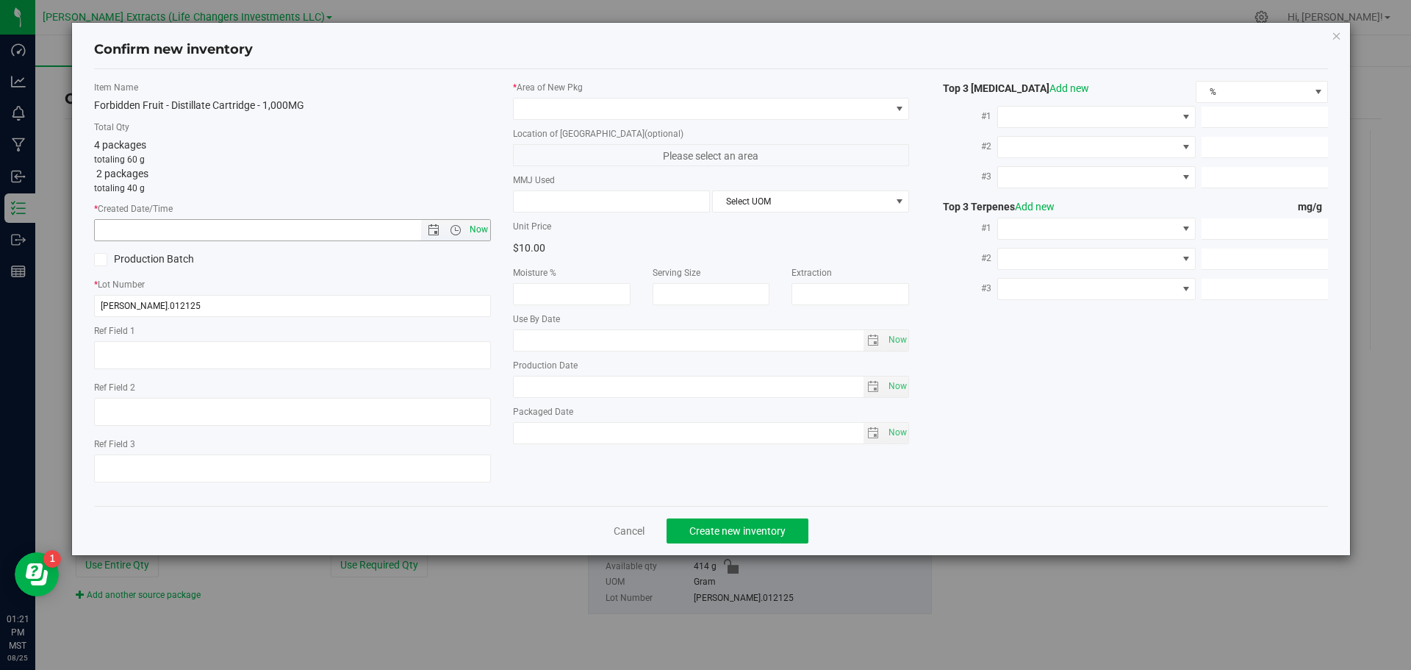
click at [476, 226] on span "Now" at bounding box center [478, 229] width 25 height 21
type input "[DATE] 1:21 PM"
click at [562, 110] on span at bounding box center [702, 109] width 377 height 21
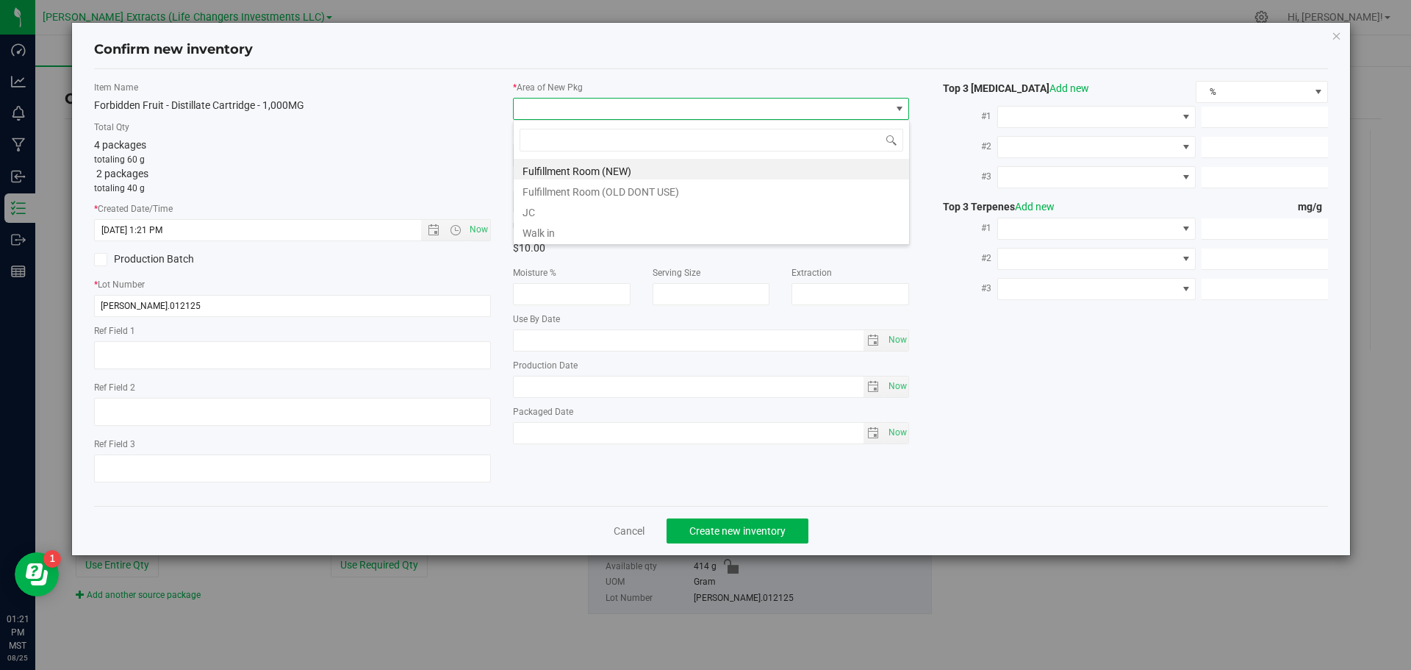
scroll to position [22, 397]
click at [570, 165] on li "Fulfillment Room (NEW)" at bounding box center [711, 169] width 395 height 21
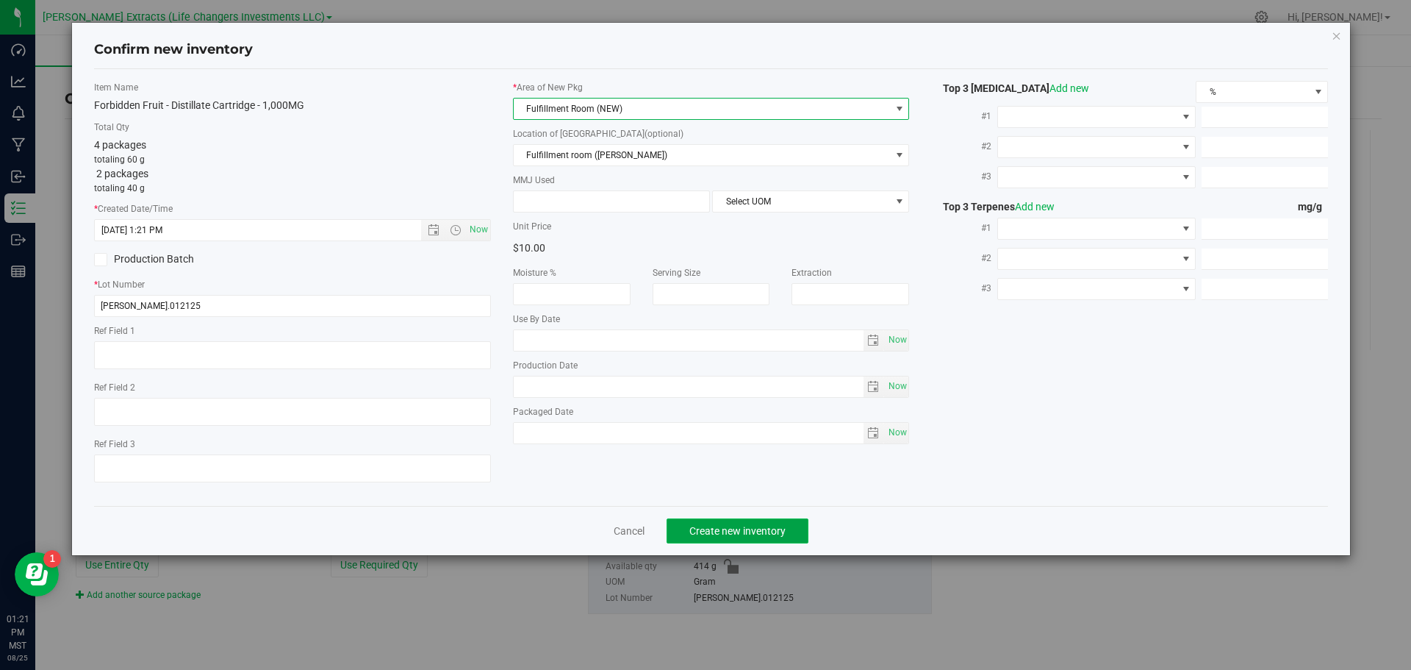
click at [726, 521] on button "Create new inventory" at bounding box center [738, 530] width 142 height 25
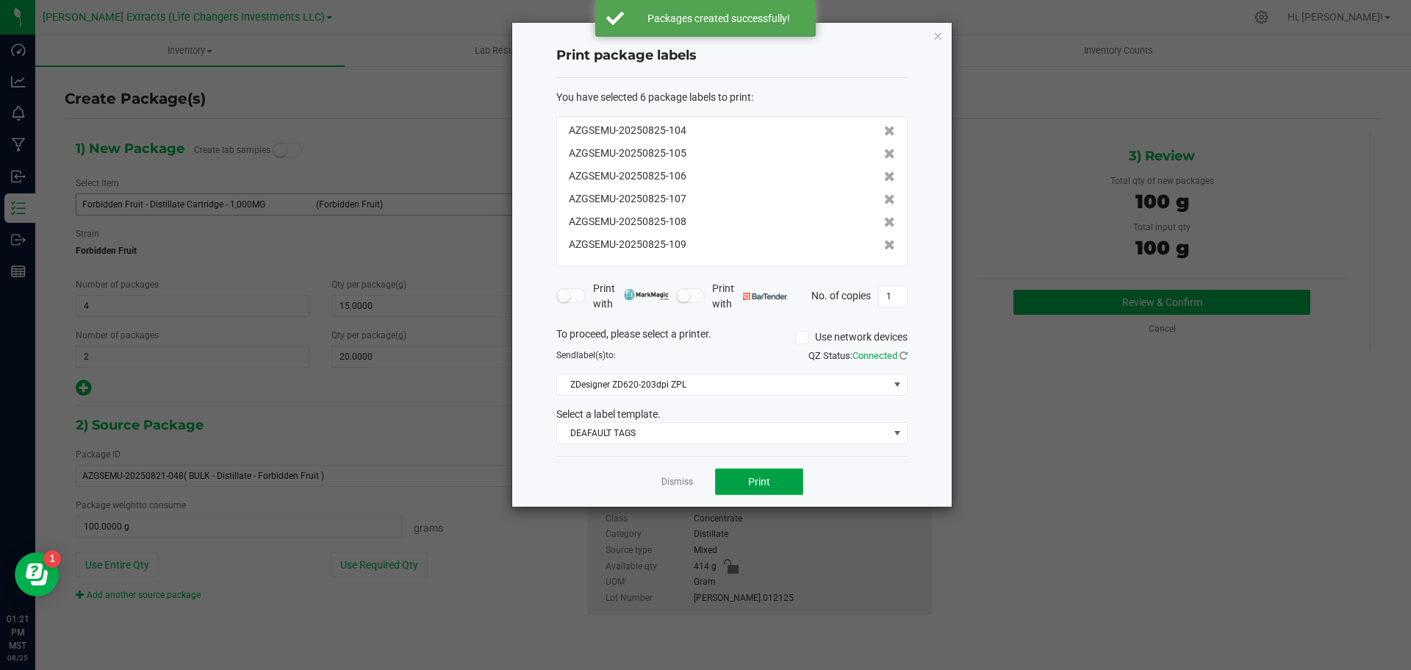
click at [740, 478] on button "Print" at bounding box center [759, 481] width 88 height 26
click at [939, 37] on icon "button" at bounding box center [938, 35] width 10 height 18
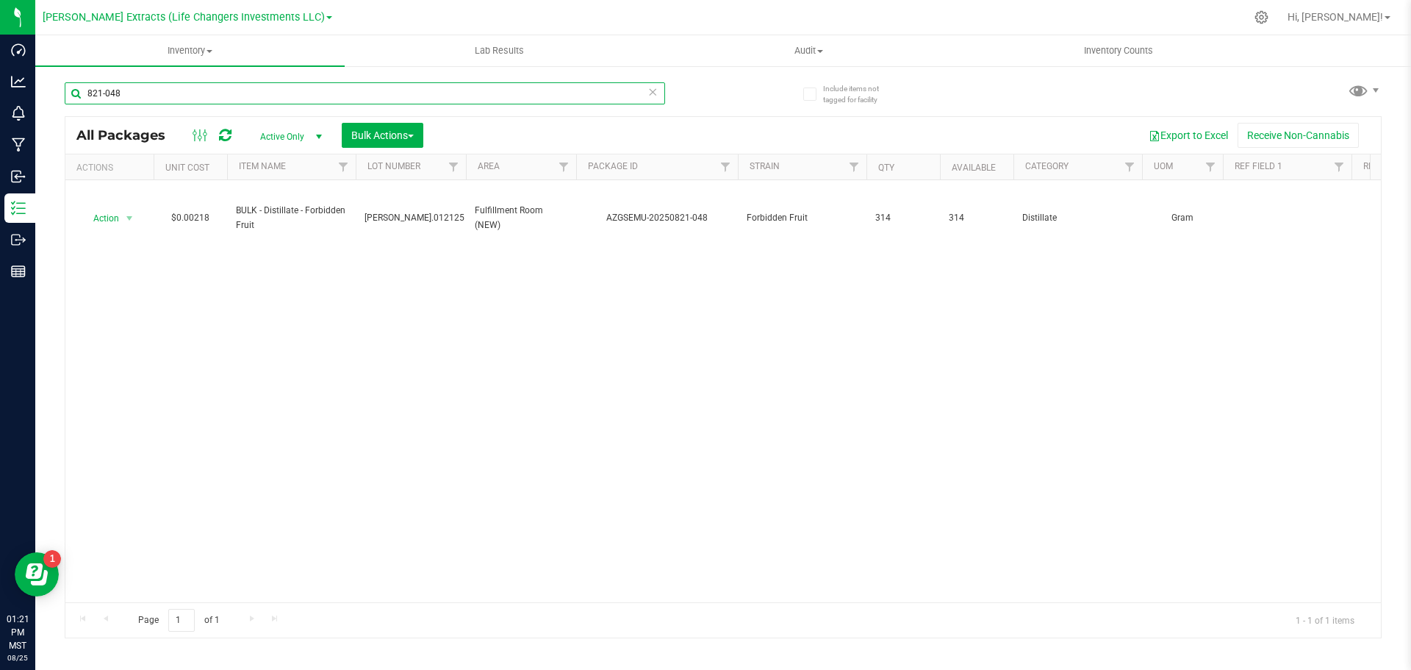
drag, startPoint x: 129, startPoint y: 91, endPoint x: 78, endPoint y: 85, distance: 51.8
click at [78, 85] on input "821-048" at bounding box center [365, 93] width 601 height 22
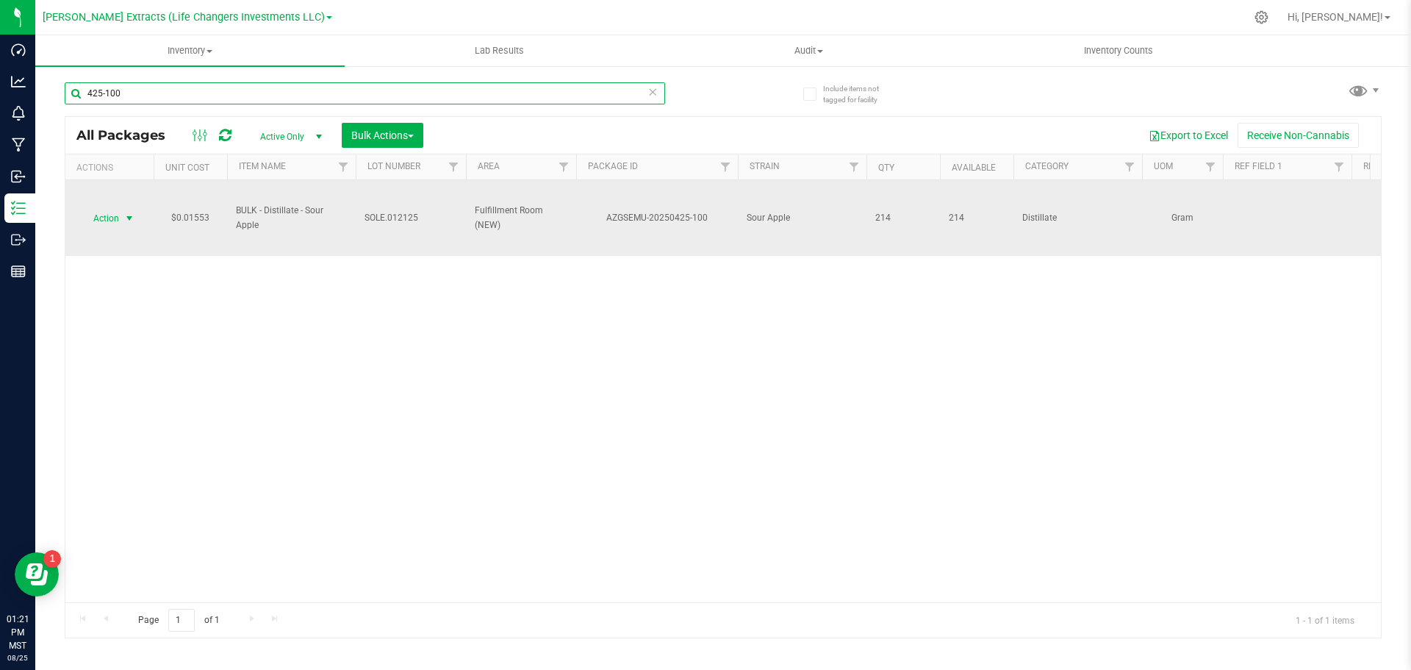
type input "425-100"
drag, startPoint x: 115, startPoint y: 221, endPoint x: 107, endPoint y: 221, distance: 8.1
click at [111, 221] on span "Action" at bounding box center [100, 218] width 40 height 21
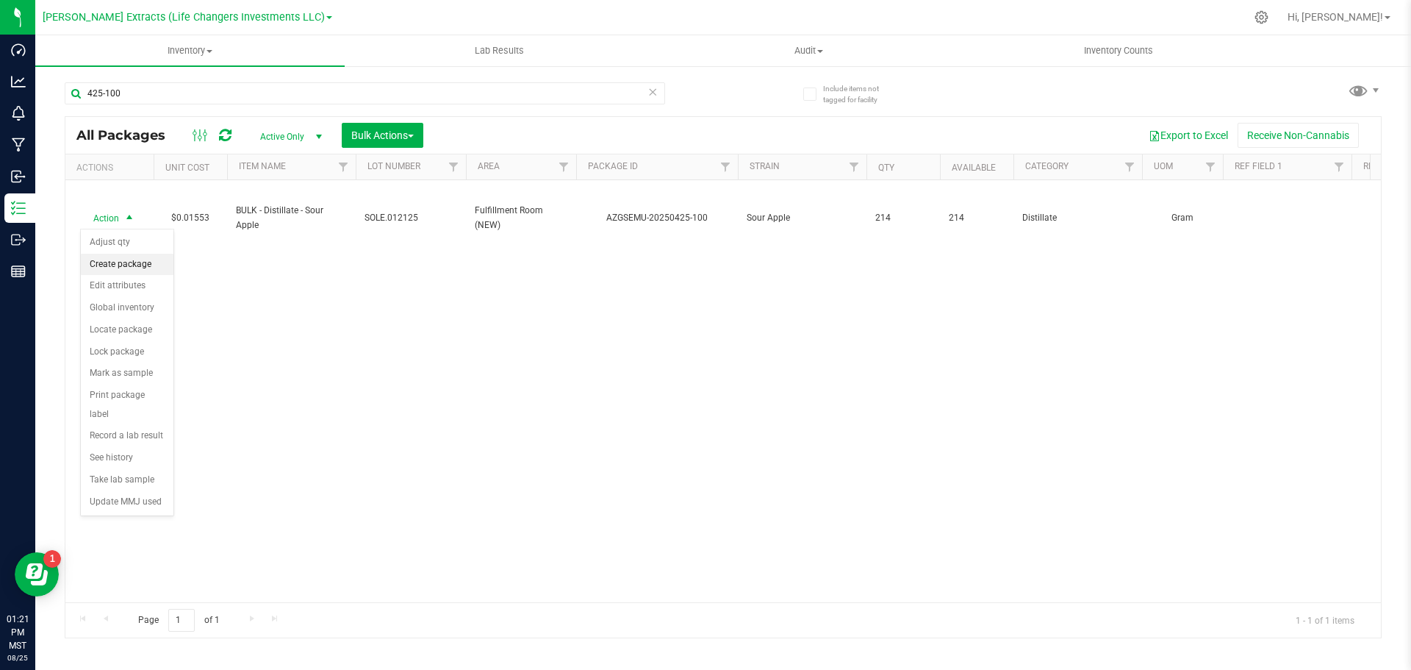
click at [135, 261] on li "Create package" at bounding box center [127, 265] width 93 height 22
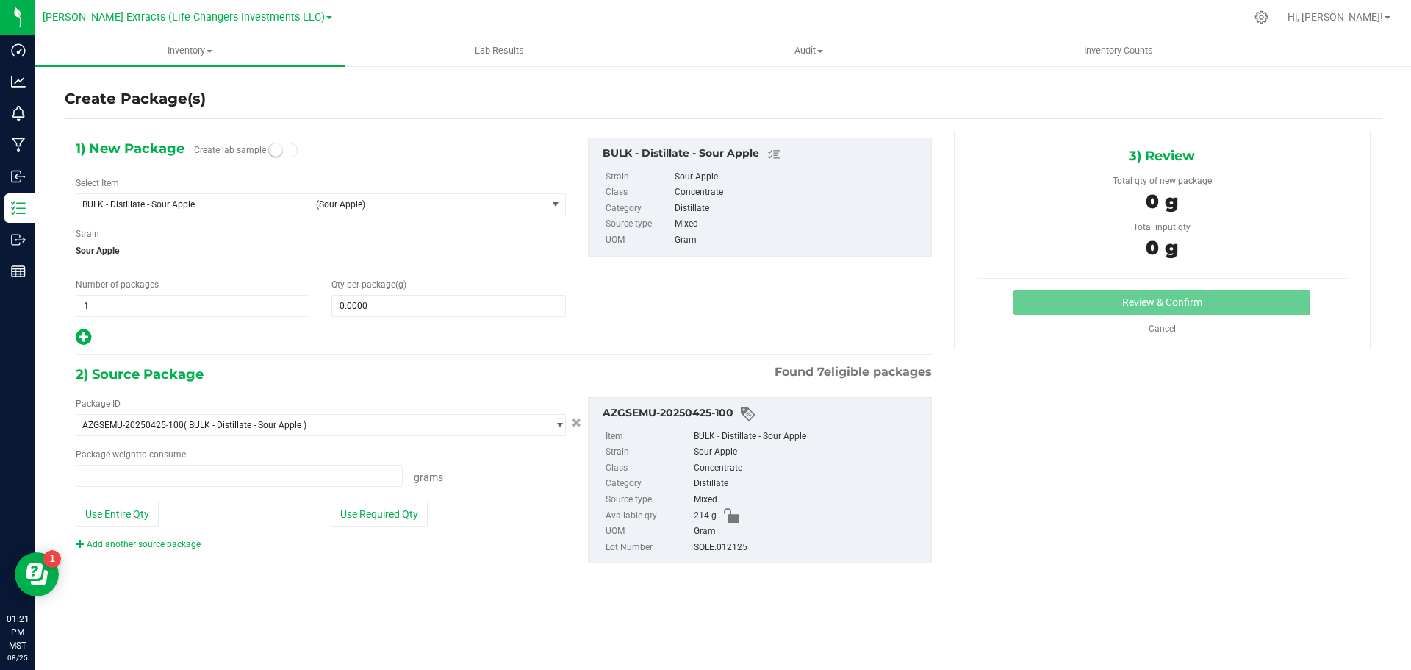
type input "0.0000 g"
click at [151, 199] on span "BULK - Distillate - Sour Apple" at bounding box center [194, 204] width 225 height 10
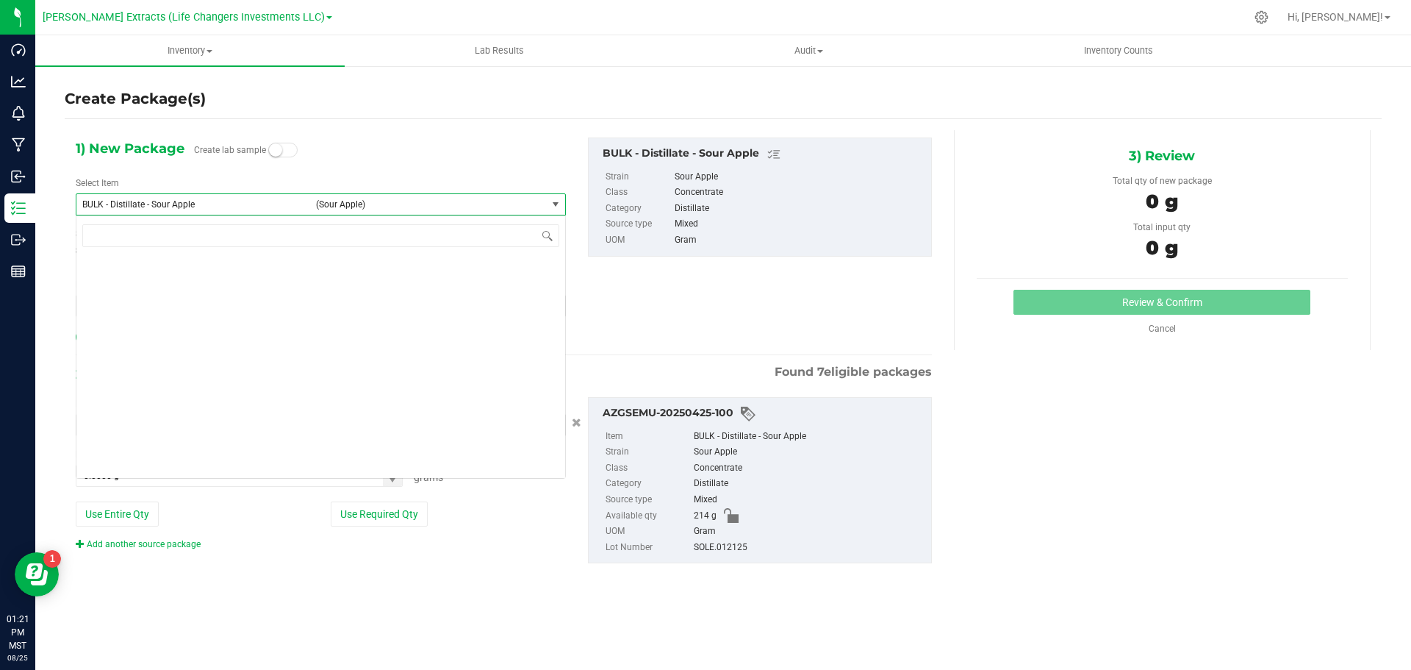
scroll to position [1729, 0]
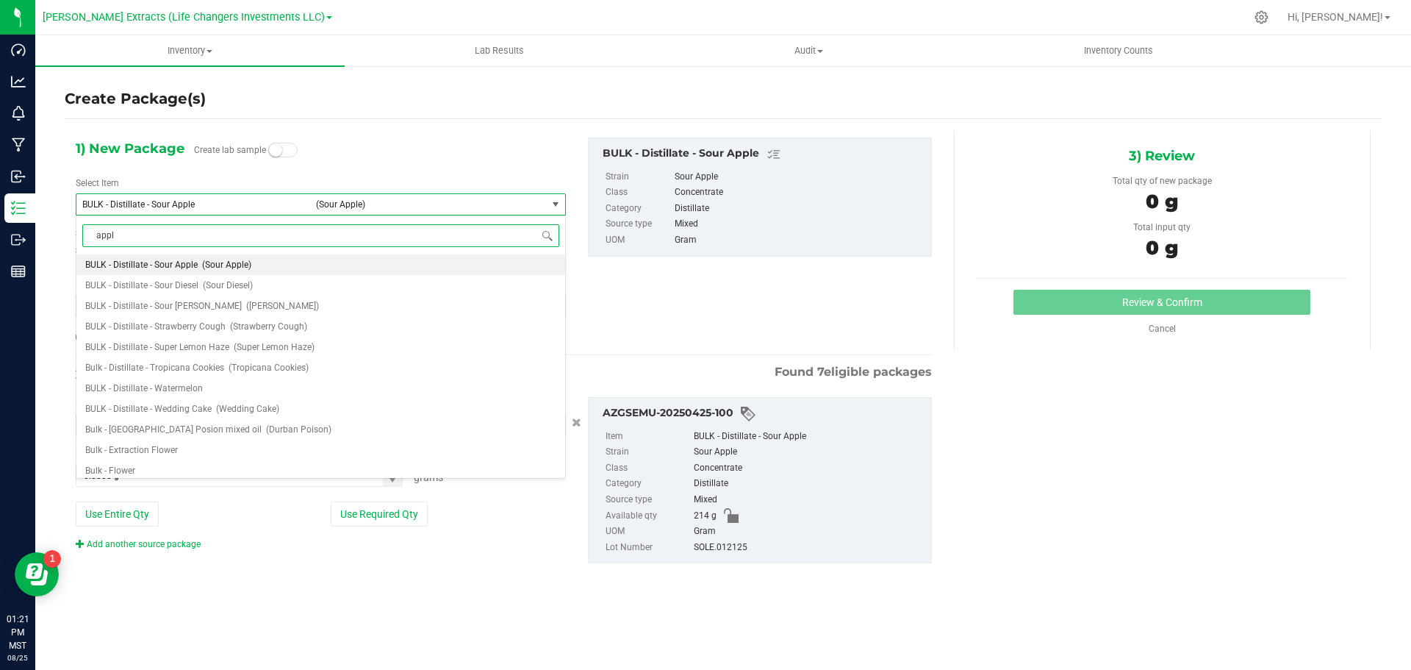
type input "apple"
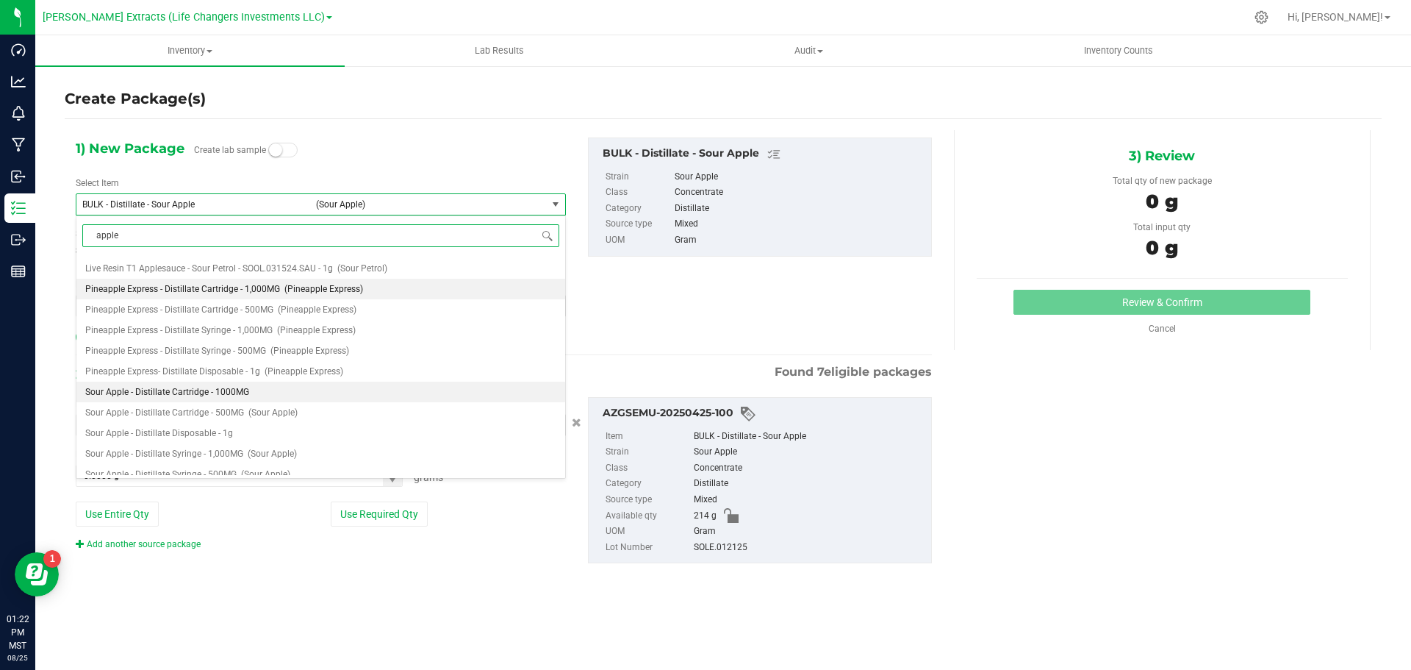
scroll to position [397, 0]
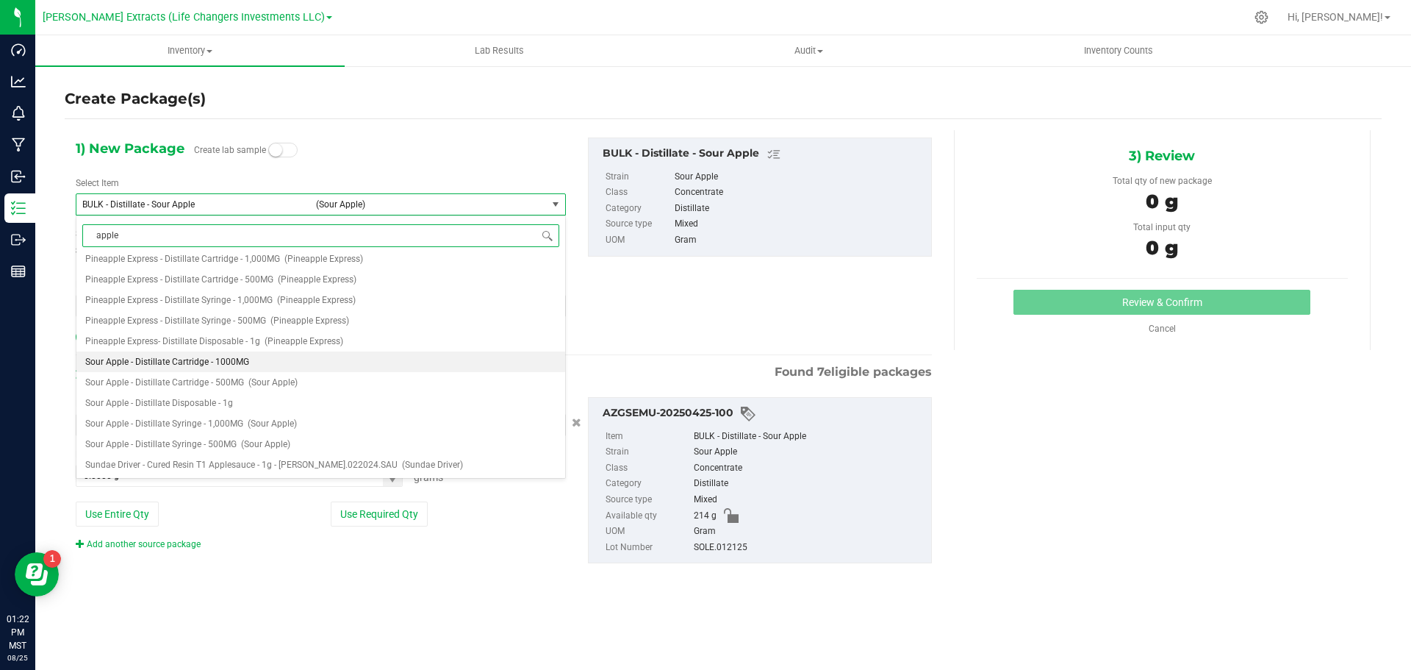
click at [153, 365] on span "Sour Apple - Distillate Cartridge - 1000MG" at bounding box center [167, 362] width 164 height 10
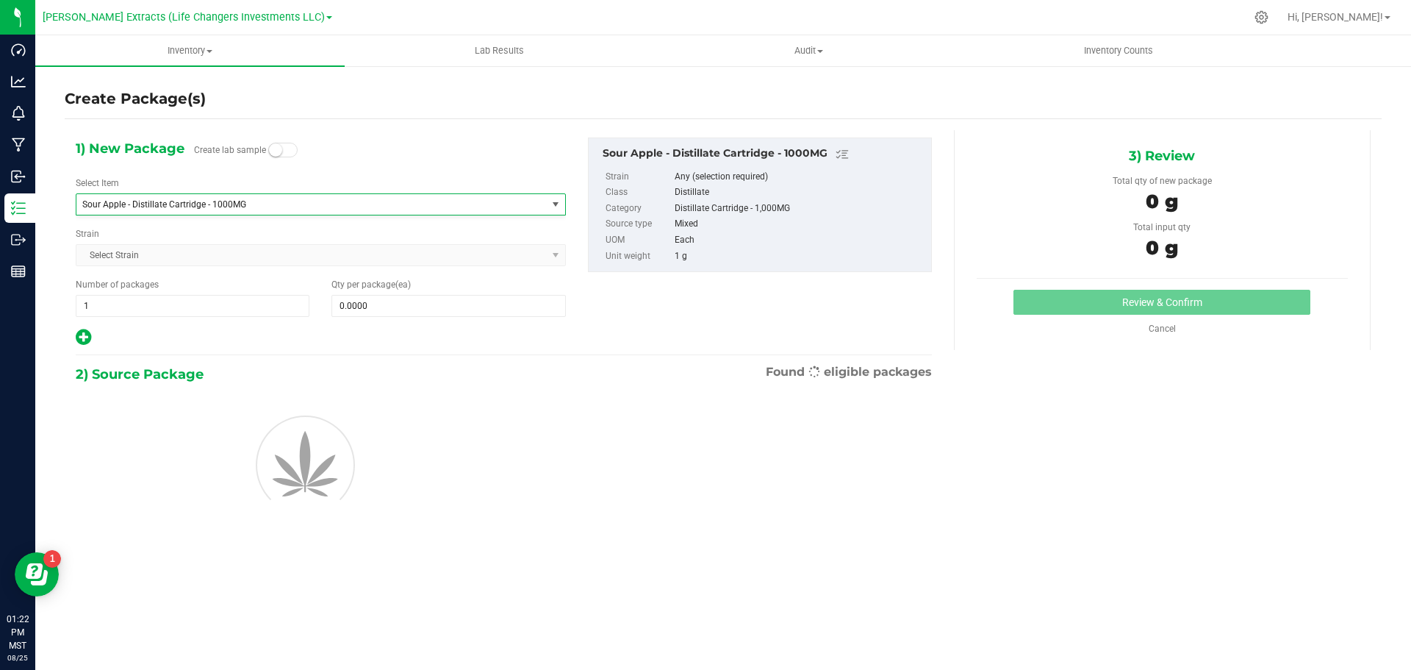
type input "0"
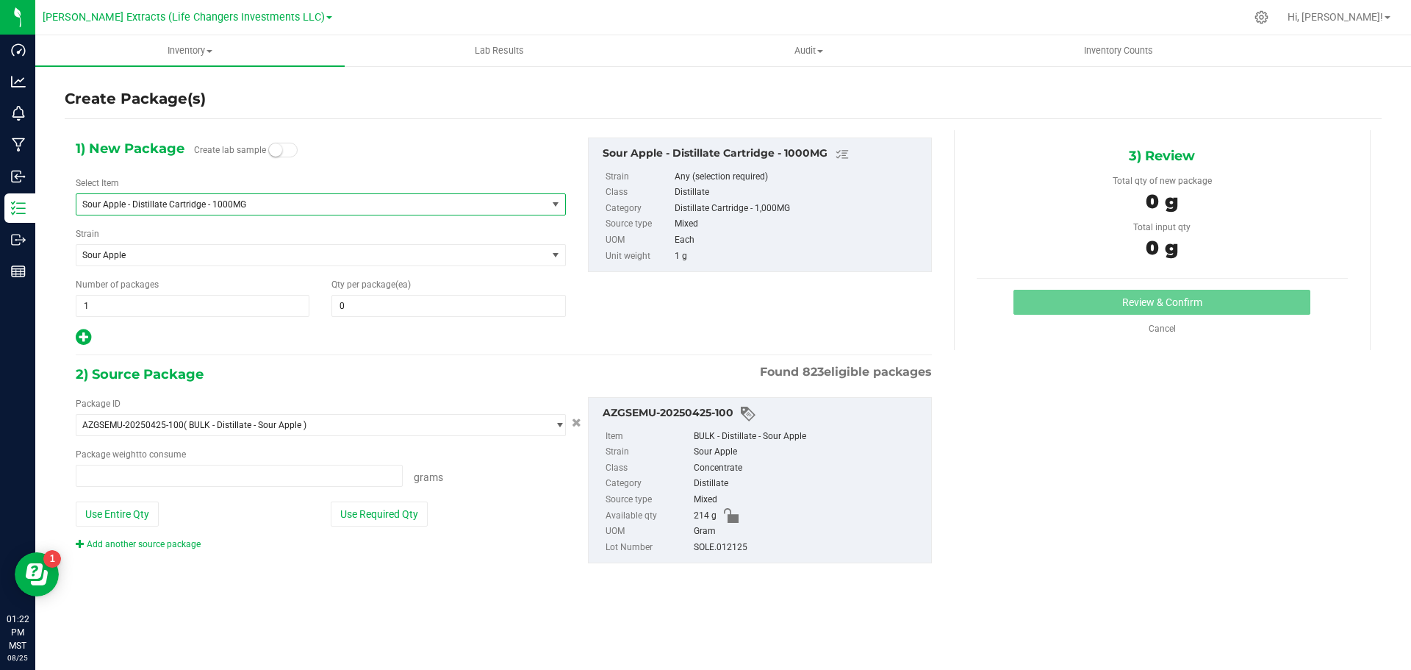
type input "0.0000 g"
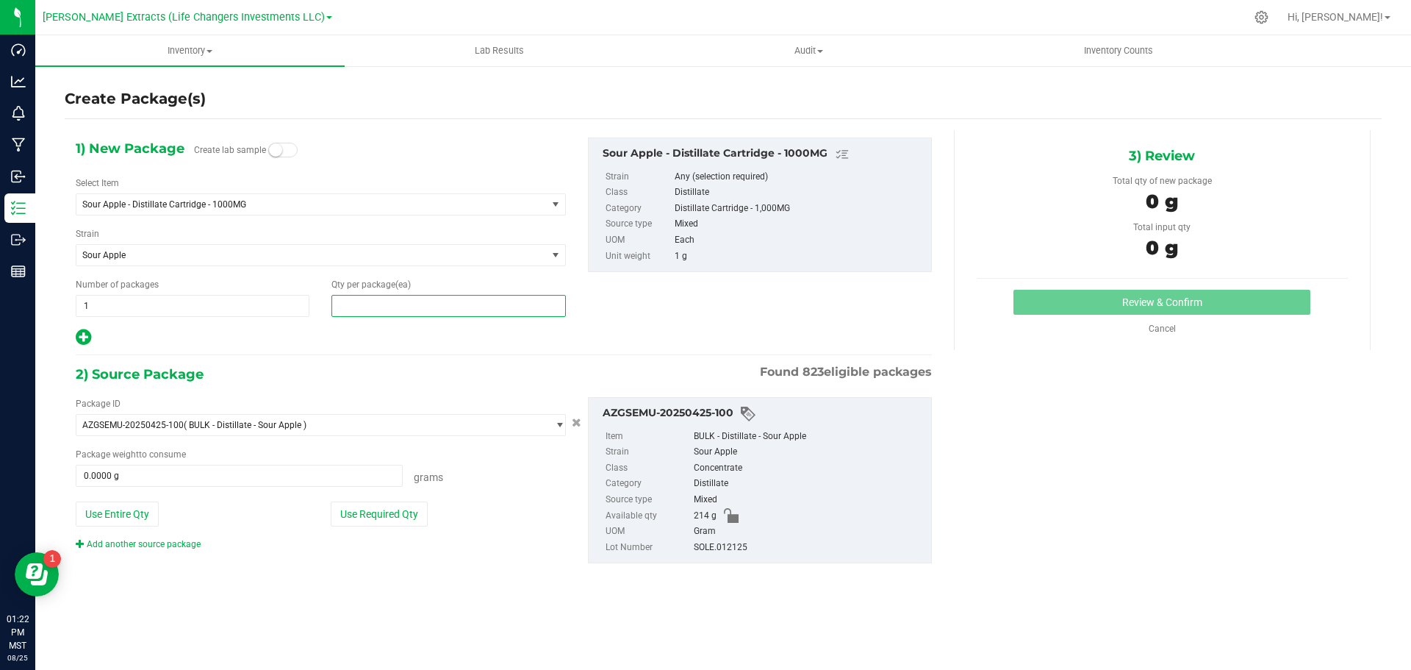
click at [374, 314] on span at bounding box center [449, 306] width 234 height 22
type input "5"
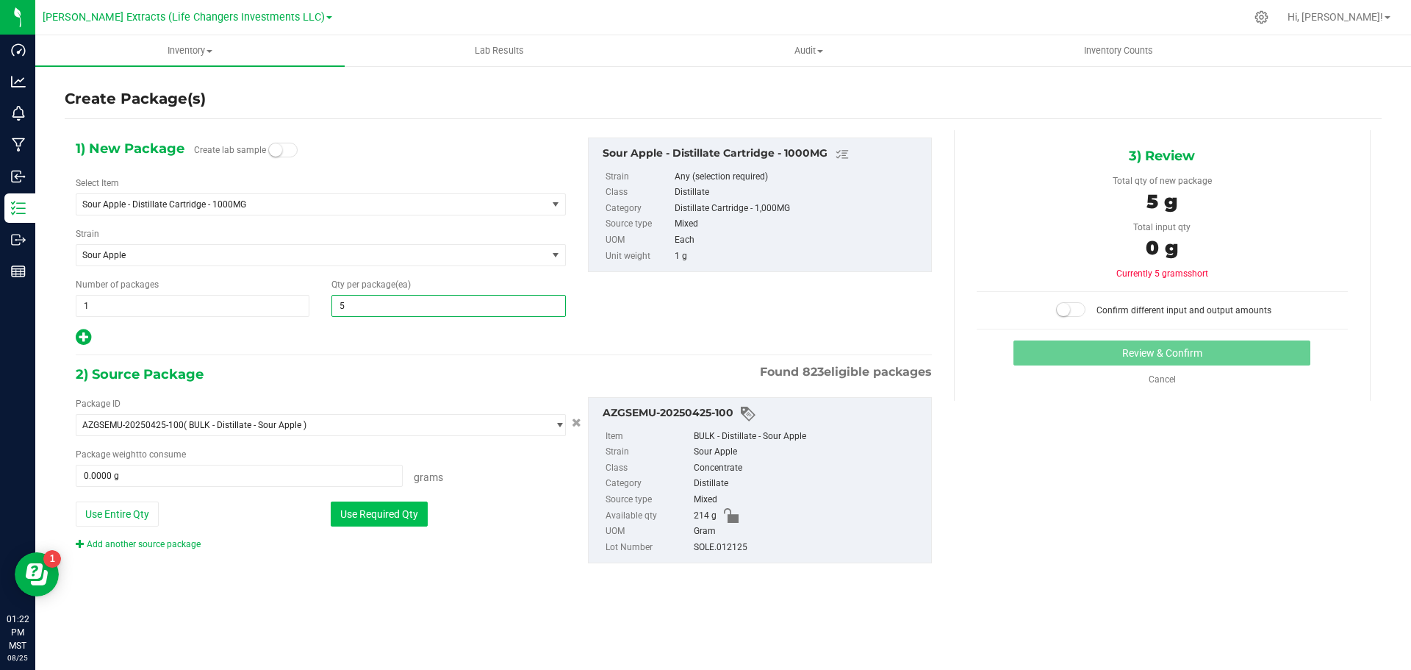
click at [394, 515] on button "Use Required Qty" at bounding box center [379, 513] width 97 height 25
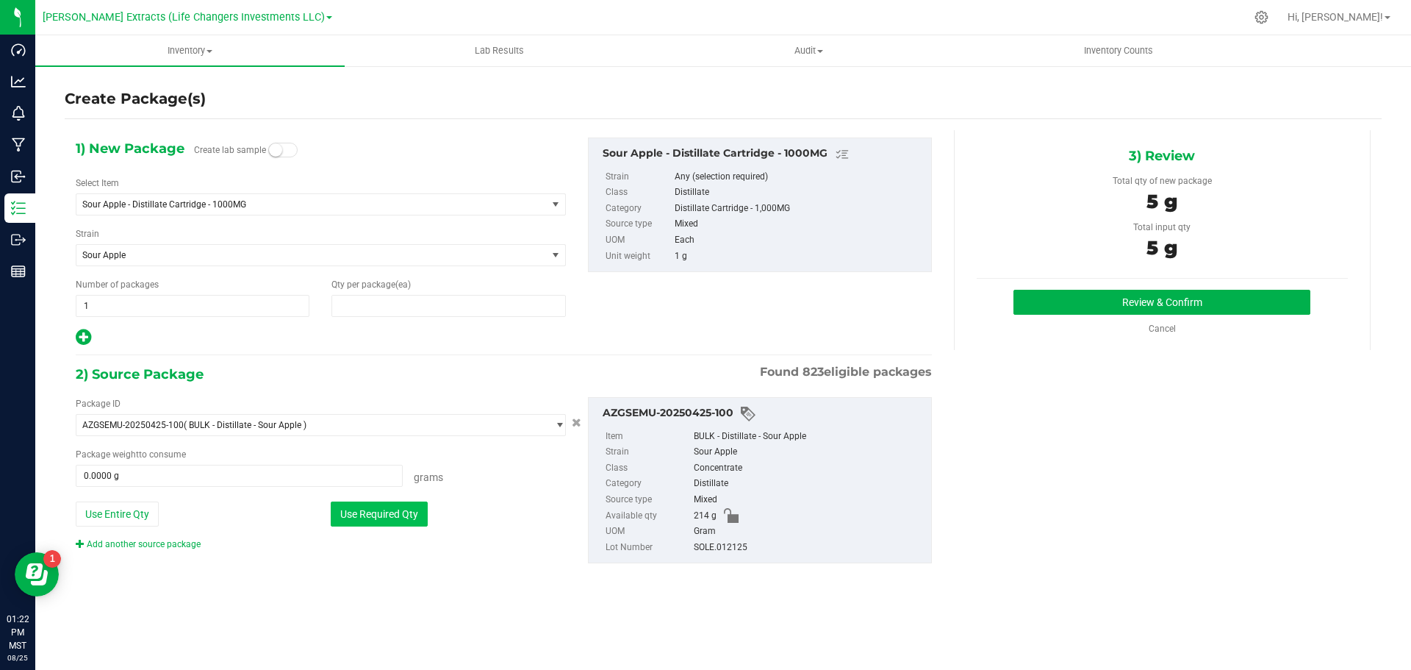
type input "5"
type input "5.0000 g"
click at [1148, 301] on button "Review & Confirm" at bounding box center [1162, 302] width 297 height 25
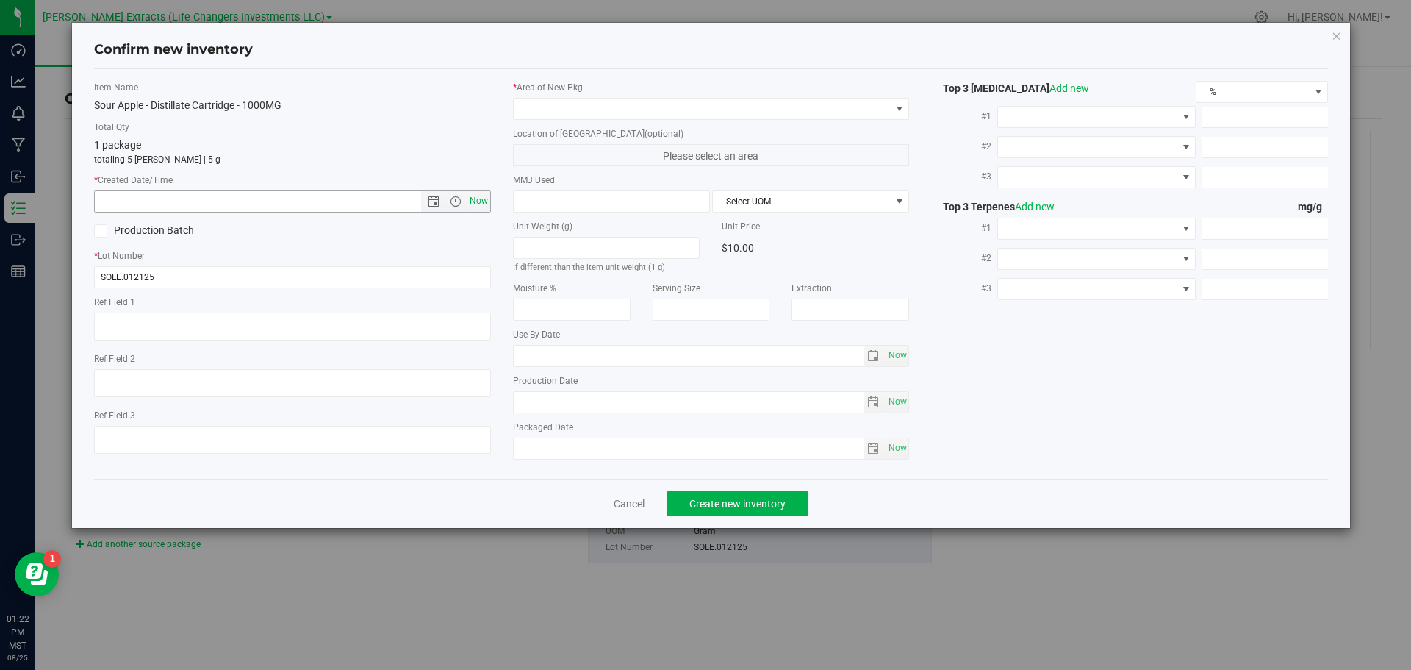
click at [475, 199] on span "Now" at bounding box center [478, 200] width 25 height 21
type input "[DATE] 1:22 PM"
click at [572, 108] on span at bounding box center [702, 109] width 377 height 21
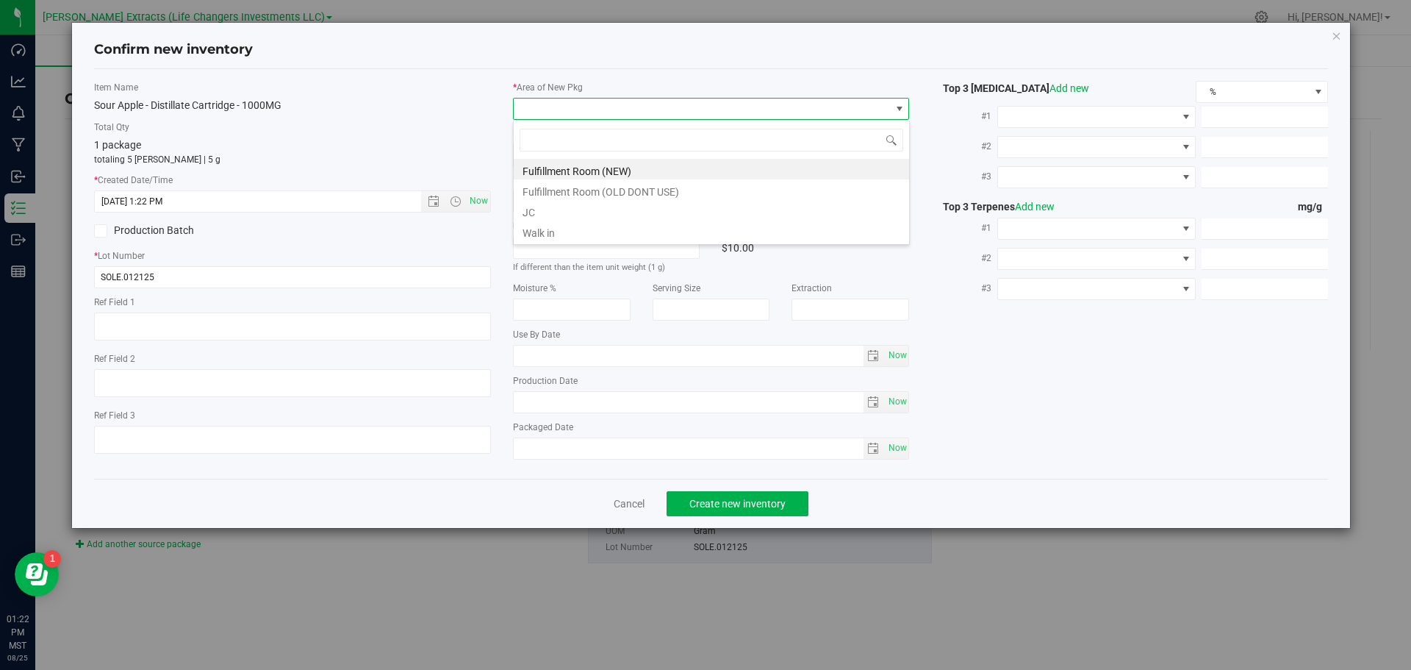
scroll to position [22, 397]
click at [572, 170] on li "Fulfillment Room (NEW)" at bounding box center [711, 169] width 395 height 21
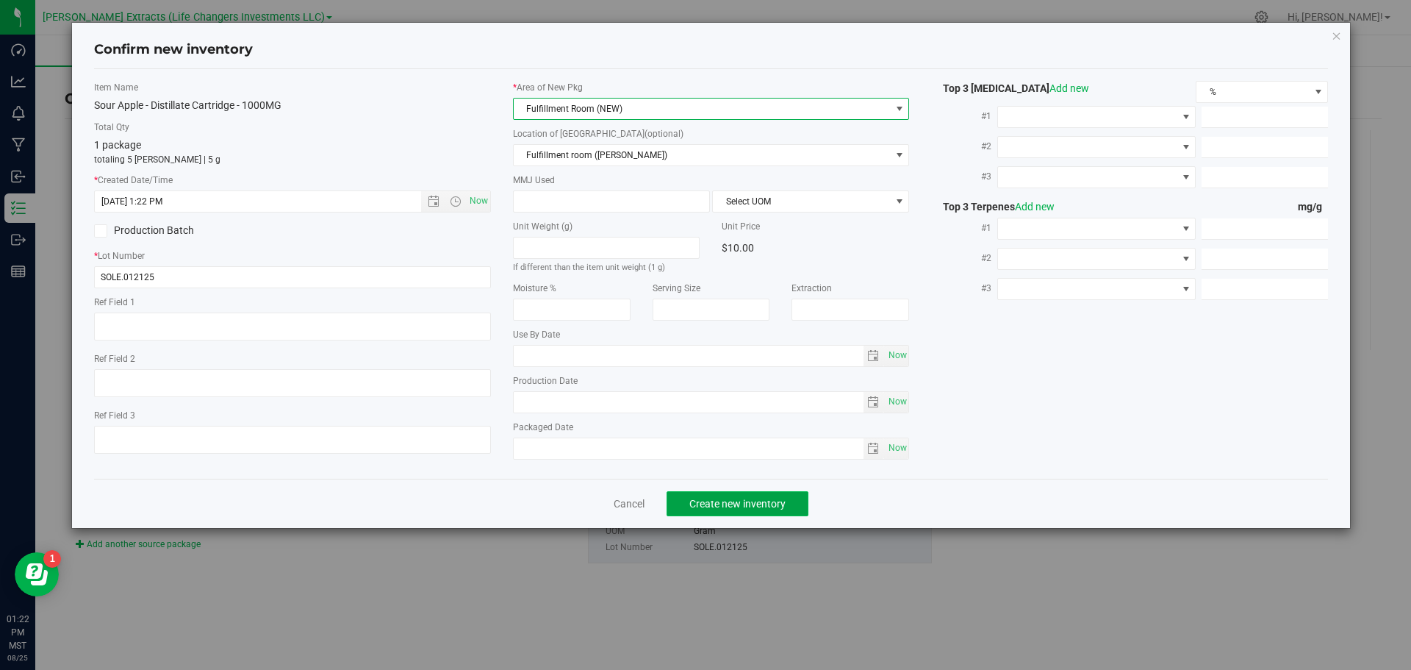
click at [754, 495] on button "Create new inventory" at bounding box center [738, 503] width 142 height 25
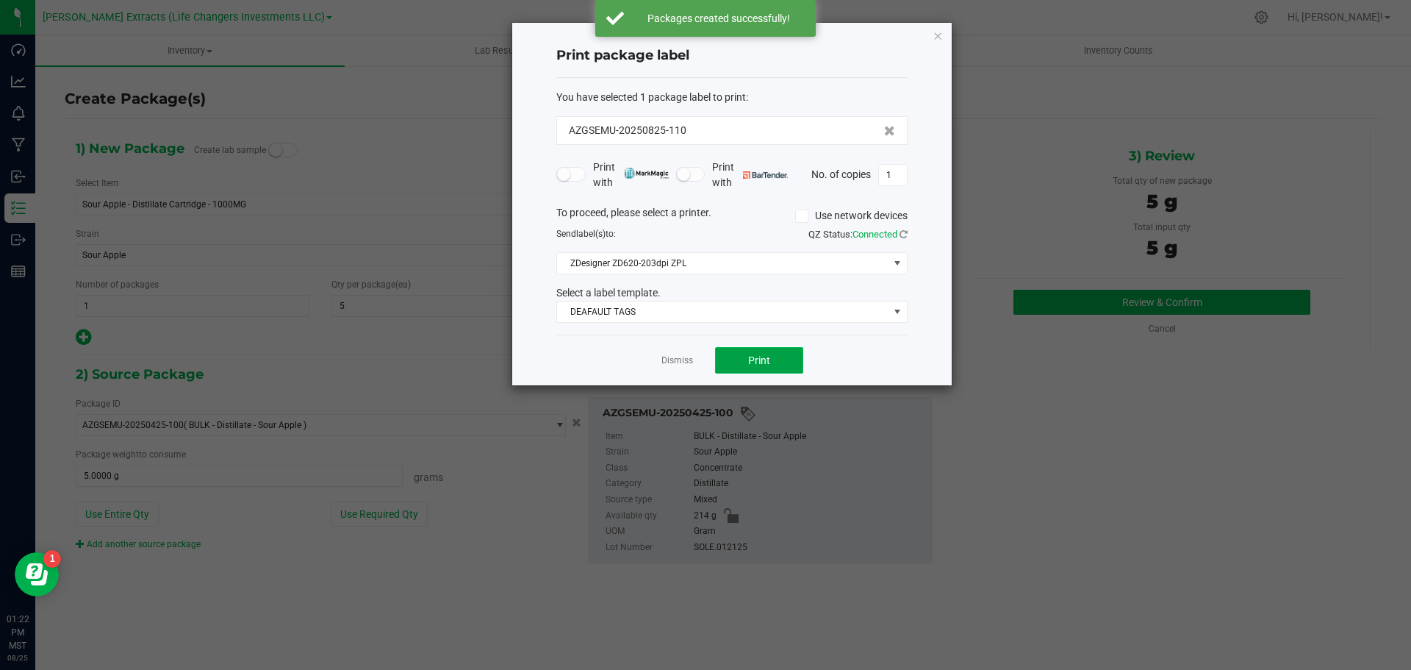
click at [783, 357] on button "Print" at bounding box center [759, 360] width 88 height 26
